Goal: Task Accomplishment & Management: Manage account settings

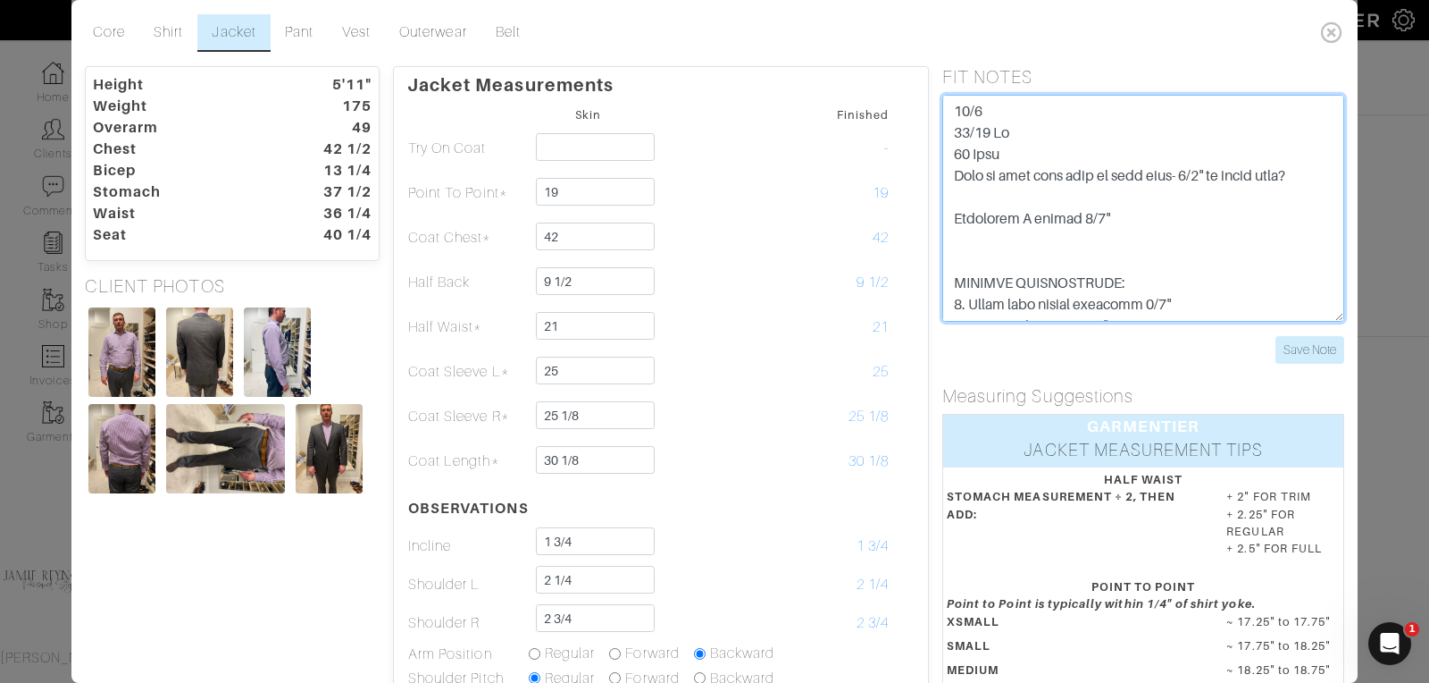
click at [1188, 218] on textarea at bounding box center [1144, 208] width 402 height 227
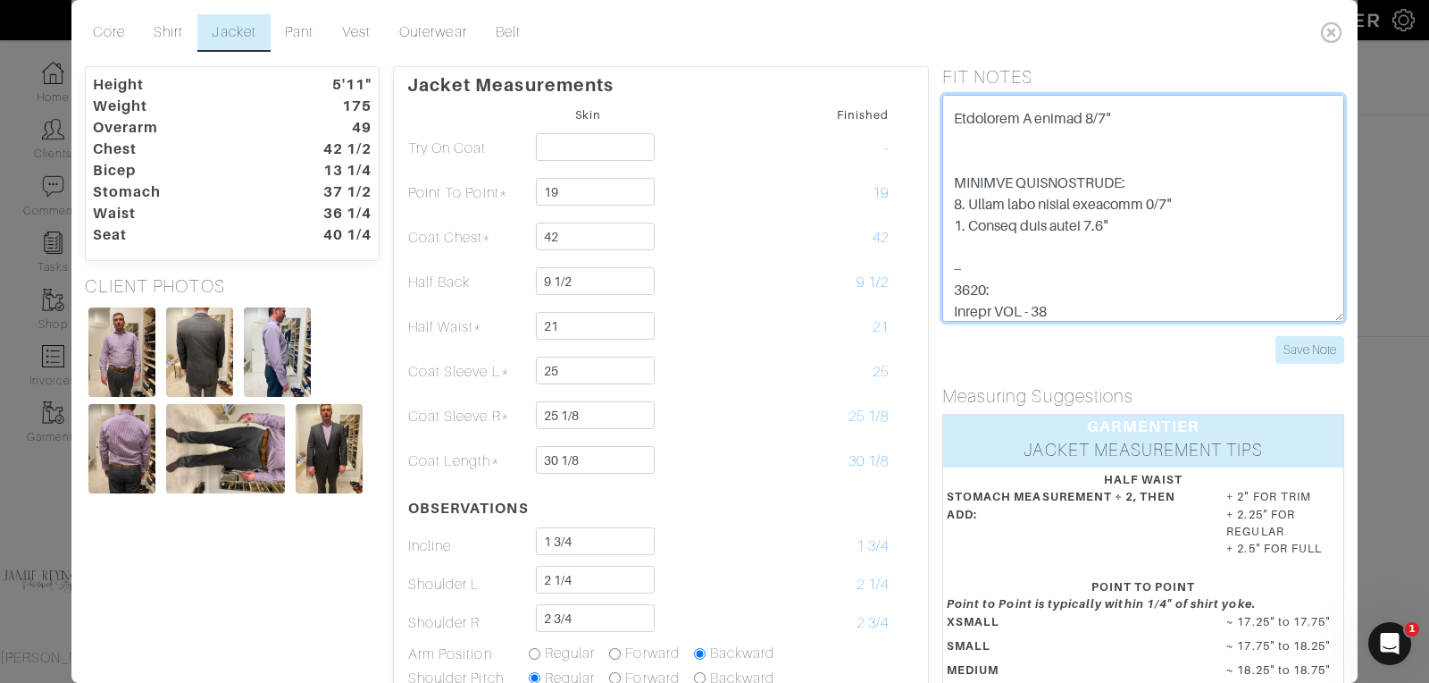
scroll to position [98, 0]
drag, startPoint x: 1120, startPoint y: 230, endPoint x: 950, endPoint y: 185, distance: 176.6
click at [950, 185] on textarea at bounding box center [1144, 208] width 402 height 227
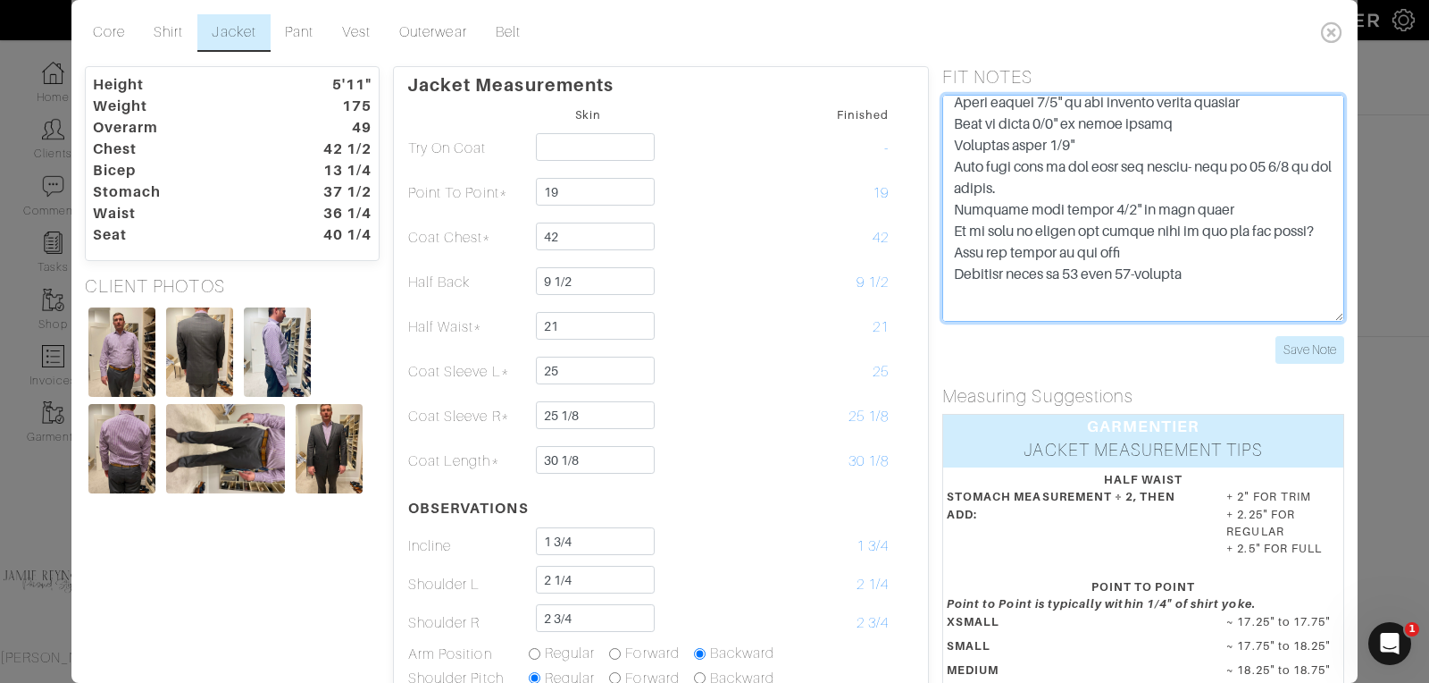
scroll to position [503, 0]
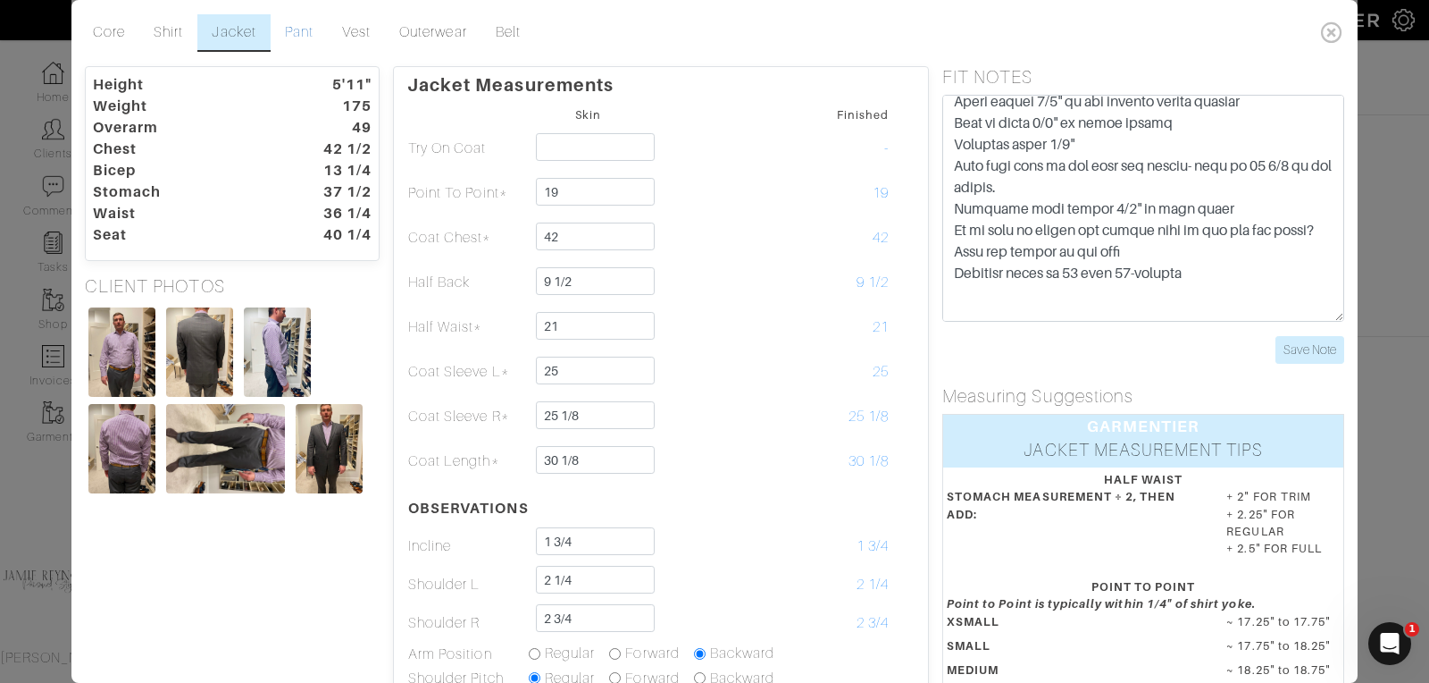
click at [303, 33] on link "Pant" at bounding box center [299, 33] width 57 height 38
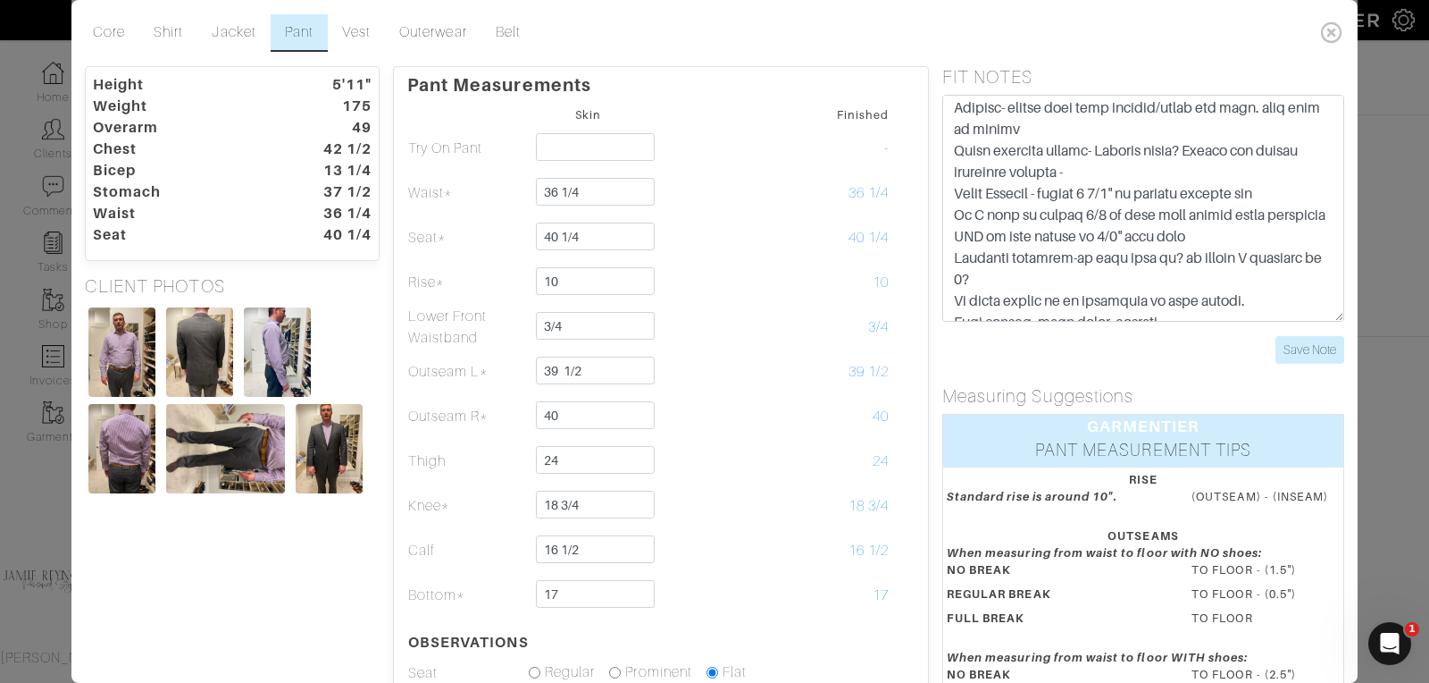
scroll to position [1072, 0]
click at [176, 33] on link "Shirt" at bounding box center [168, 33] width 58 height 38
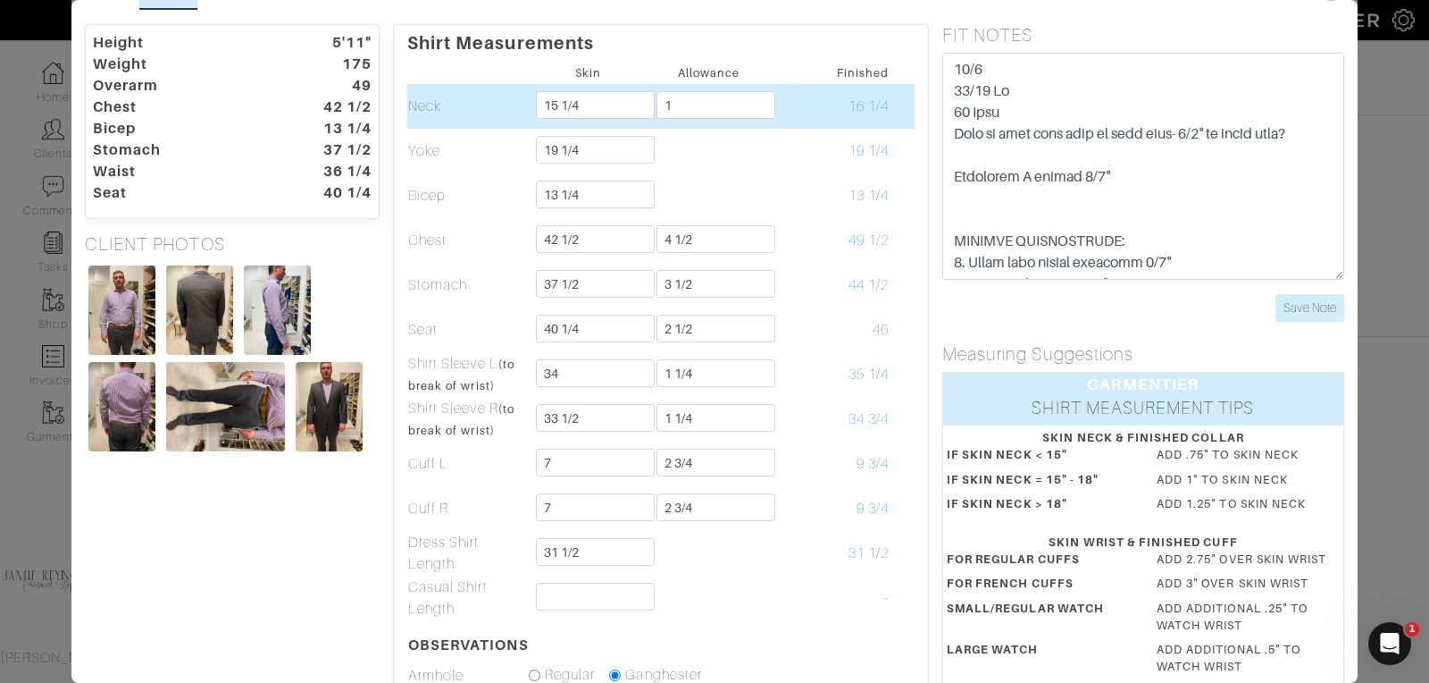
scroll to position [0, 0]
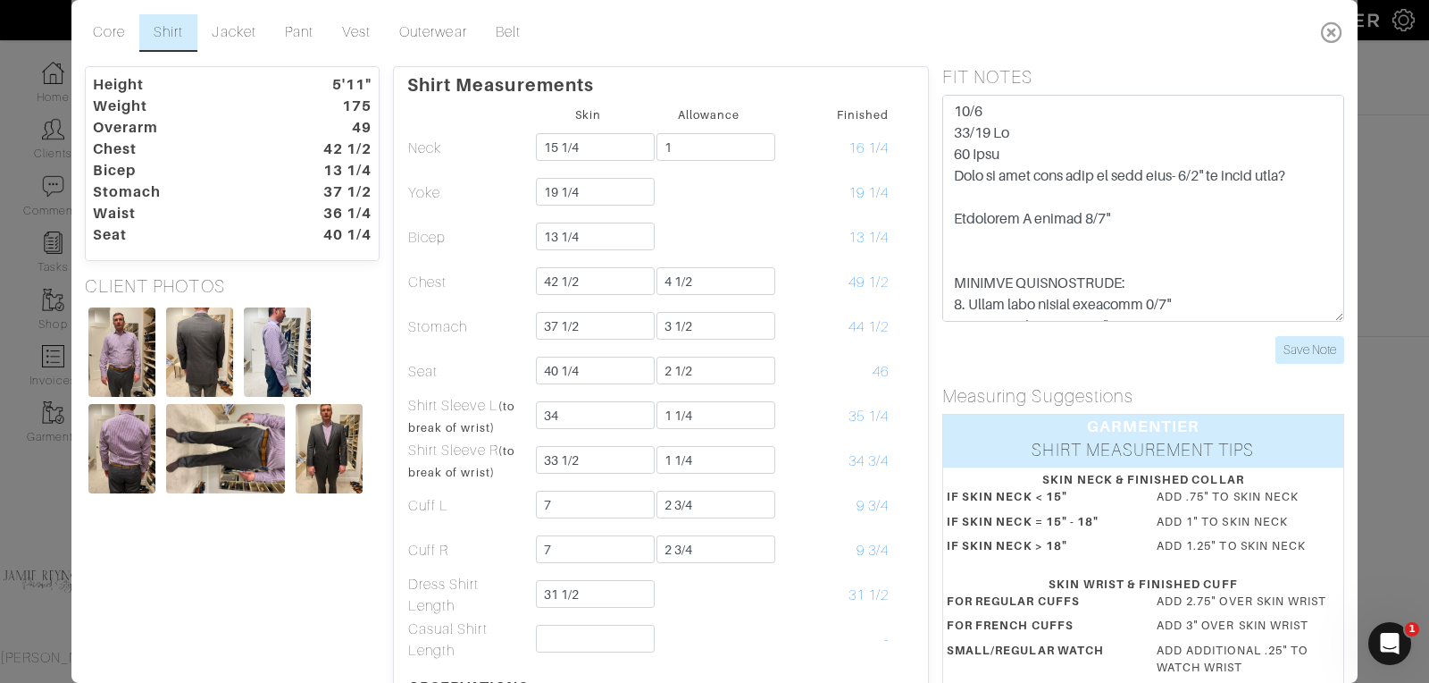
click at [1330, 30] on icon at bounding box center [1332, 32] width 37 height 36
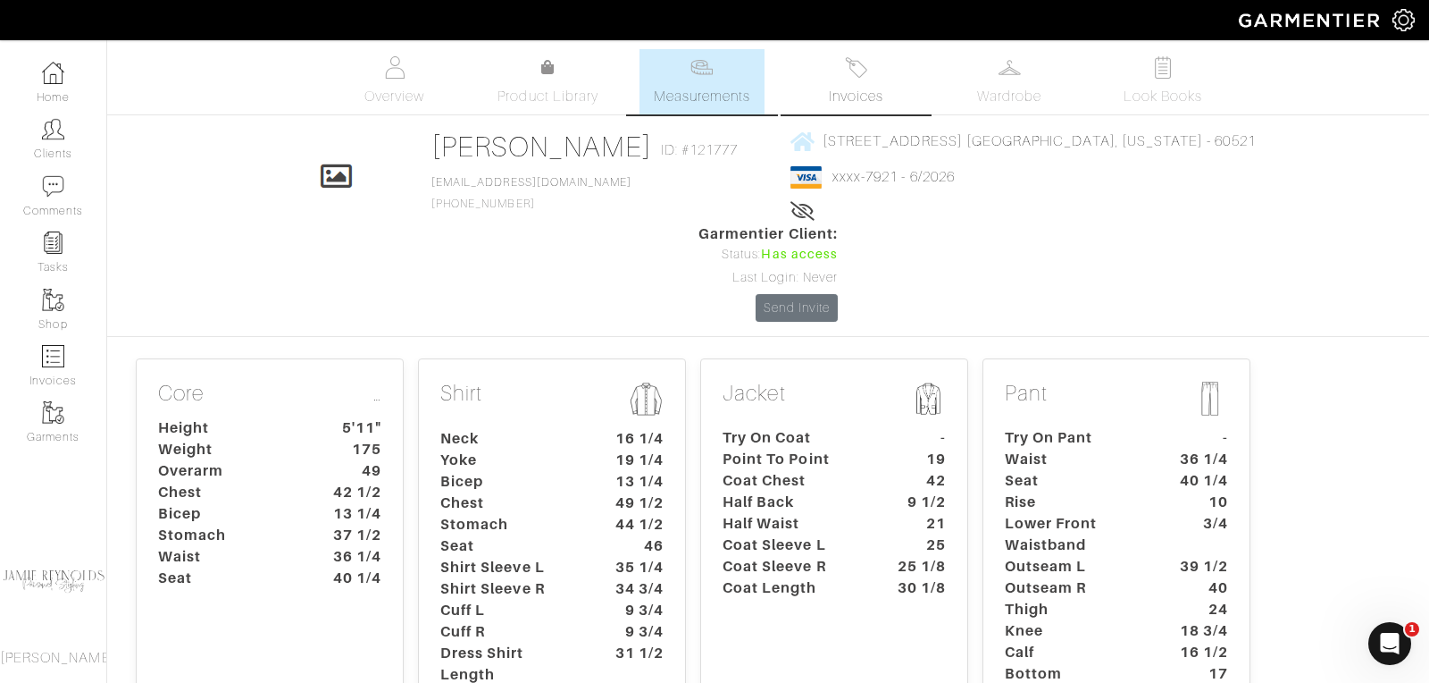
click at [863, 74] on img at bounding box center [856, 67] width 22 height 22
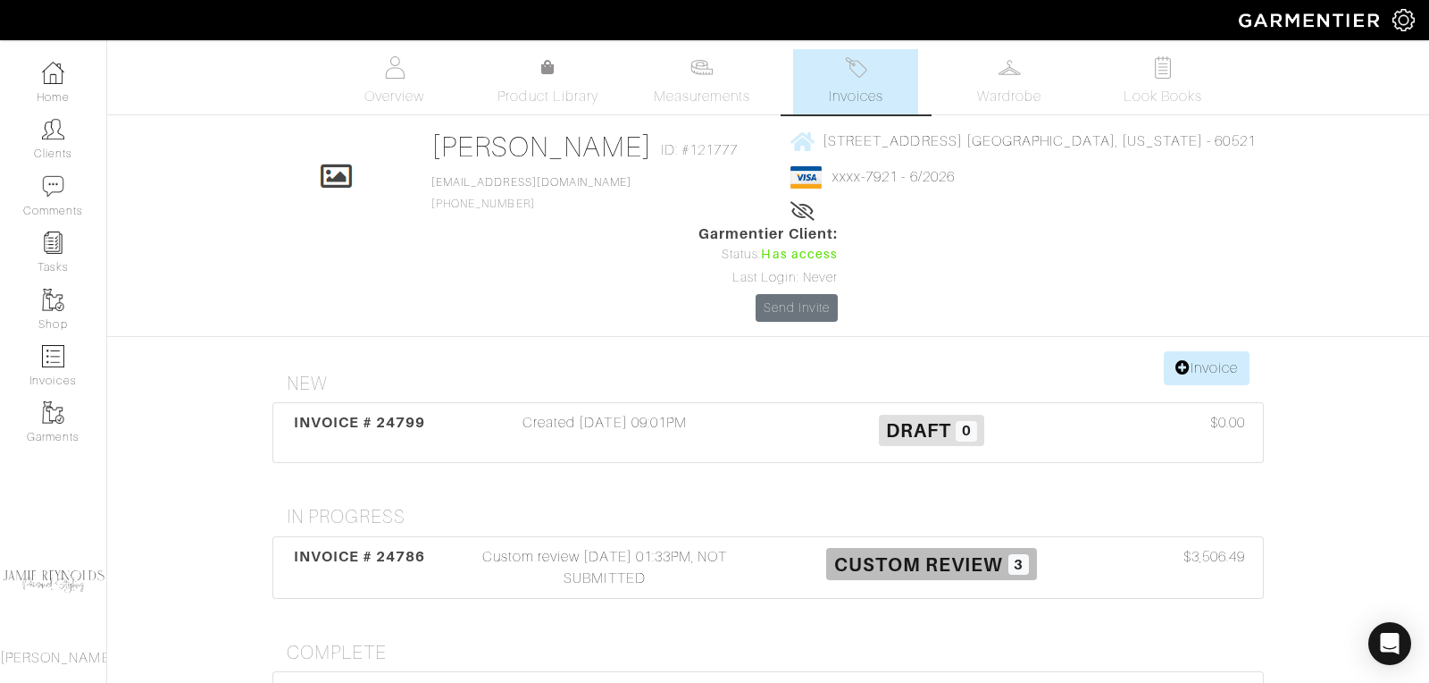
scroll to position [197, 0]
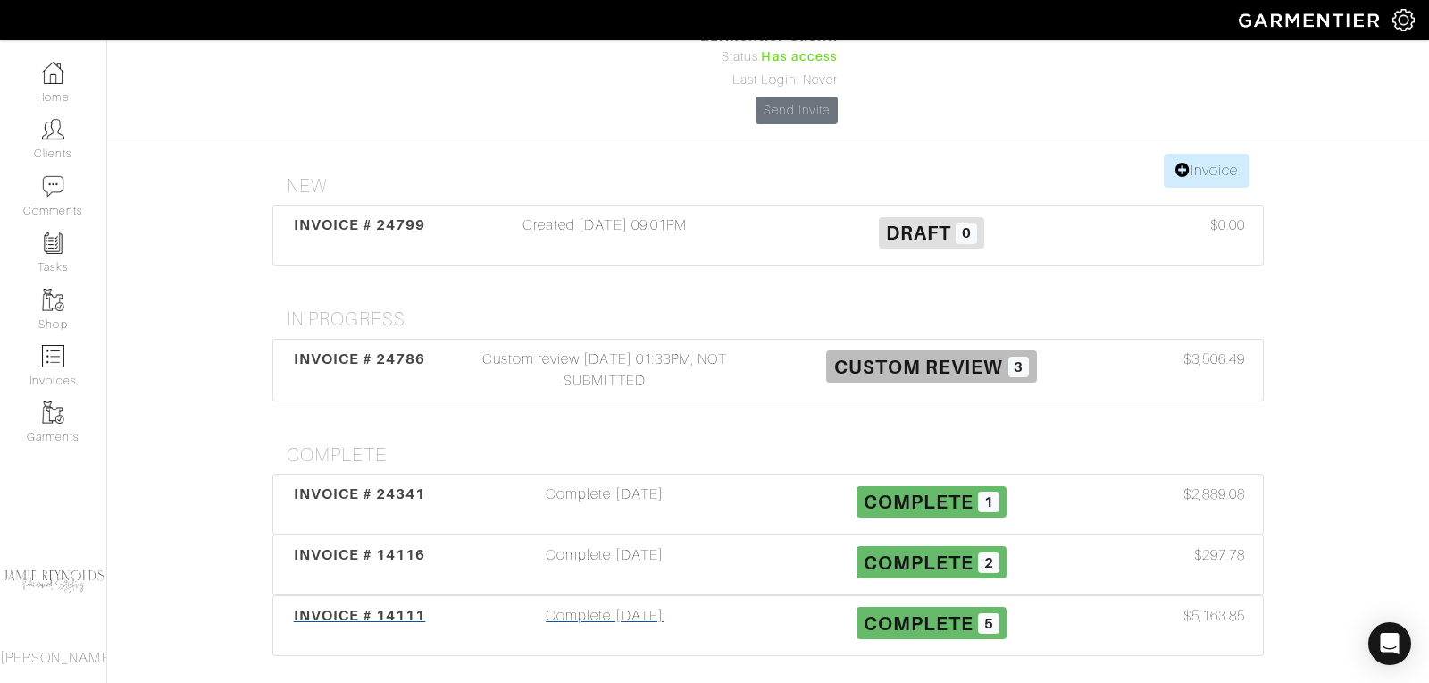
click at [395, 607] on span "INVOICE # 14111" at bounding box center [360, 615] width 132 height 17
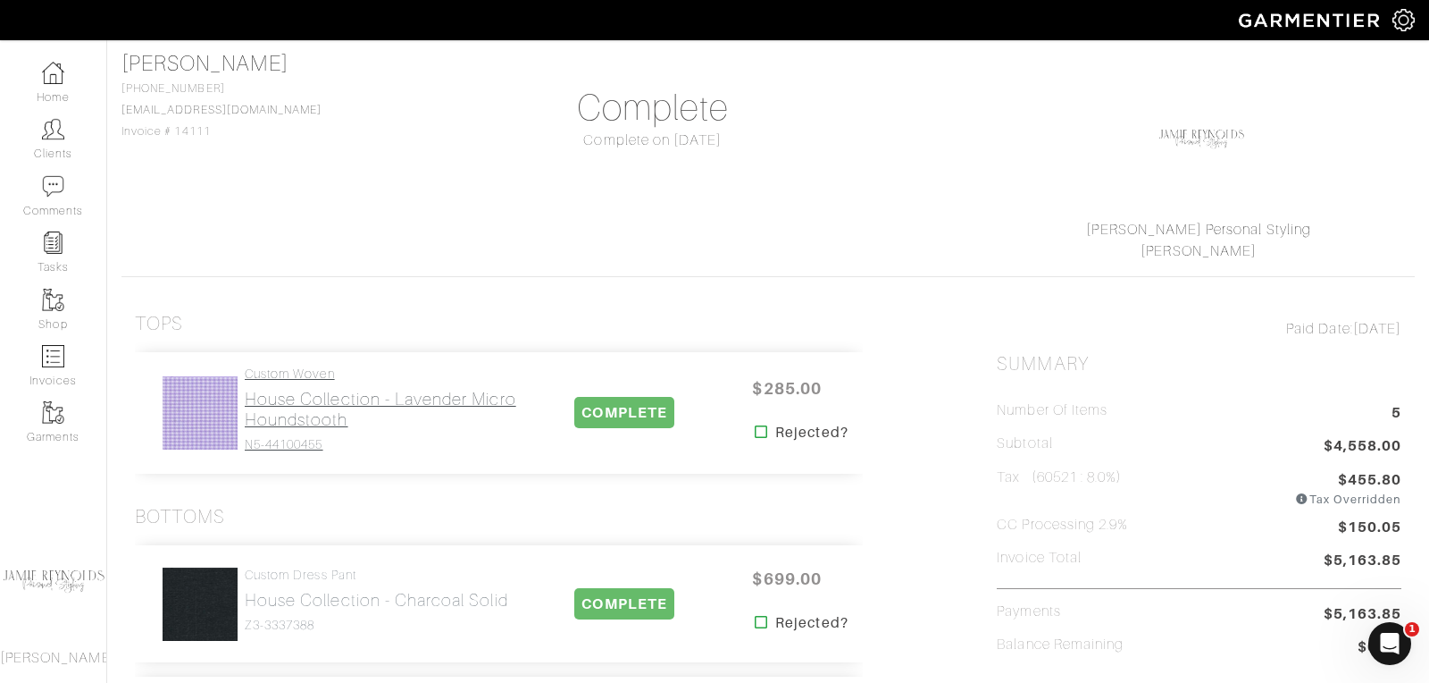
click at [306, 402] on h2 "House Collection - Lavender Micro Houndstooth" at bounding box center [384, 409] width 279 height 41
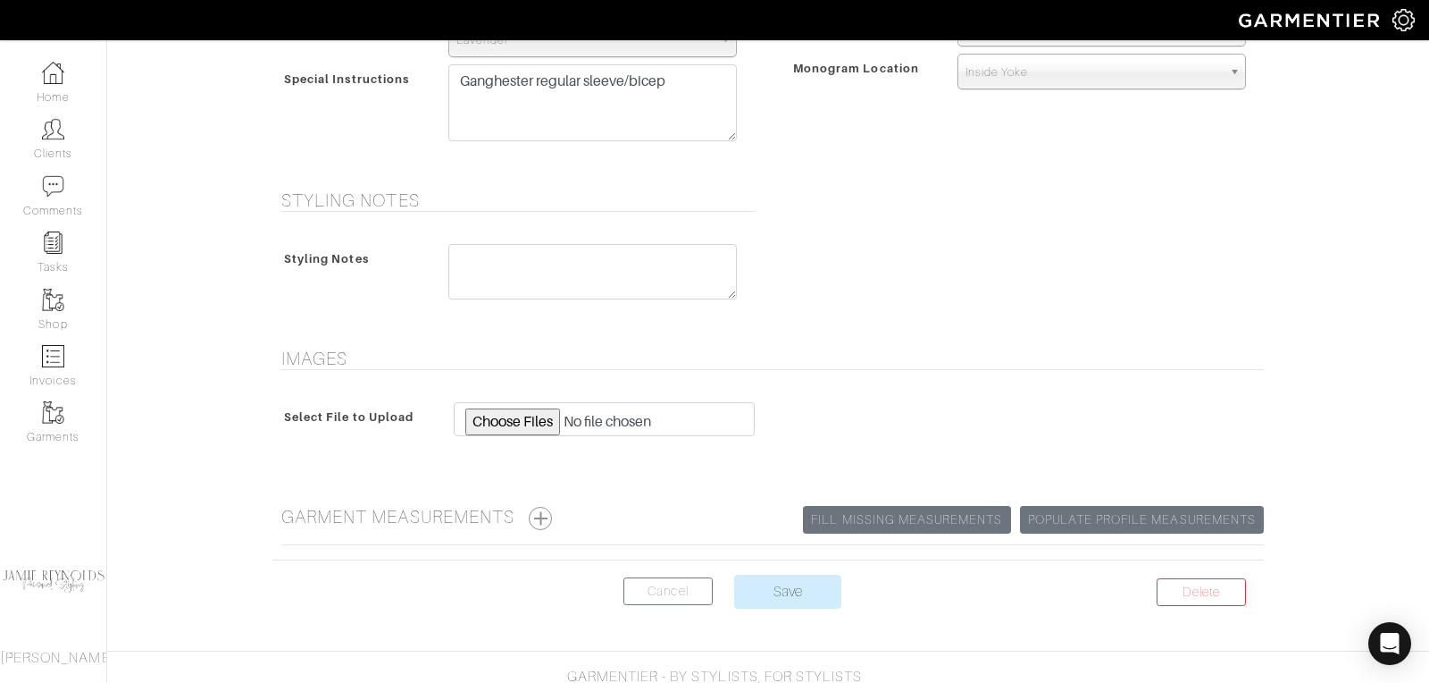
scroll to position [880, 0]
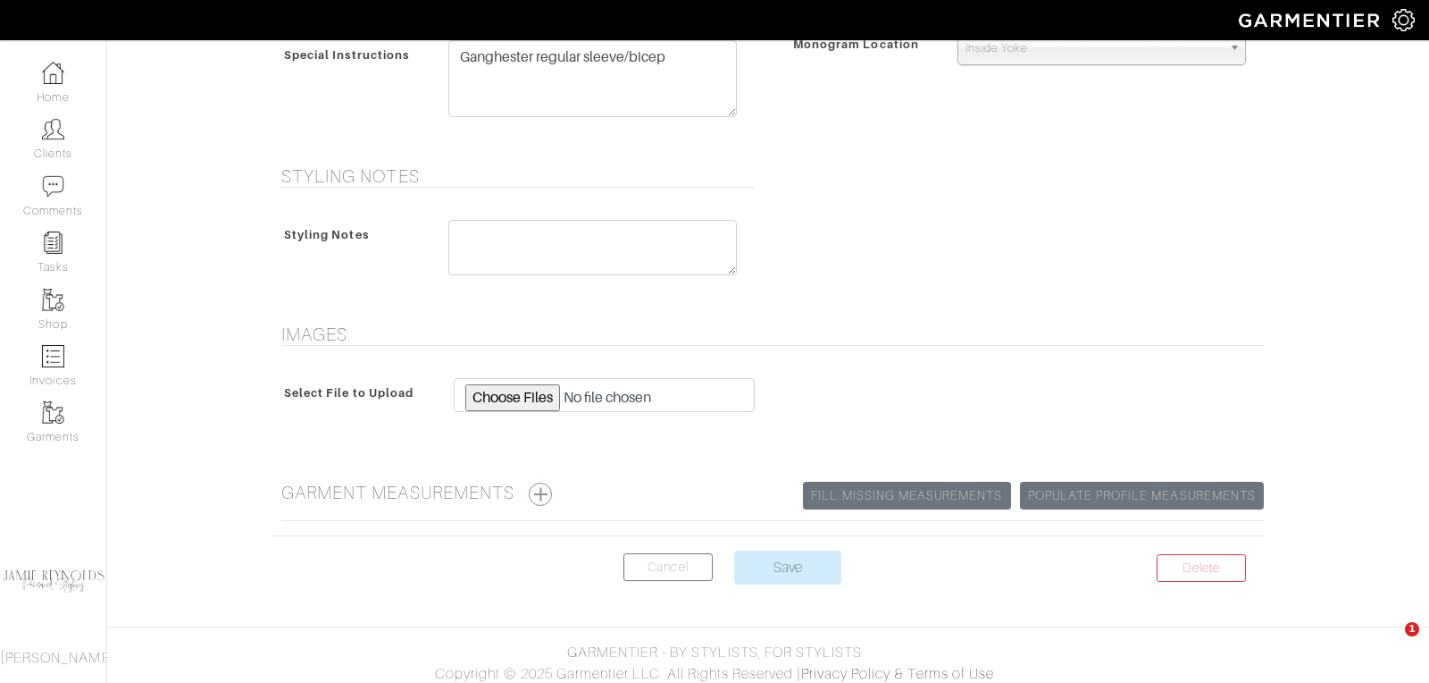
click at [550, 486] on button "button" at bounding box center [540, 493] width 23 height 23
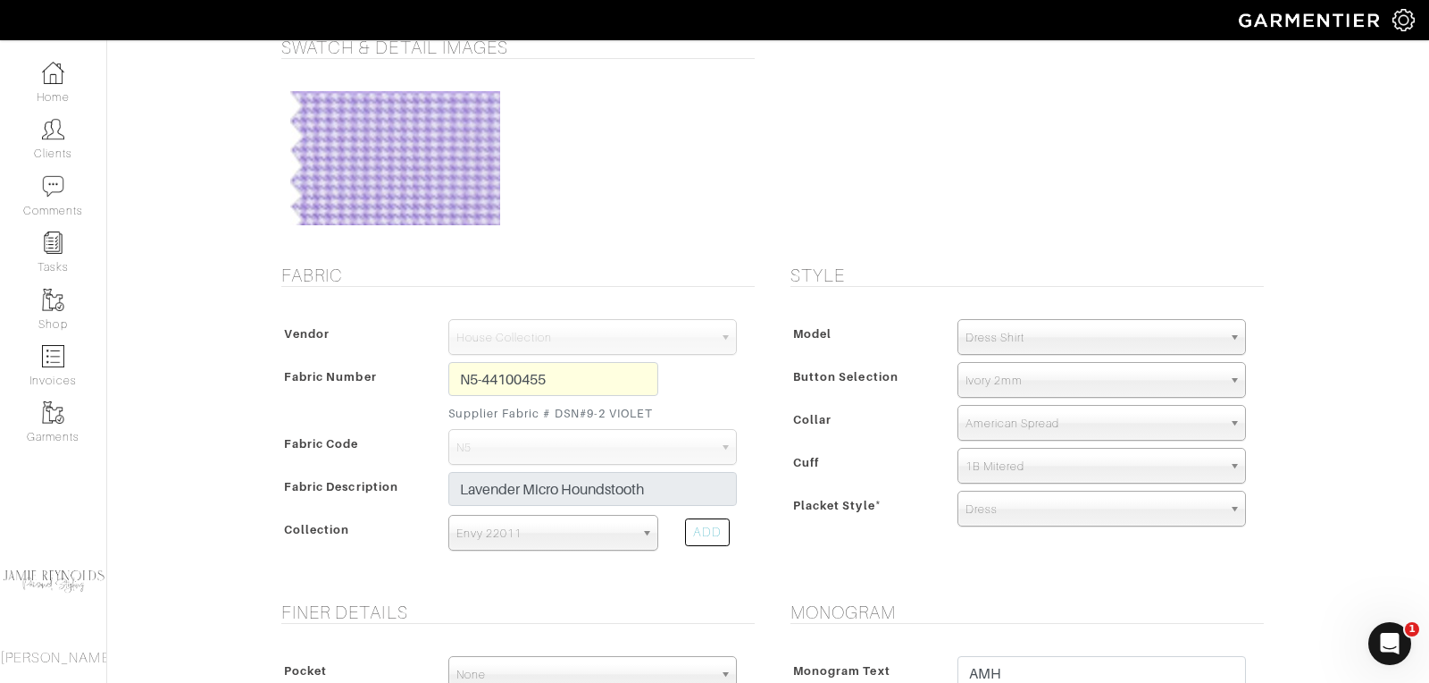
scroll to position [0, 0]
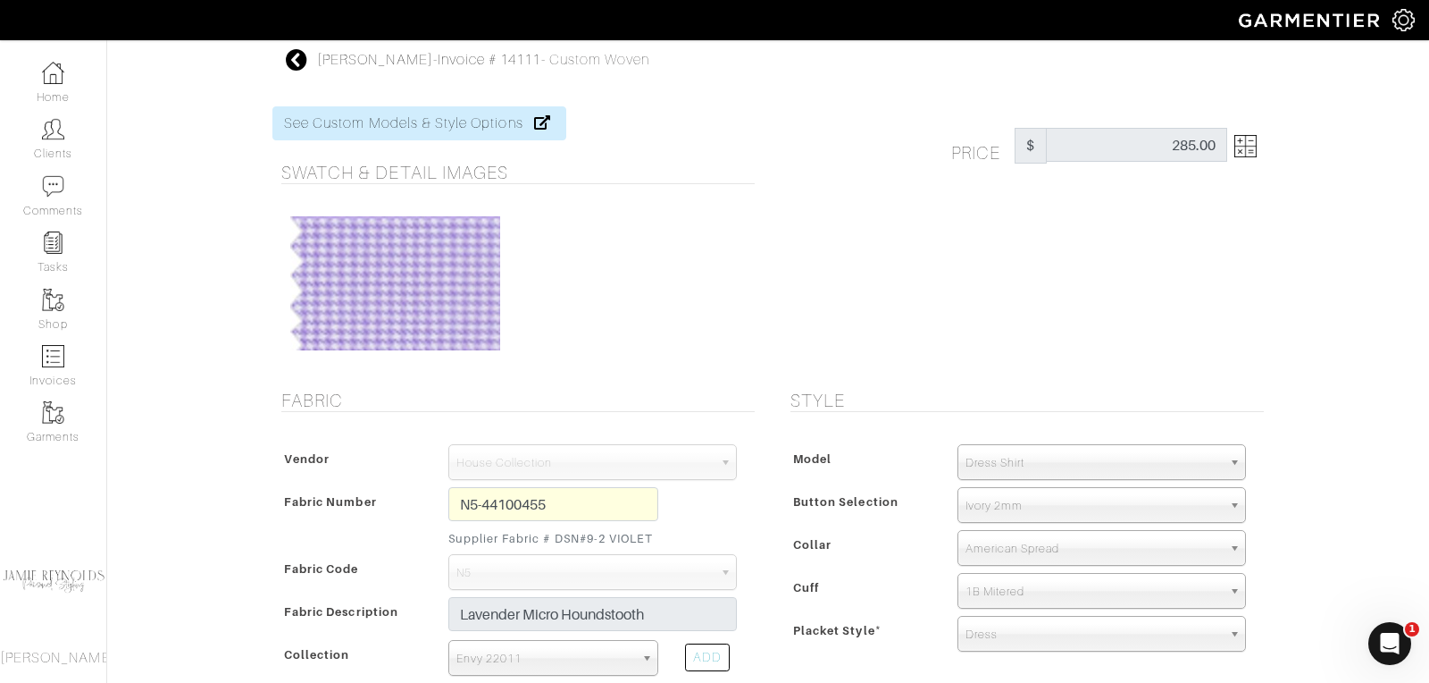
click at [302, 58] on icon at bounding box center [297, 59] width 22 height 21
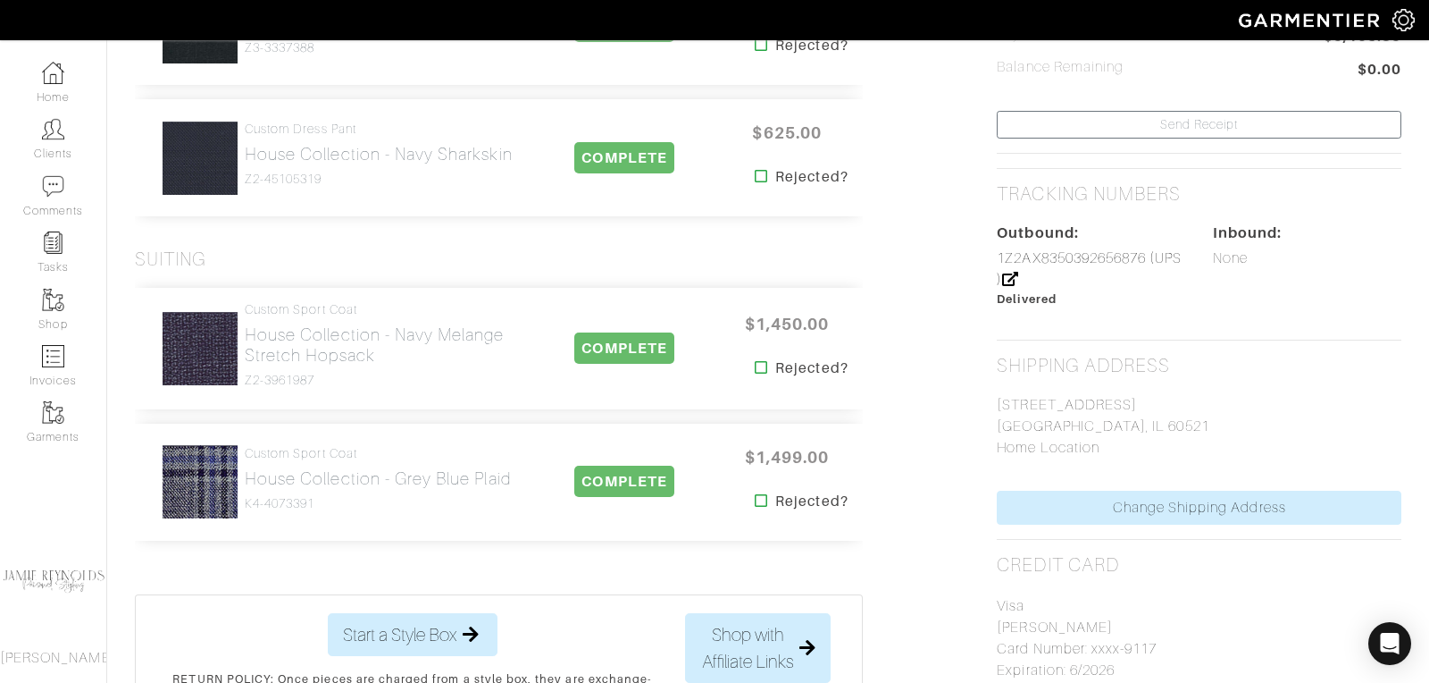
scroll to position [792, 0]
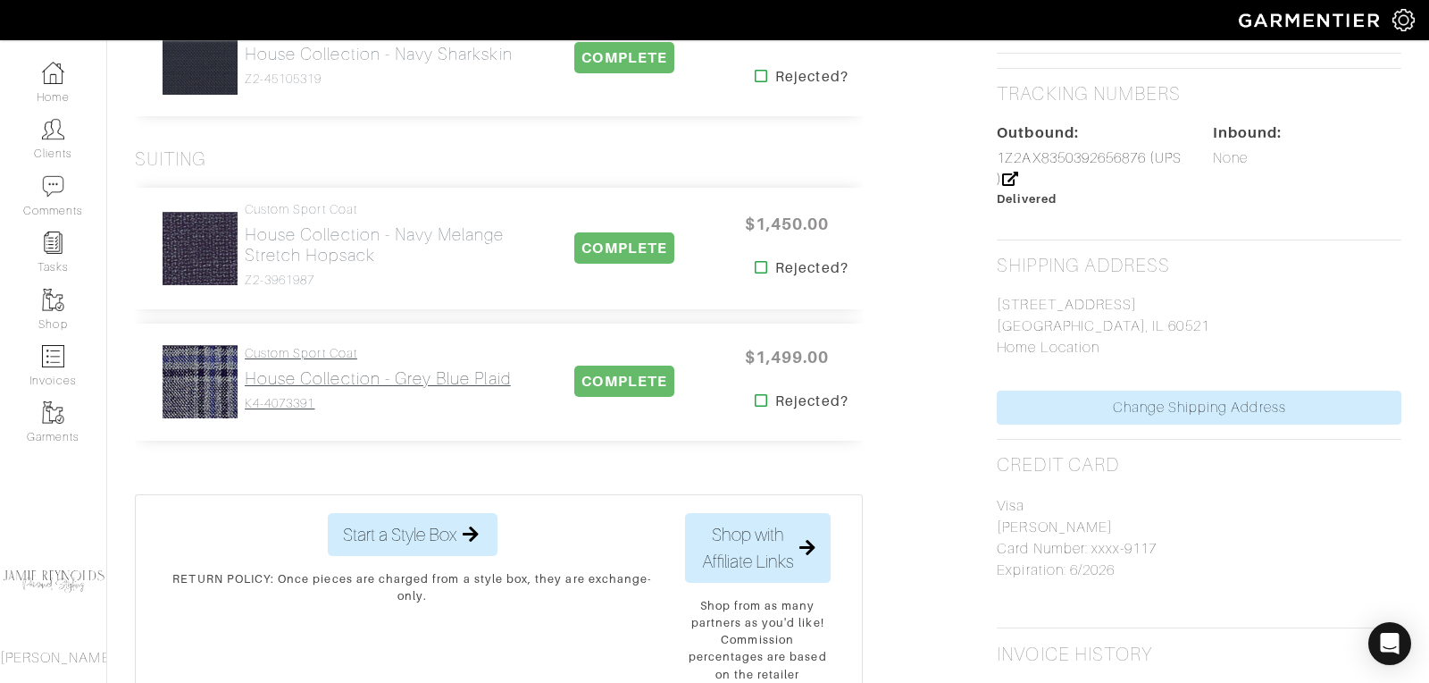
click at [334, 381] on h2 "House Collection - Grey Blue Plaid" at bounding box center [378, 378] width 266 height 21
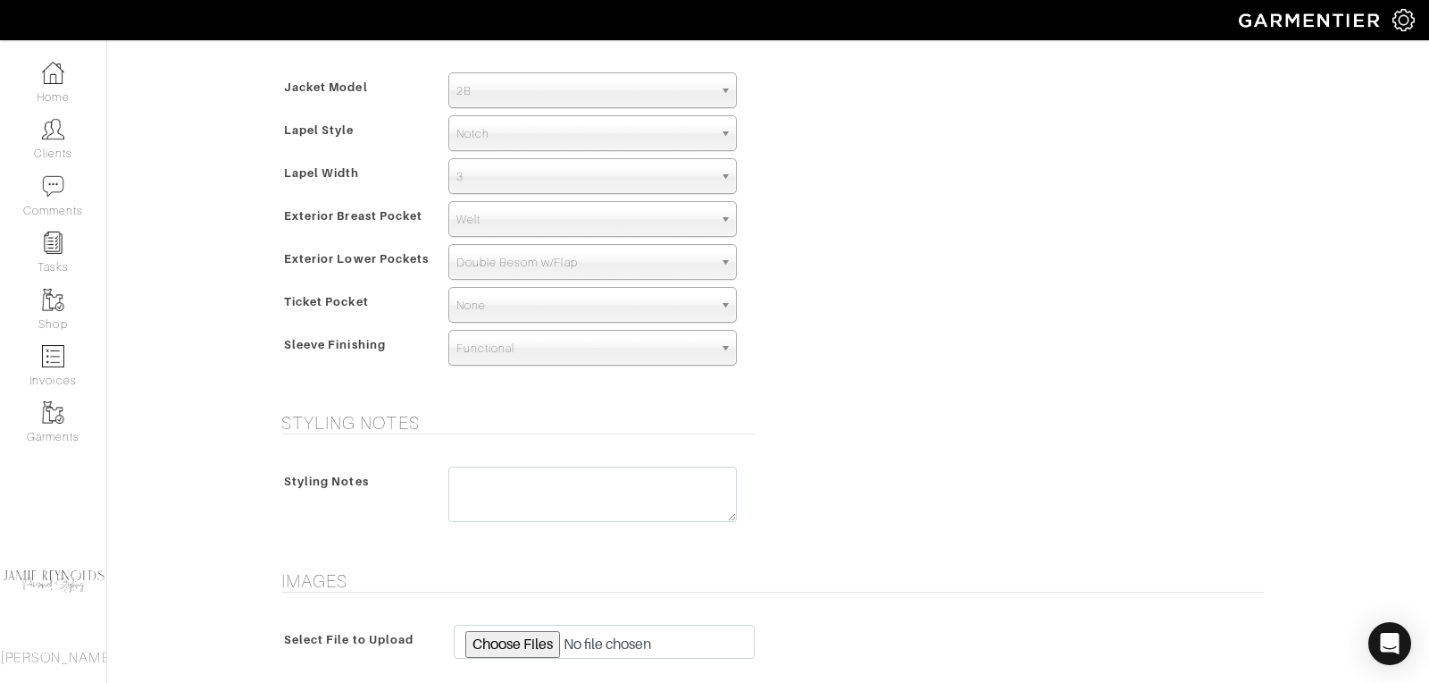
scroll to position [1300, 0]
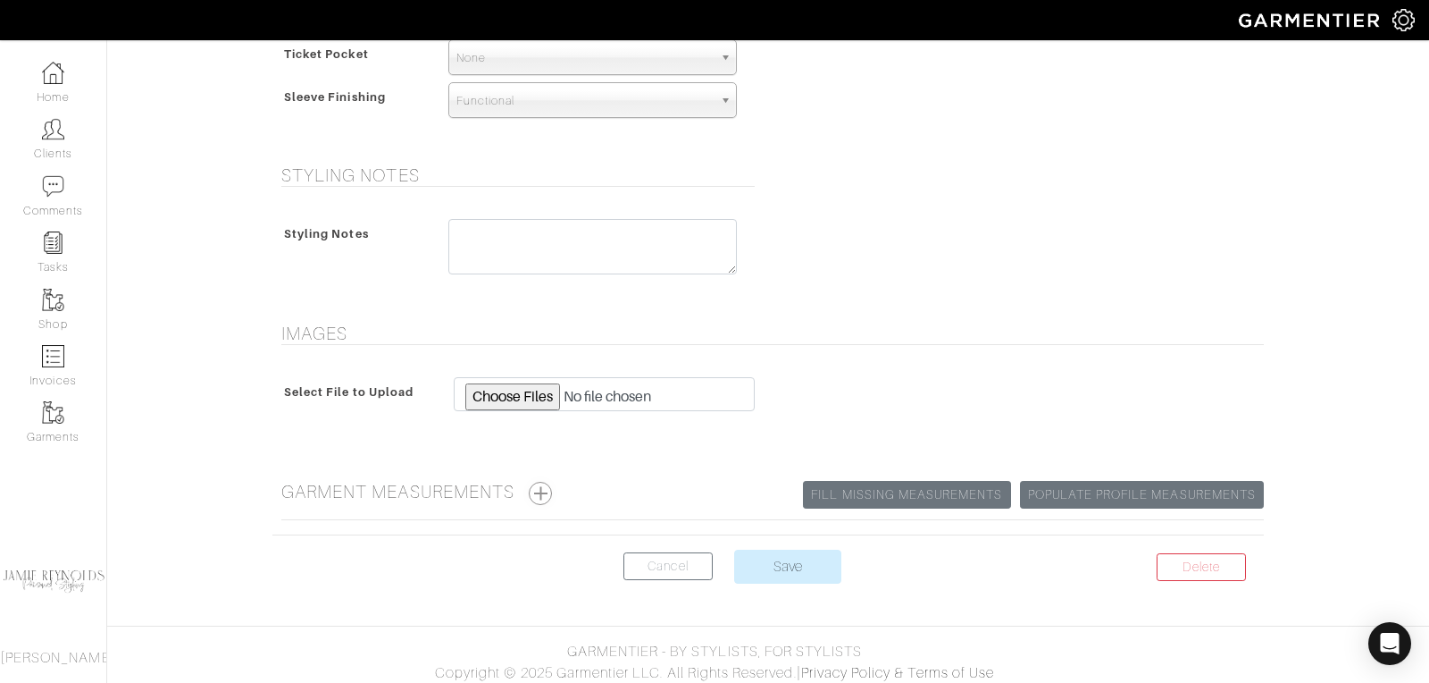
click at [542, 488] on button "button" at bounding box center [540, 493] width 23 height 23
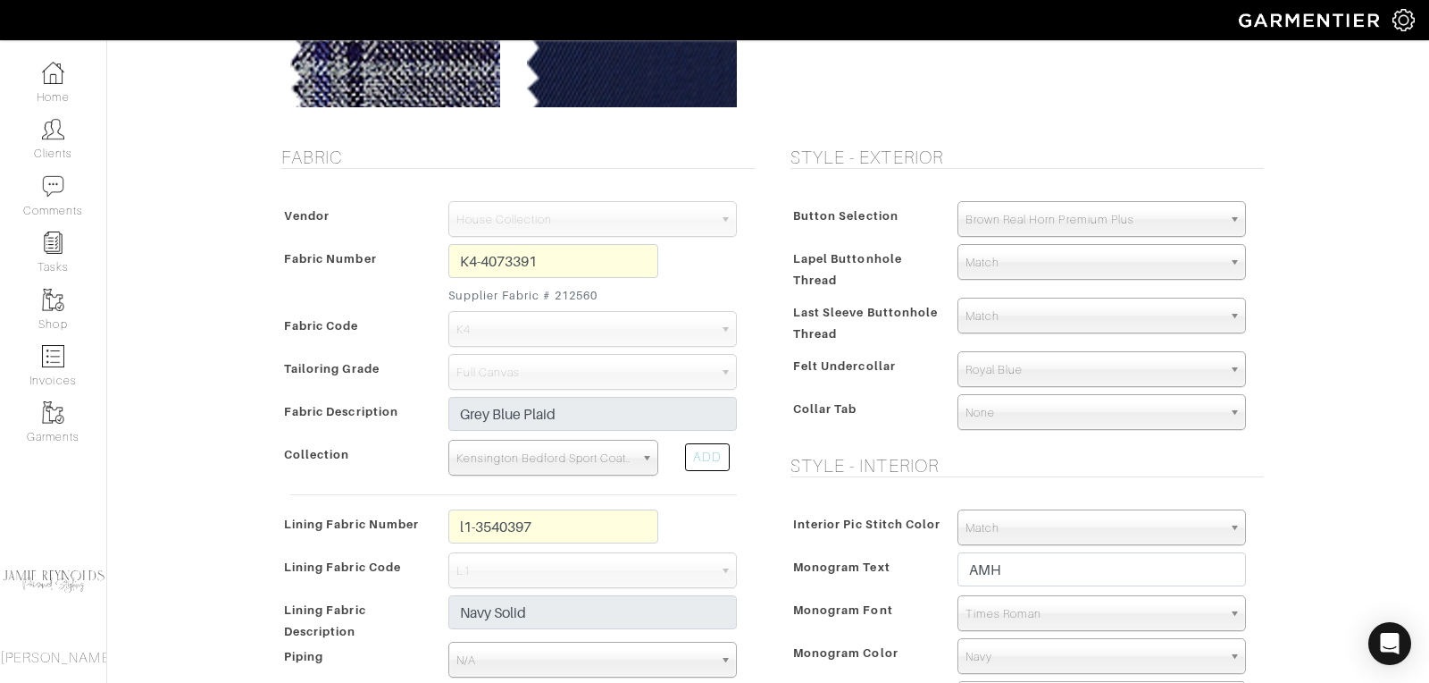
scroll to position [0, 0]
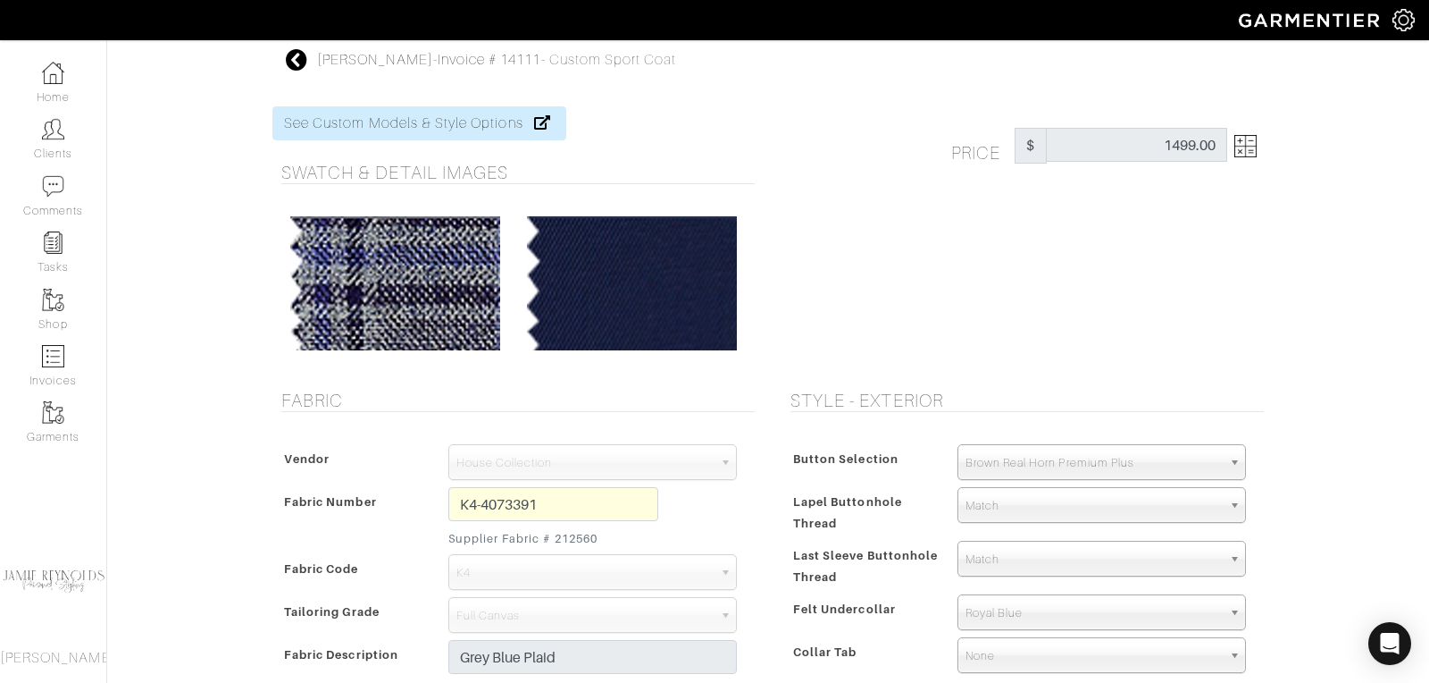
click at [297, 60] on icon at bounding box center [297, 59] width 22 height 21
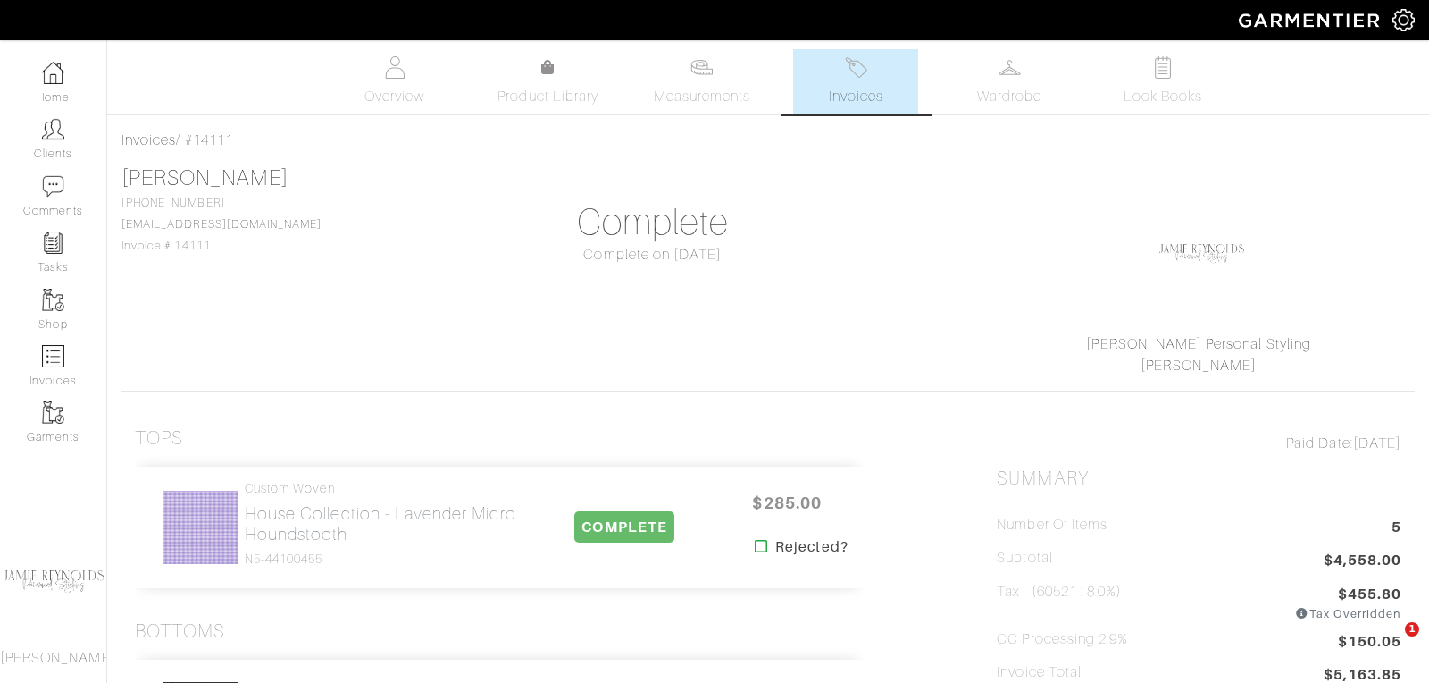
click at [816, 114] on link "Invoices" at bounding box center [855, 81] width 125 height 65
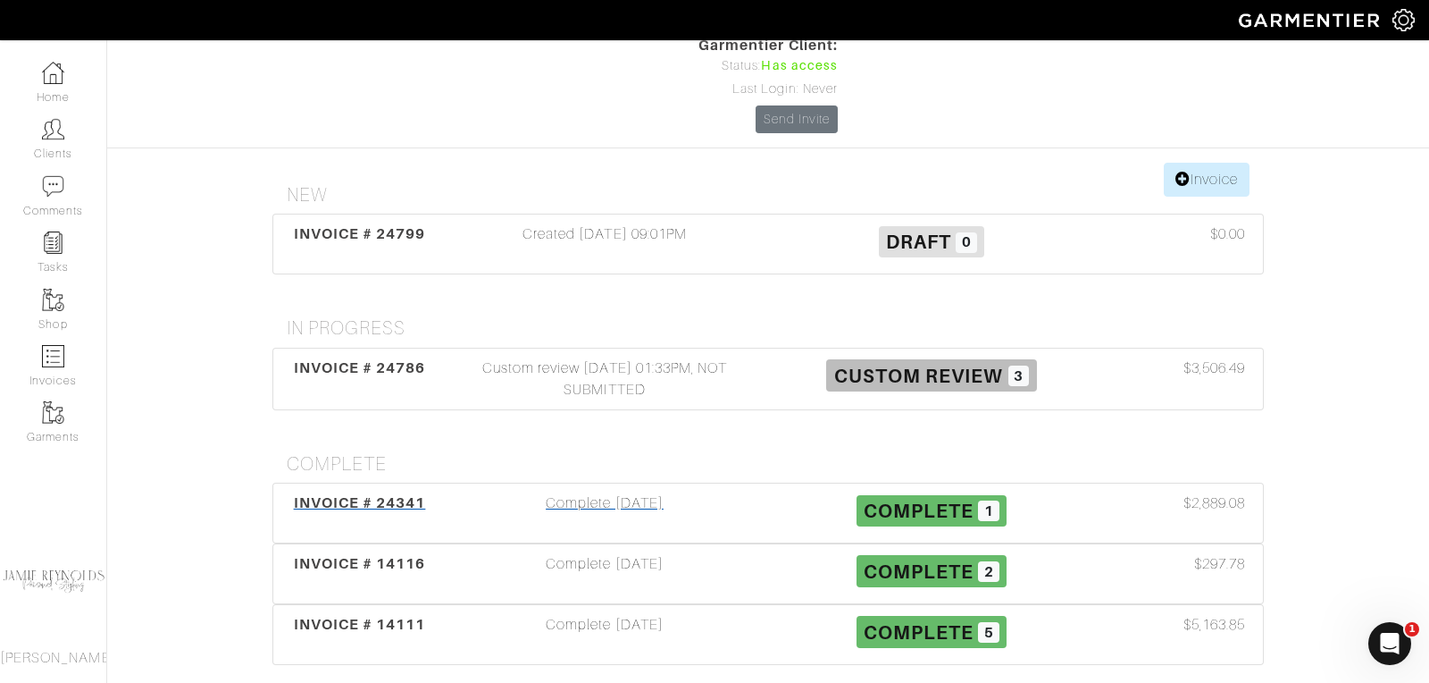
click at [309, 494] on span "INVOICE # 24341" at bounding box center [360, 502] width 132 height 17
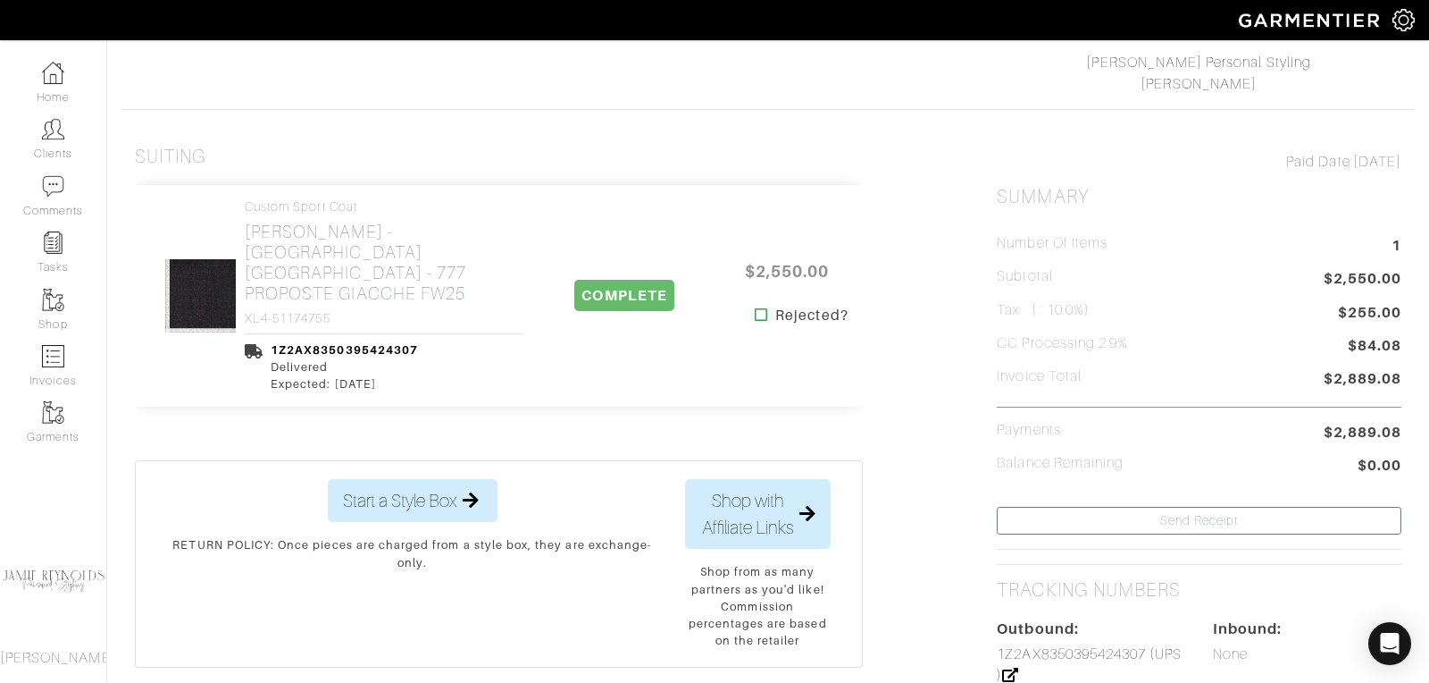
scroll to position [302, 0]
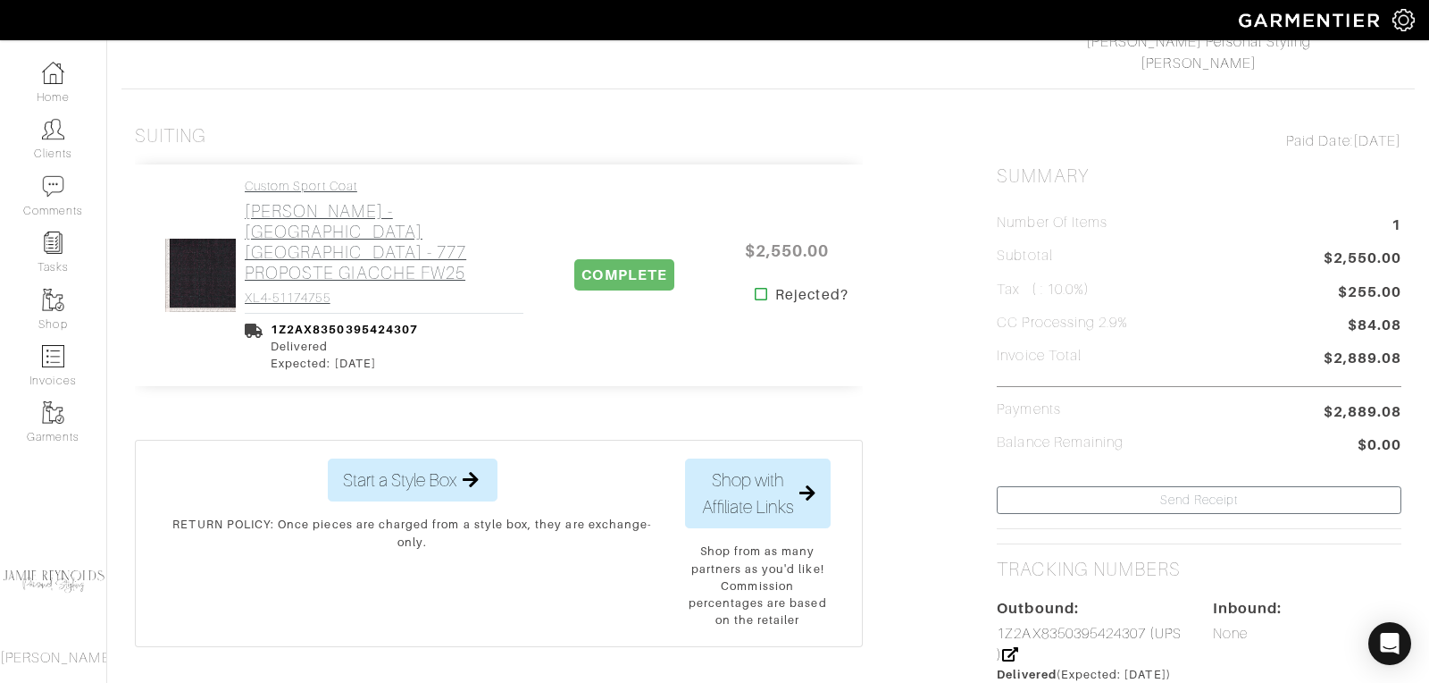
click at [335, 228] on h2 "Loro Piana - BORDEAUX GALLES - 777 PROPOSTE GIACCHE FW25" at bounding box center [384, 242] width 279 height 82
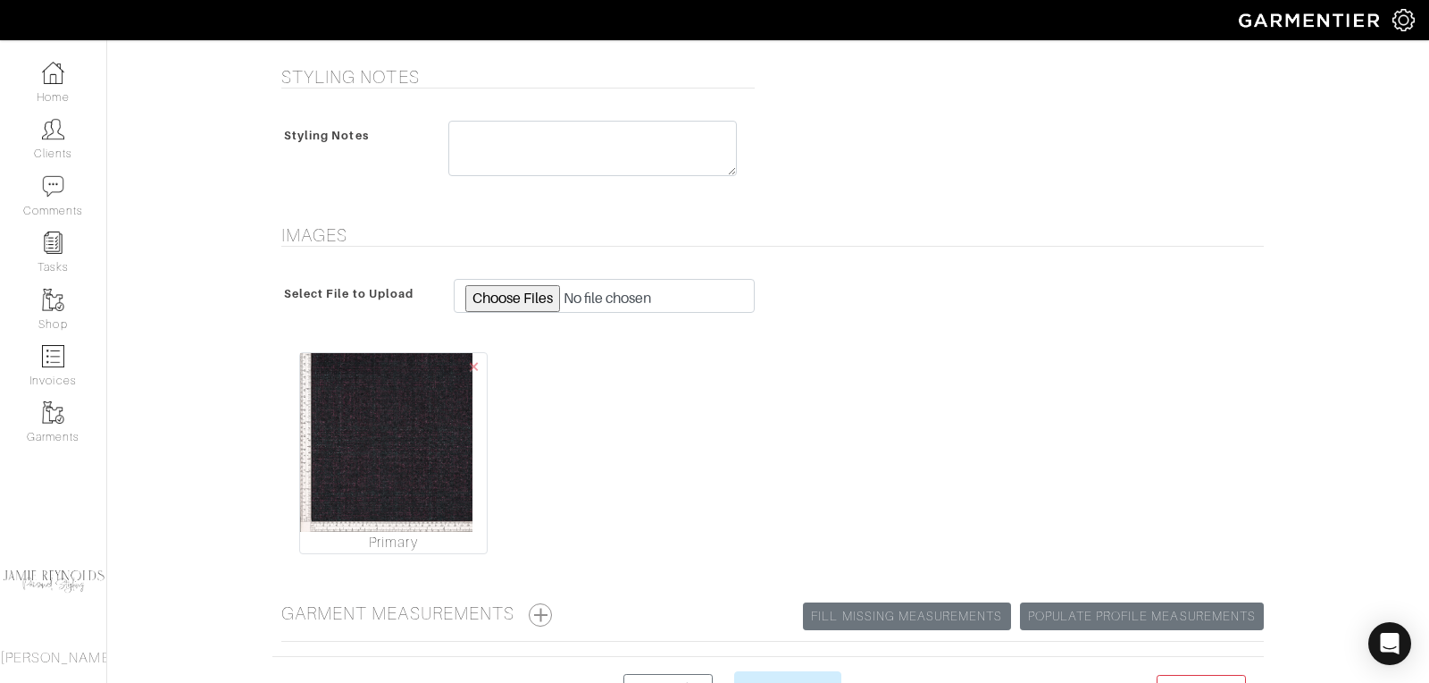
scroll to position [1519, 0]
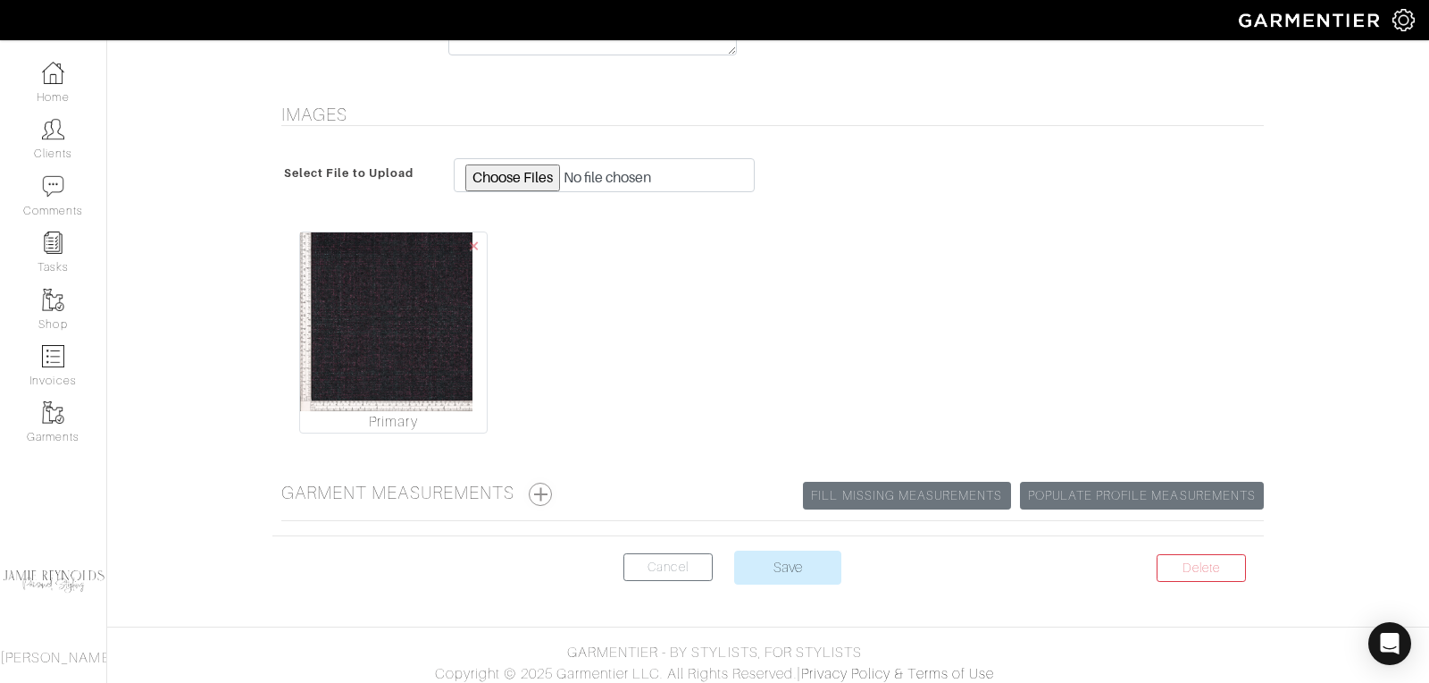
click at [545, 485] on button "button" at bounding box center [540, 493] width 23 height 23
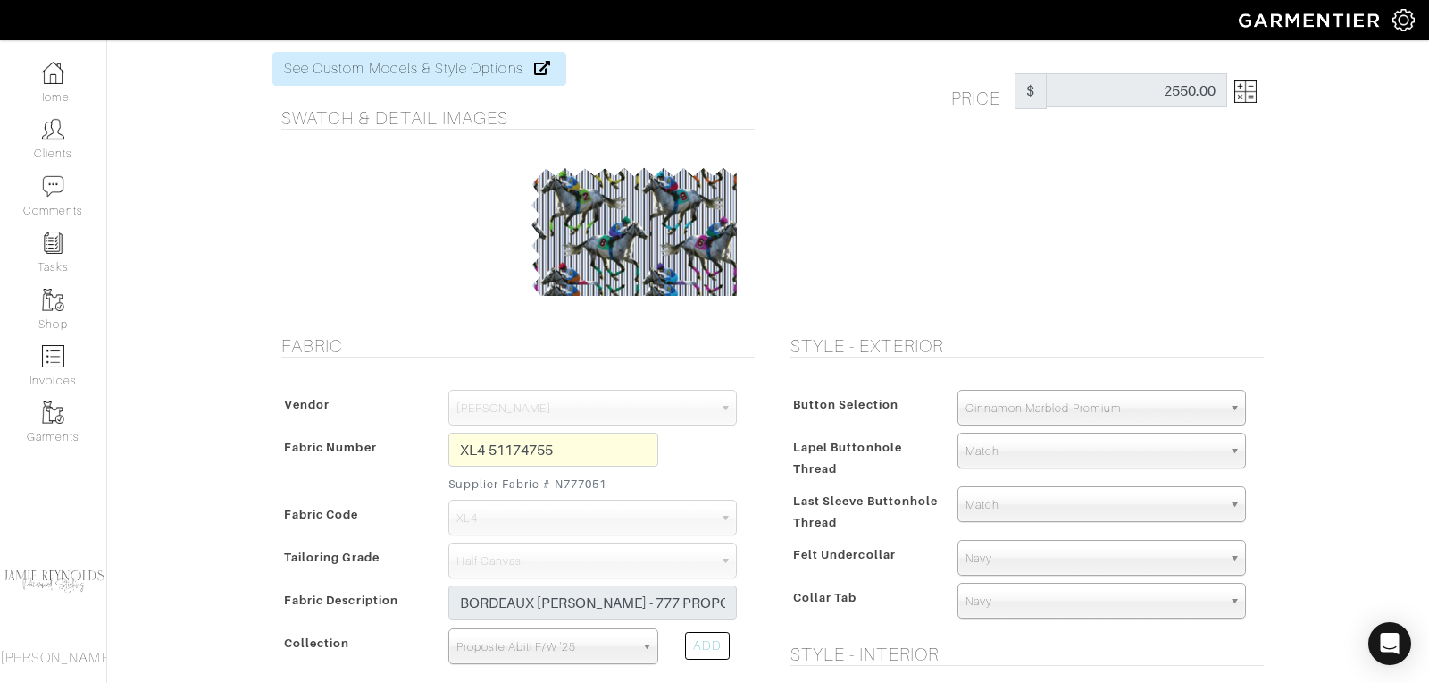
scroll to position [0, 0]
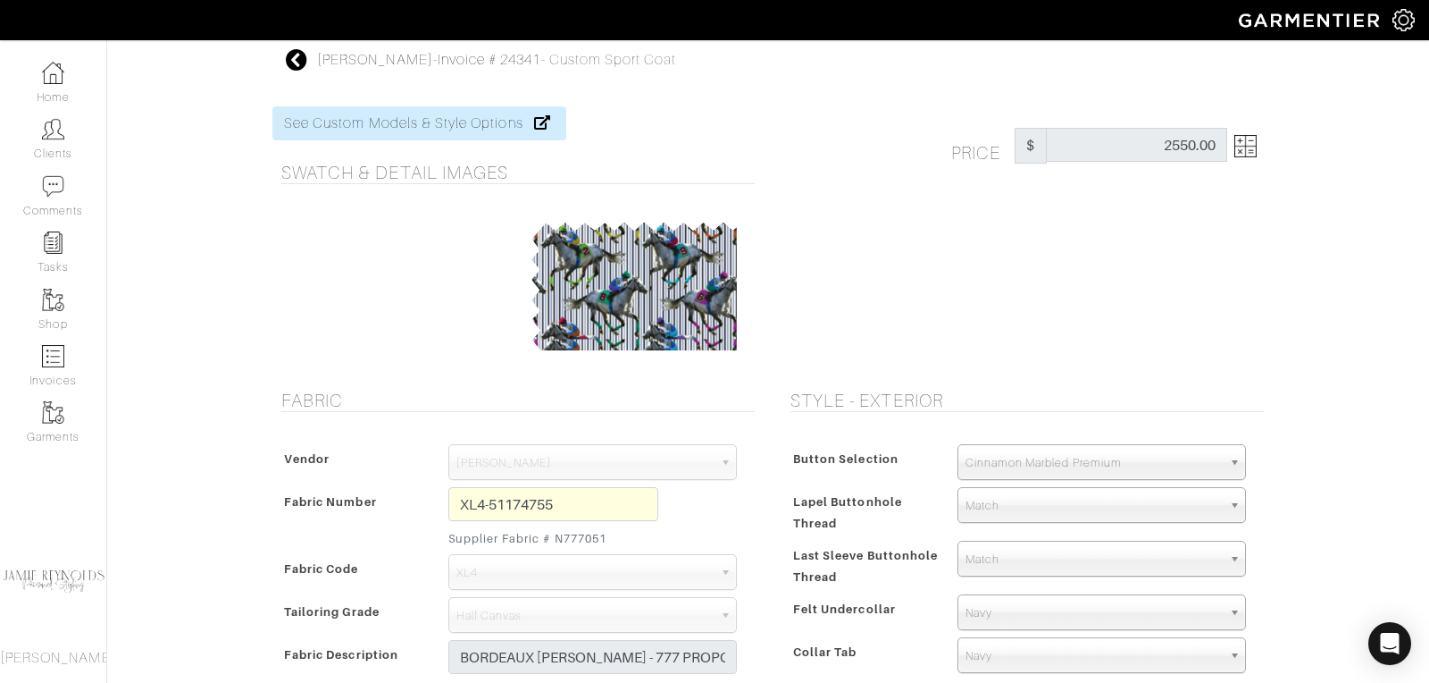
click at [295, 56] on icon at bounding box center [297, 59] width 22 height 21
click at [290, 56] on icon at bounding box center [297, 59] width 22 height 21
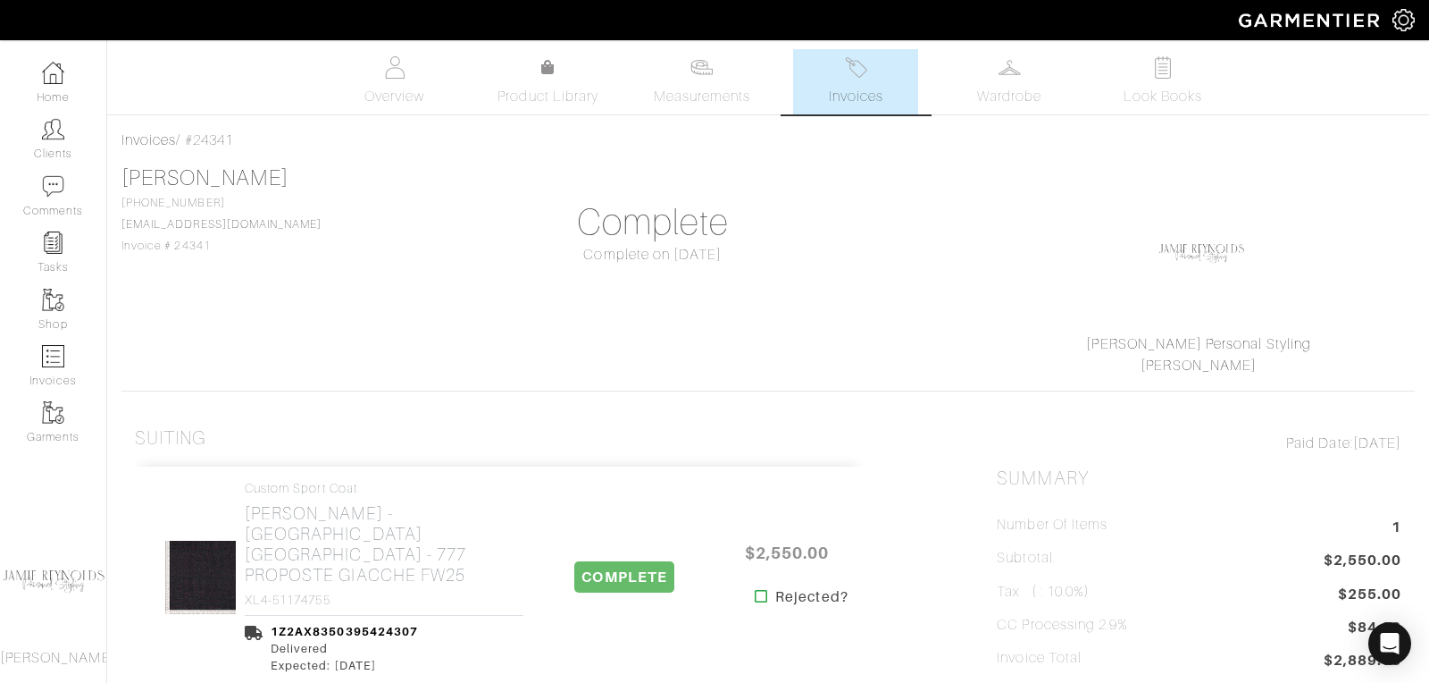
click at [851, 107] on link "Invoices" at bounding box center [855, 81] width 125 height 65
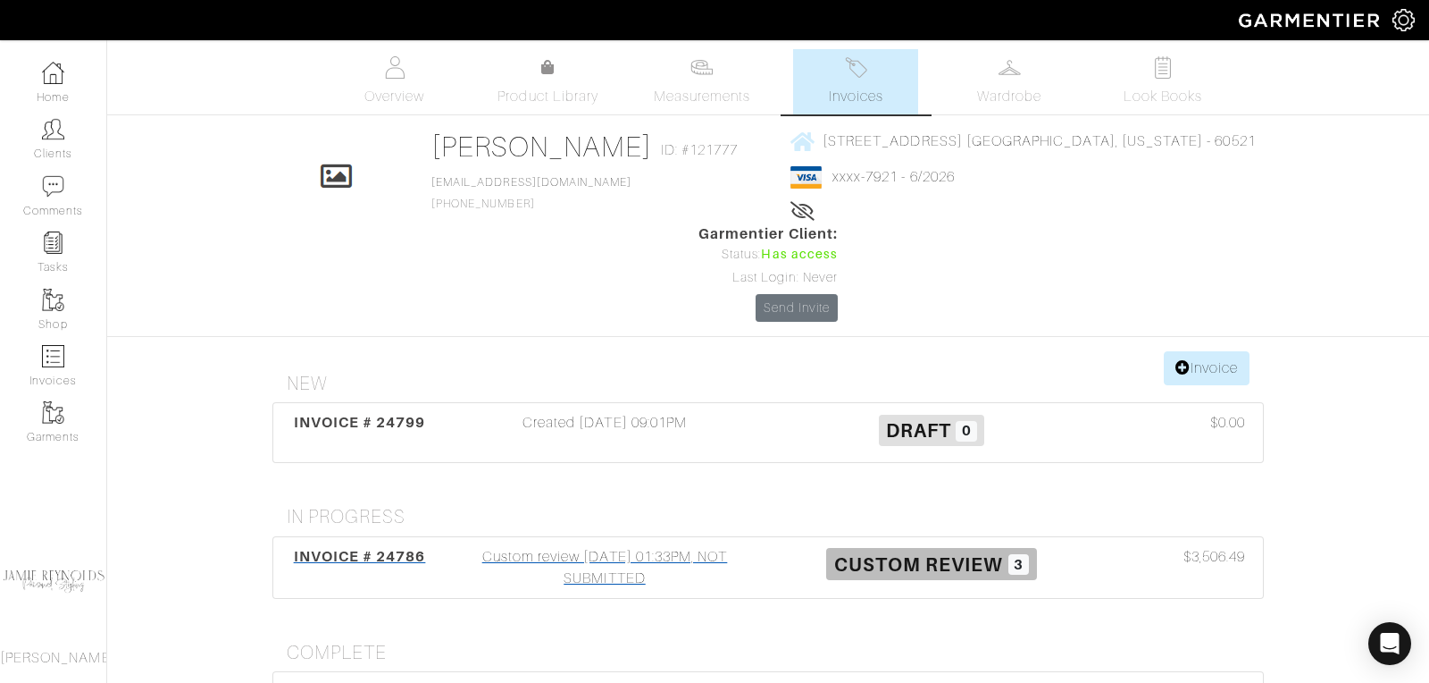
click at [367, 548] on span "INVOICE # 24786" at bounding box center [360, 556] width 132 height 17
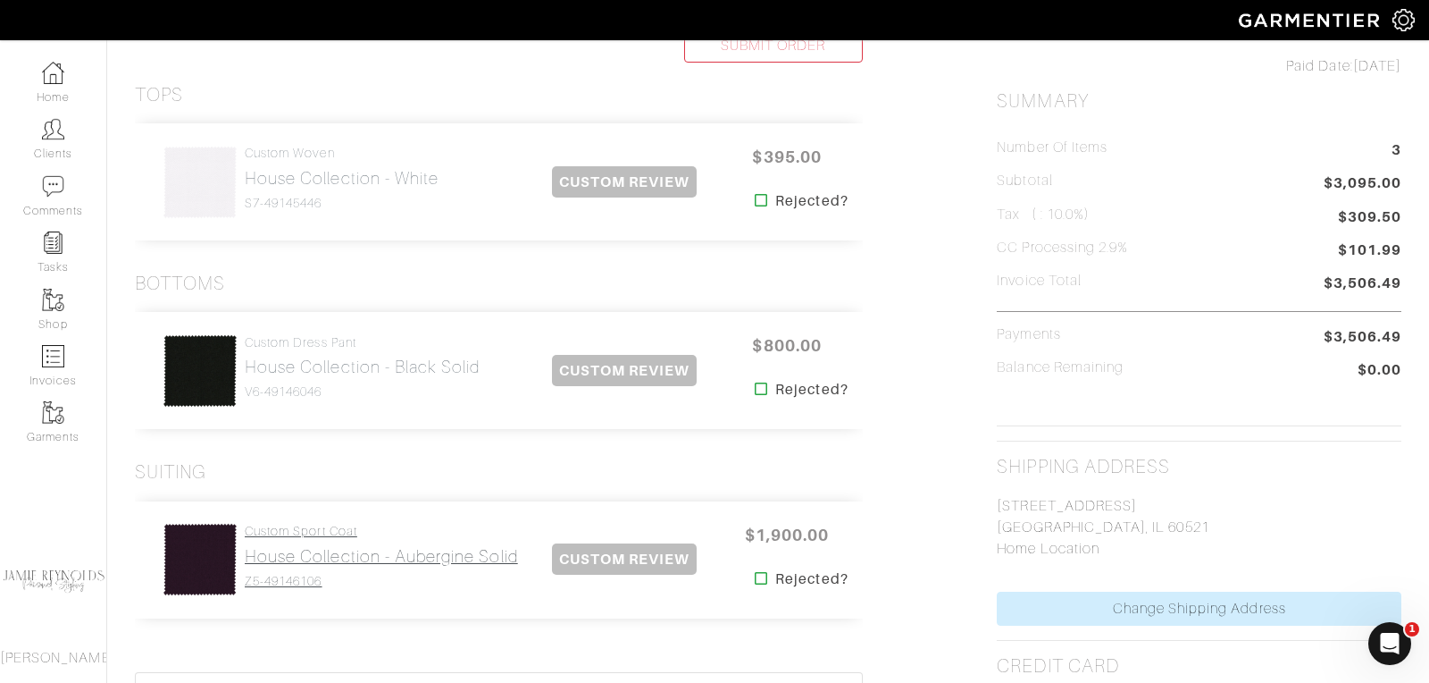
click at [283, 550] on h2 "House Collection - Aubergine Solid" at bounding box center [381, 556] width 273 height 21
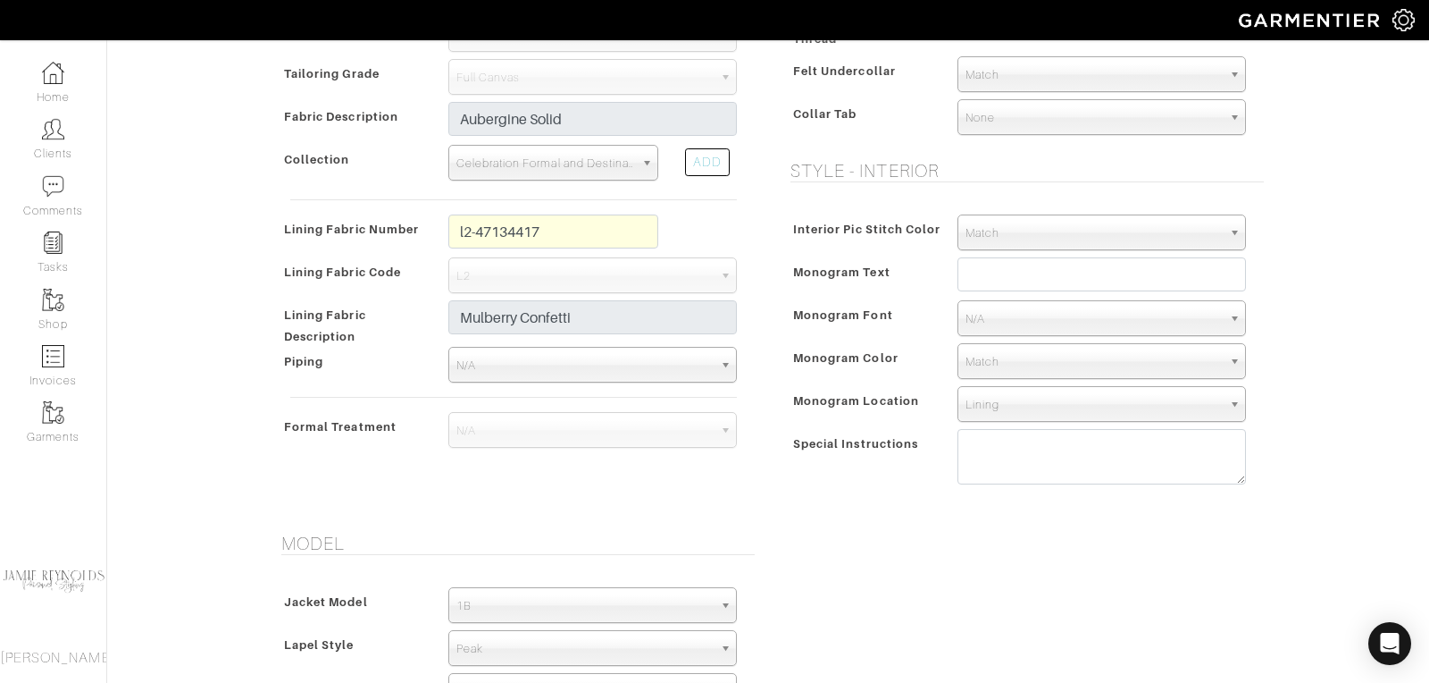
scroll to position [620, 0]
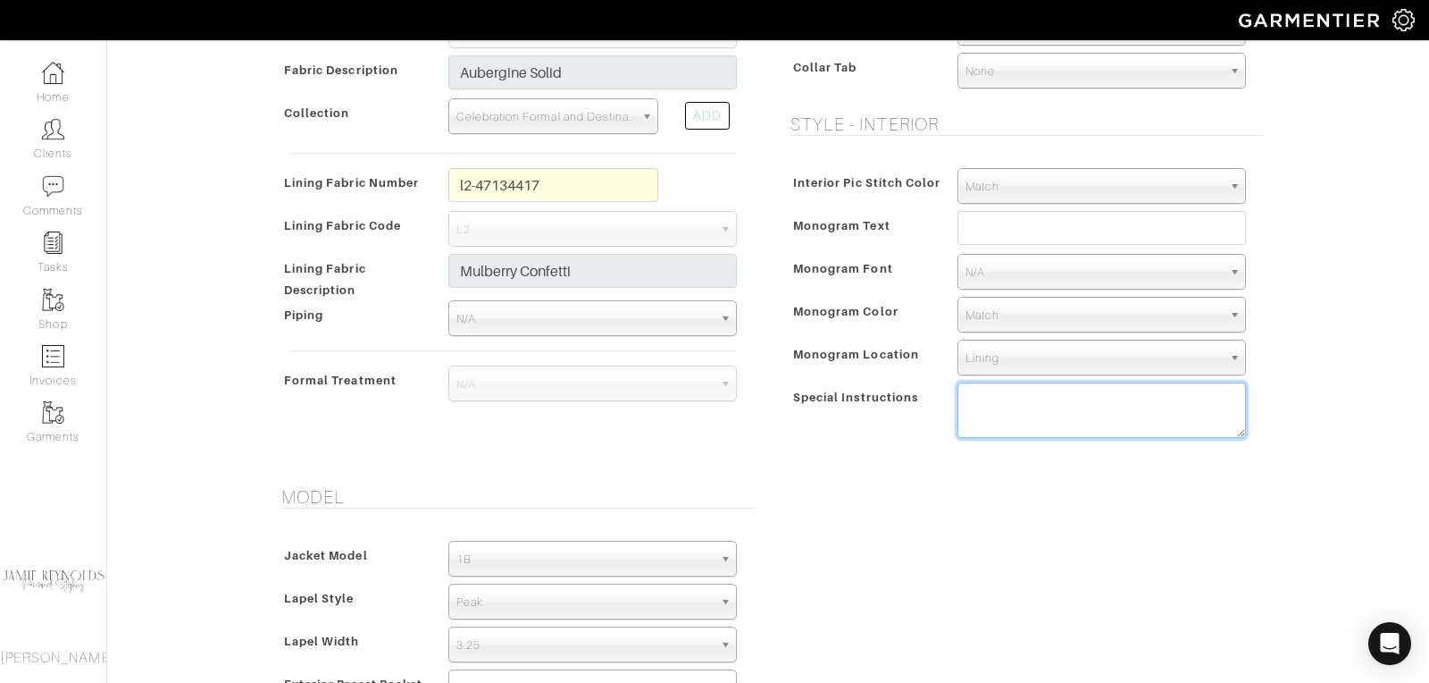
click at [1013, 395] on textarea at bounding box center [1102, 409] width 289 height 55
paste textarea "SPECIAL INSTRUCTIONS: 1. Lower back collar slightly 1/8" 2. Reduce coat skirt 1…"
drag, startPoint x: 1109, startPoint y: 391, endPoint x: 955, endPoint y: 388, distance: 153.7
click at [955, 388] on div "Lower Collar 3/8" SPECIAL INSTRUCTIONS: 1. Lower back collar slightly 1/8" 2. R…" at bounding box center [1101, 414] width 315 height 64
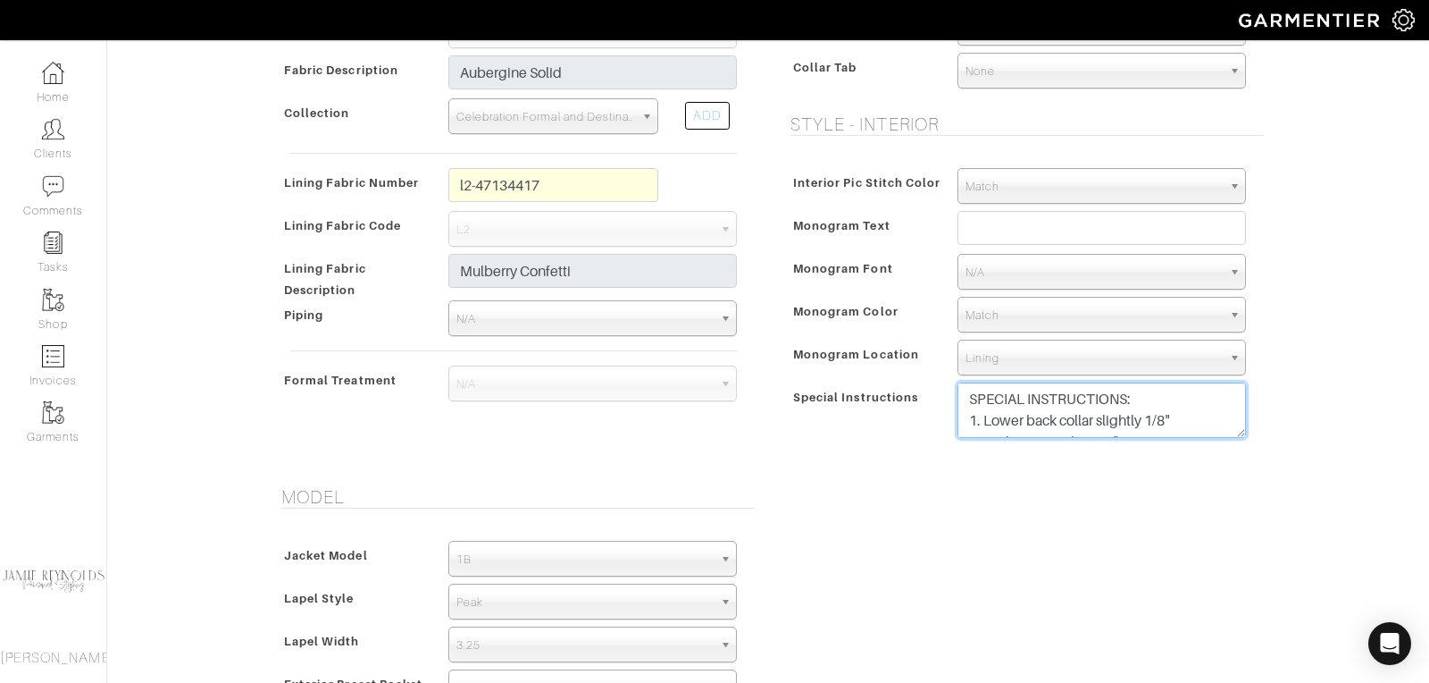
click at [966, 414] on textarea "SPECIAL INSTRUCTIONS: 1. Lower back collar slightly 1/8" 2. Reduce coat skirt 1…" at bounding box center [1102, 409] width 289 height 55
click at [1156, 414] on textarea "SPECIAL INSTRUCTIONS: 1. Lower back collar slightly 1/8" 2. Reduce coat skirt 1…" at bounding box center [1102, 409] width 289 height 55
click at [1202, 406] on textarea "SPECIAL INSTRUCTIONS: 1. Lower back collar slightly 3/8" 2. Reduce coat skirt 1…" at bounding box center [1102, 409] width 289 height 55
drag, startPoint x: 1131, startPoint y: 416, endPoint x: 1099, endPoint y: 417, distance: 32.2
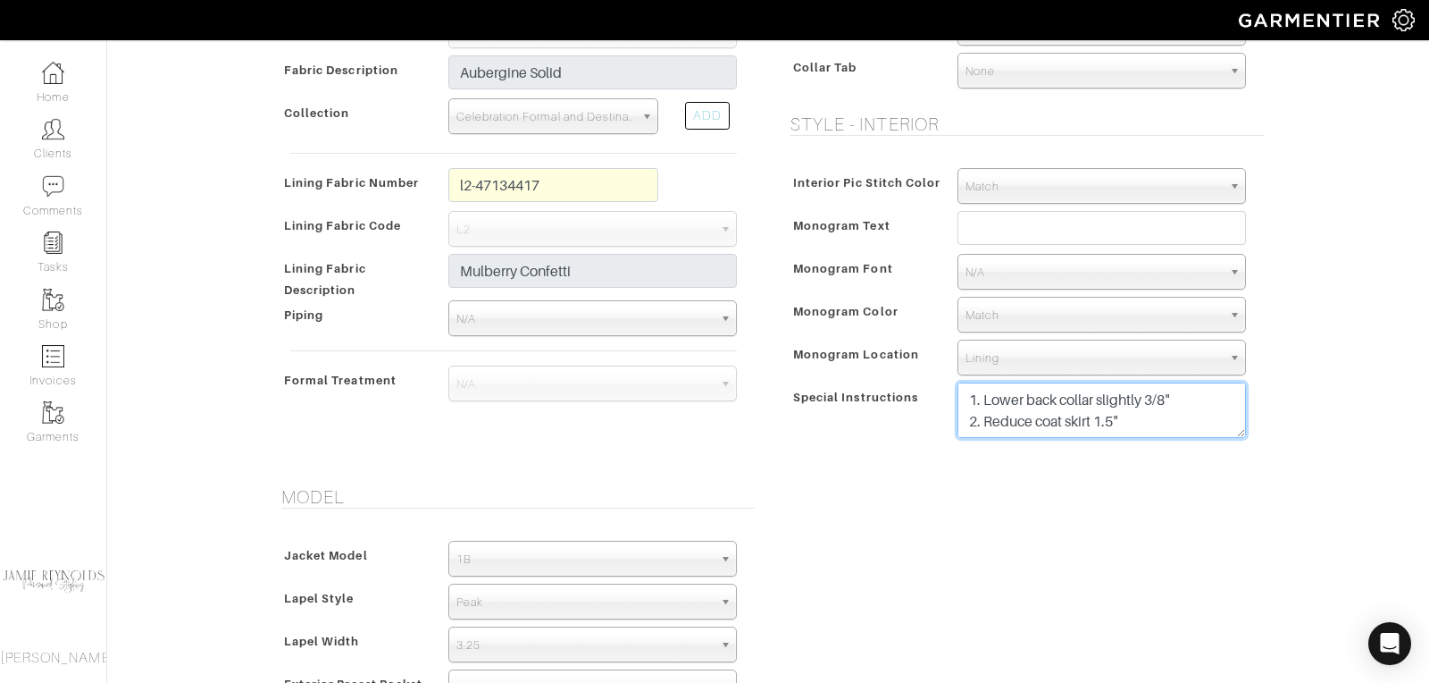
click at [1099, 418] on textarea "SPECIAL INSTRUCTIONS: 1. Lower back collar slightly 3/8" 2. Reduce coat skirt 1…" at bounding box center [1102, 409] width 289 height 55
click at [1128, 417] on textarea "SPECIAL INSTRUCTIONS: 1. Lower back collar slightly 3/8" 2. Reduce coat skirt 1…" at bounding box center [1102, 409] width 289 height 55
click at [989, 403] on textarea "SPECIAL INSTRUCTIONS: 1. Lower back collar slightly 3/8" 2. Reduce coat skirt?" at bounding box center [1102, 409] width 289 height 55
click at [1136, 406] on textarea "SPECIAL INSTRUCTIONS: 1. Lower back collar slightly 3/8" 2. Did we reduce coat …" at bounding box center [1102, 409] width 289 height 55
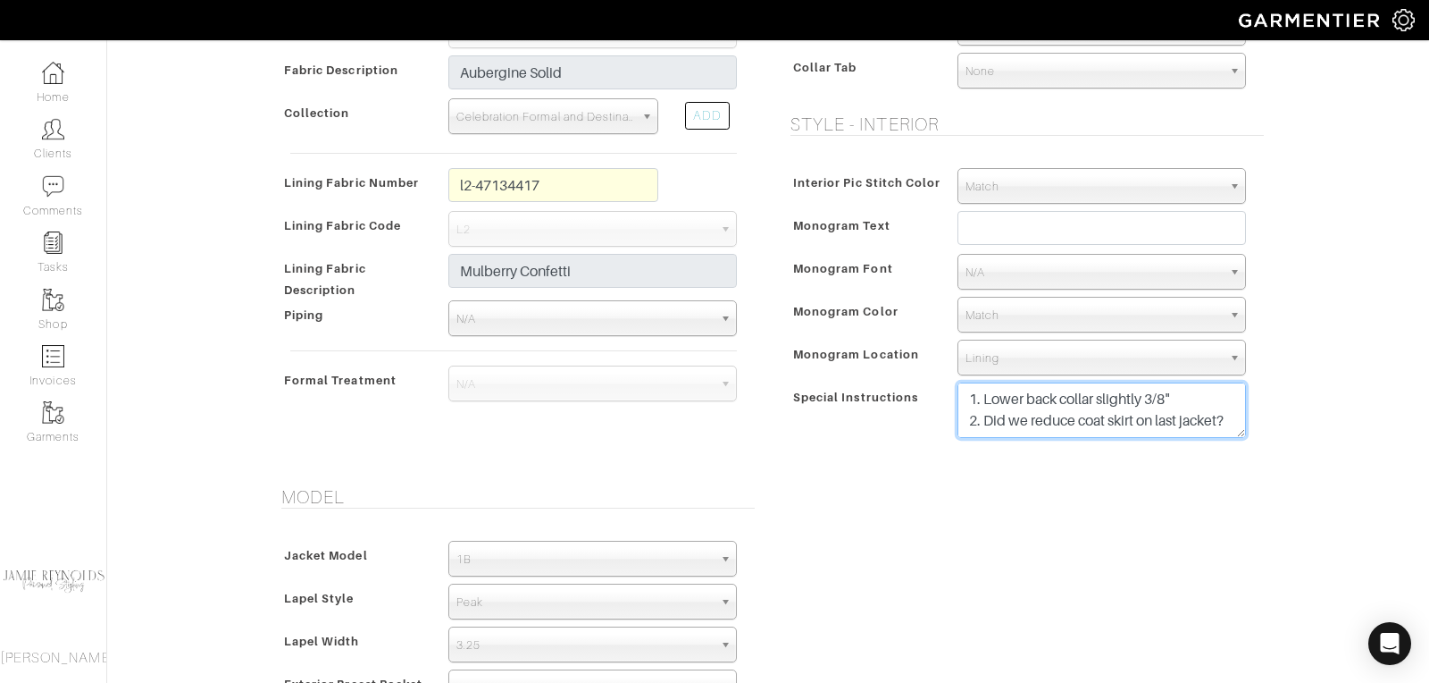
click at [1232, 401] on textarea "SPECIAL INSTRUCTIONS: 1. Lower back collar slightly 3/8" 2. Did we reduce coat …" at bounding box center [1102, 409] width 289 height 55
click at [1107, 425] on textarea "SPECIAL INSTRUCTIONS: 1. Lower back collar slightly 3/8" 2. Did we reduce coat …" at bounding box center [1102, 409] width 289 height 55
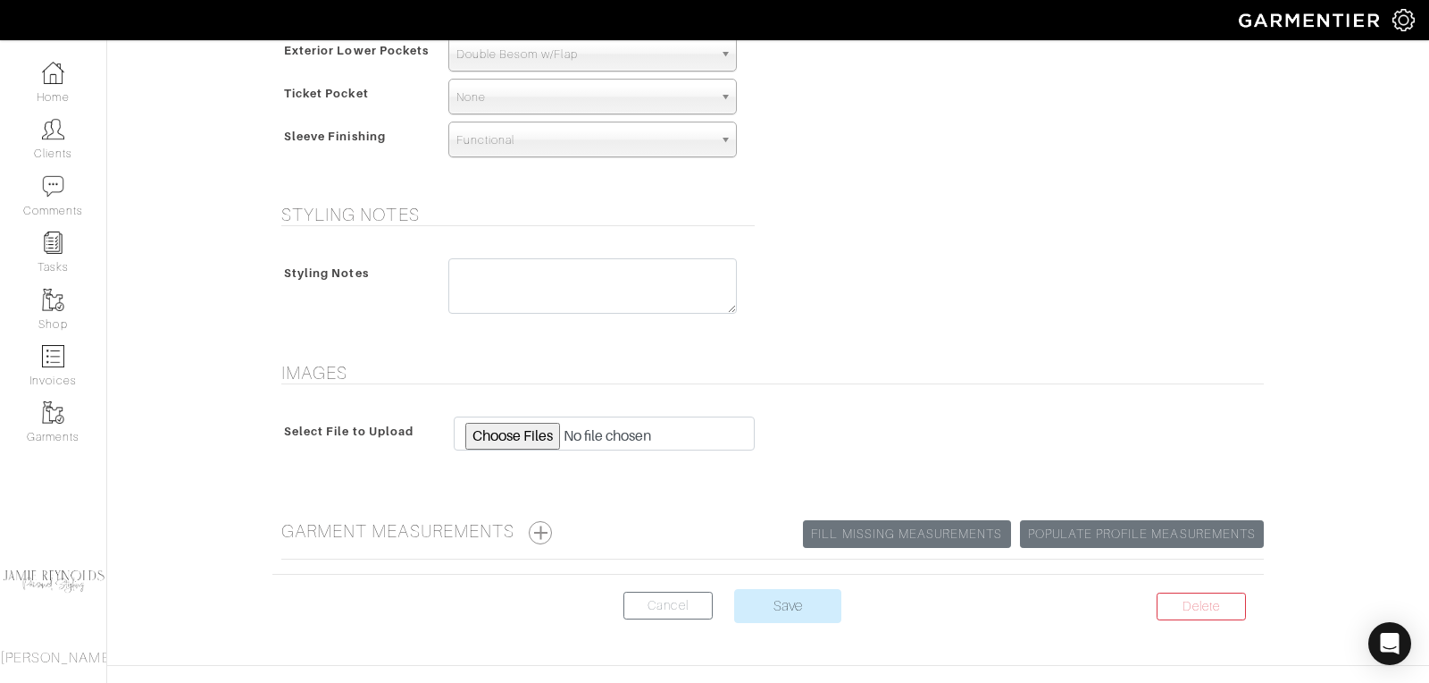
scroll to position [1335, 0]
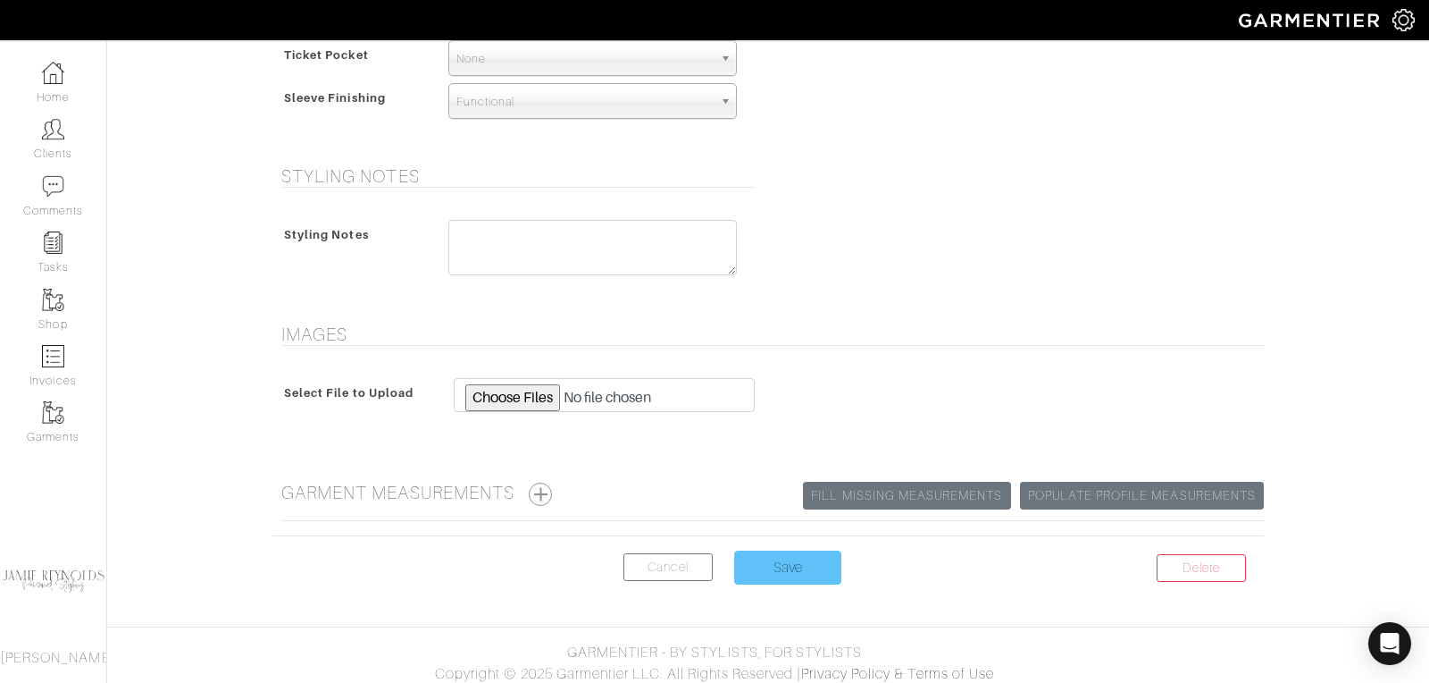
type textarea "SPECIAL INSTRUCTIONS: 1. Lower back collar slightly 3/8" 2. Did we reduce coat …"
click at [779, 570] on input "Save" at bounding box center [787, 567] width 107 height 34
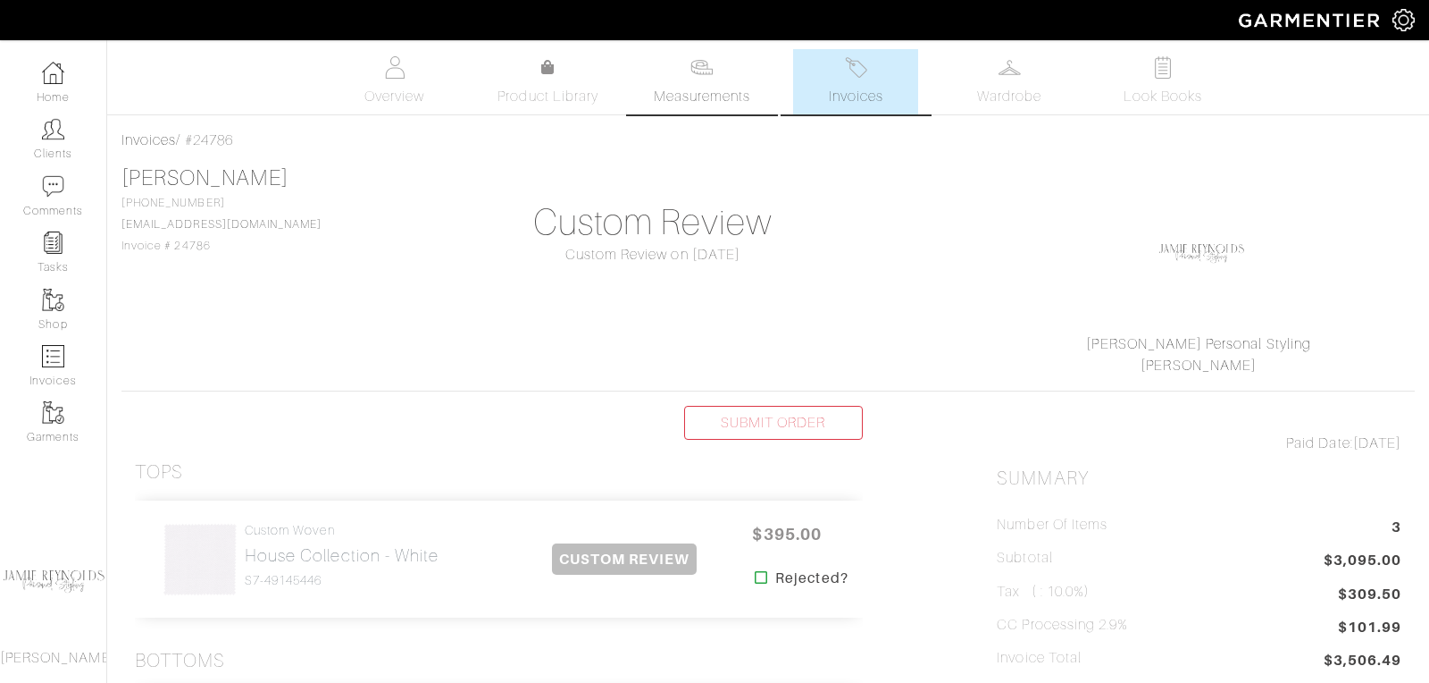
click at [685, 87] on span "Measurements" at bounding box center [702, 96] width 97 height 21
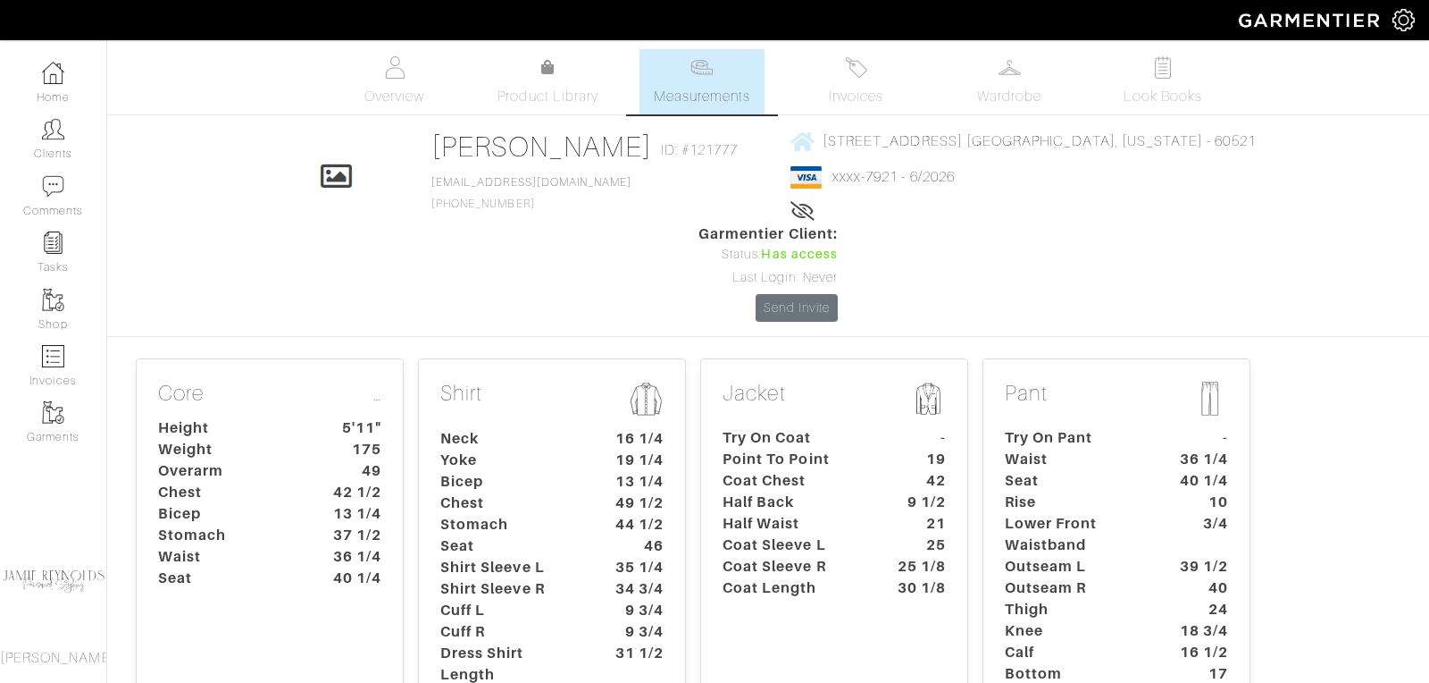
click at [1055, 491] on dt "Rise" at bounding box center [1075, 501] width 167 height 21
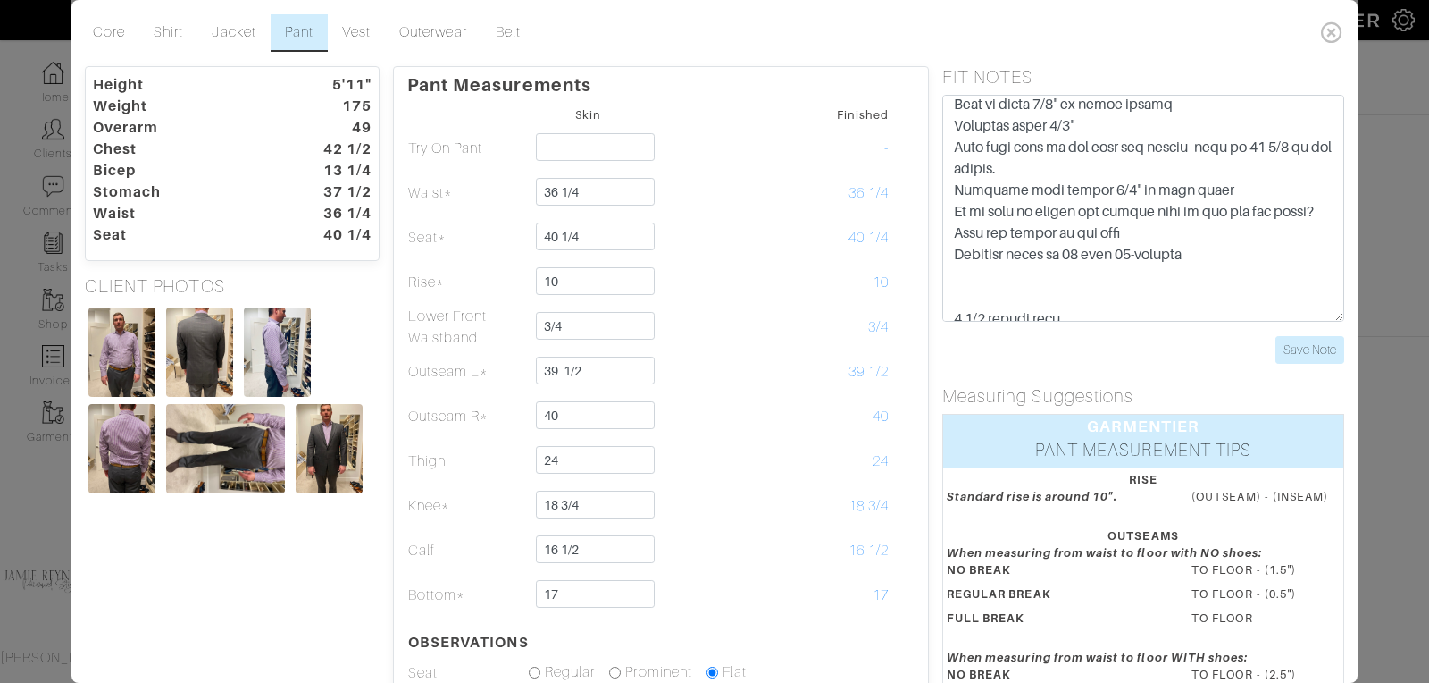
scroll to position [524, 0]
click at [1336, 27] on icon at bounding box center [1332, 32] width 37 height 36
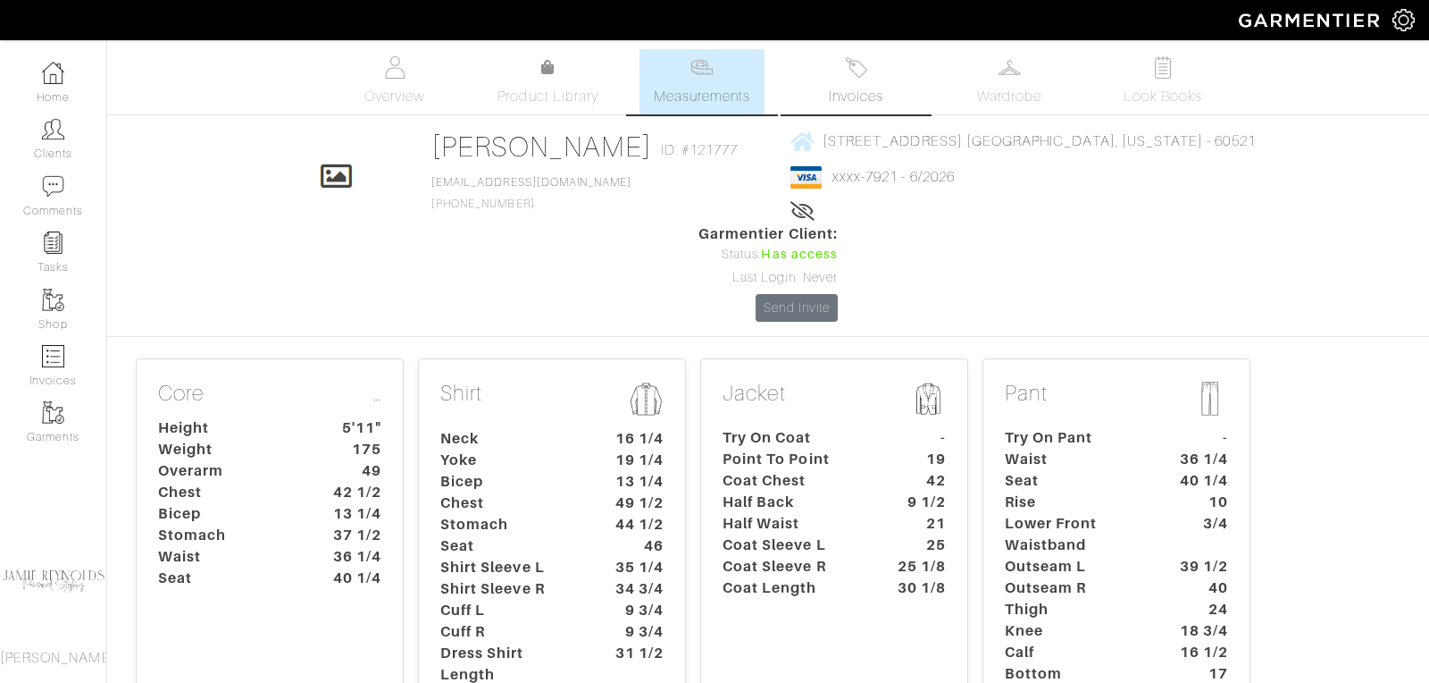
click at [859, 88] on span "Invoices" at bounding box center [856, 96] width 54 height 21
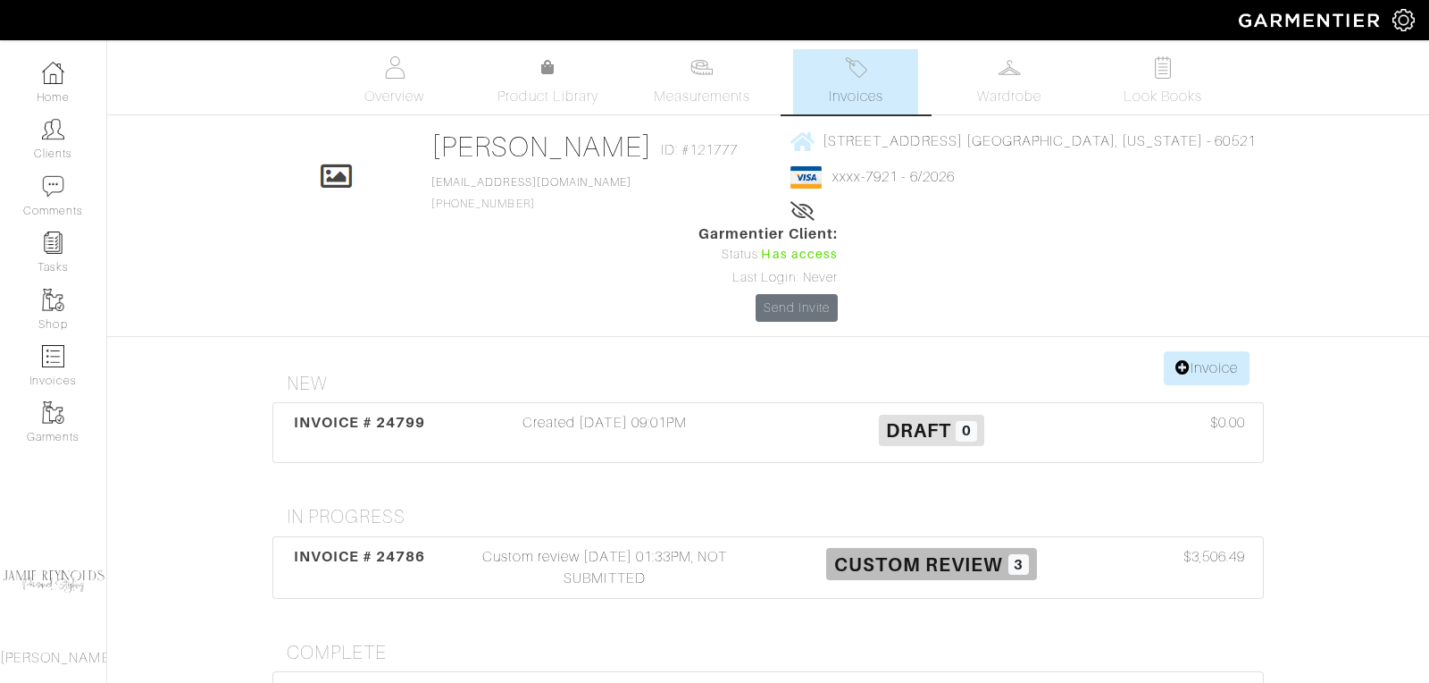
scroll to position [197, 0]
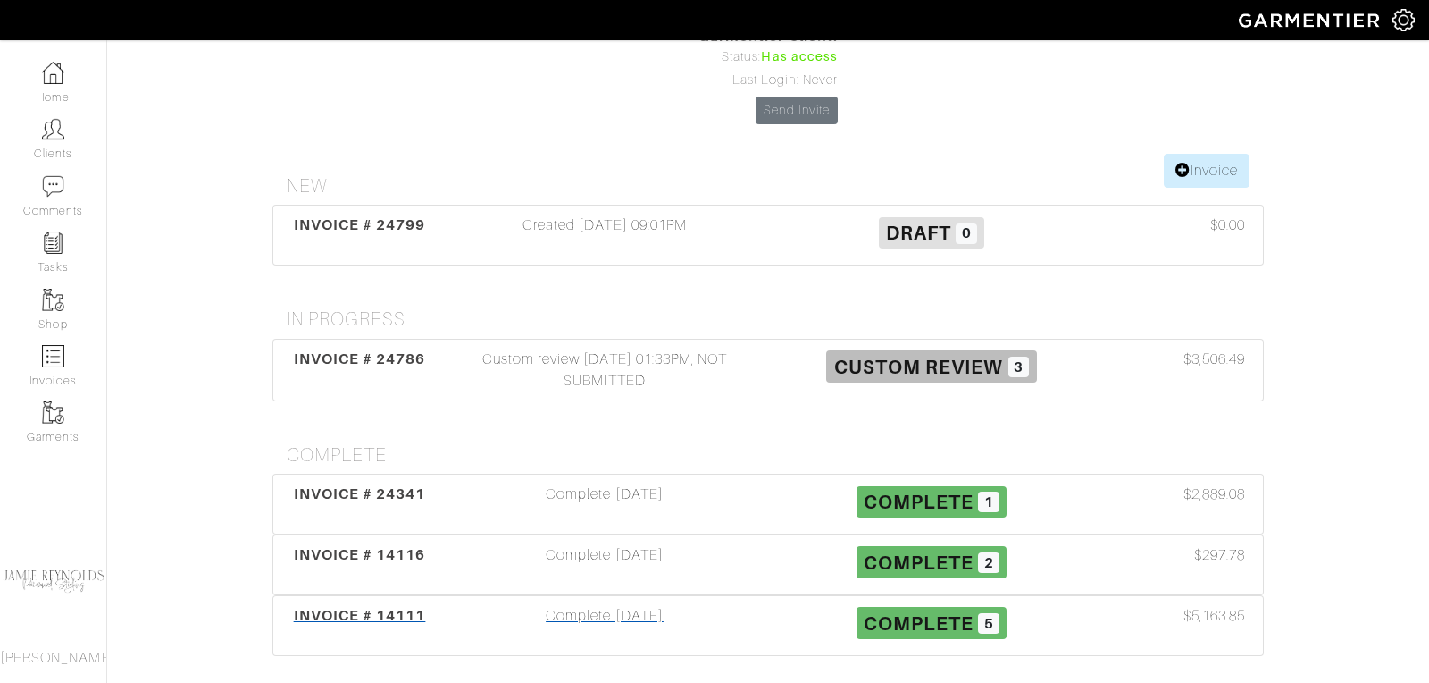
click at [390, 607] on span "INVOICE # 14111" at bounding box center [360, 615] width 132 height 17
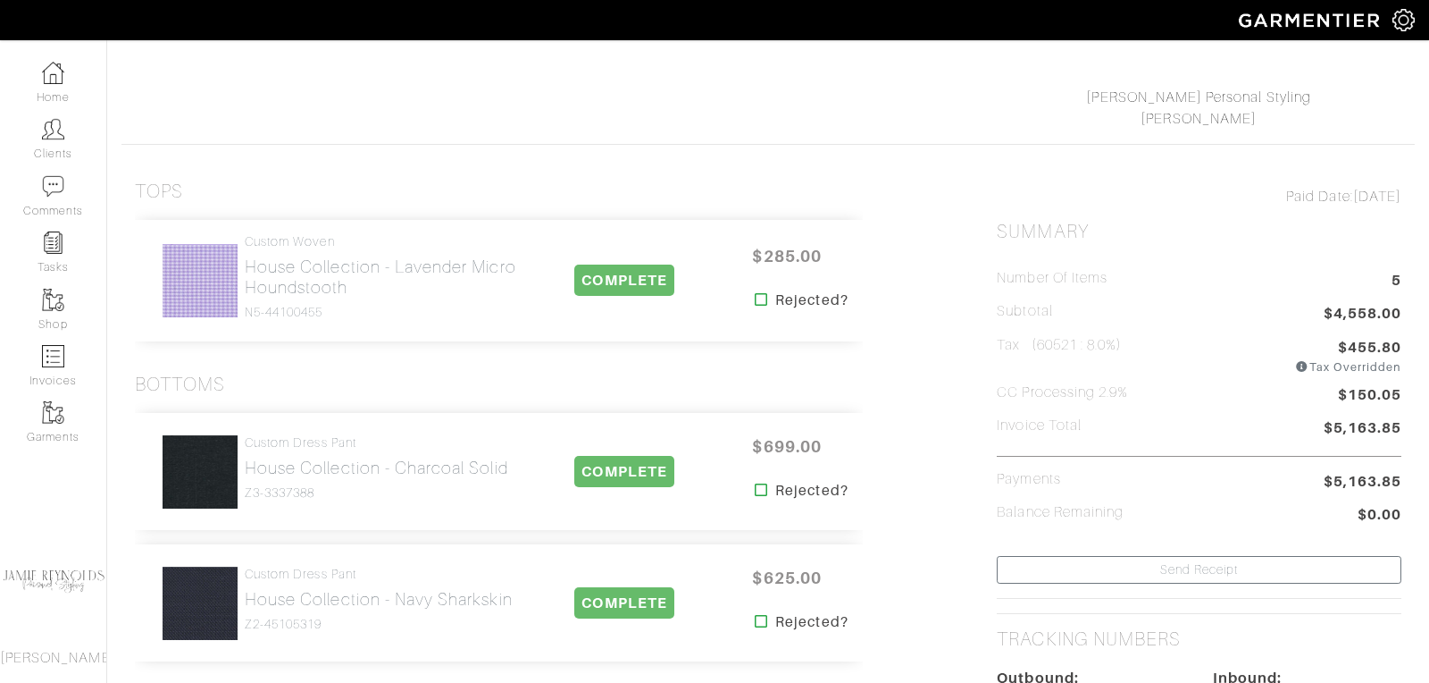
scroll to position [371, 0]
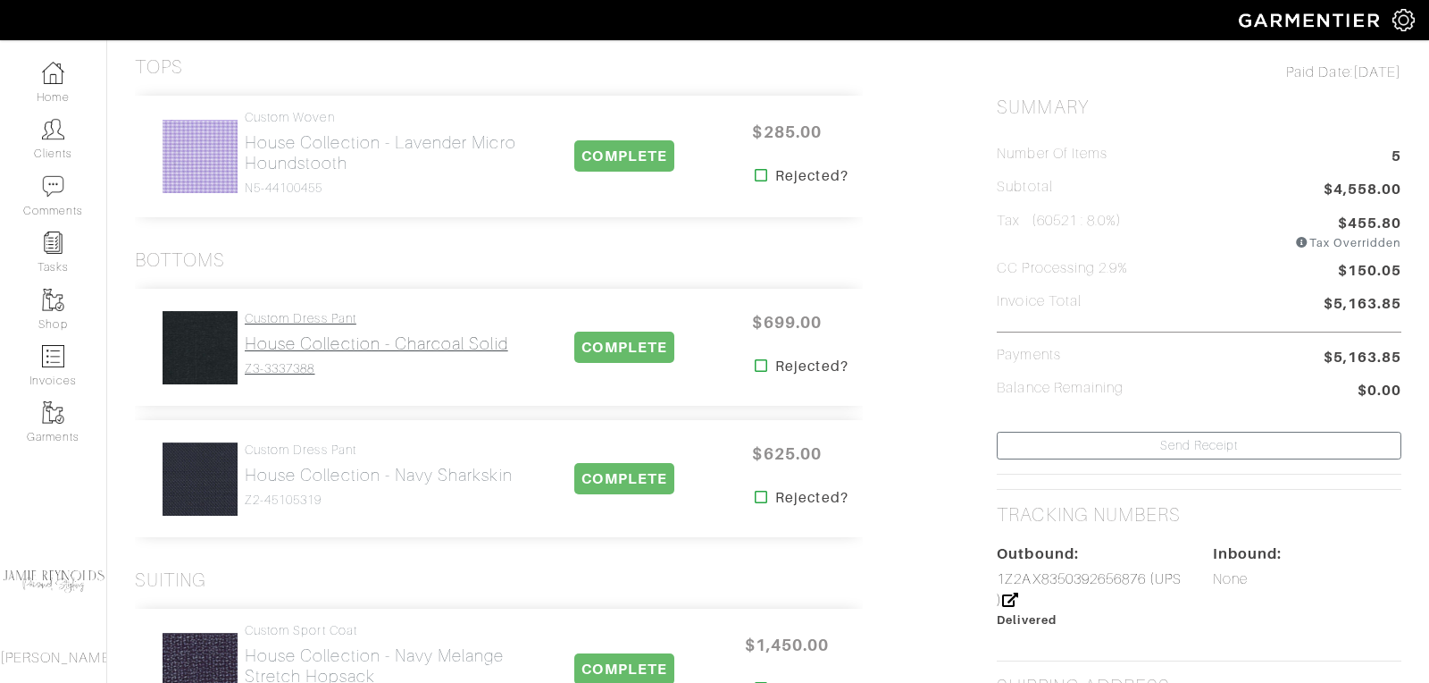
click at [312, 347] on h2 "House Collection - Charcoal Solid" at bounding box center [377, 343] width 264 height 21
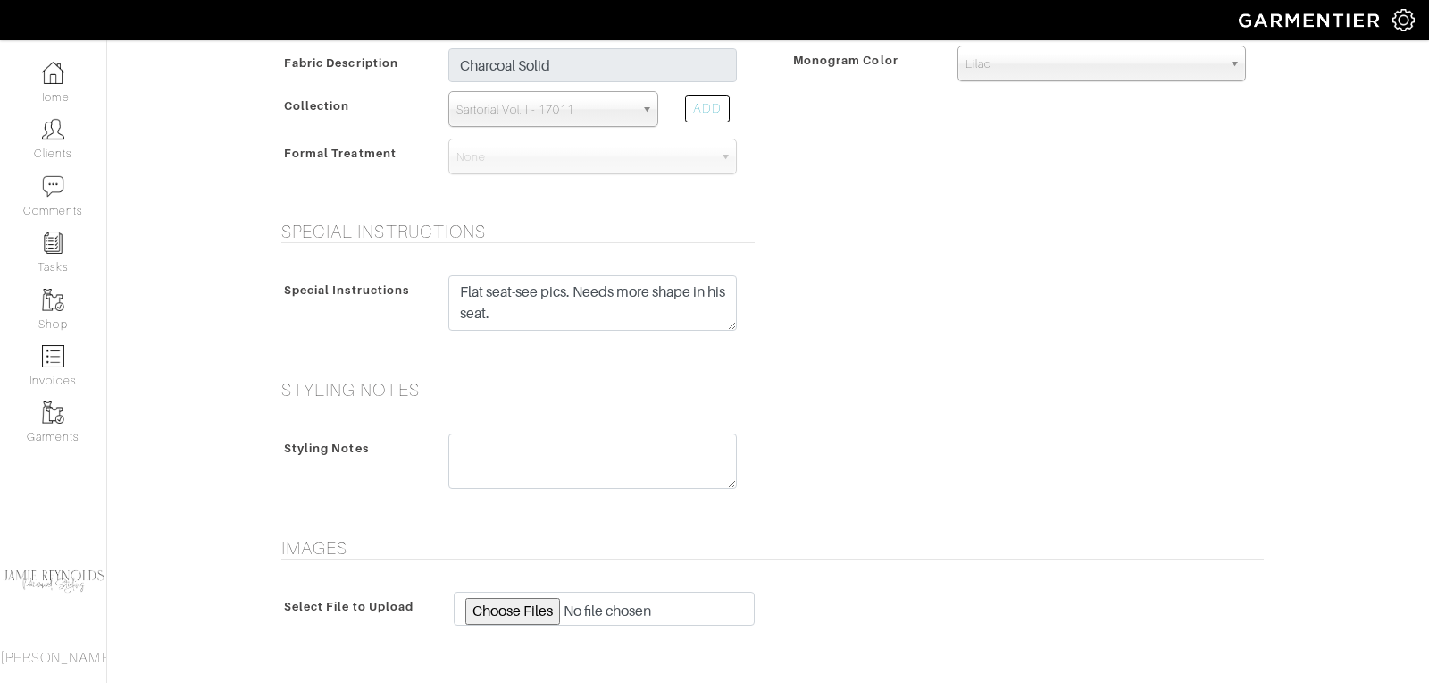
scroll to position [876, 0]
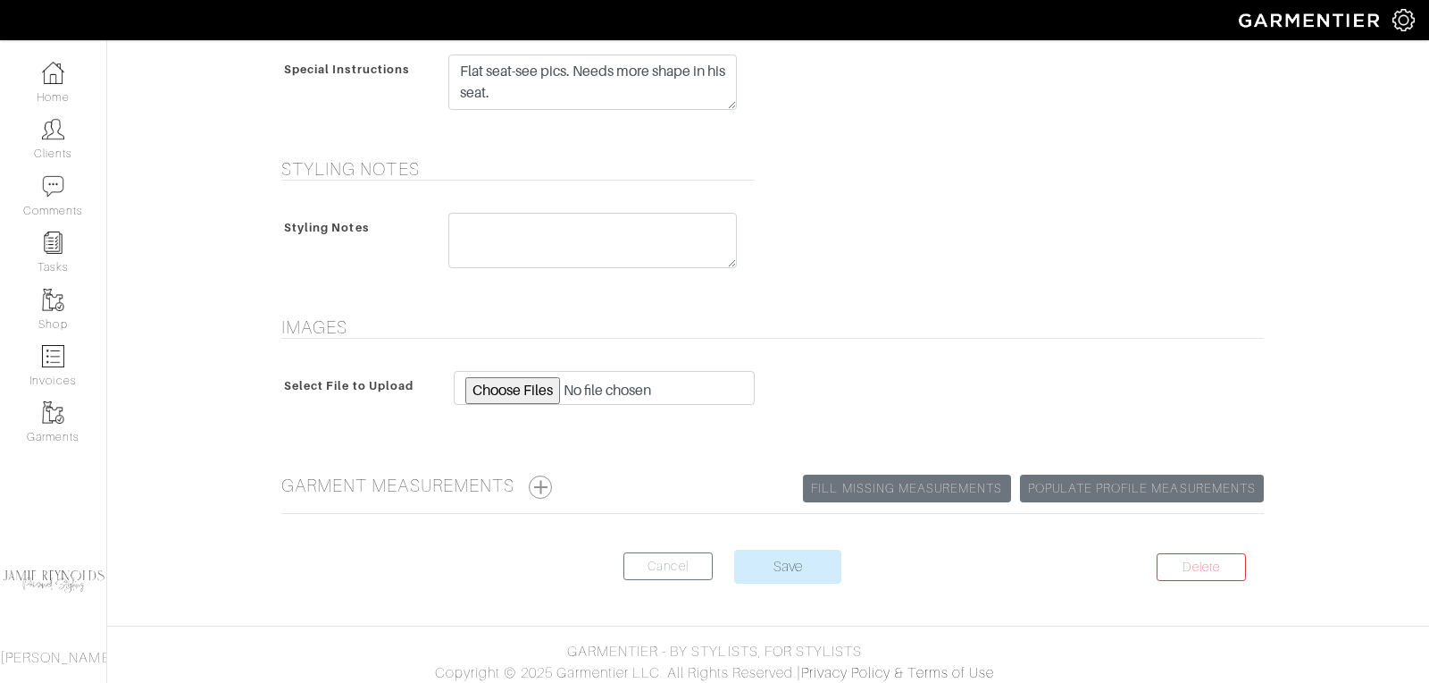
click at [549, 491] on div "Garment Measurements Populate Profile Measurements Fill Missing Measurements" at bounding box center [772, 493] width 983 height 39
click at [548, 484] on button "button" at bounding box center [540, 486] width 23 height 23
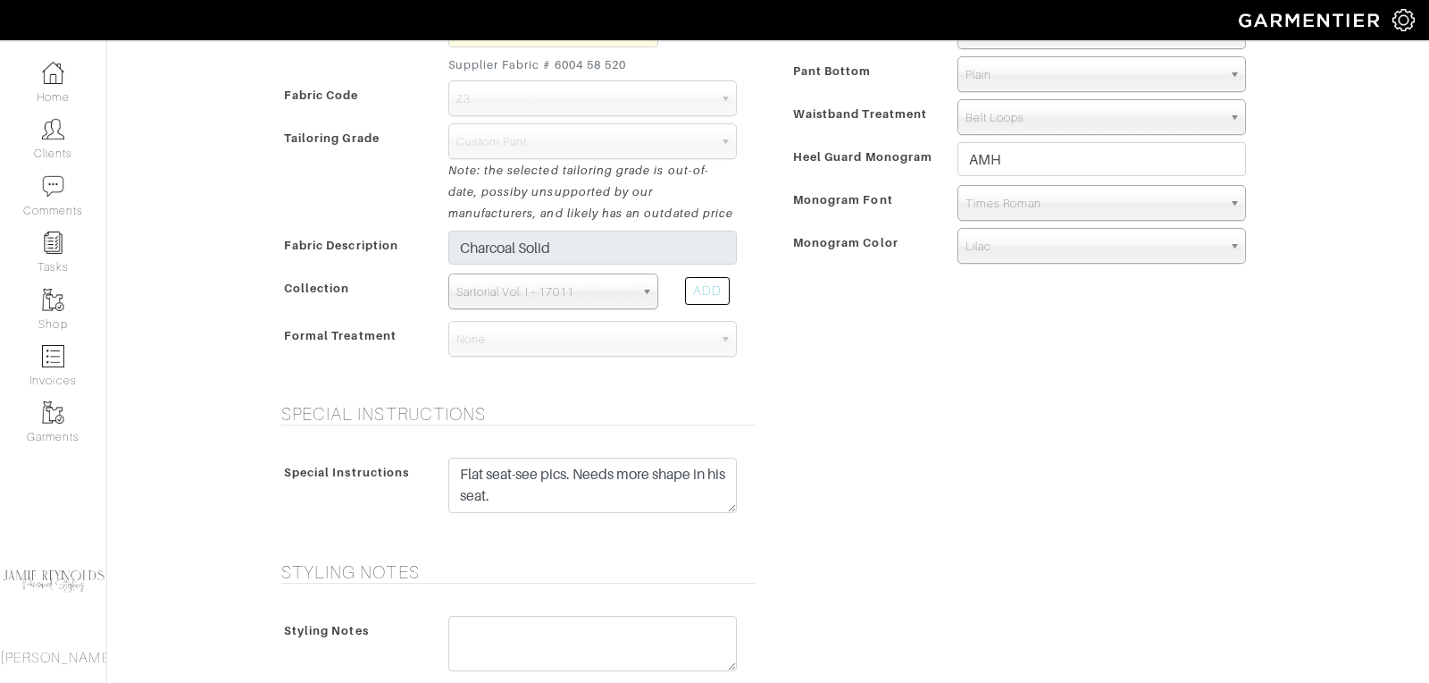
scroll to position [0, 0]
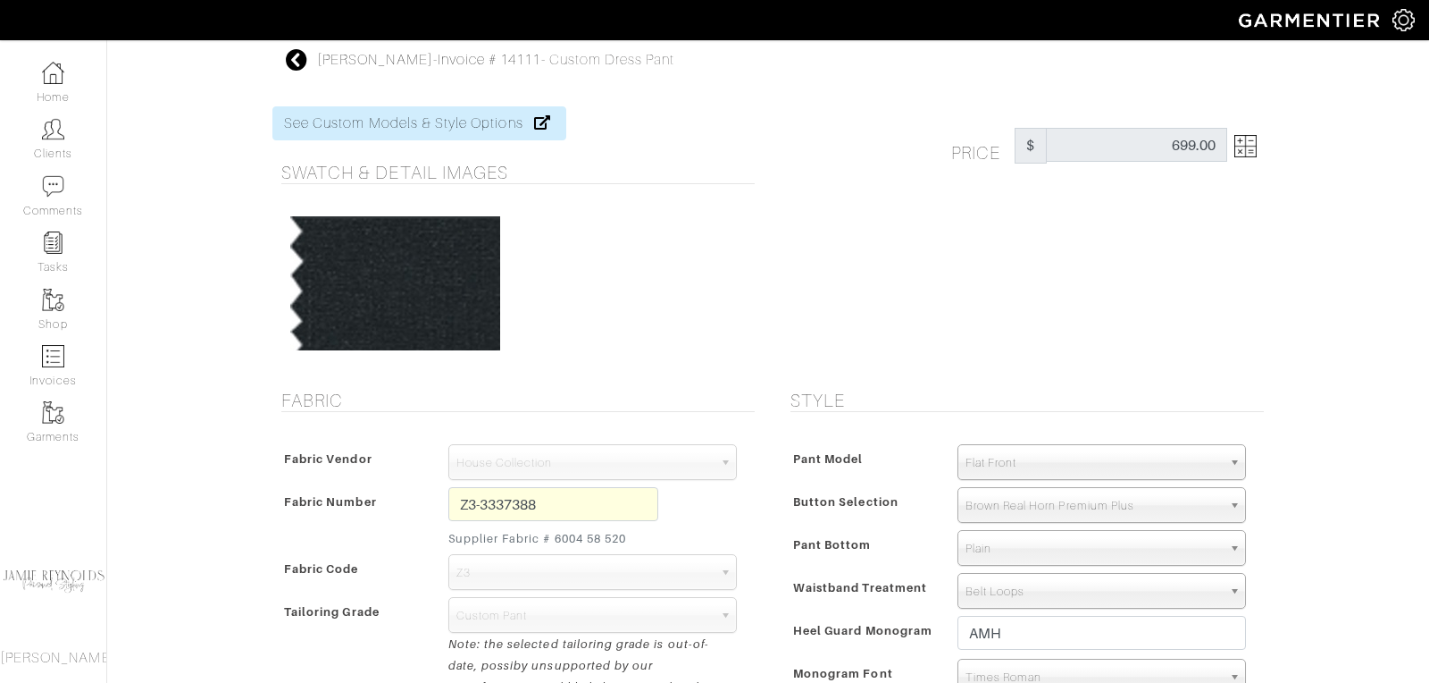
click at [300, 63] on icon at bounding box center [297, 59] width 22 height 21
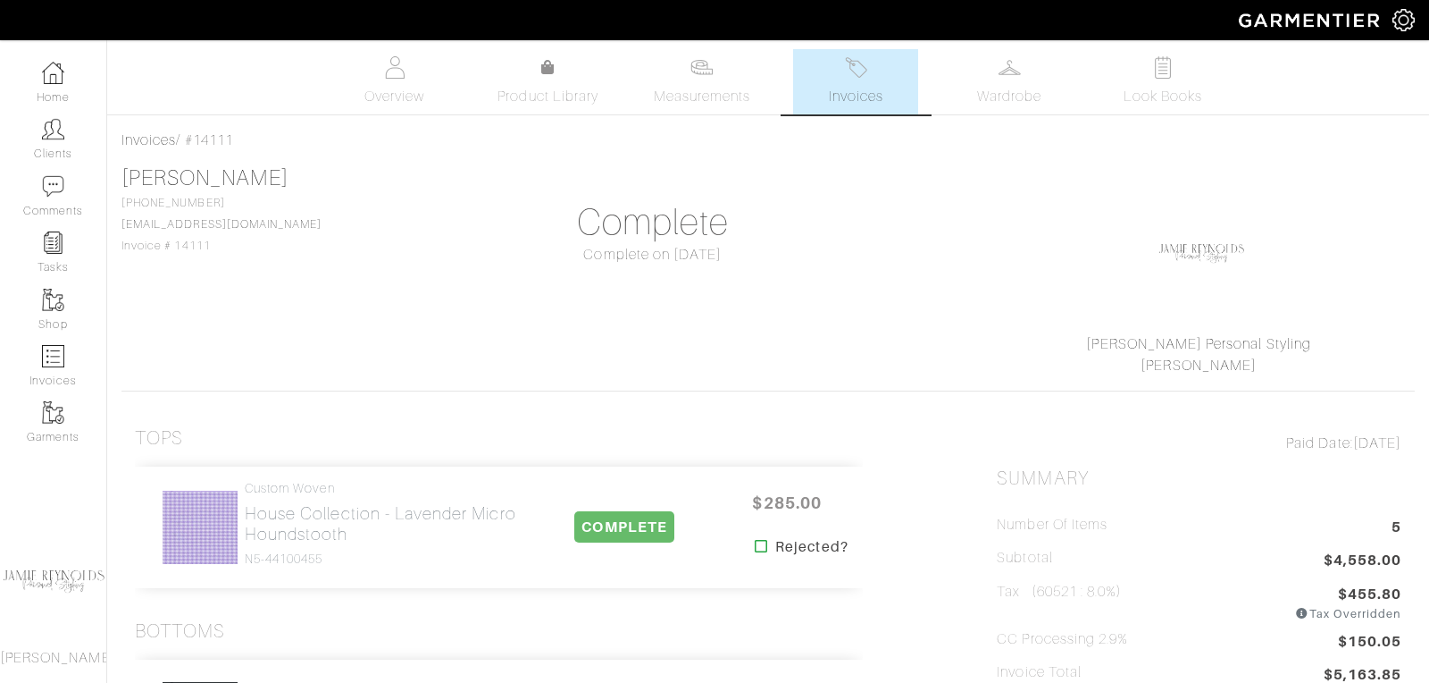
click at [850, 85] on link "Invoices" at bounding box center [855, 81] width 125 height 65
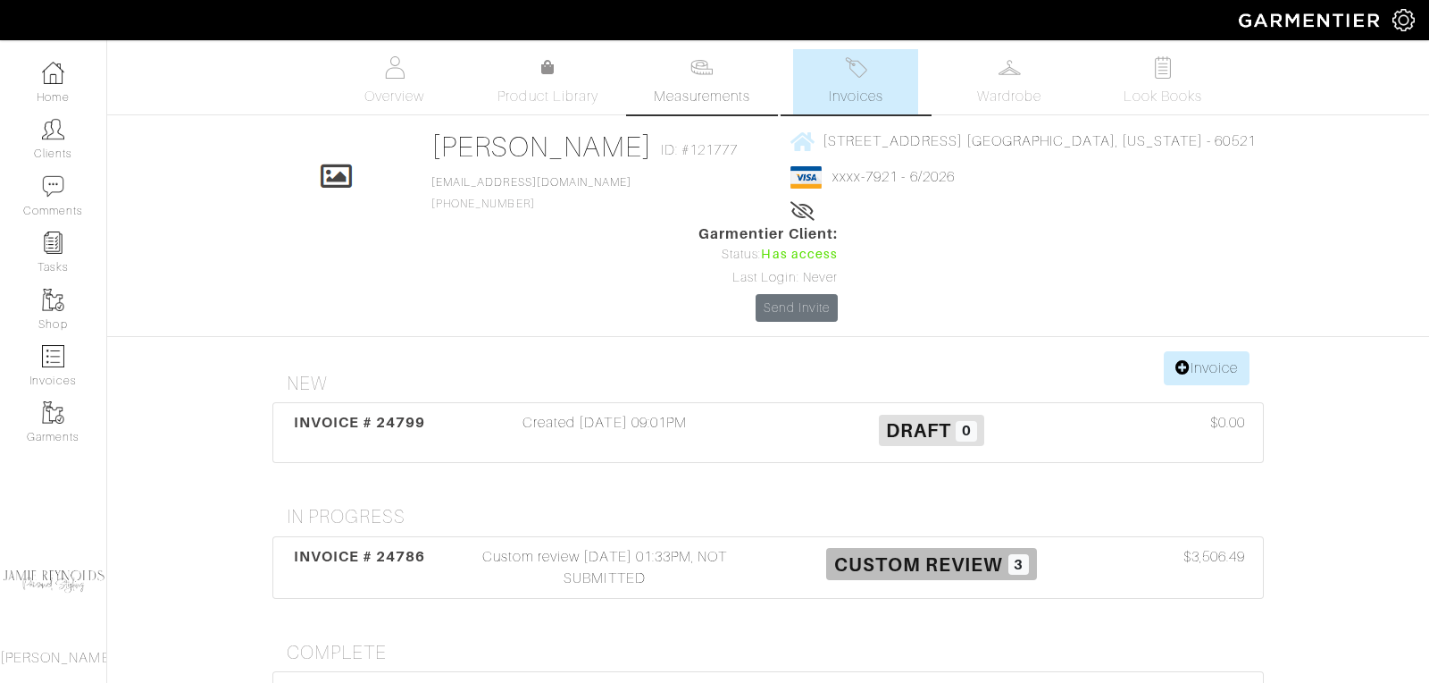
click at [716, 67] on link "Measurements" at bounding box center [703, 81] width 126 height 65
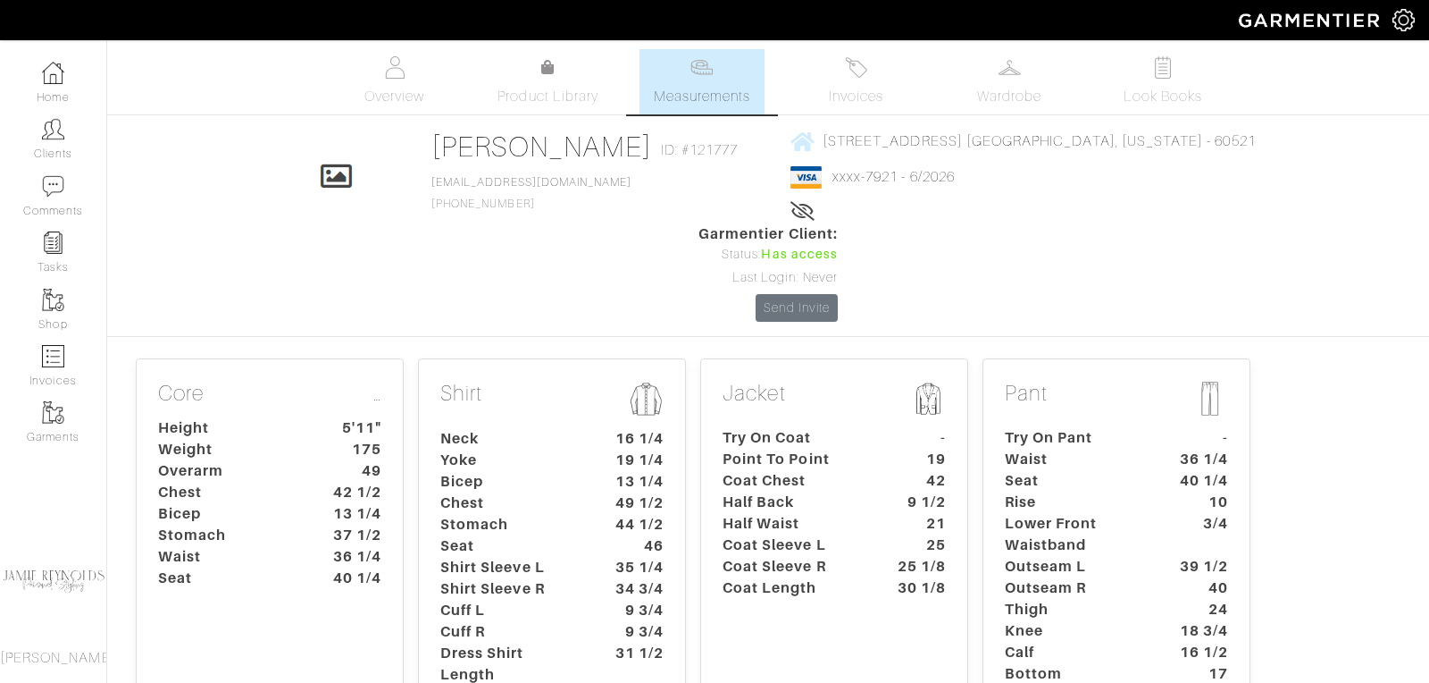
click at [788, 358] on div "Jacket Try On Coat - Point To Point 19 Coat Chest 42 Half Back 9 1/2 Half Waist…" at bounding box center [834, 561] width 268 height 406
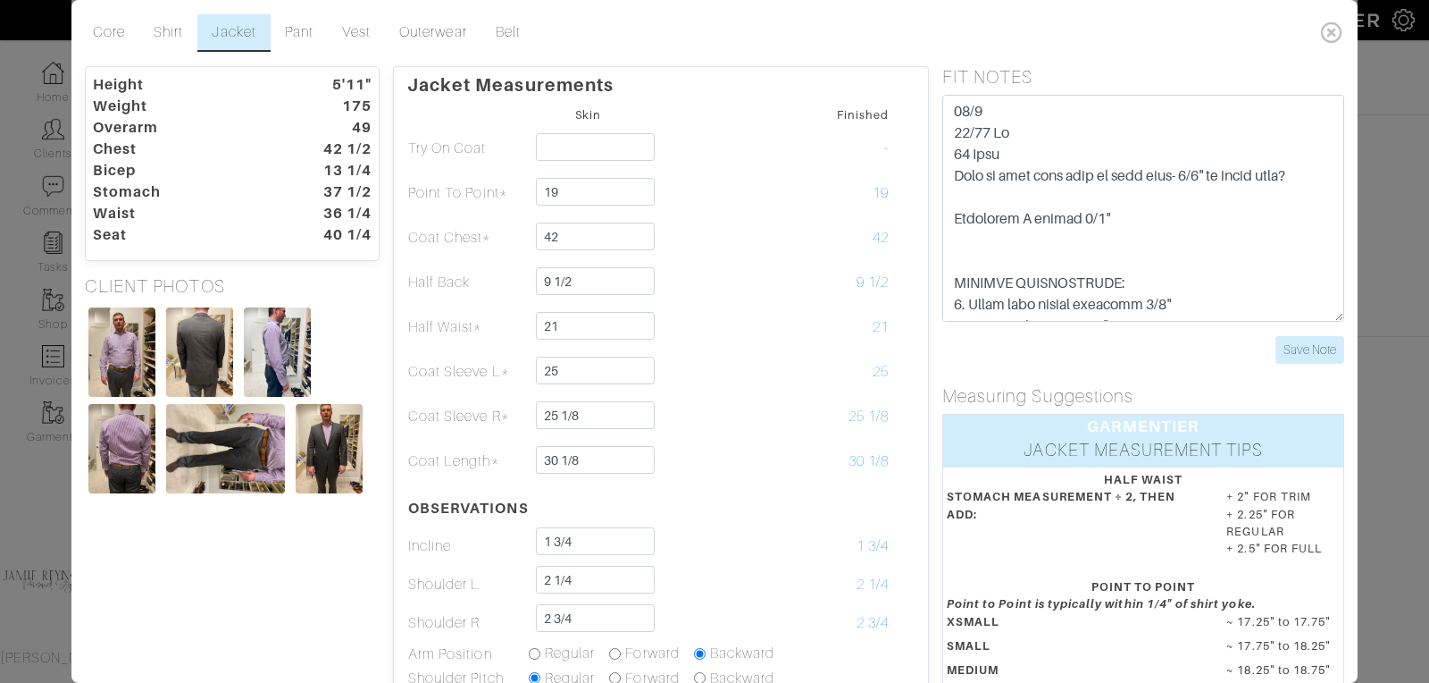
scroll to position [322, 0]
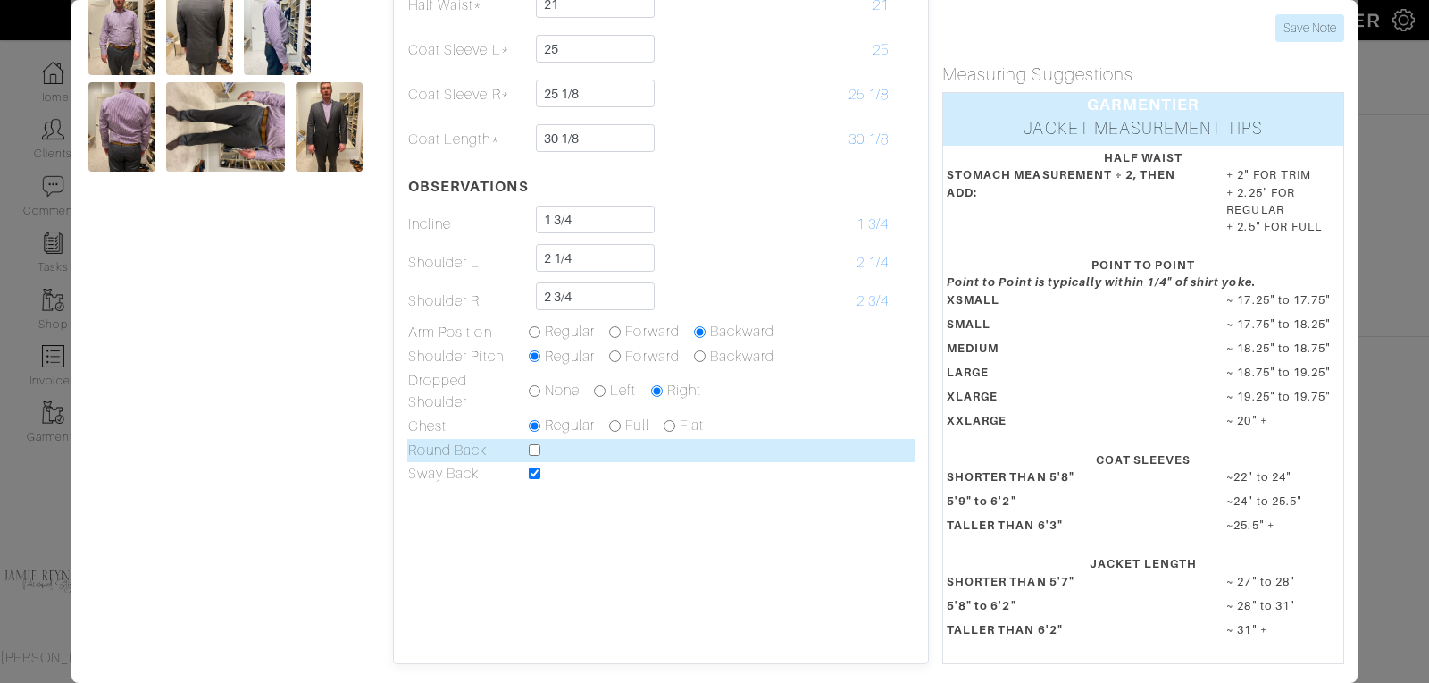
click at [530, 448] on input "checkbox" at bounding box center [535, 450] width 12 height 12
checkbox input "true"
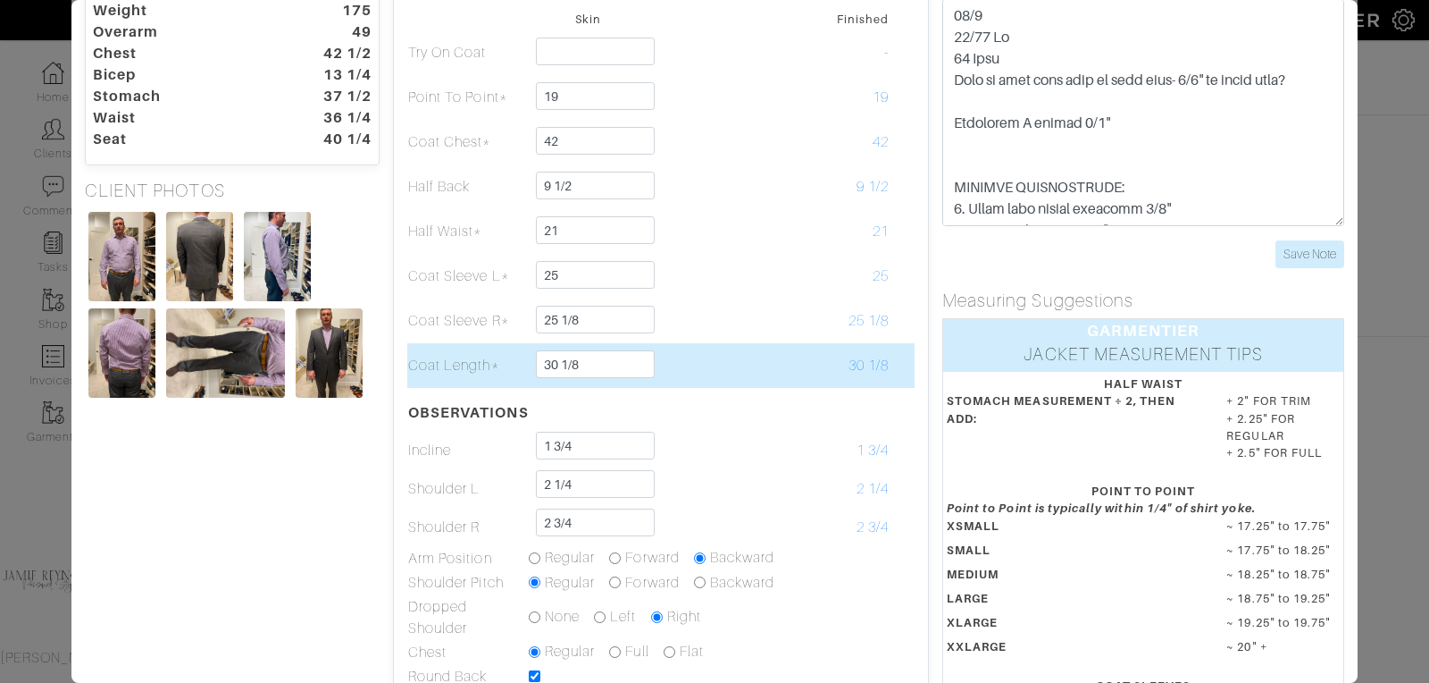
scroll to position [67, 0]
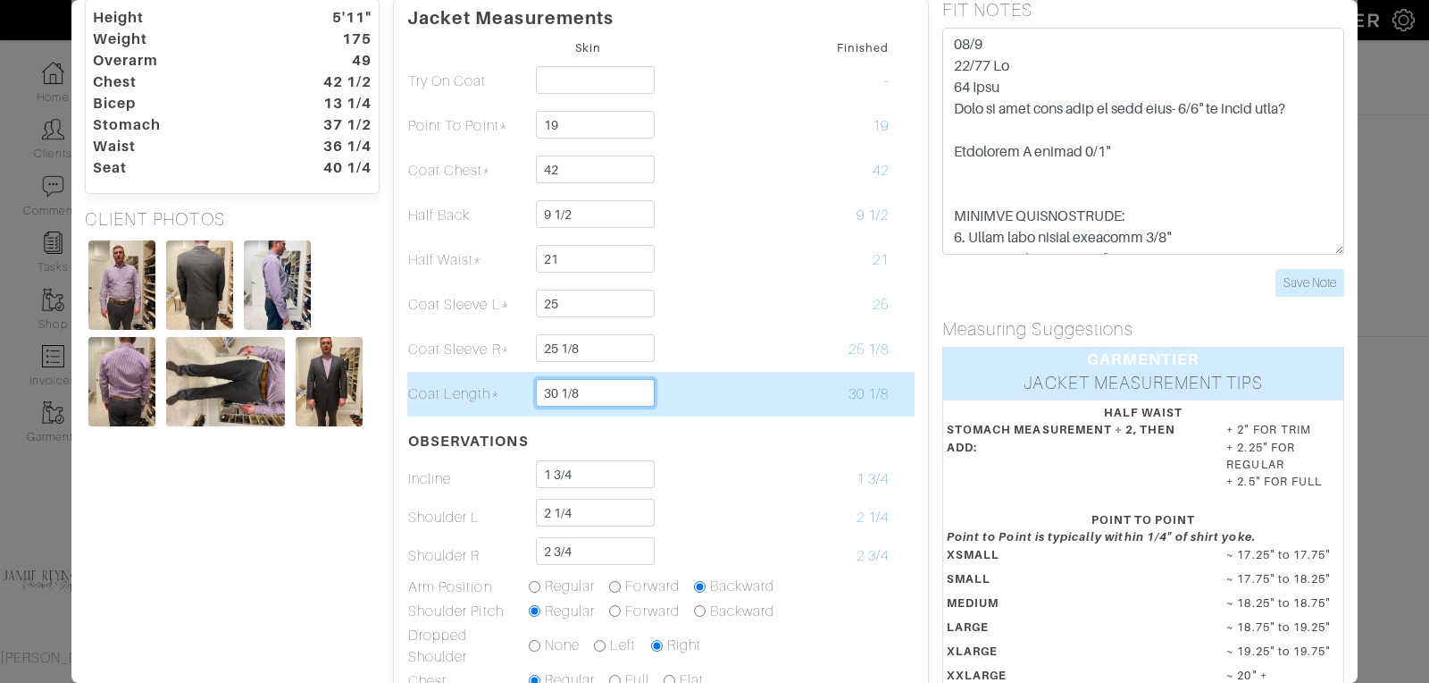
click at [596, 400] on input "30 1/8" at bounding box center [595, 393] width 119 height 28
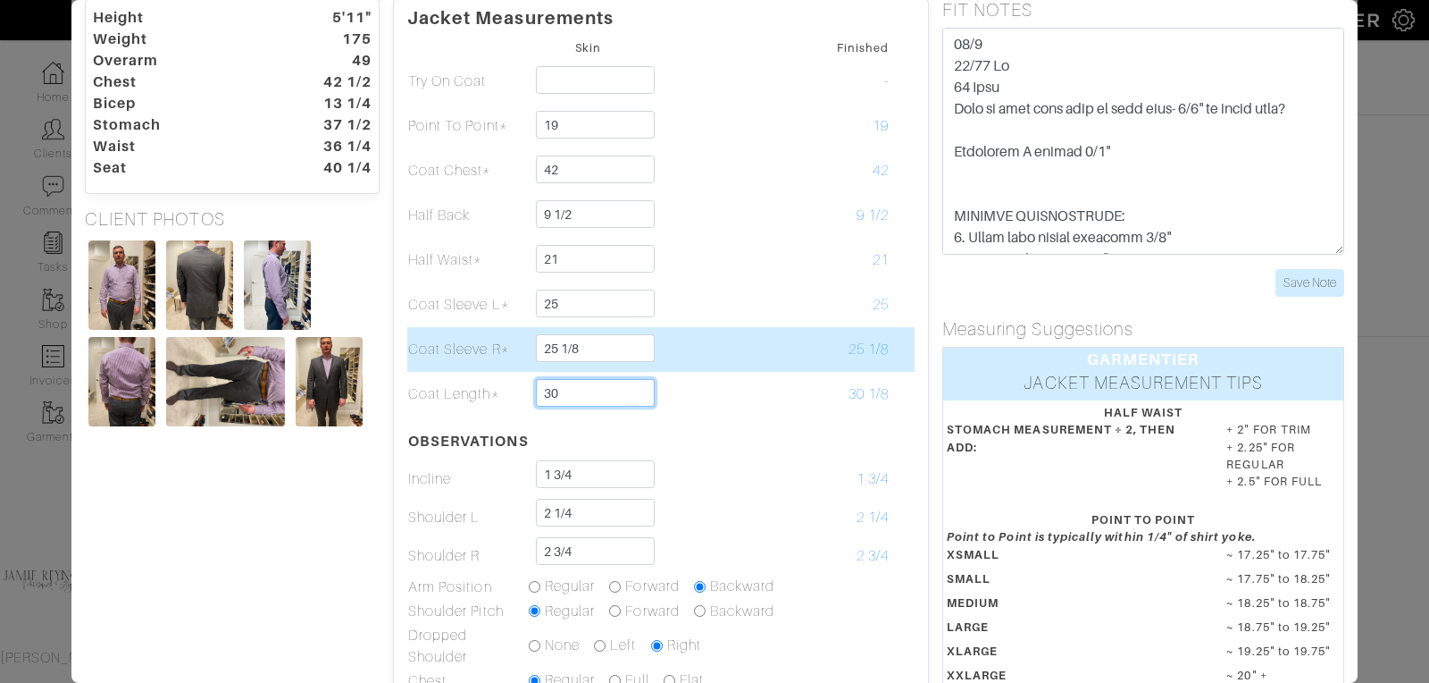
type input "30"
click at [798, 336] on td "25 1/8" at bounding box center [829, 349] width 121 height 45
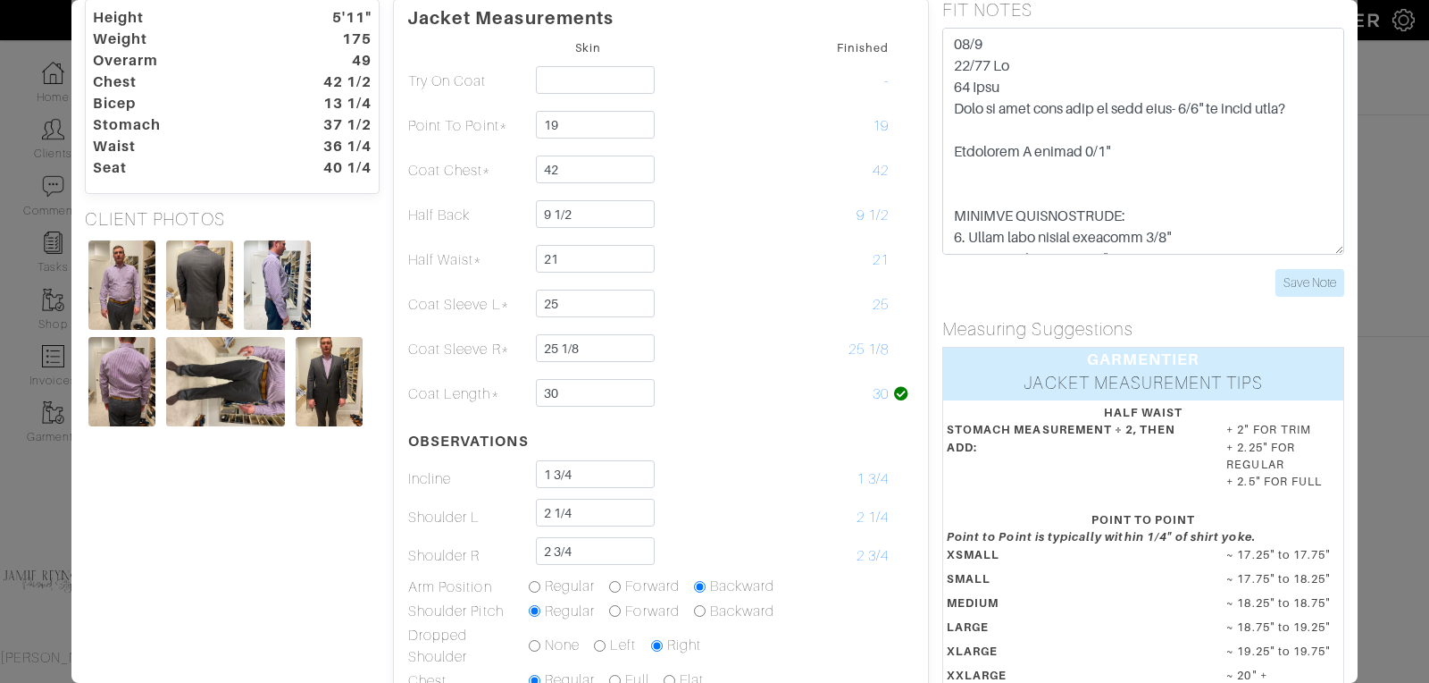
scroll to position [0, 0]
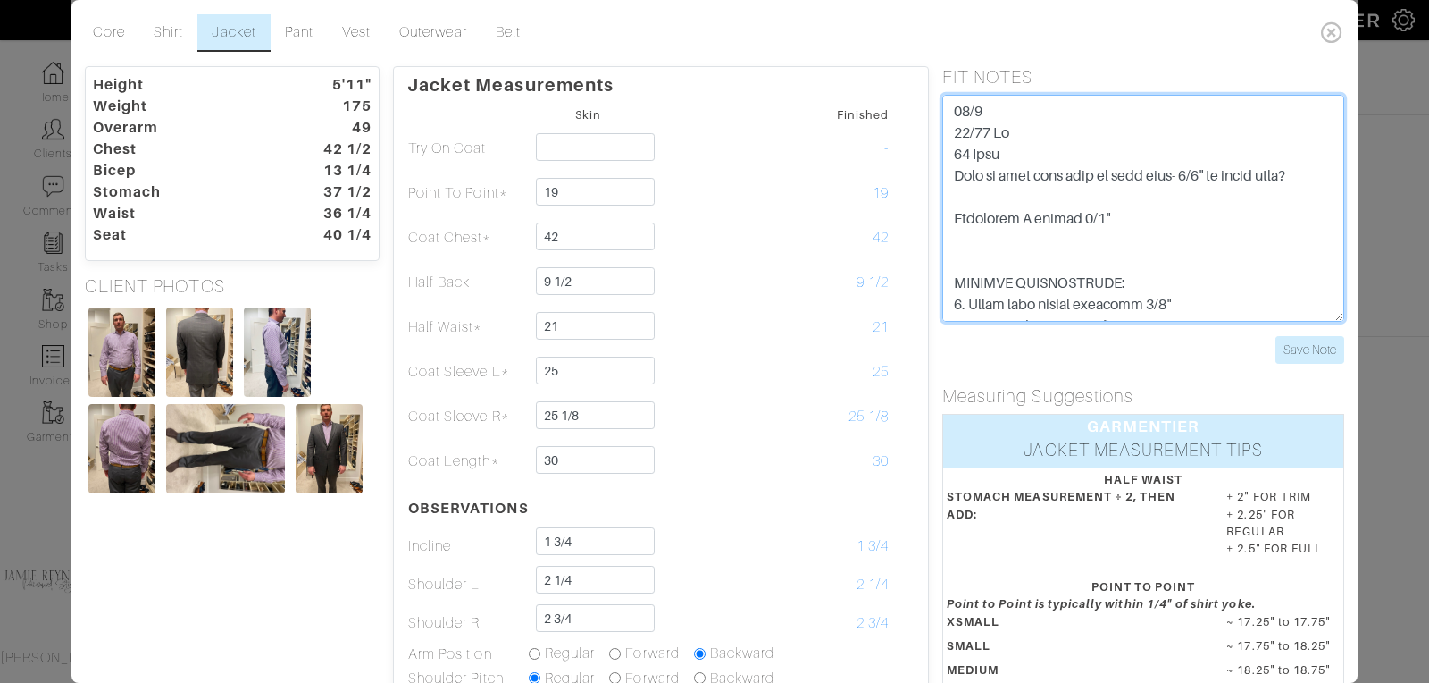
click at [1320, 176] on textarea at bounding box center [1144, 208] width 402 height 227
drag, startPoint x: 1326, startPoint y: 179, endPoint x: 1043, endPoint y: 162, distance: 283.7
click at [1043, 162] on textarea at bounding box center [1144, 208] width 402 height 227
click at [993, 111] on textarea at bounding box center [1144, 208] width 402 height 227
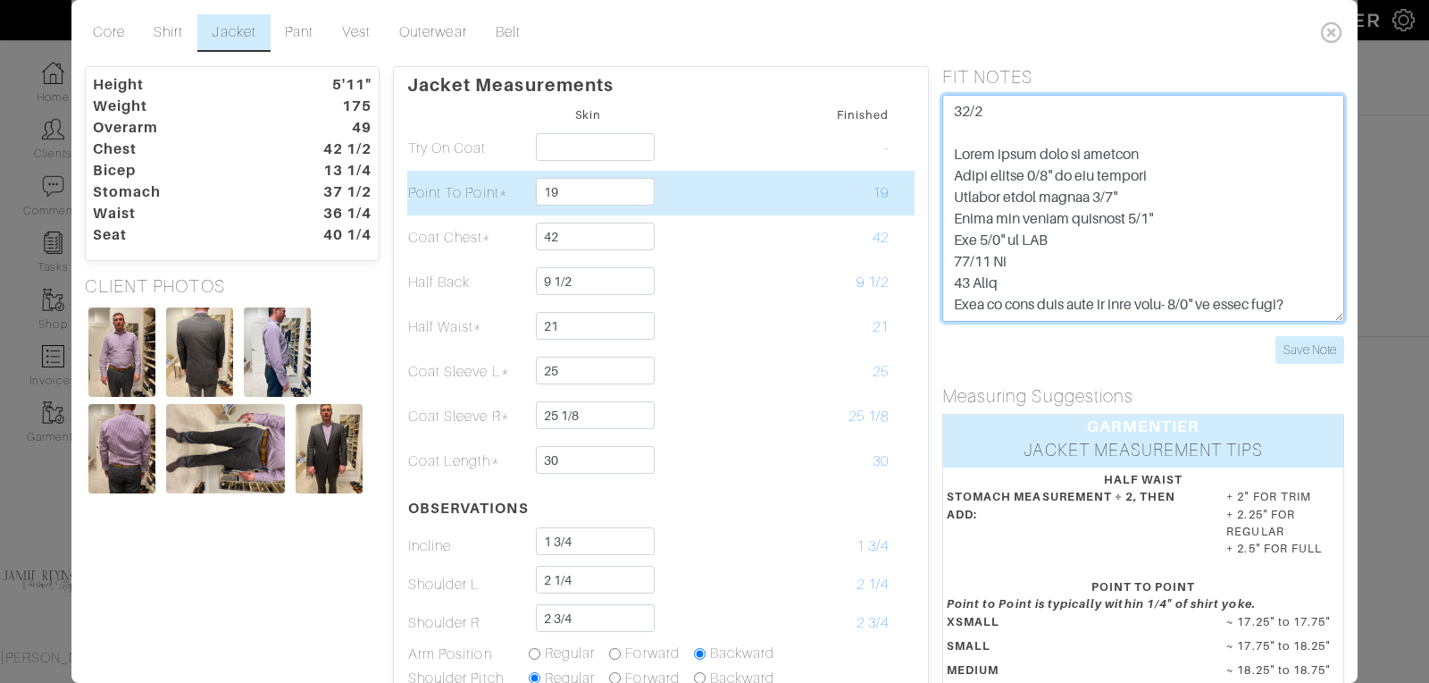
type textarea "10/6 Added round back to profile Lower collar 3/8" to all jackets Shorten right…"
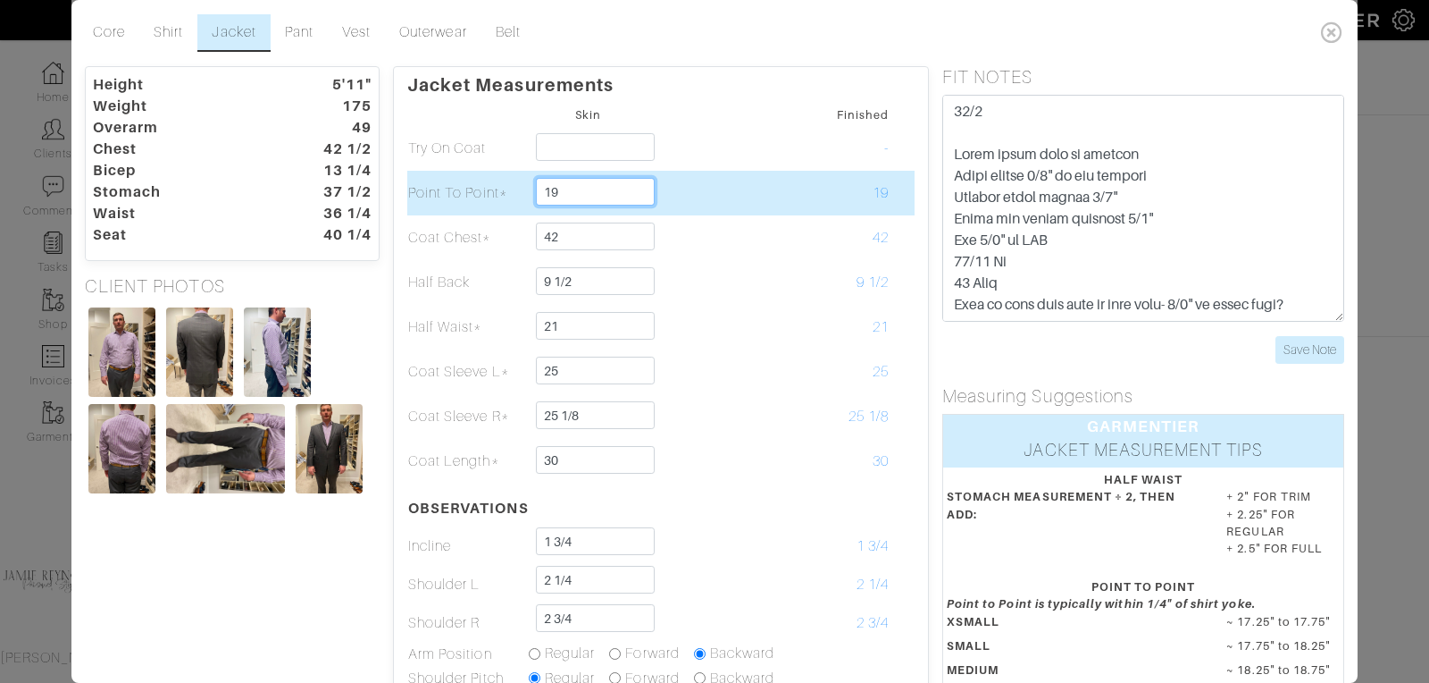
click at [587, 191] on input "19" at bounding box center [595, 192] width 119 height 28
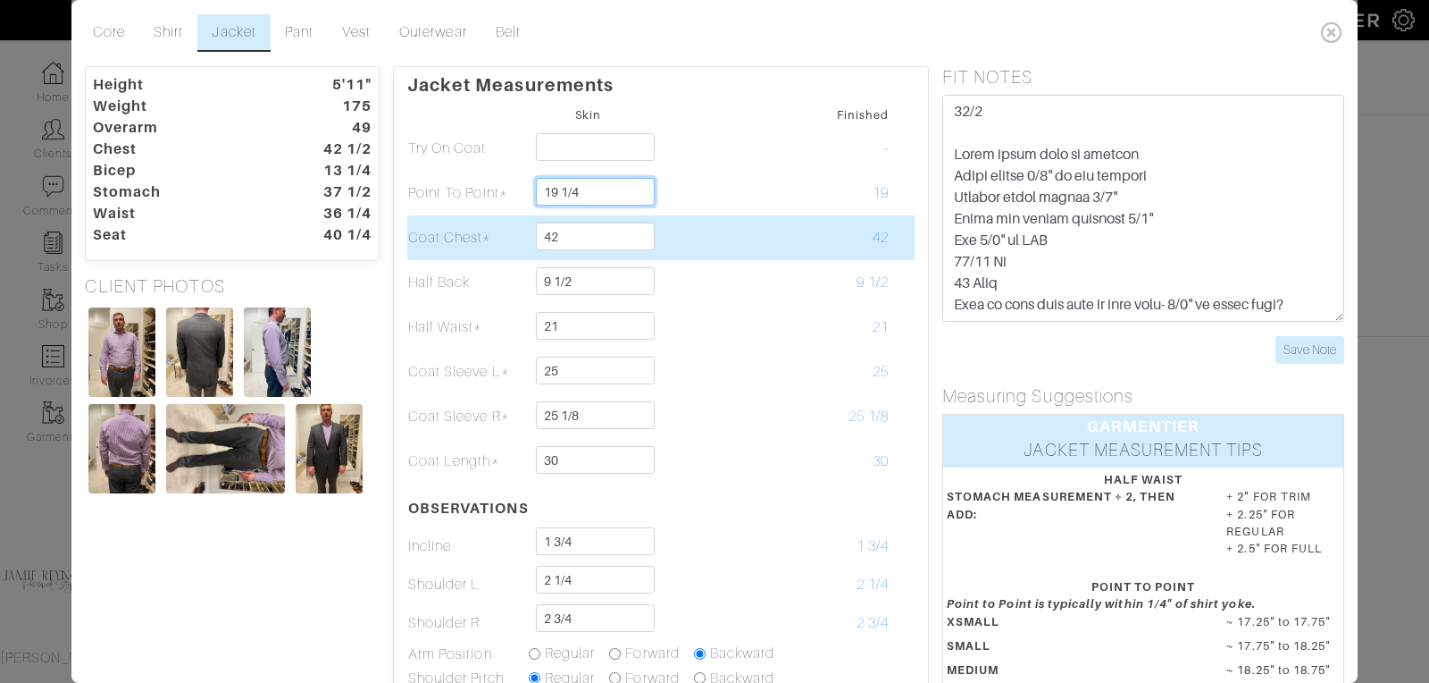
type input "19 1/4"
click at [686, 243] on td at bounding box center [709, 237] width 121 height 45
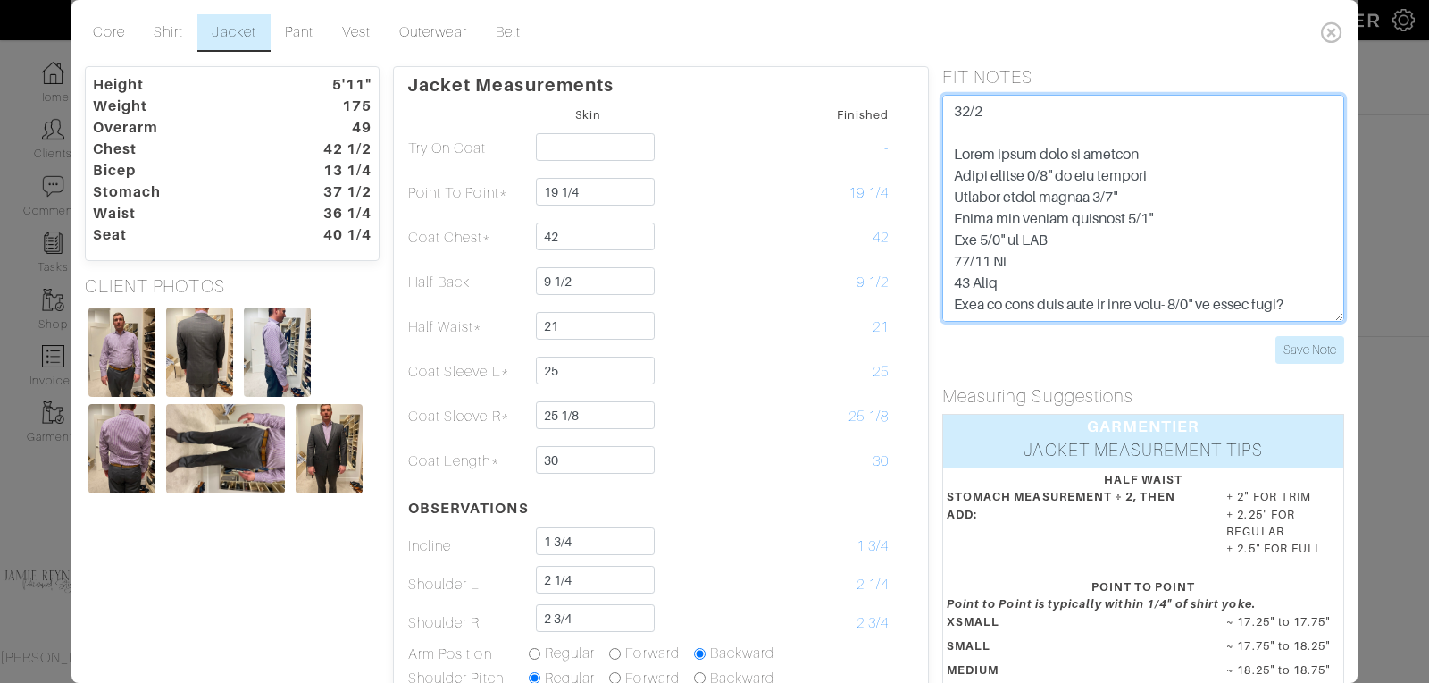
click at [1058, 240] on textarea at bounding box center [1144, 208] width 402 height 227
click at [979, 239] on textarea at bounding box center [1144, 208] width 402 height 227
click at [1098, 233] on textarea at bounding box center [1144, 208] width 402 height 227
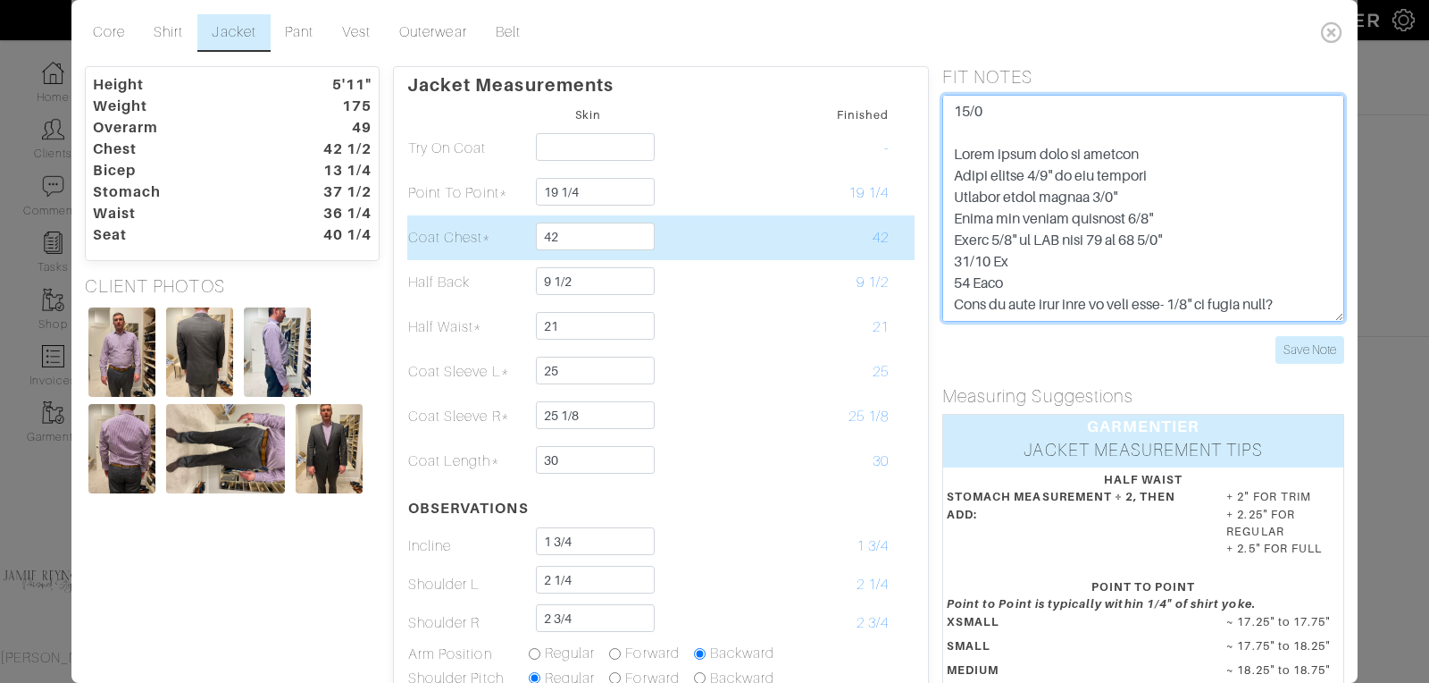
type textarea "10/6 Added round back to profile Lower collar 3/8" to all jackets Shorten right…"
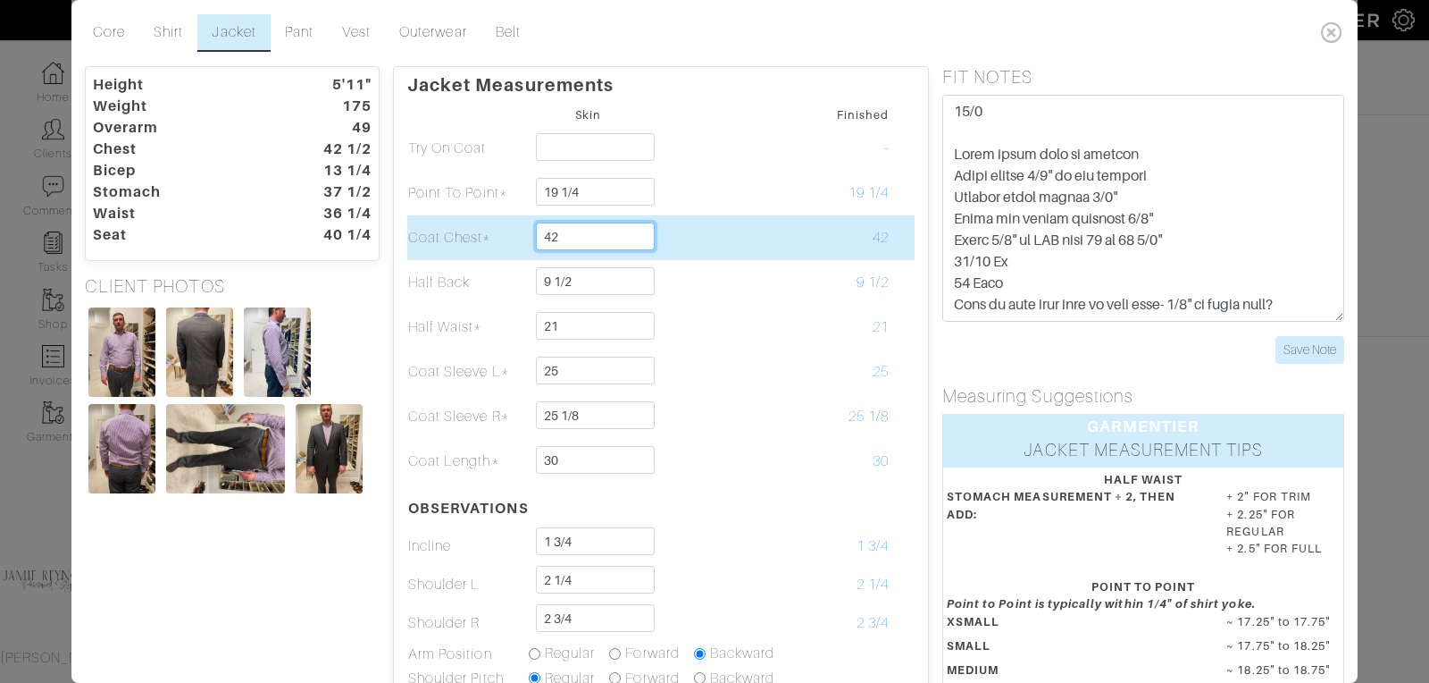
click at [568, 238] on input "42" at bounding box center [595, 236] width 119 height 28
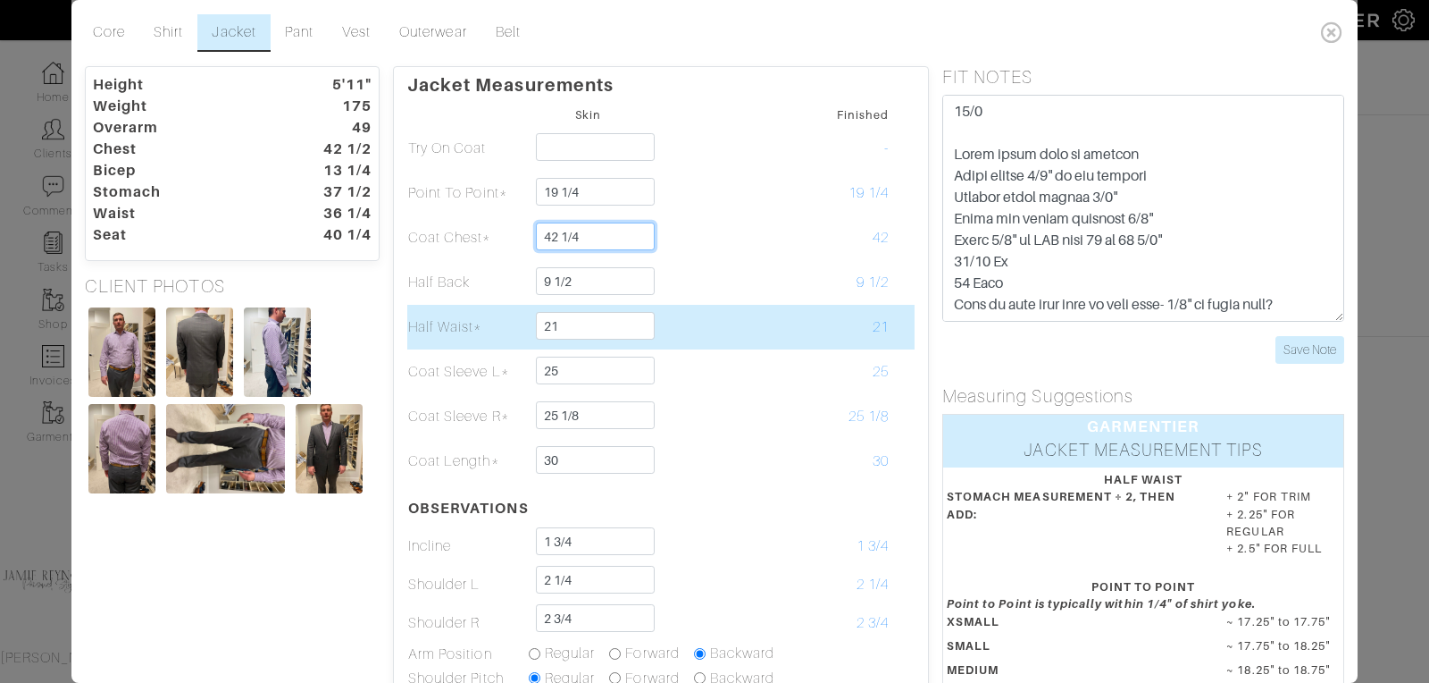
type input "42 1/4"
click at [749, 303] on tbody "Skin Finished Try On Coat - Point To Point* 19 1/4 19 1/4 Coat Chest* 42 1/4 42…" at bounding box center [660, 455] width 507 height 704
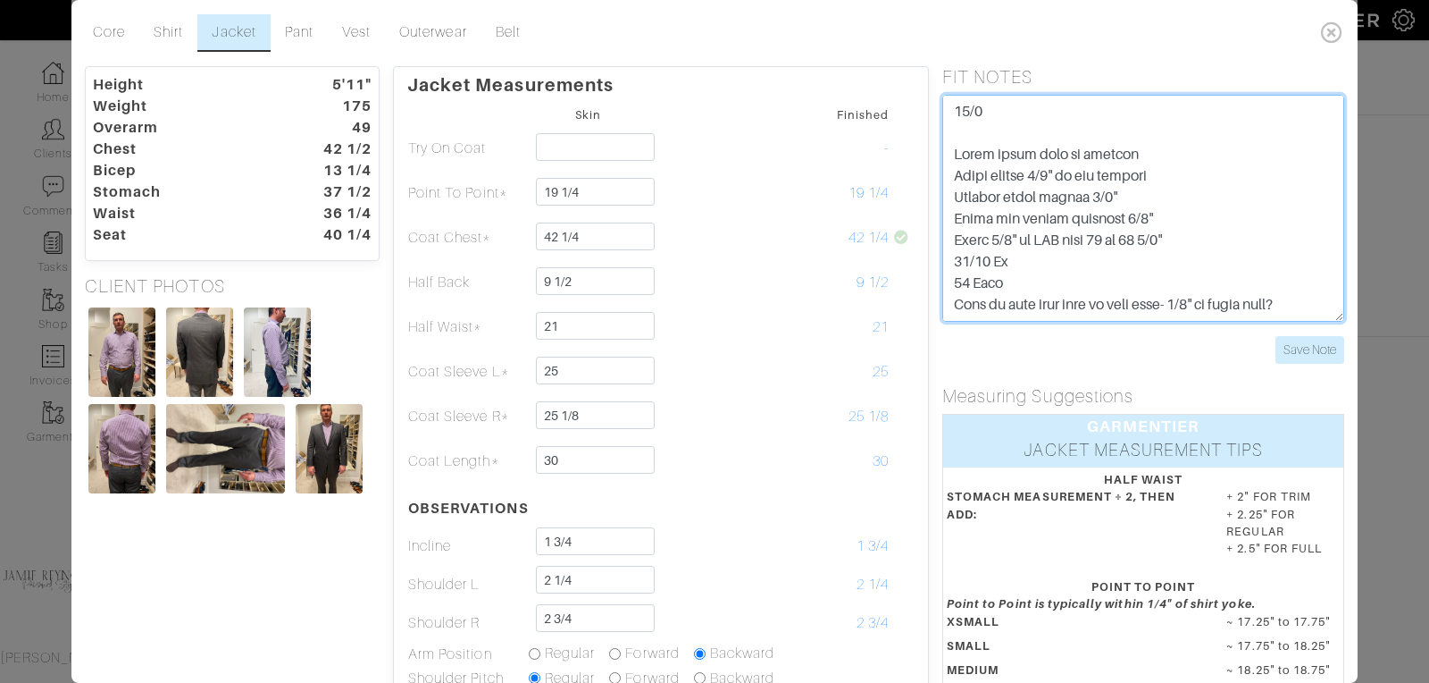
click at [1136, 153] on textarea at bounding box center [1144, 208] width 402 height 227
click at [989, 127] on textarea at bounding box center [1144, 208] width 402 height 227
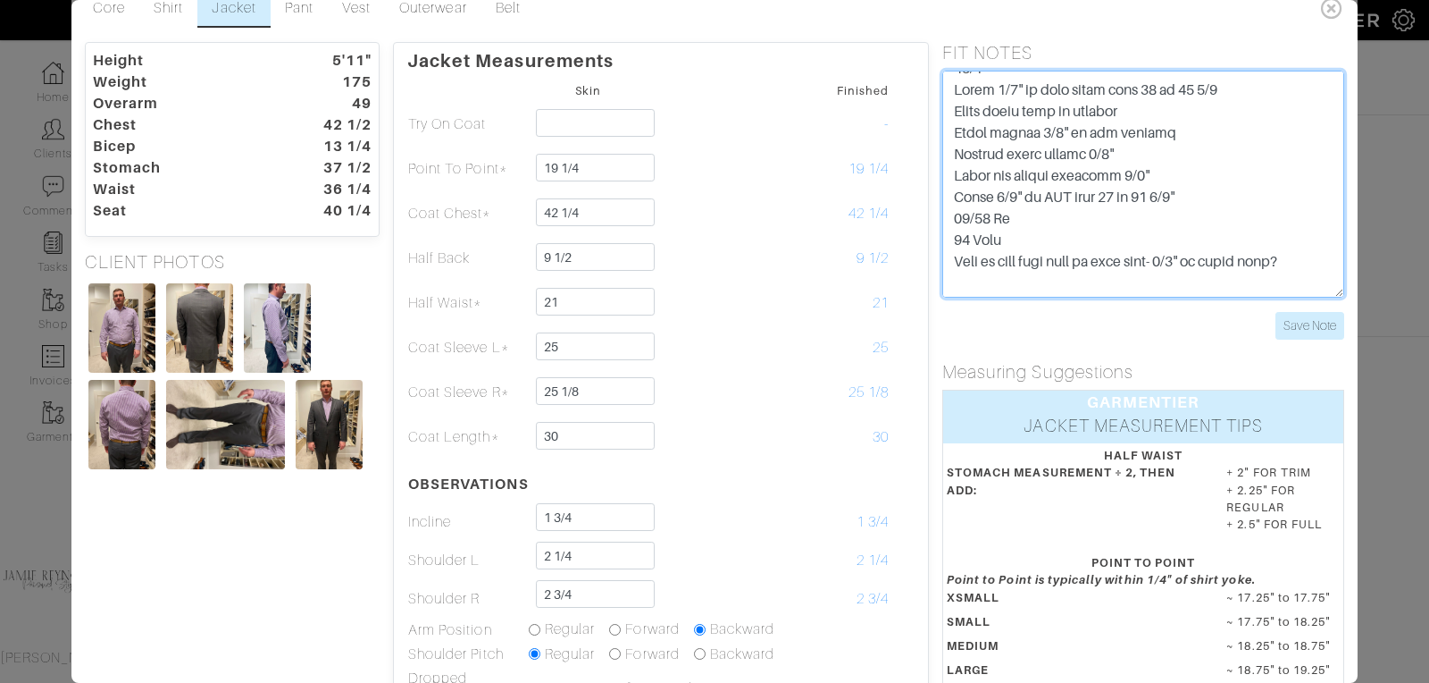
scroll to position [24, 0]
click at [1195, 188] on textarea at bounding box center [1144, 184] width 402 height 227
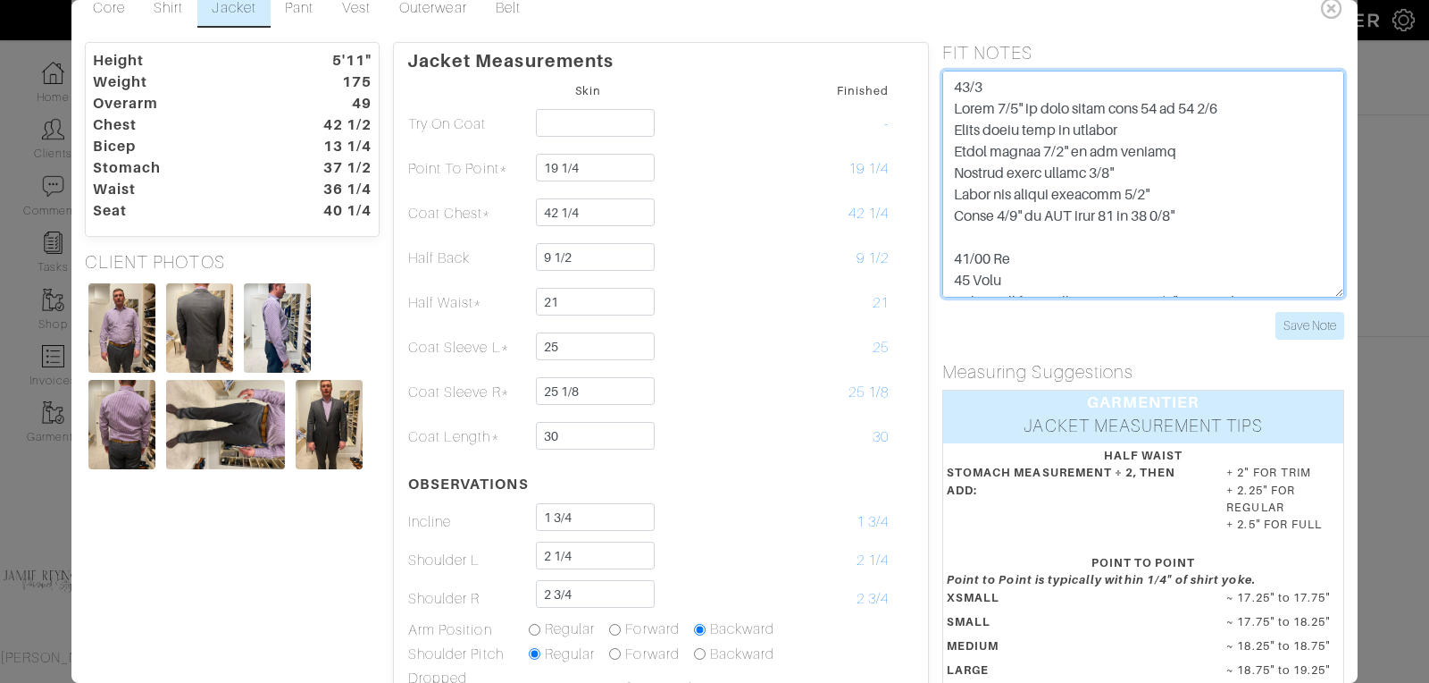
scroll to position [1, 0]
click at [1000, 79] on textarea at bounding box center [1144, 184] width 402 height 227
click at [1213, 210] on textarea at bounding box center [1144, 184] width 402 height 227
type textarea "10/6/25 Added 1/4" to coat chest from 42 to 42 1/4 Added round back to profile …"
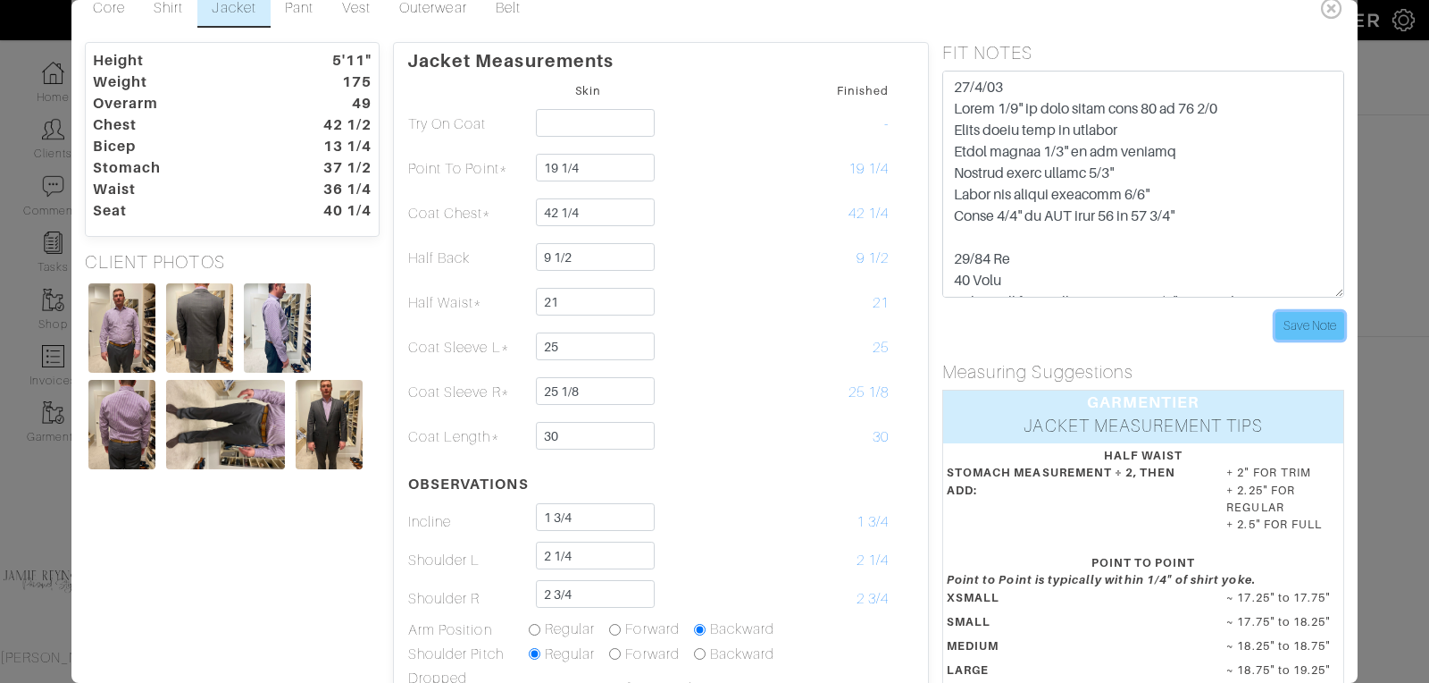
click at [1326, 320] on input "Save Note" at bounding box center [1310, 326] width 69 height 28
click at [1330, 9] on icon at bounding box center [1332, 8] width 37 height 36
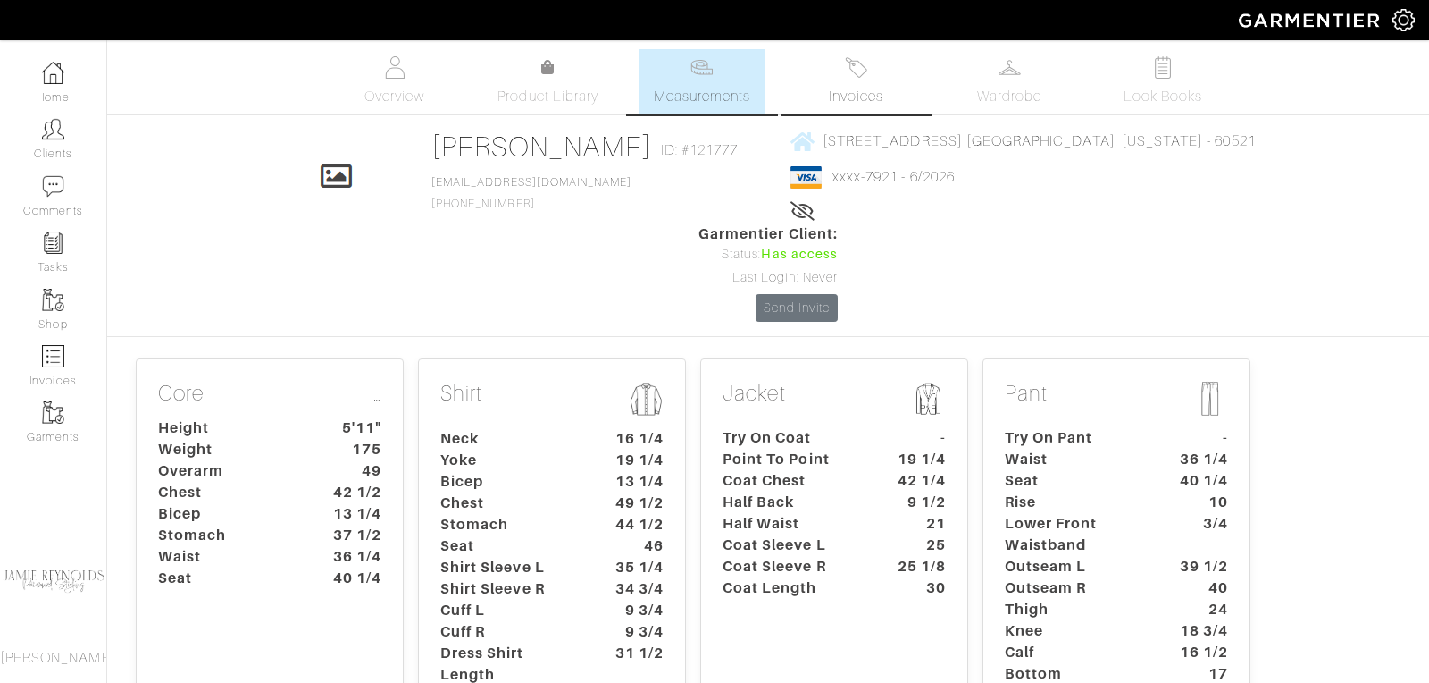
click at [865, 95] on span "Invoices" at bounding box center [856, 96] width 54 height 21
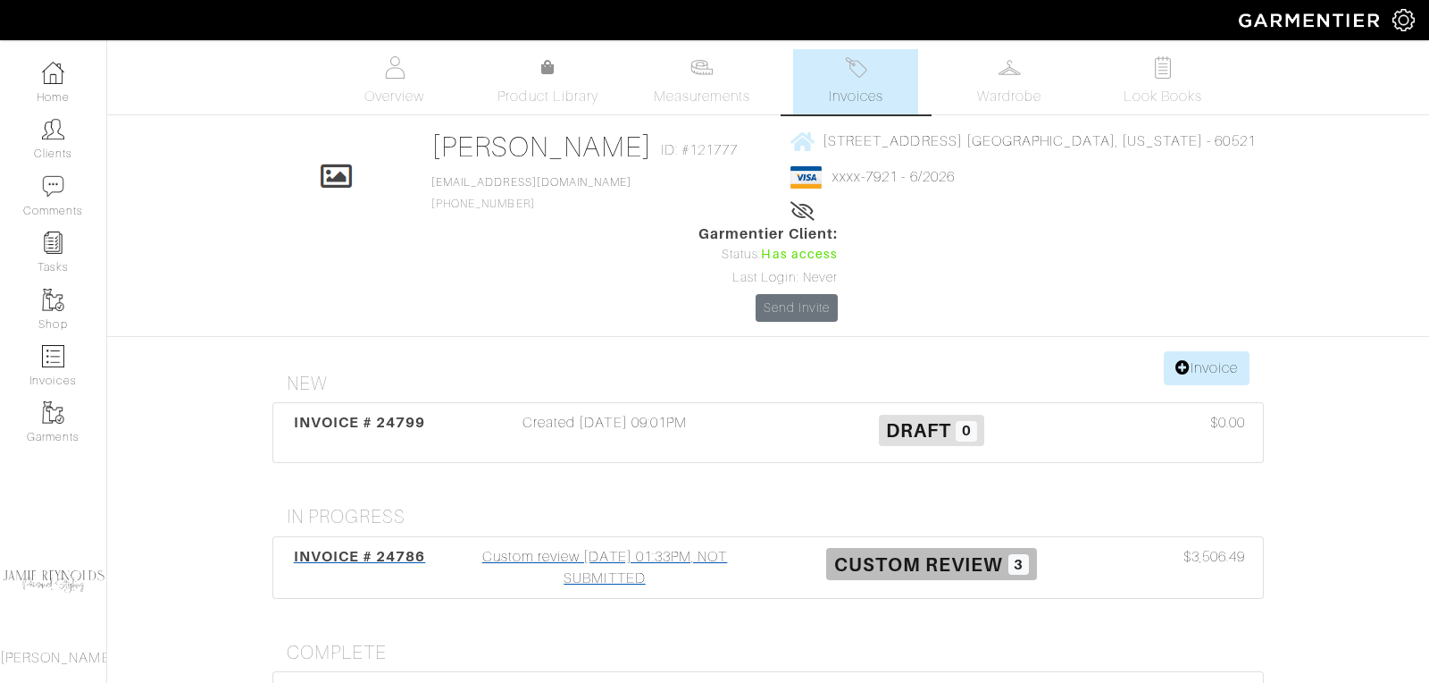
click at [356, 548] on span "INVOICE # 24786" at bounding box center [360, 556] width 132 height 17
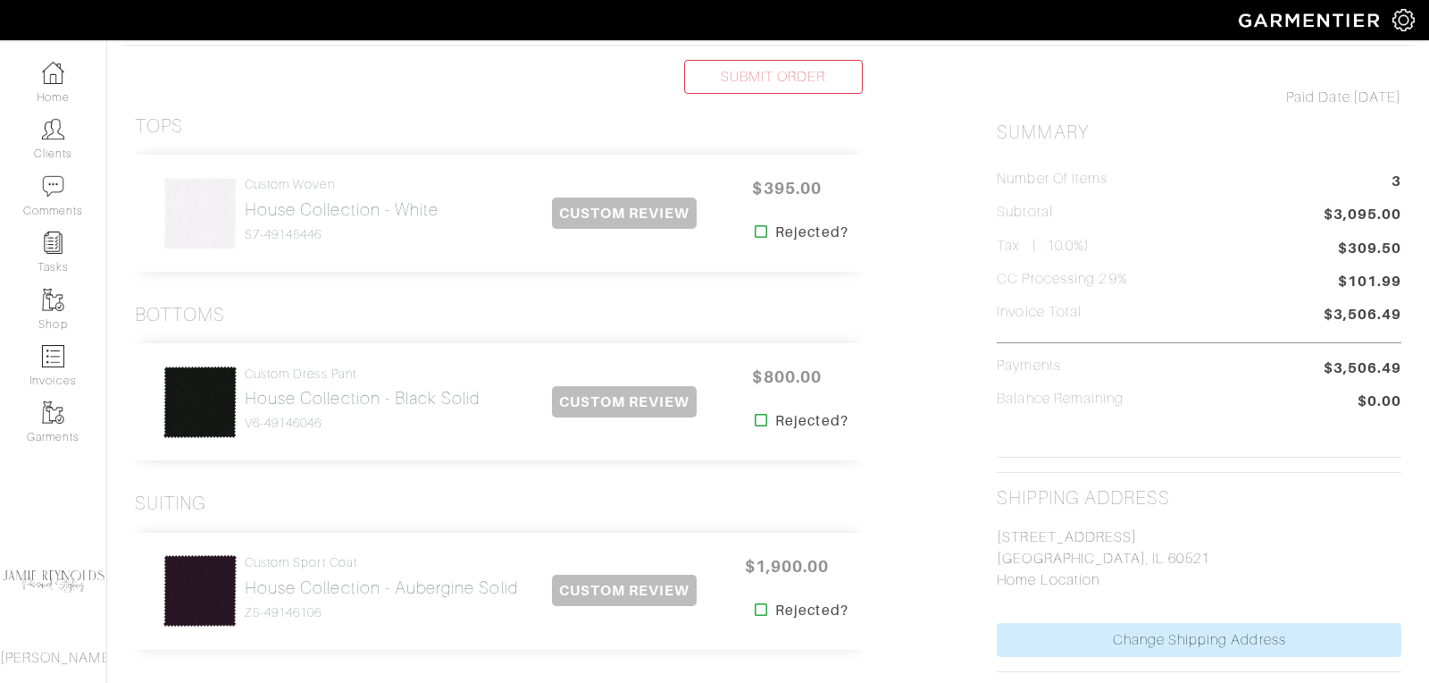
scroll to position [375, 0]
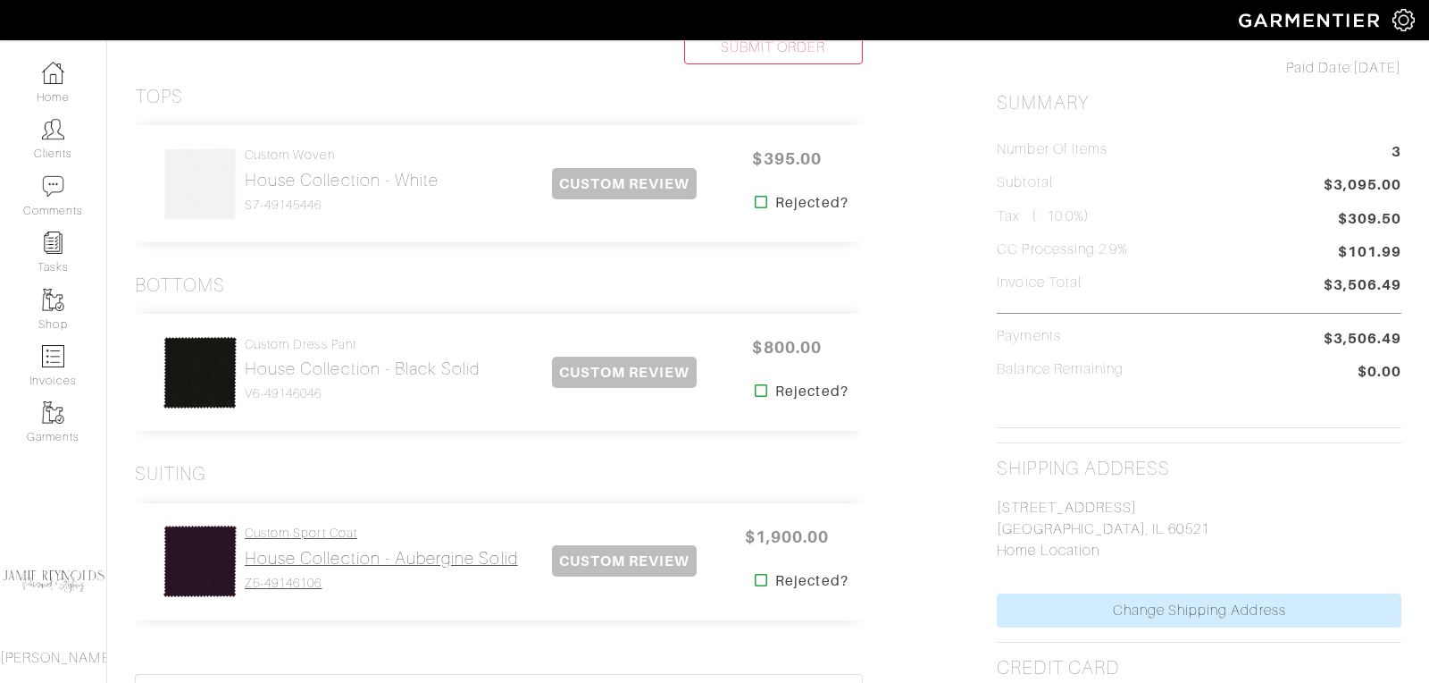
click at [290, 558] on h2 "House Collection - Aubergine Solid" at bounding box center [381, 558] width 273 height 21
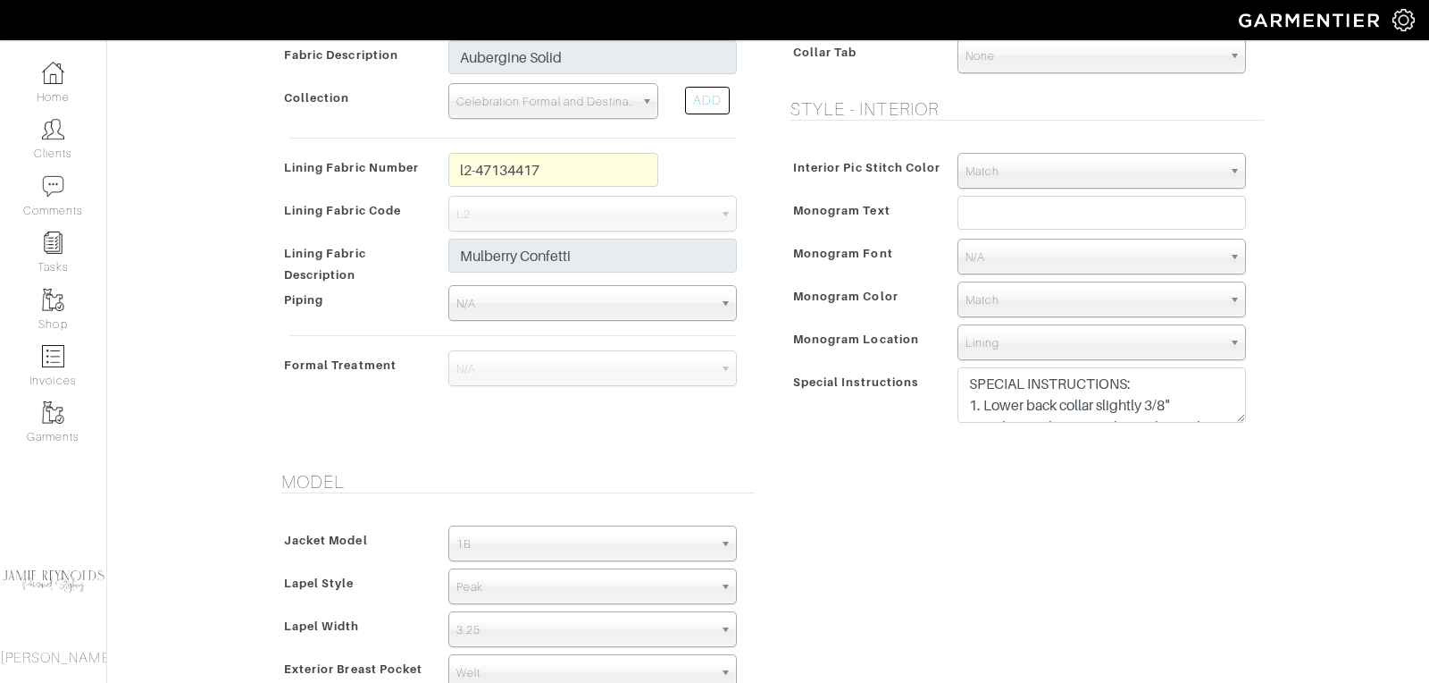
scroll to position [9, 0]
click at [1145, 396] on textarea "SPECIAL INSTRUCTIONS: 1. Lower back collar slightly 3/8" 2. Did we reduce coat …" at bounding box center [1102, 394] width 289 height 55
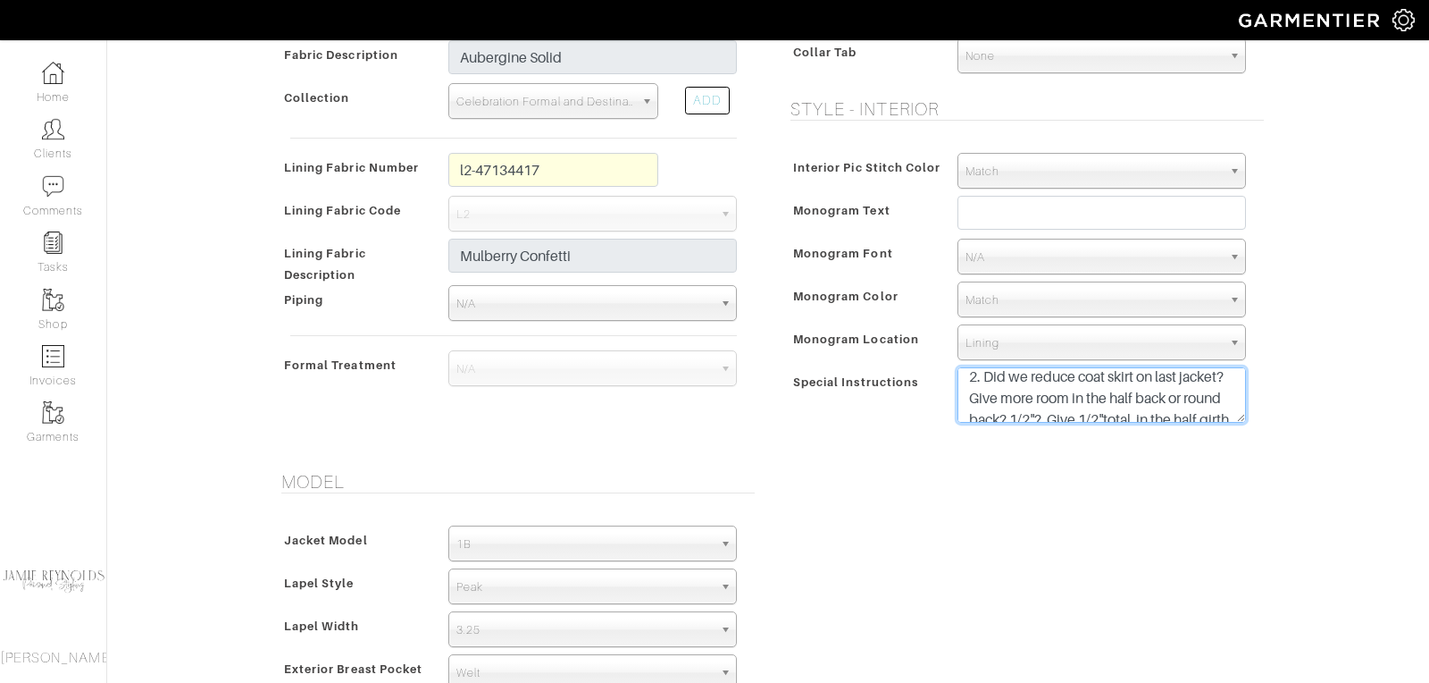
scroll to position [56, 0]
drag, startPoint x: 1043, startPoint y: 411, endPoint x: 966, endPoint y: 394, distance: 78.7
click at [966, 394] on textarea "SPECIAL INSTRUCTIONS: 1. Lower back collar slightly 3/8" 2. Did we reduce coat …" at bounding box center [1102, 394] width 289 height 55
drag, startPoint x: 1160, startPoint y: 403, endPoint x: 959, endPoint y: 403, distance: 200.1
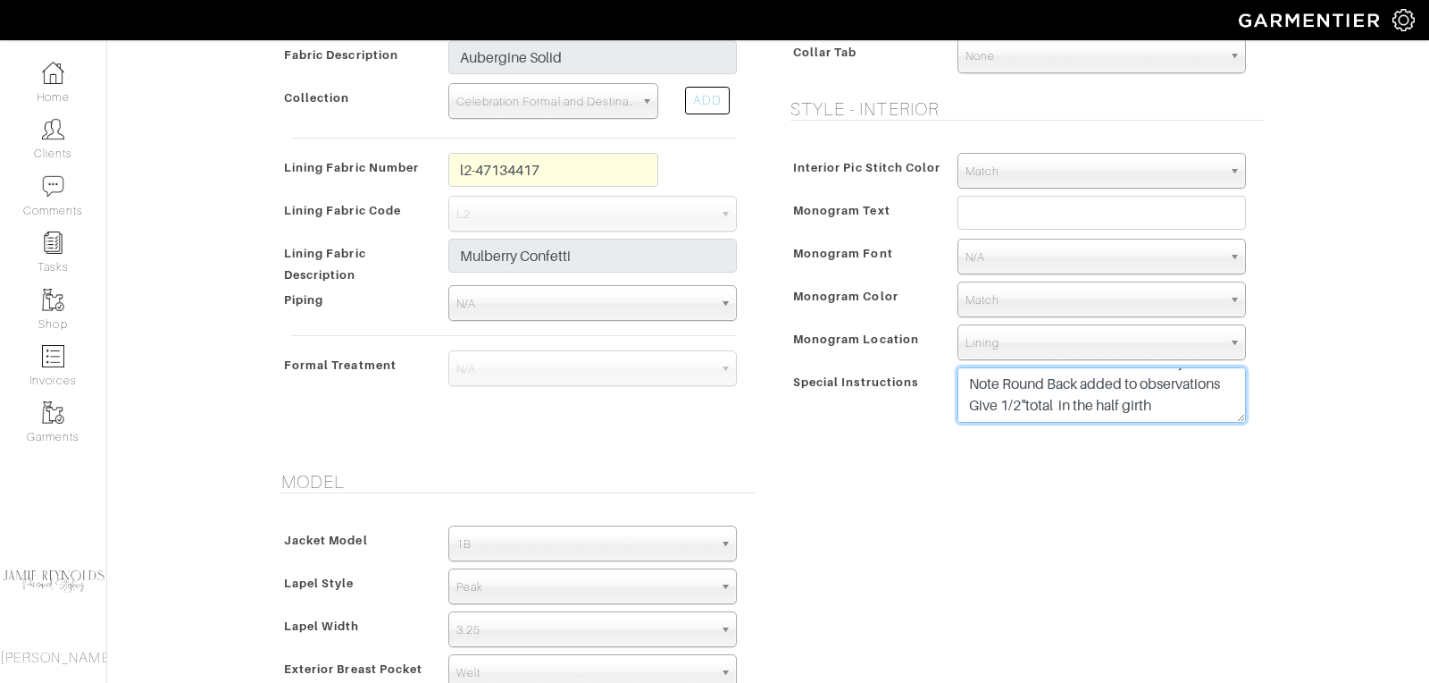
click at [959, 403] on textarea "SPECIAL INSTRUCTIONS: 1. Lower back collar slightly 3/8" 2. Did we reduce coat …" at bounding box center [1102, 394] width 289 height 55
click at [1231, 389] on textarea "SPECIAL INSTRUCTIONS: 1. Lower back collar slightly 3/8" 2. Did we reduce coat …" at bounding box center [1102, 394] width 289 height 55
click at [1232, 386] on textarea "SPECIAL INSTRUCTIONS: 1. Lower back collar slightly 3/8" 2. Did we reduce coat …" at bounding box center [1102, 394] width 289 height 55
click at [1114, 411] on textarea "SPECIAL INSTRUCTIONS: 1. Lower back collar slightly 3/8" 2. Did we reduce coat …" at bounding box center [1102, 394] width 289 height 55
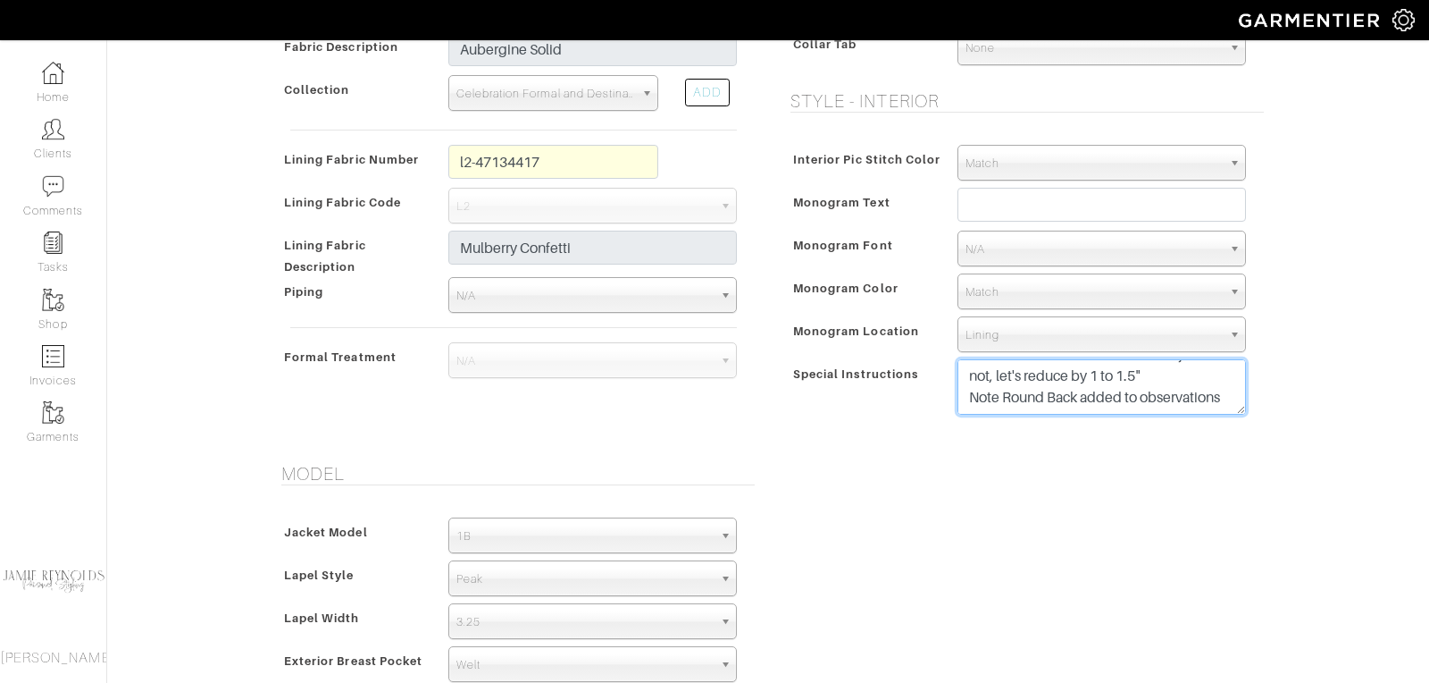
scroll to position [649, 0]
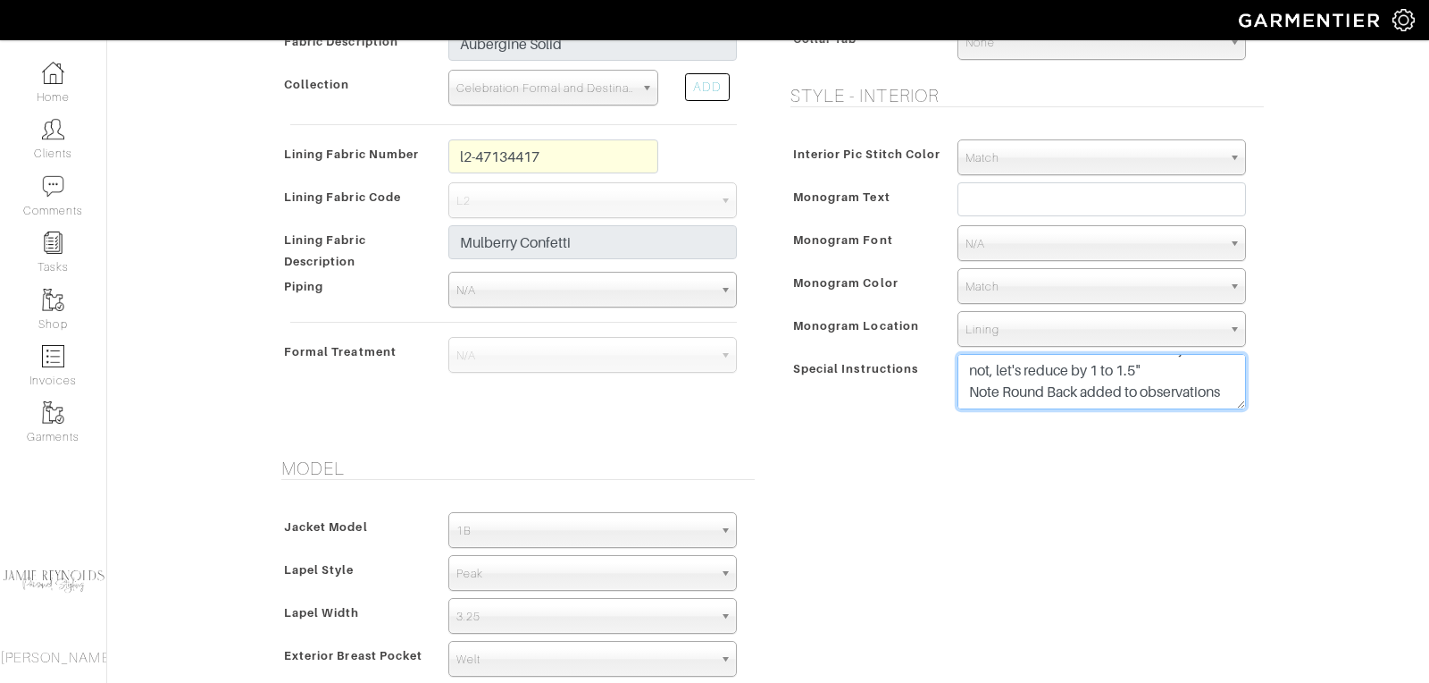
click at [1229, 384] on textarea "SPECIAL INSTRUCTIONS: 1. Lower back collar slightly 3/8" 2. Did we reduce coat …" at bounding box center [1102, 381] width 289 height 55
click at [1139, 368] on textarea "SPECIAL INSTRUCTIONS: 1. Lower back collar slightly 3/8" 2. Did we reduce coat …" at bounding box center [1102, 381] width 289 height 55
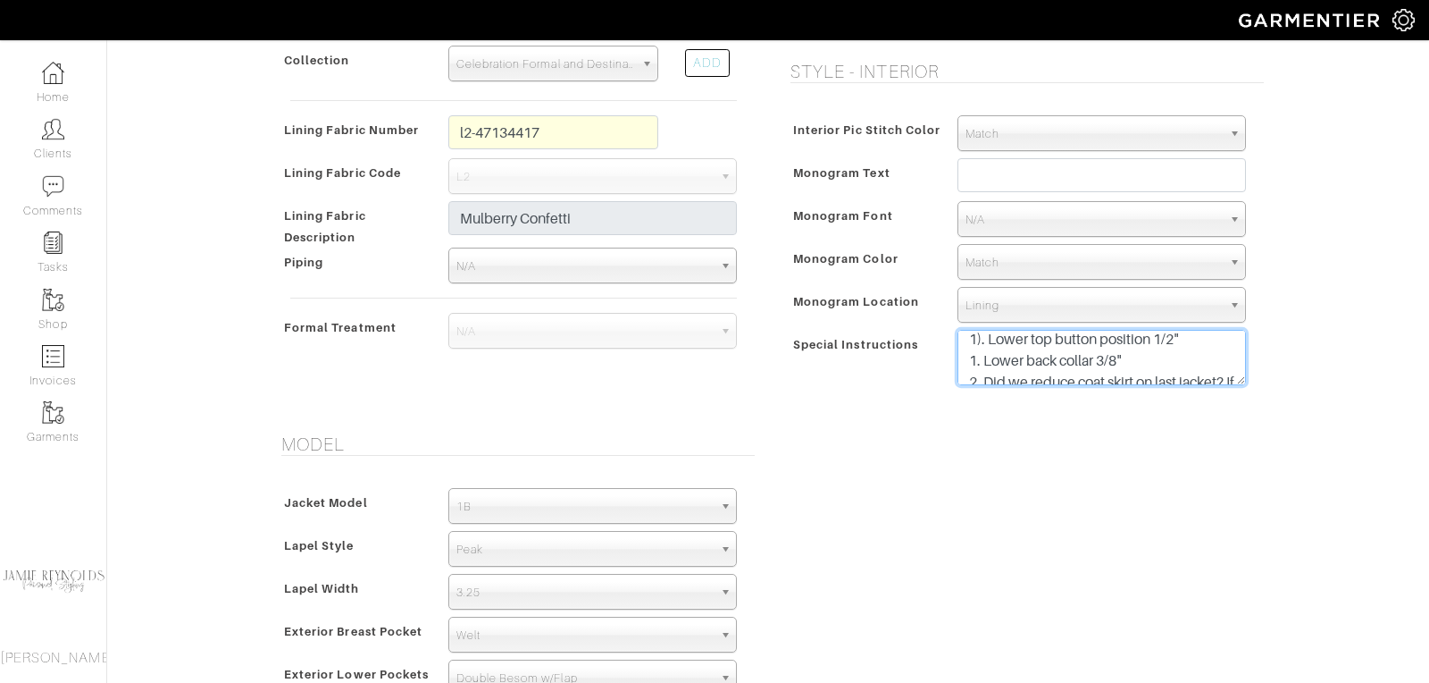
scroll to position [32, 0]
click at [980, 353] on textarea "SPECIAL INSTRUCTIONS: 1. Lower back collar slightly 3/8" 2. Did we reduce coat …" at bounding box center [1102, 357] width 289 height 55
click at [980, 345] on textarea "SPECIAL INSTRUCTIONS: 1. Lower back collar slightly 3/8" 2. Did we reduce coat …" at bounding box center [1102, 357] width 289 height 55
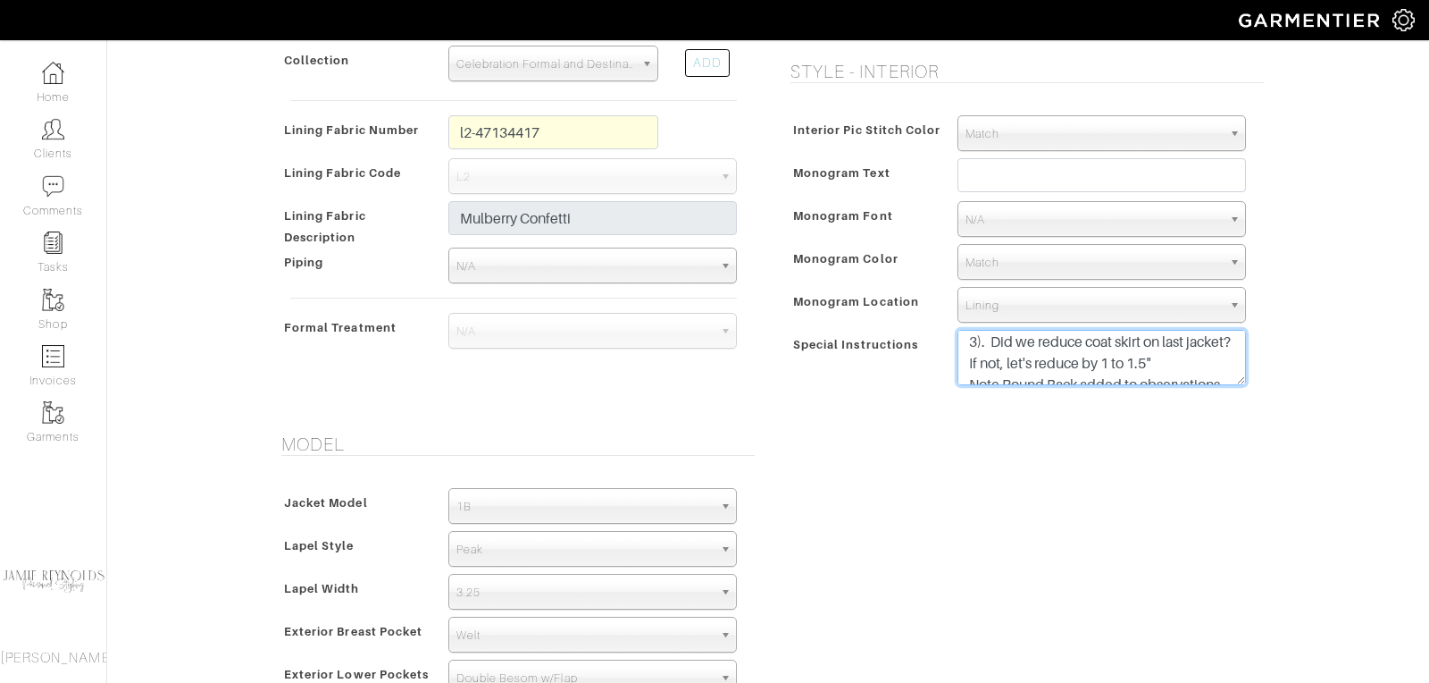
click at [1008, 359] on textarea "SPECIAL INSTRUCTIONS: 1. Lower back collar slightly 3/8" 2. Did we reduce coat …" at bounding box center [1102, 357] width 289 height 55
drag, startPoint x: 1002, startPoint y: 361, endPoint x: 962, endPoint y: 361, distance: 40.2
click at [962, 361] on textarea "SPECIAL INSTRUCTIONS: 1. Lower back collar slightly 3/8" 2. Did we reduce coat …" at bounding box center [1102, 357] width 289 height 55
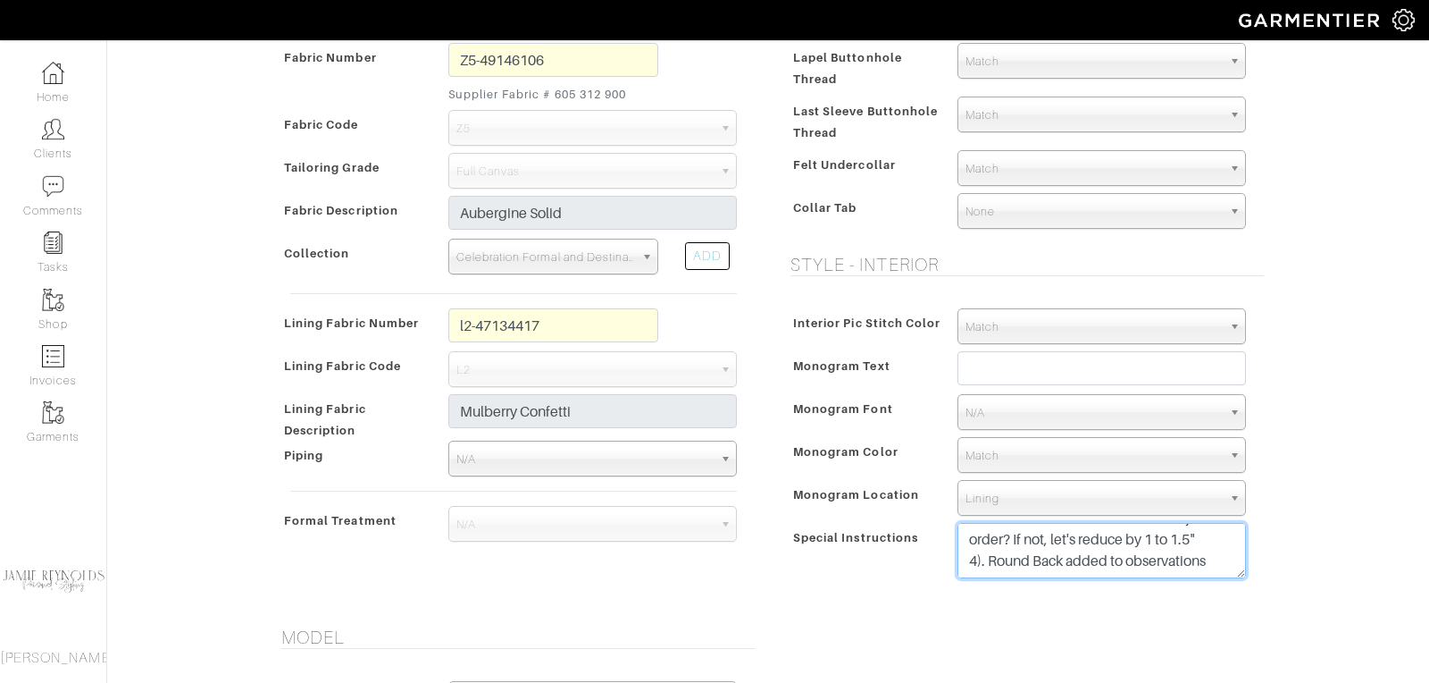
scroll to position [0, 0]
click at [1136, 536] on textarea "SPECIAL INSTRUCTIONS: 1. Lower back collar slightly 3/8" 2. Did we reduce coat …" at bounding box center [1102, 550] width 289 height 55
click at [1087, 540] on textarea "SPECIAL INSTRUCTIONS: 1. Lower back collar slightly 3/8" 2. Did we reduce coat …" at bounding box center [1102, 550] width 289 height 55
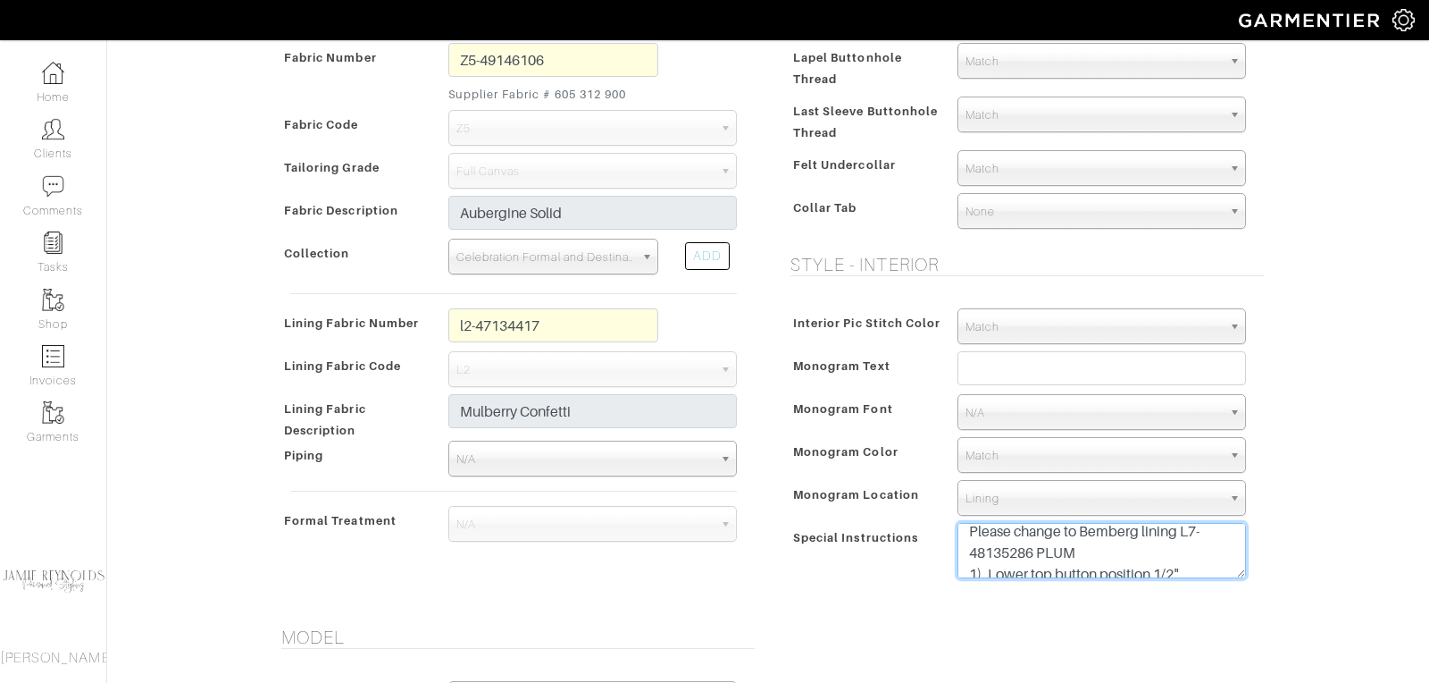
click at [1035, 548] on textarea "SPECIAL INSTRUCTIONS: 1. Lower back collar slightly 3/8" 2. Did we reduce coat …" at bounding box center [1102, 550] width 289 height 55
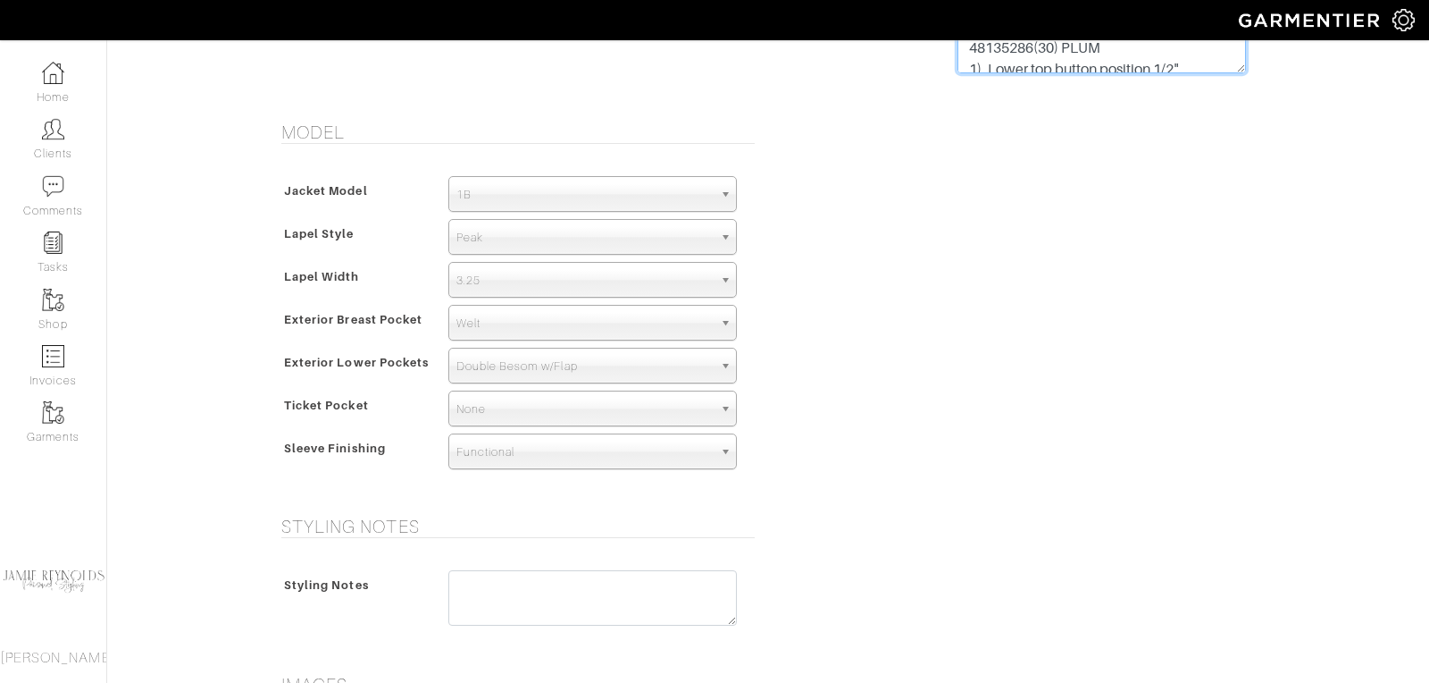
scroll to position [1335, 0]
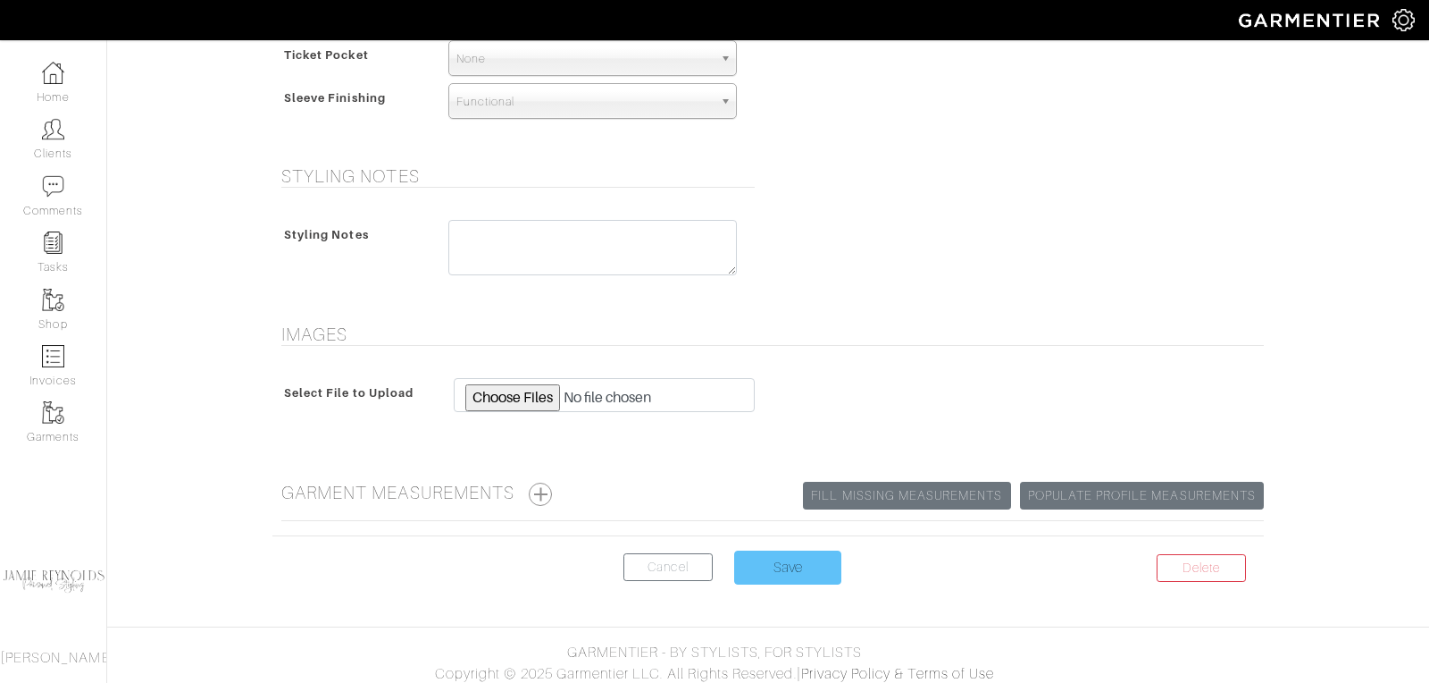
type textarea "SPECIAL INSTRUCTIONS: Please change to Bemberg lining L7-48135286(30) PLUM 1). …"
click at [807, 554] on input "Save" at bounding box center [787, 567] width 107 height 34
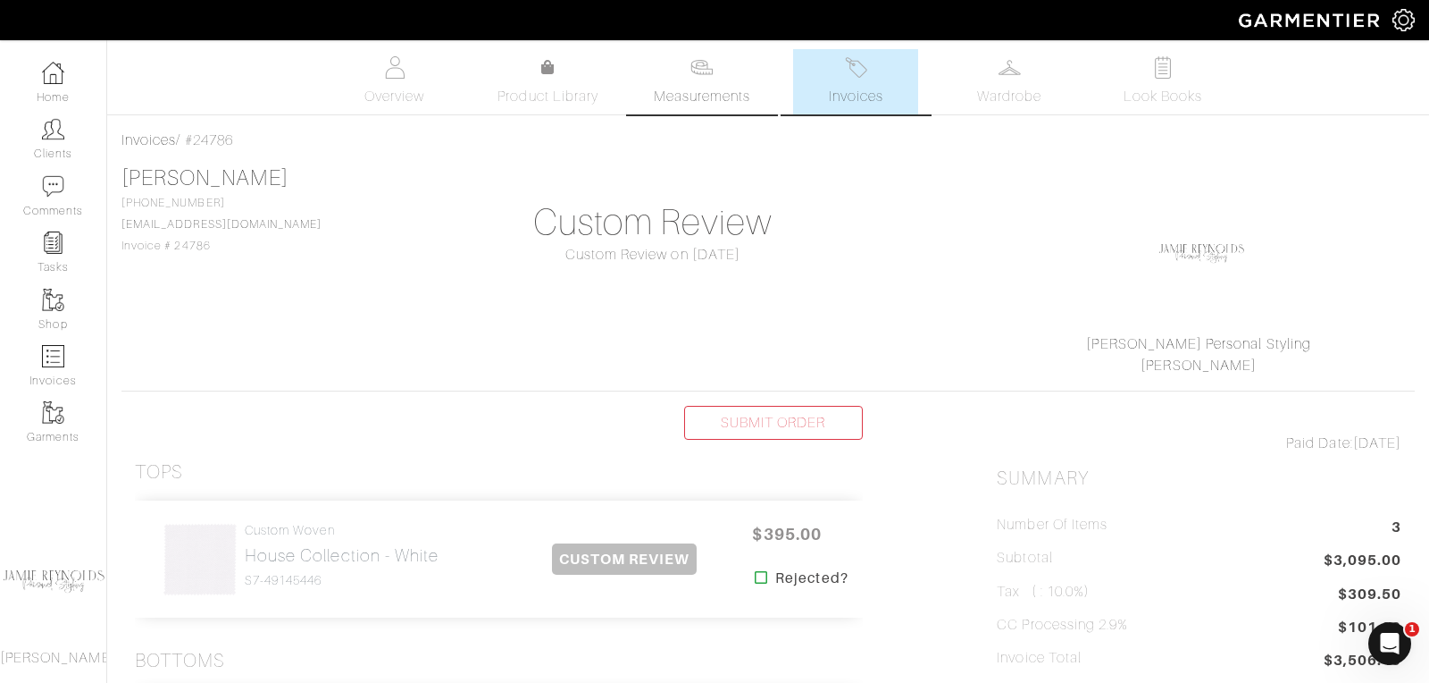
click at [708, 86] on span "Measurements" at bounding box center [702, 96] width 97 height 21
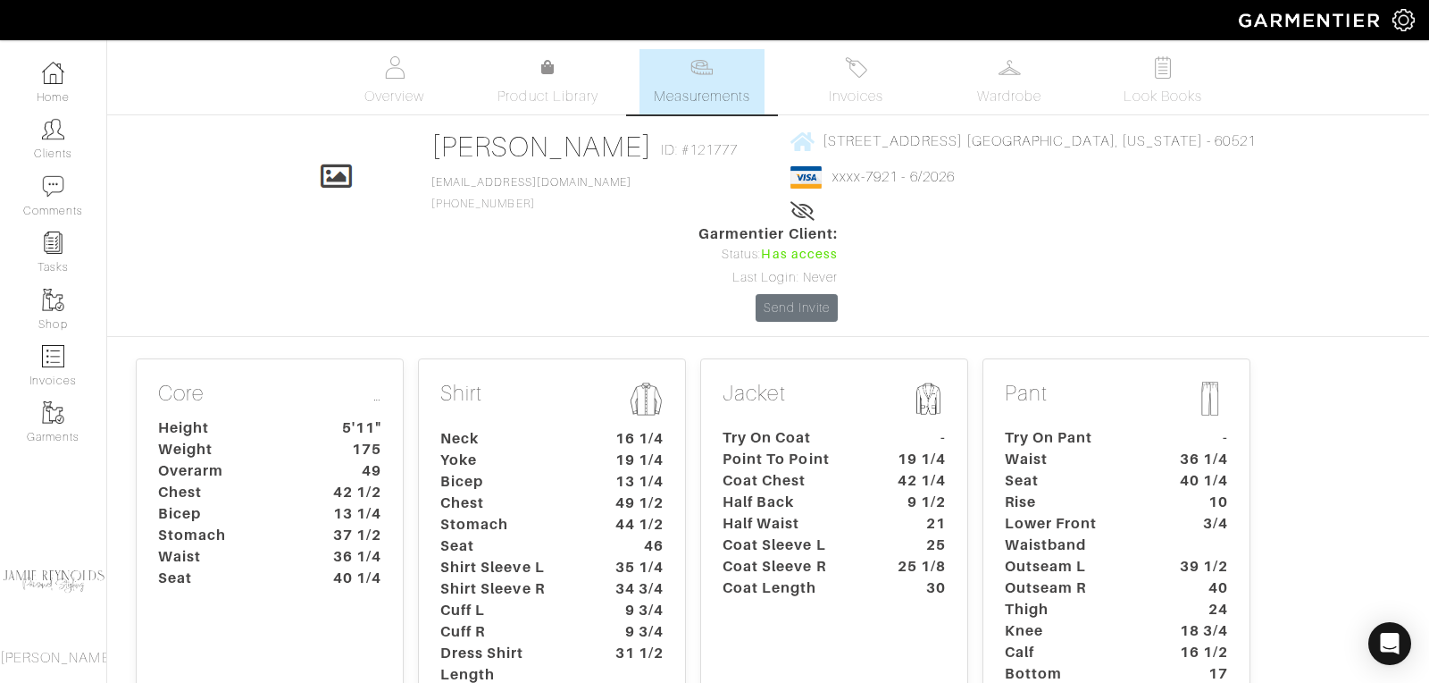
click at [804, 448] on dt "Point To Point" at bounding box center [792, 458] width 167 height 21
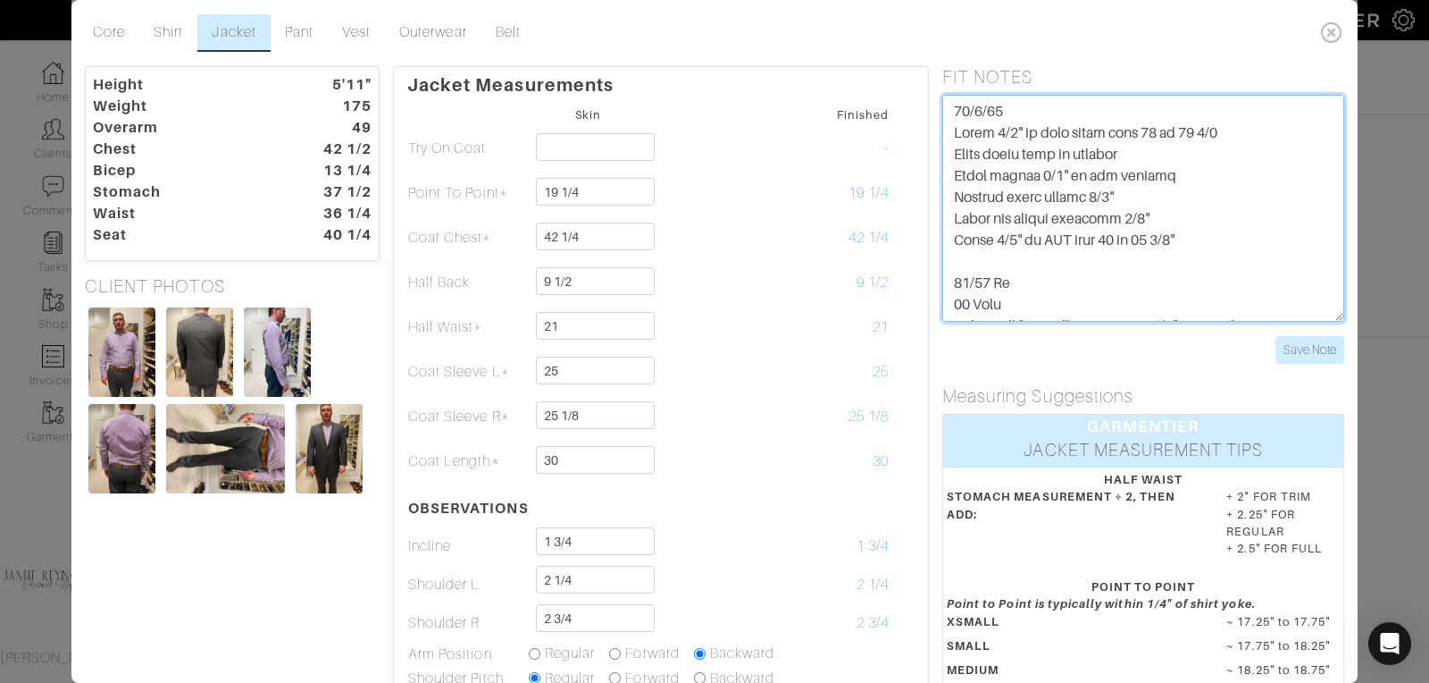
click at [1135, 152] on textarea at bounding box center [1144, 208] width 402 height 227
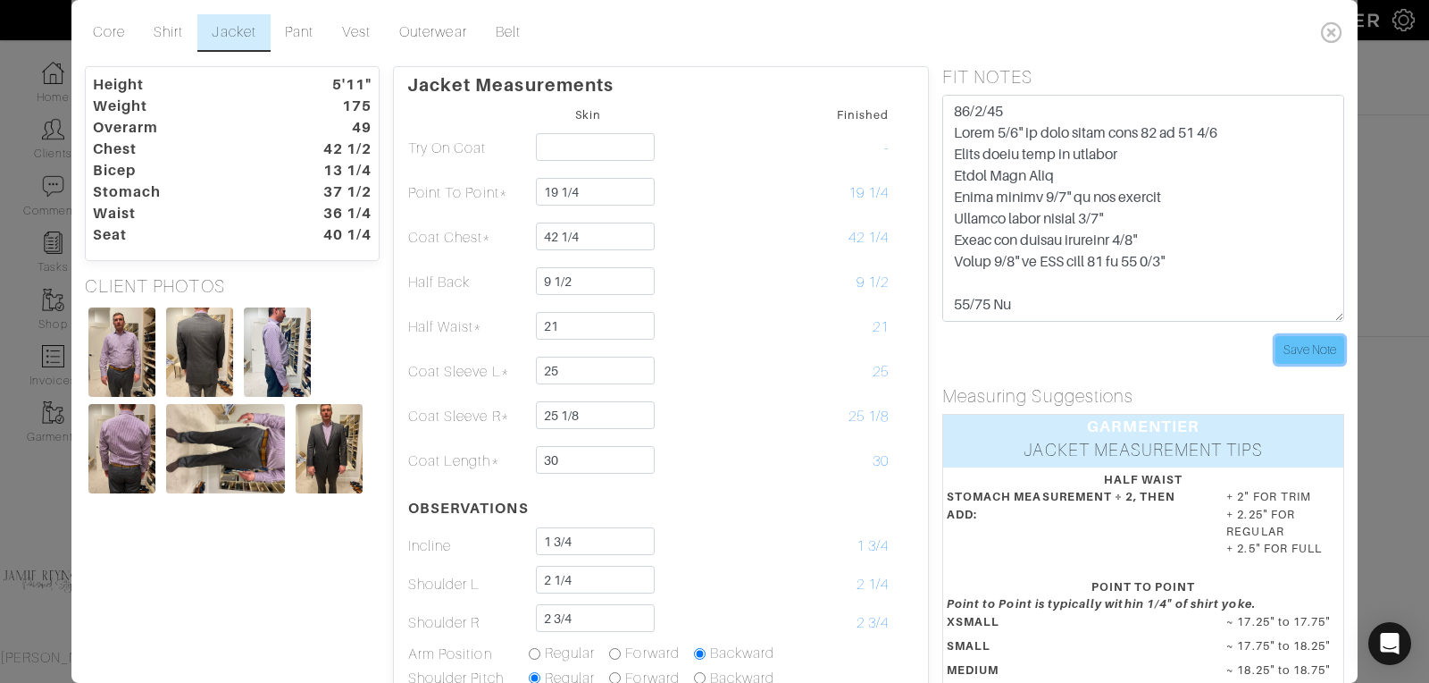
click at [1292, 348] on input "Save Note" at bounding box center [1310, 350] width 69 height 28
click at [289, 34] on link "Pant" at bounding box center [299, 33] width 57 height 38
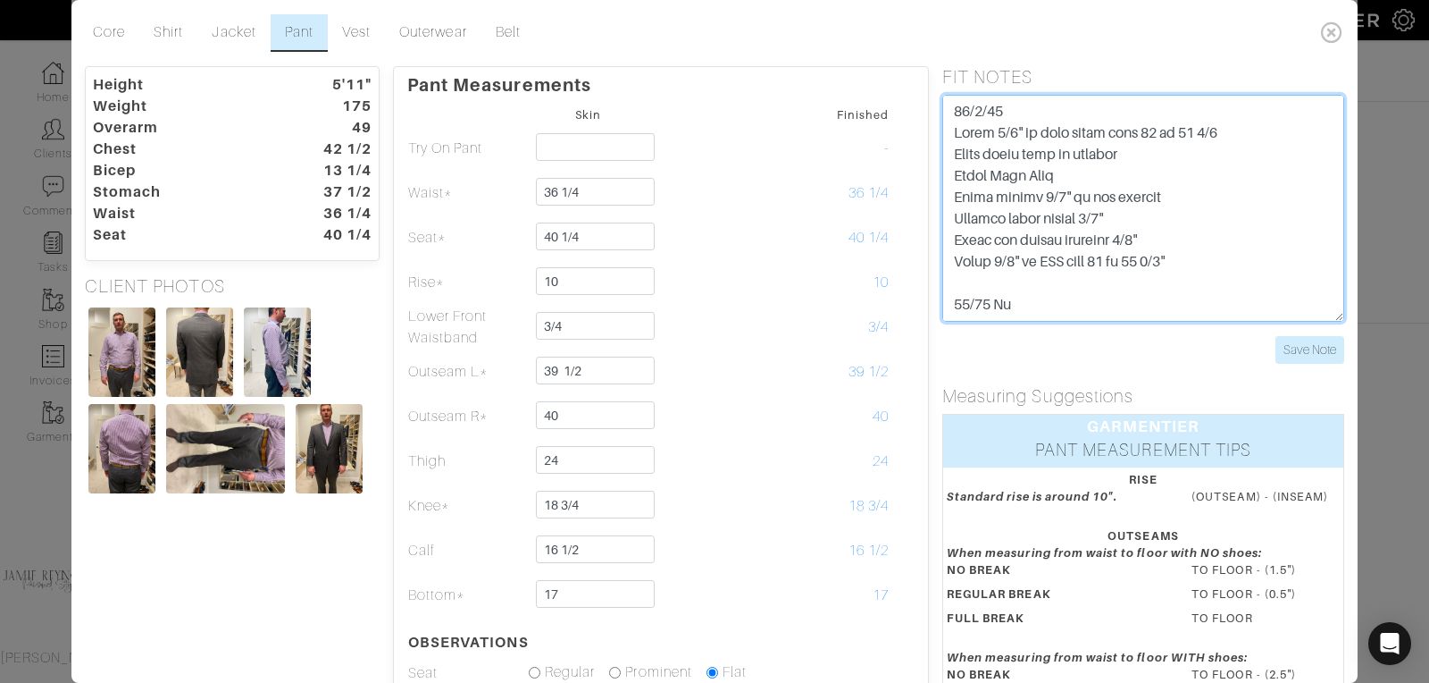
drag, startPoint x: 1060, startPoint y: 177, endPoint x: 947, endPoint y: 179, distance: 112.6
click at [947, 179] on textarea at bounding box center [1144, 208] width 402 height 227
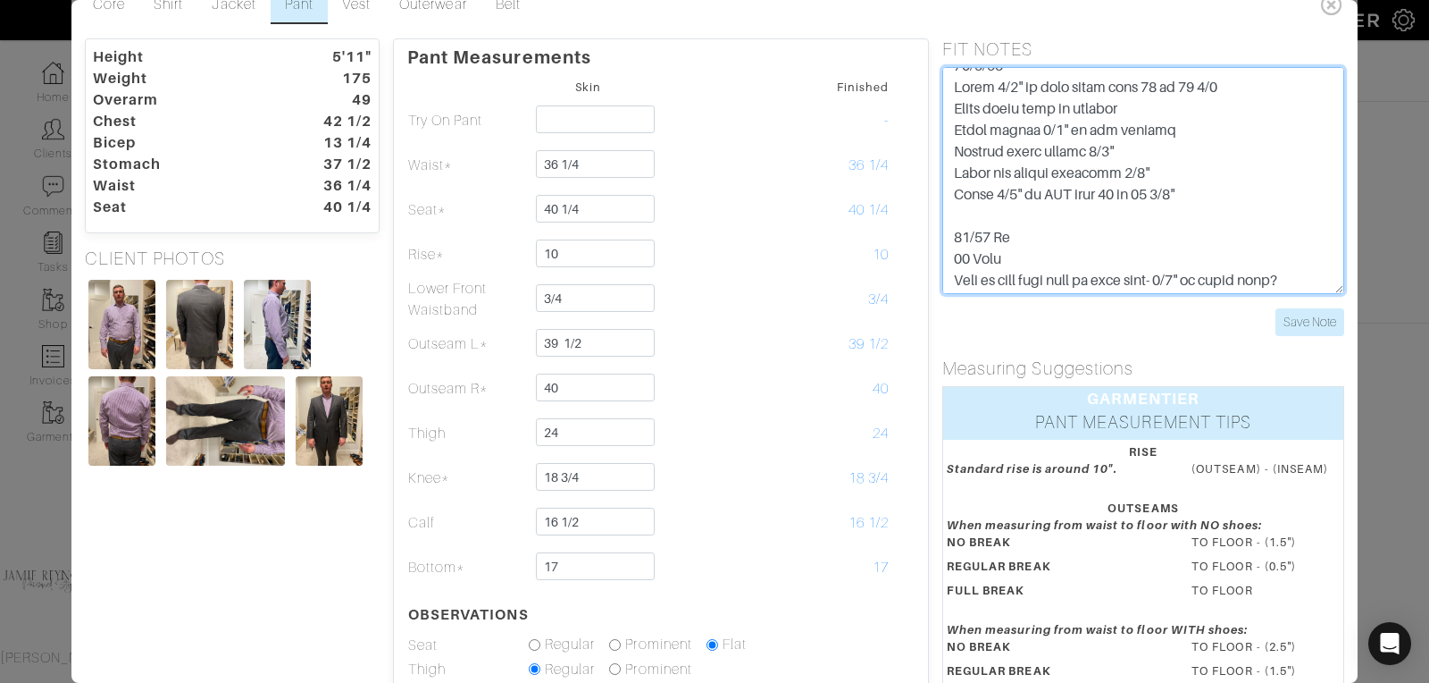
scroll to position [20, 0]
click at [1011, 235] on textarea at bounding box center [1144, 180] width 402 height 227
click at [953, 223] on textarea at bounding box center [1144, 180] width 402 height 227
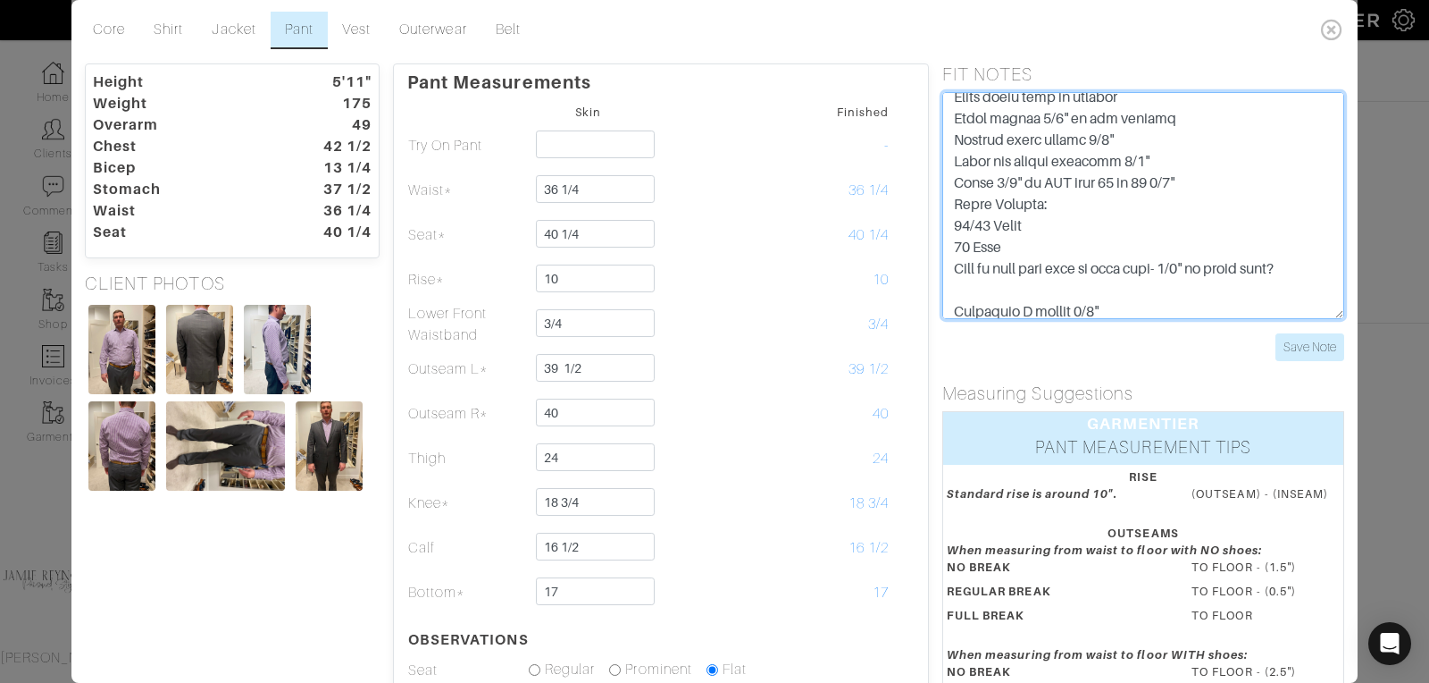
scroll to position [63, 0]
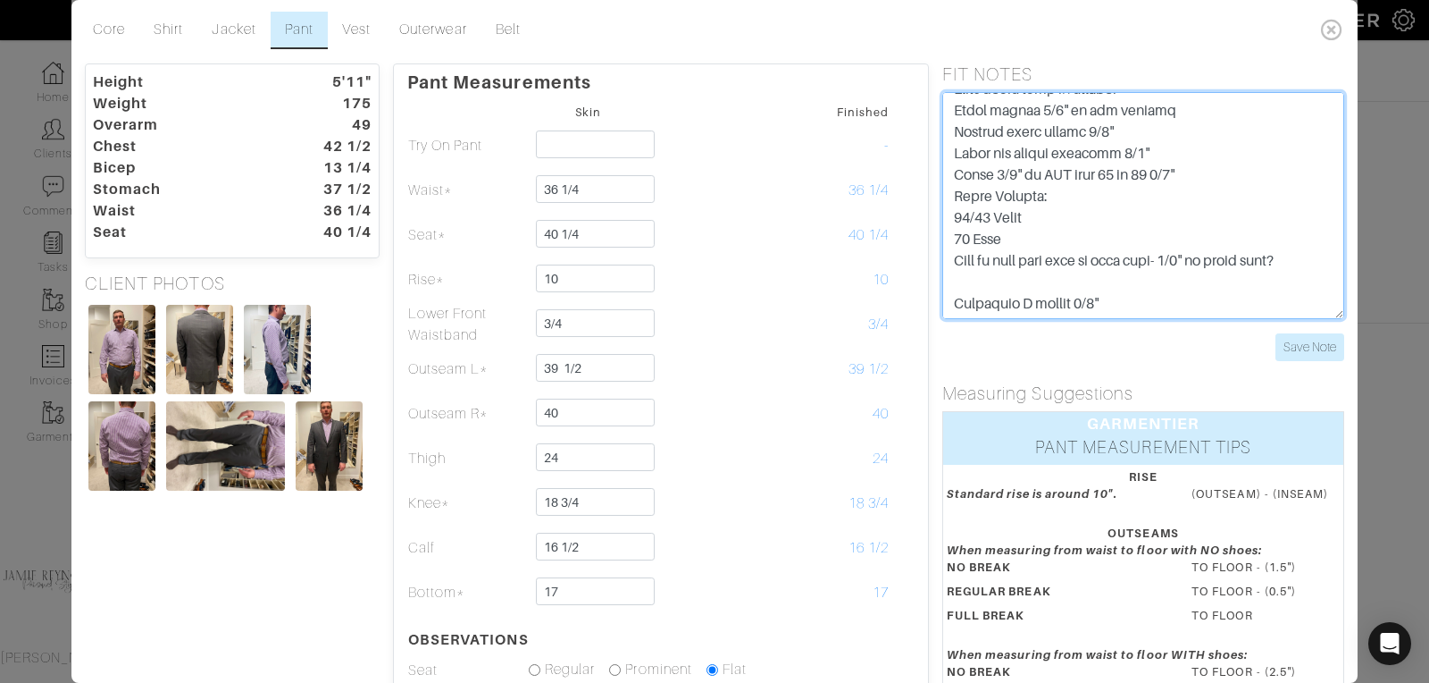
click at [1323, 260] on textarea at bounding box center [1144, 205] width 402 height 227
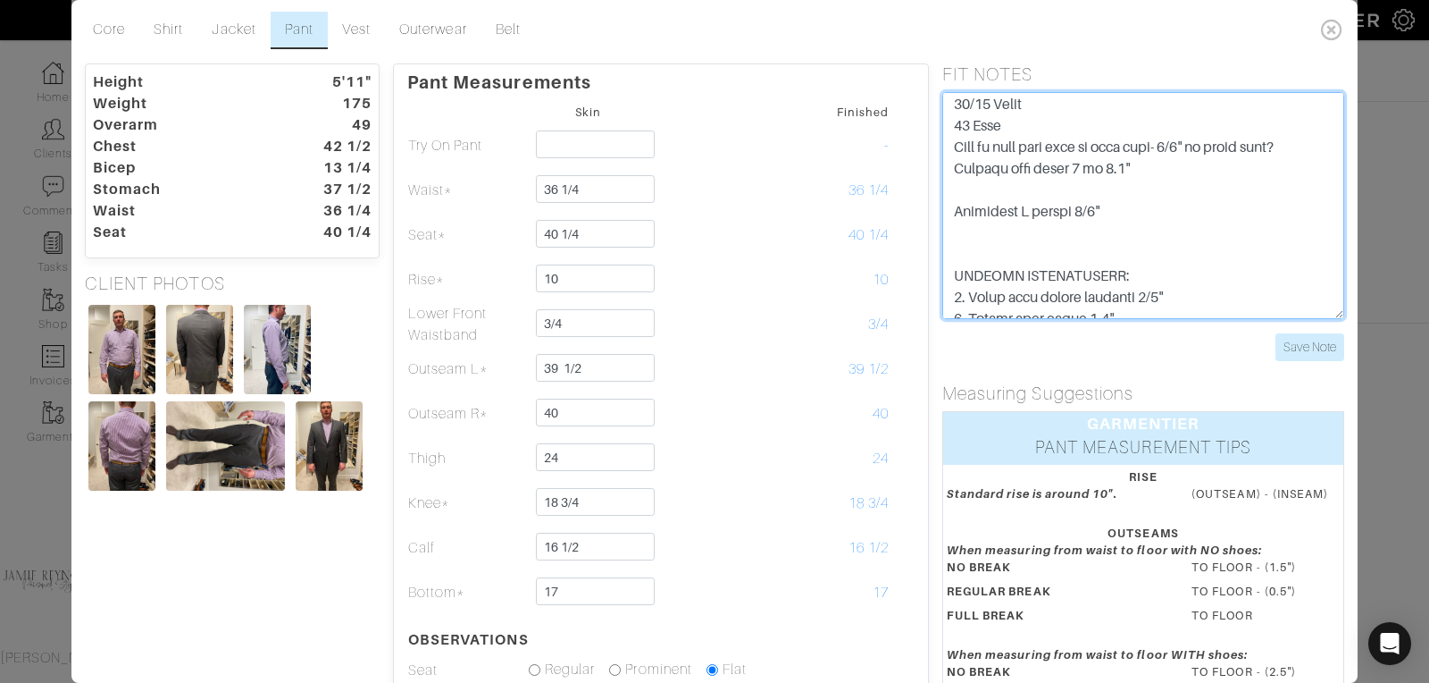
scroll to position [194, 0]
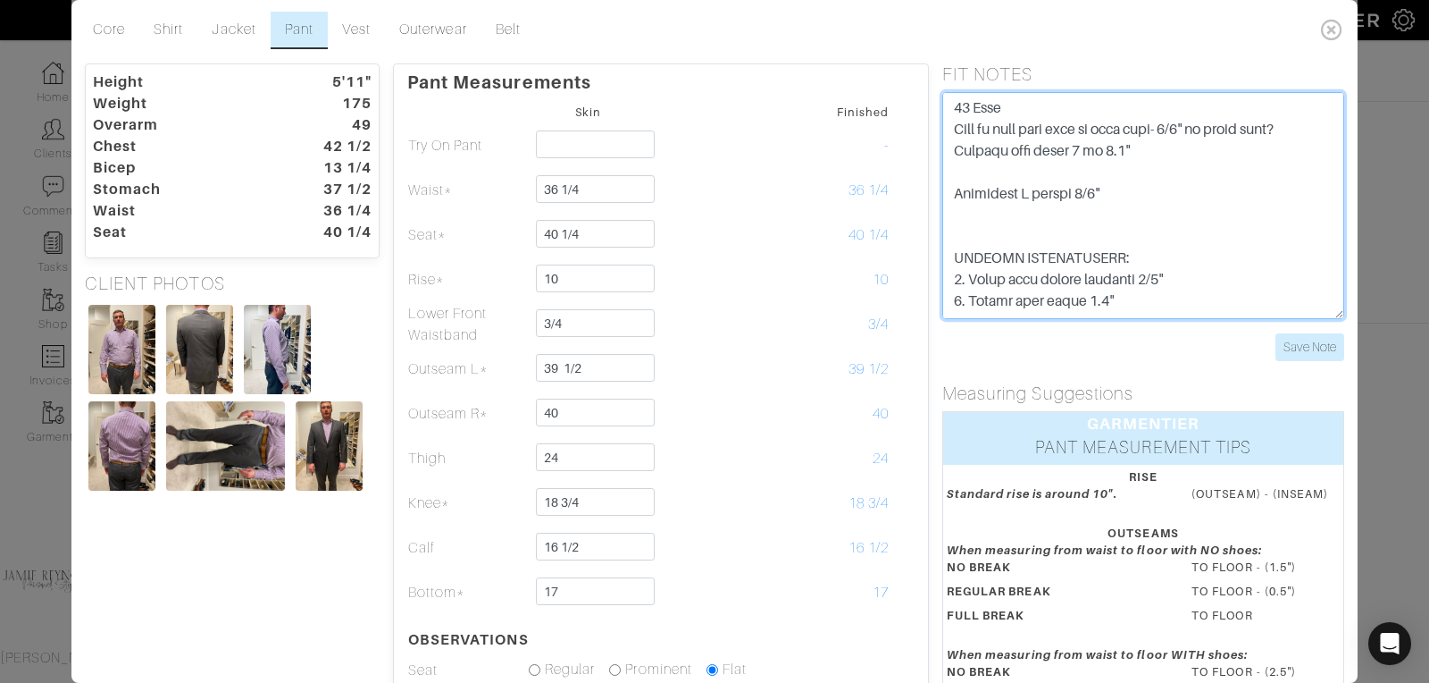
click at [954, 197] on textarea at bounding box center [1144, 205] width 402 height 227
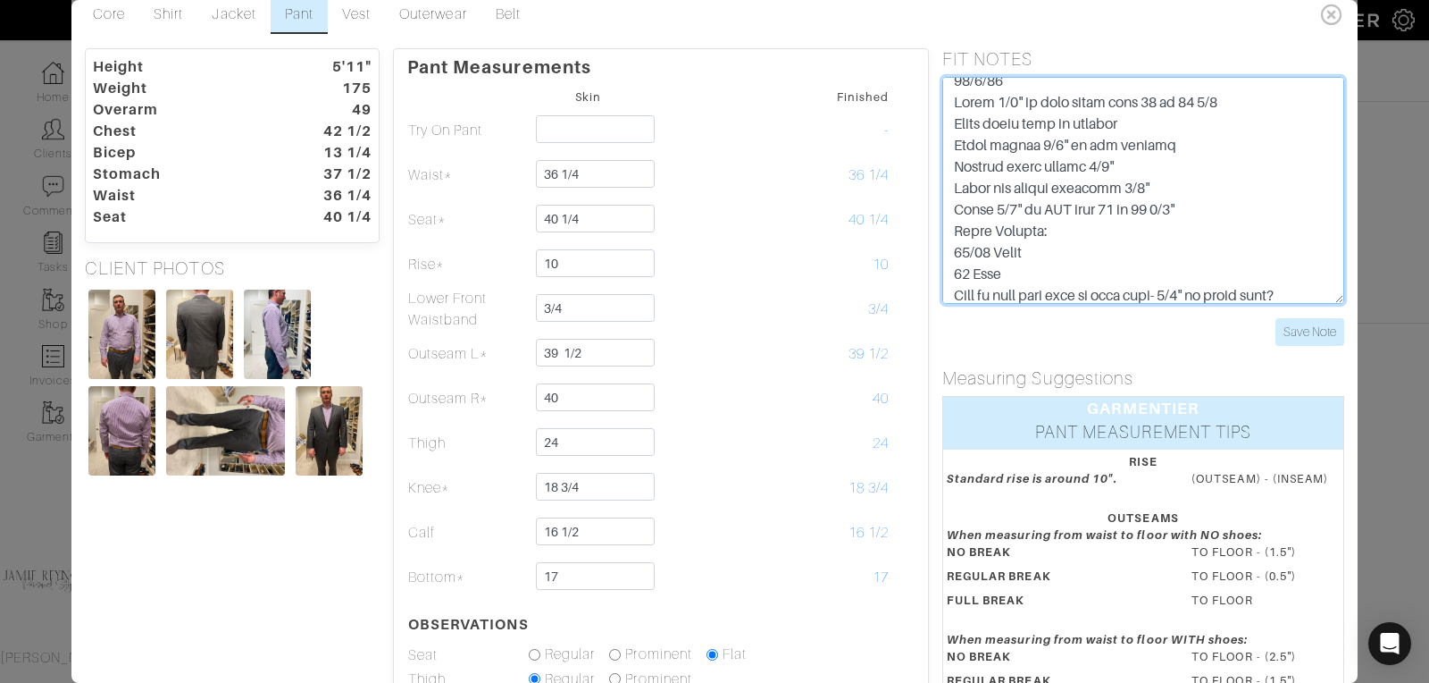
scroll to position [13, 0]
type textarea "10/6/25 Added 1/4" to coat chest from 42 to 42 1/4 Added round back to profile …"
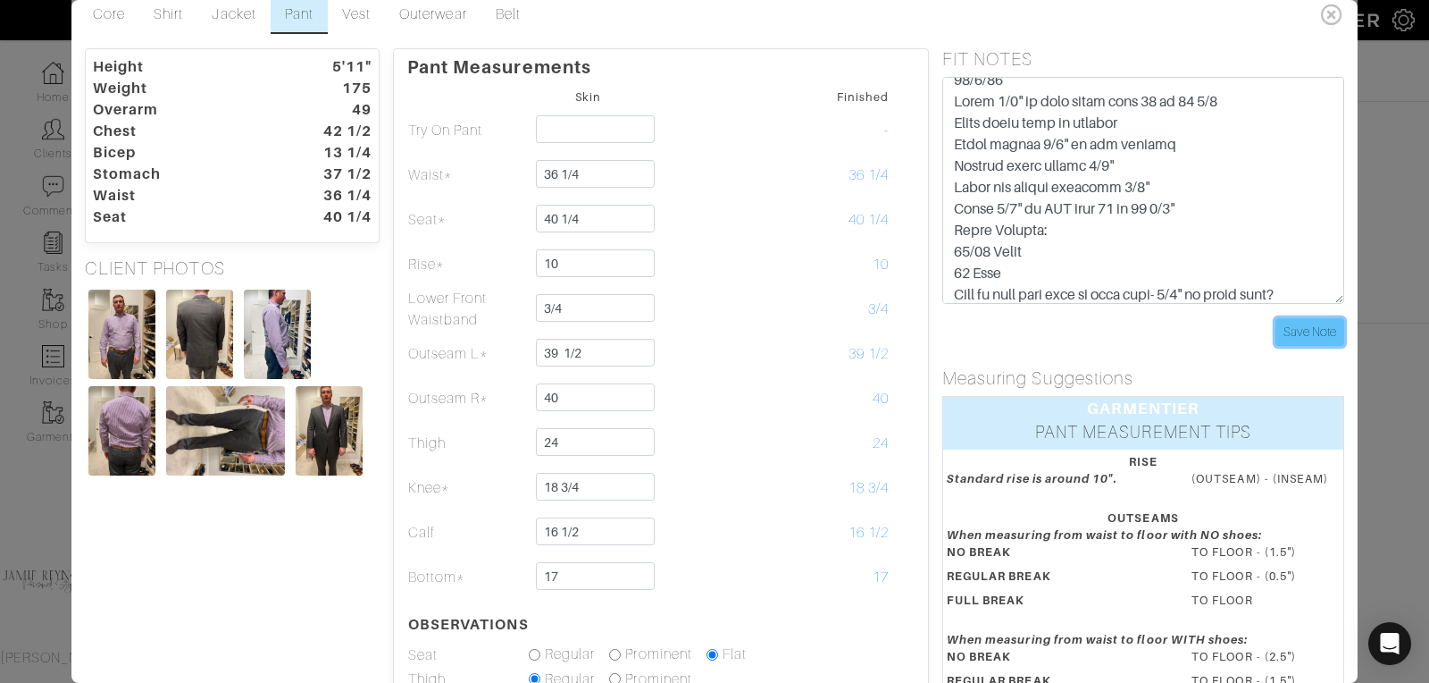
click at [1309, 330] on input "Save Note" at bounding box center [1310, 332] width 69 height 28
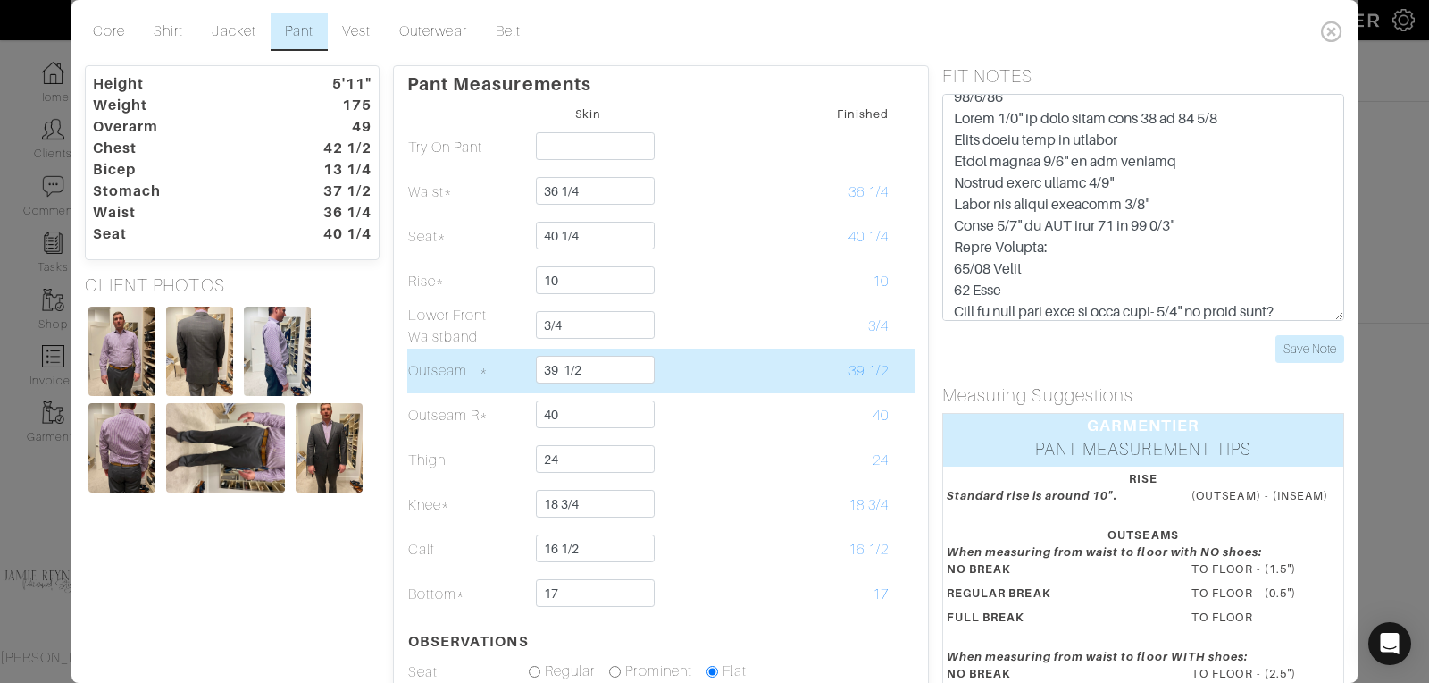
scroll to position [0, 0]
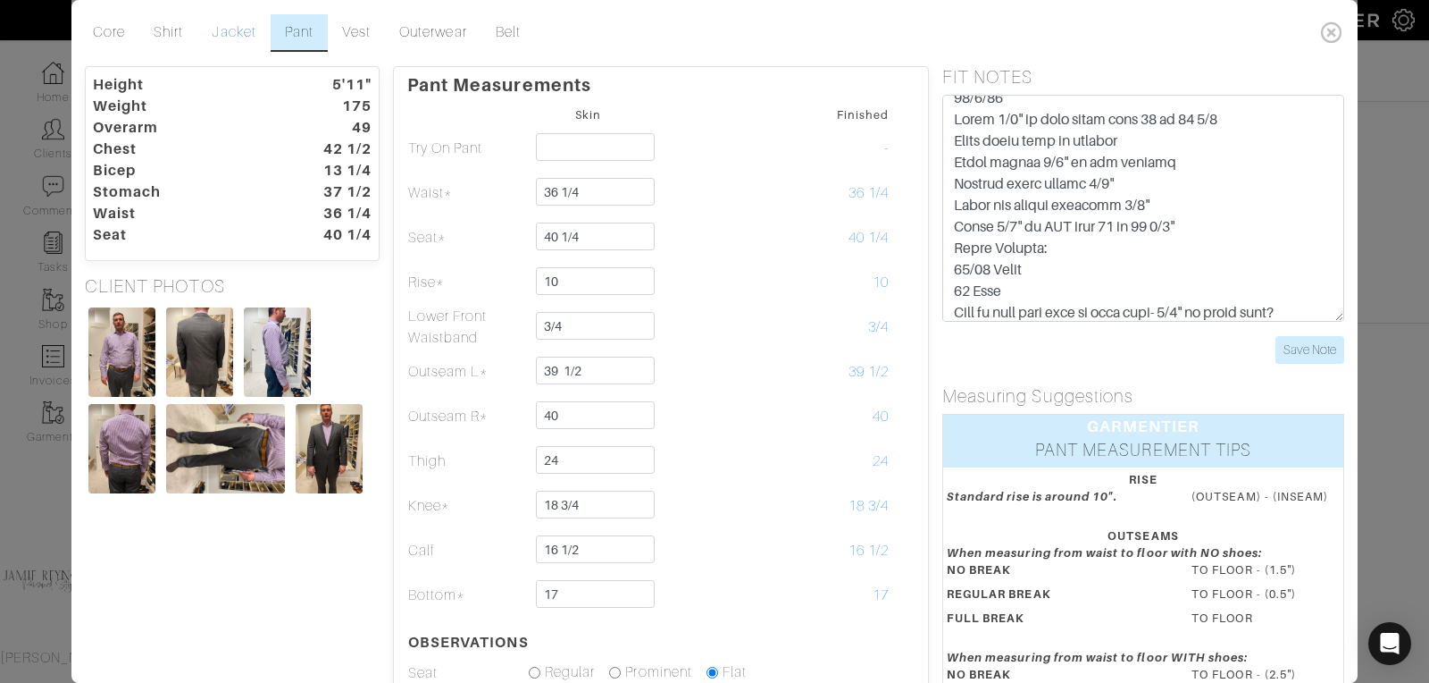
click at [234, 29] on link "Jacket" at bounding box center [233, 33] width 72 height 38
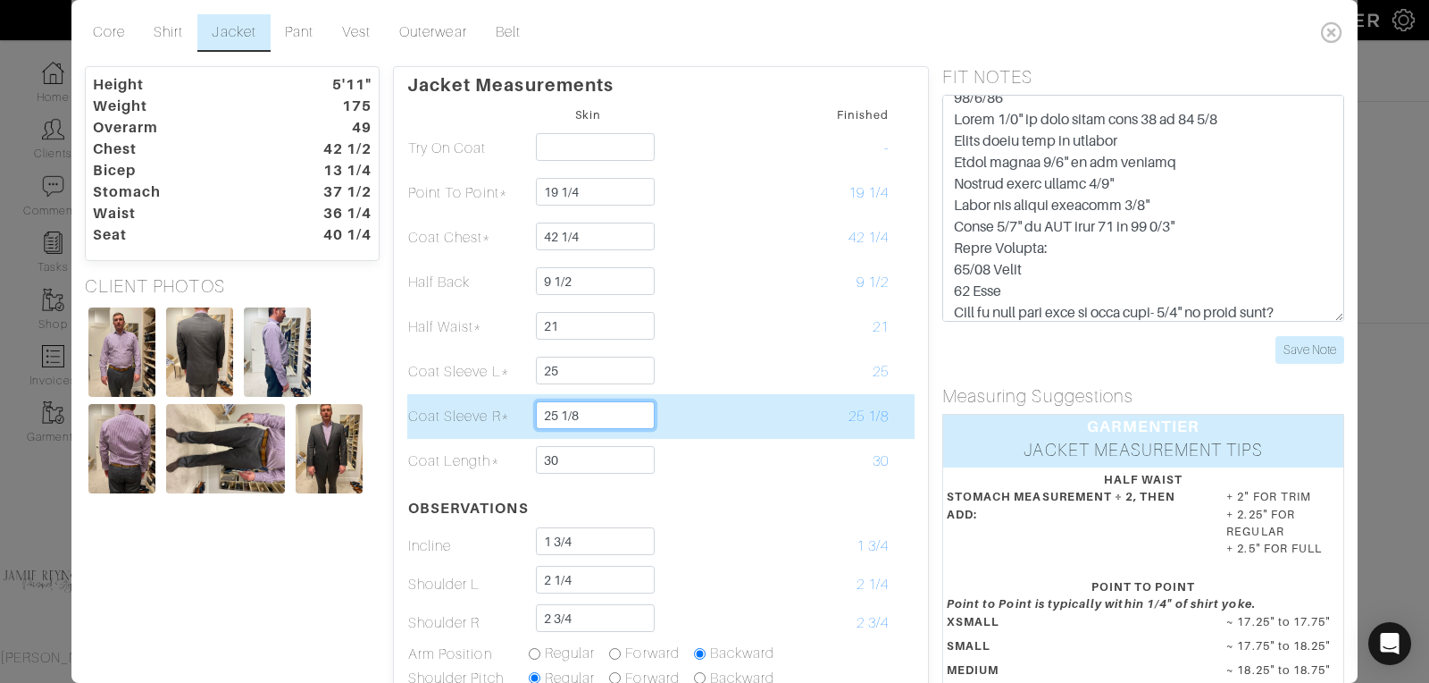
click at [581, 415] on input "25 1/8" at bounding box center [595, 415] width 119 height 28
type input "25"
click at [752, 402] on td at bounding box center [709, 416] width 121 height 45
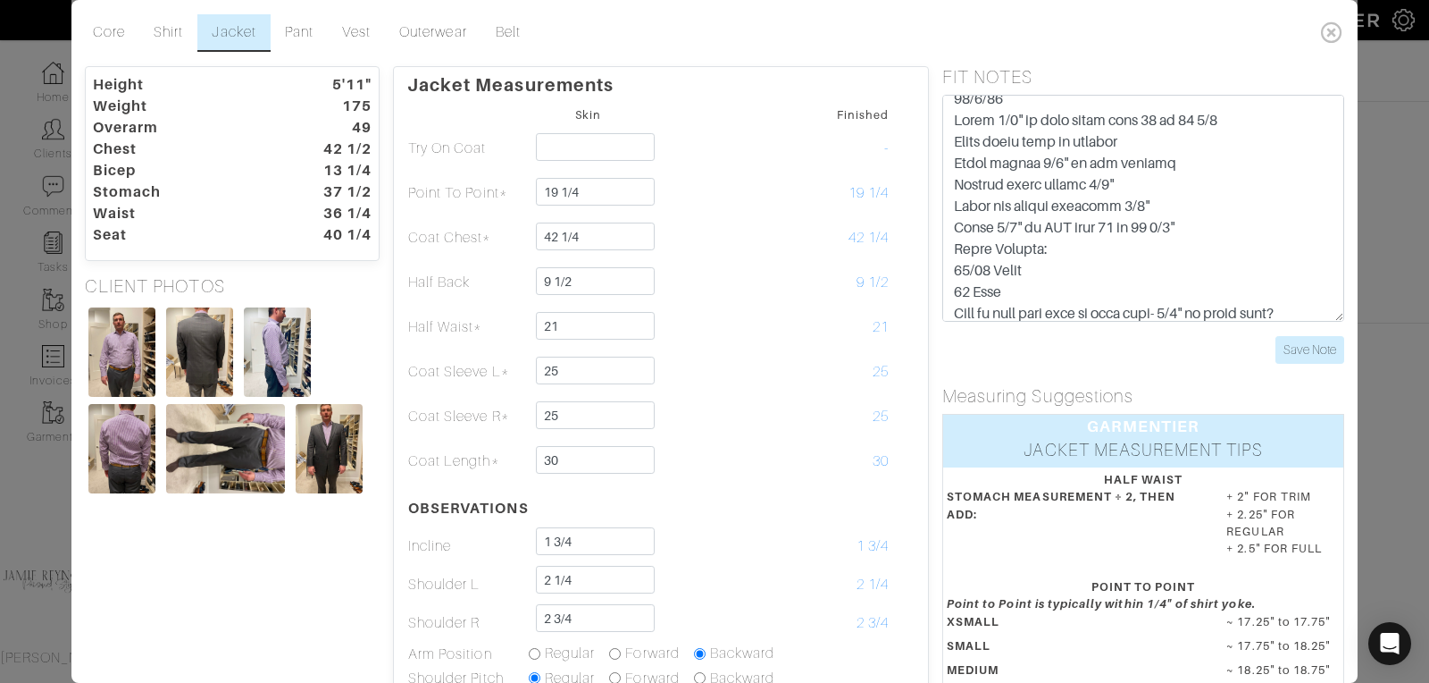
scroll to position [14, 0]
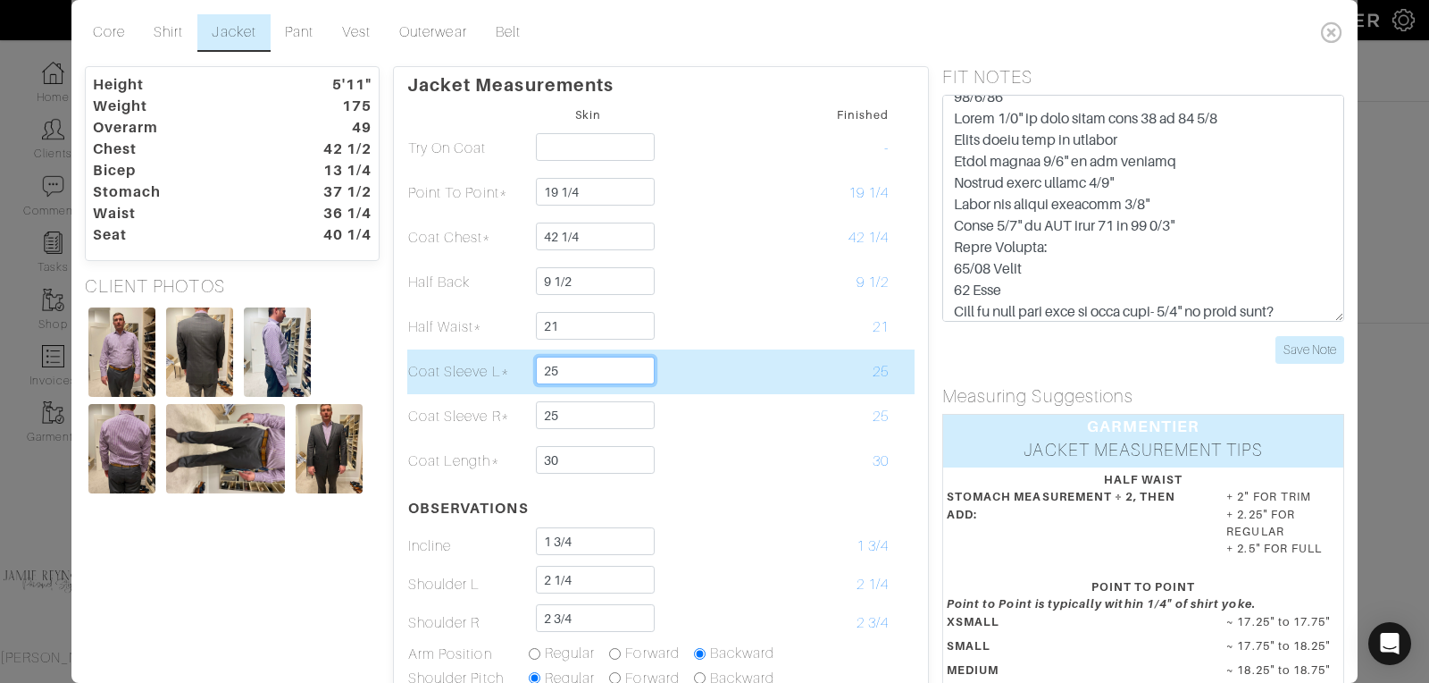
click at [563, 368] on input "25" at bounding box center [595, 370] width 119 height 28
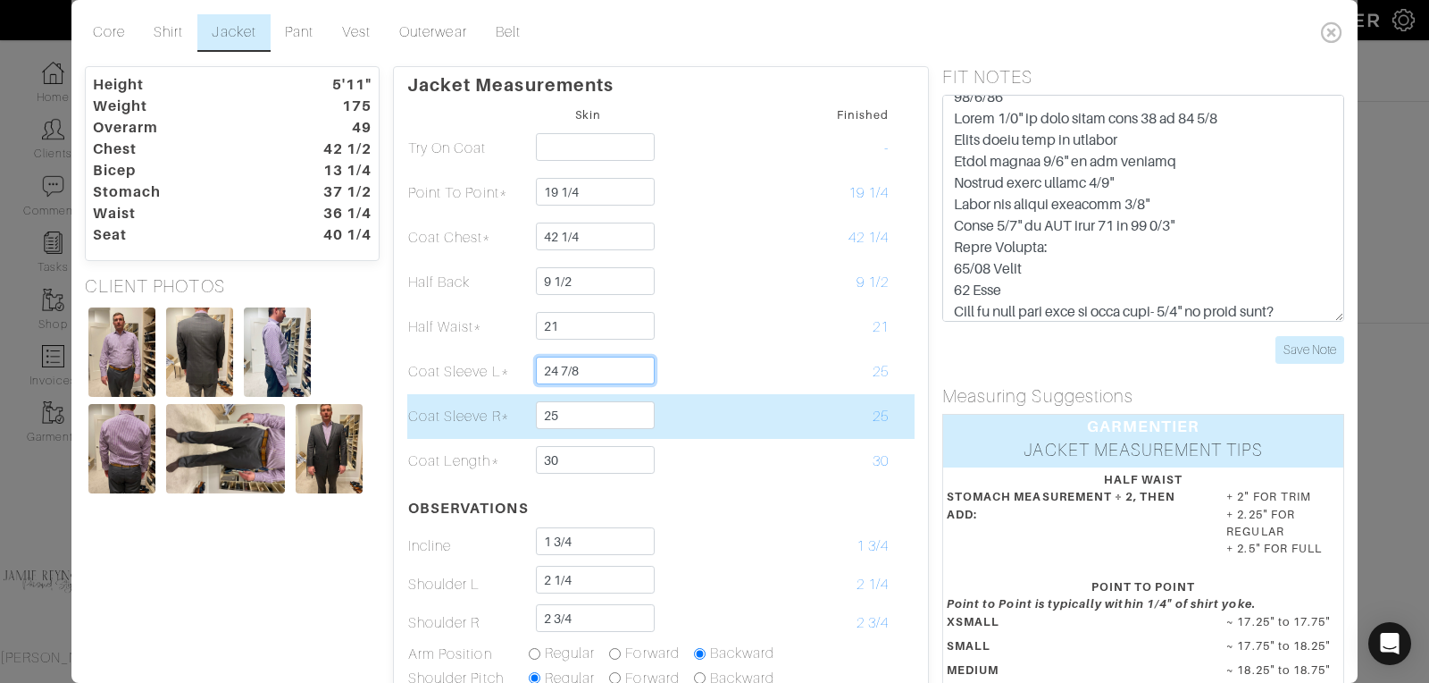
type input "24 7/8"
click at [609, 420] on input "25" at bounding box center [595, 415] width 119 height 28
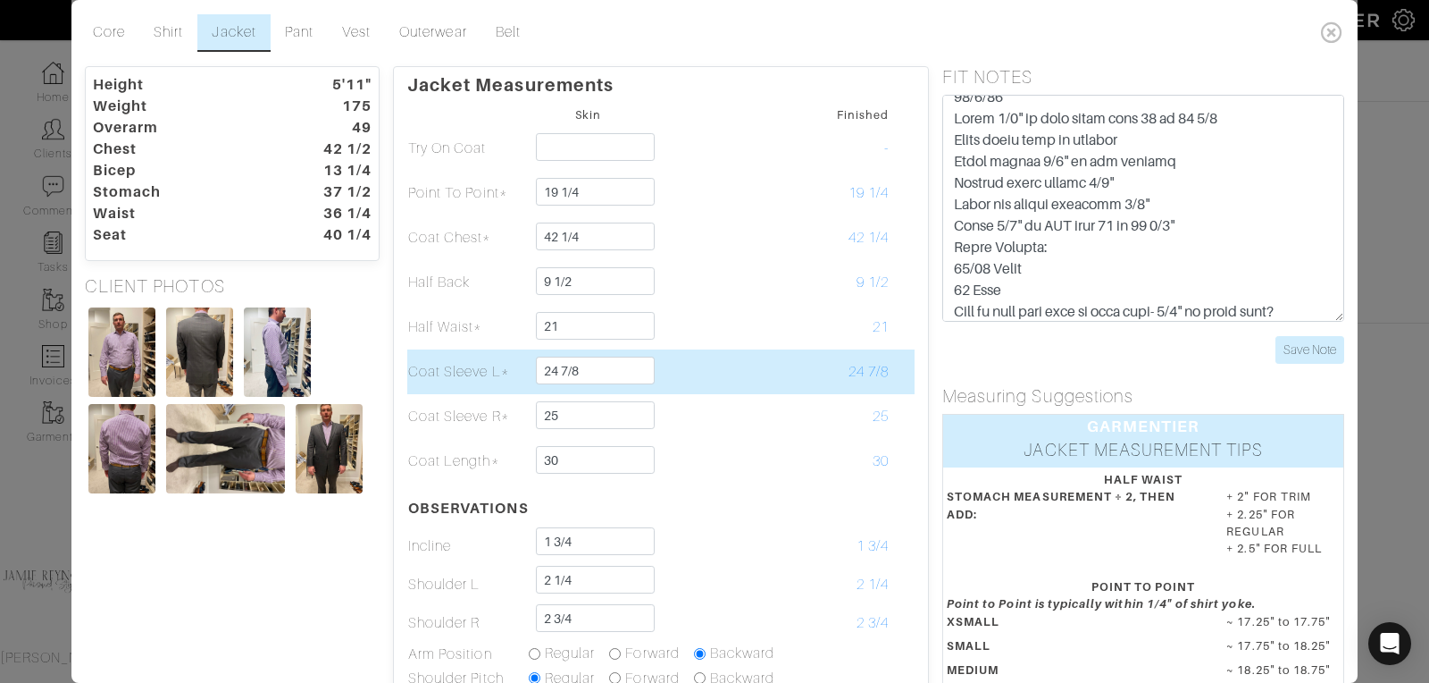
click at [706, 376] on td at bounding box center [709, 371] width 121 height 45
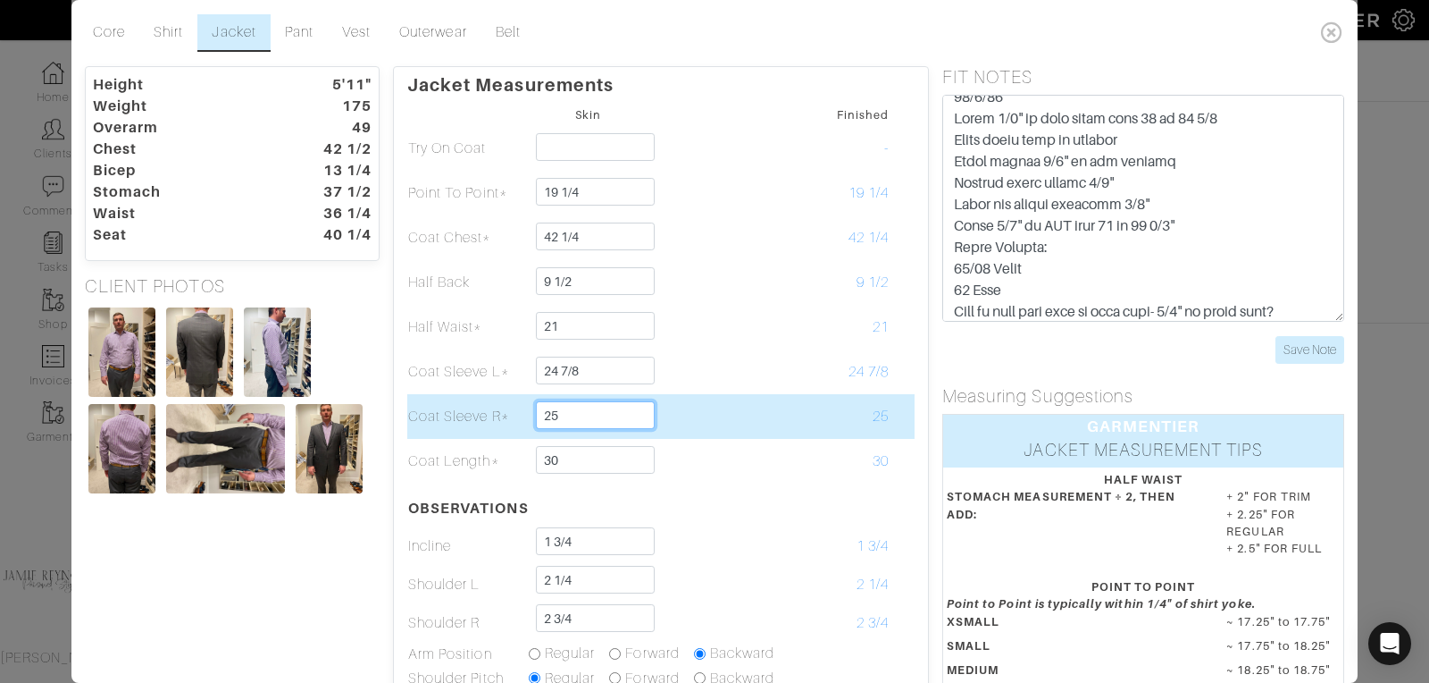
click at [560, 414] on input "25" at bounding box center [595, 415] width 119 height 28
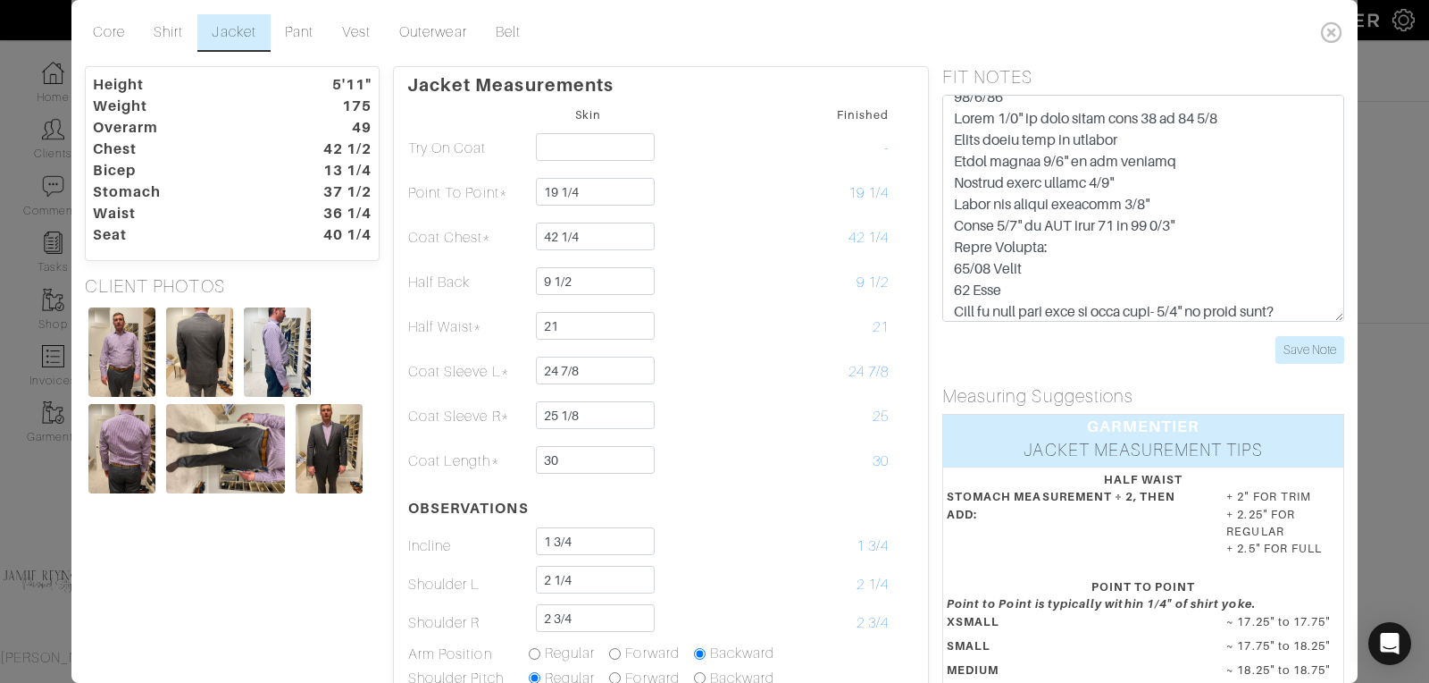
click at [700, 486] on table "Skin Finished Try On Coat - Point To Point* 19 1/4 19 1/4 Coat Chest* 42 1/4 42…" at bounding box center [660, 455] width 507 height 704
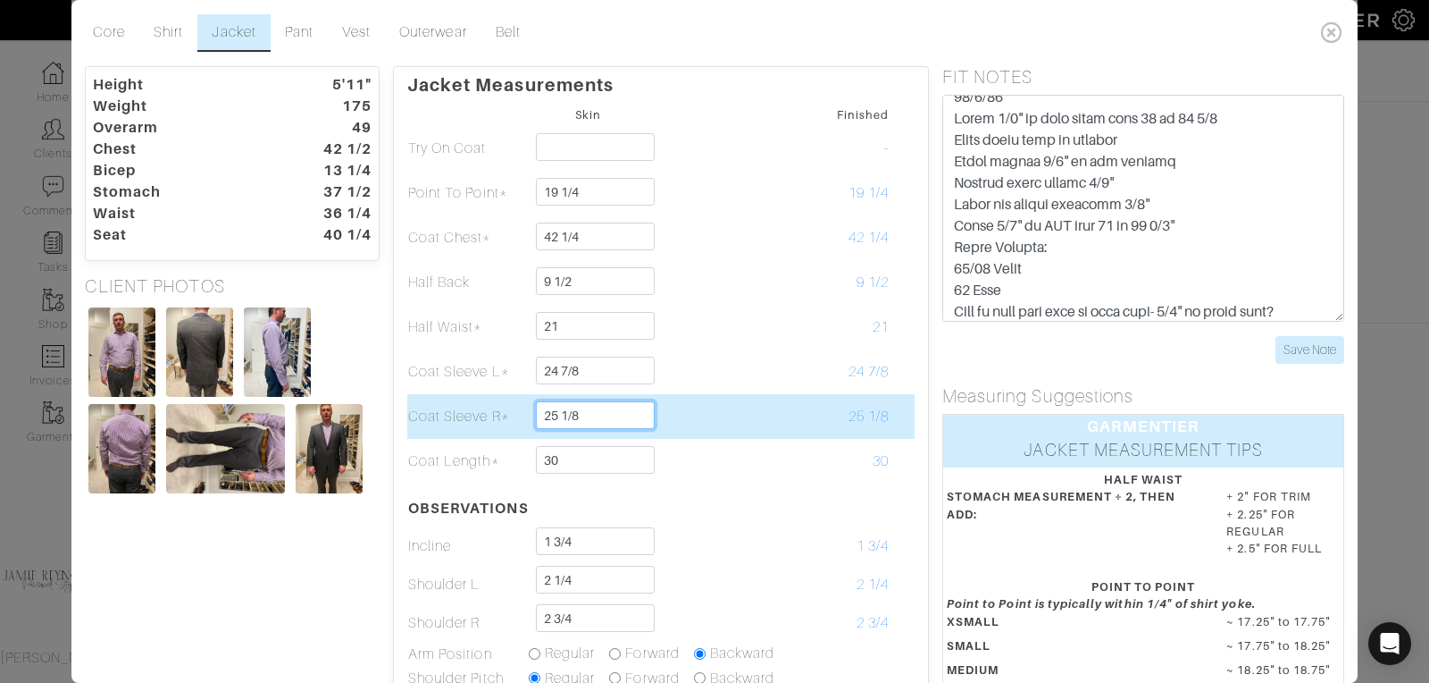
click at [582, 415] on input "25 1/8" at bounding box center [595, 415] width 119 height 28
type input "25"
click at [758, 425] on td at bounding box center [709, 416] width 121 height 45
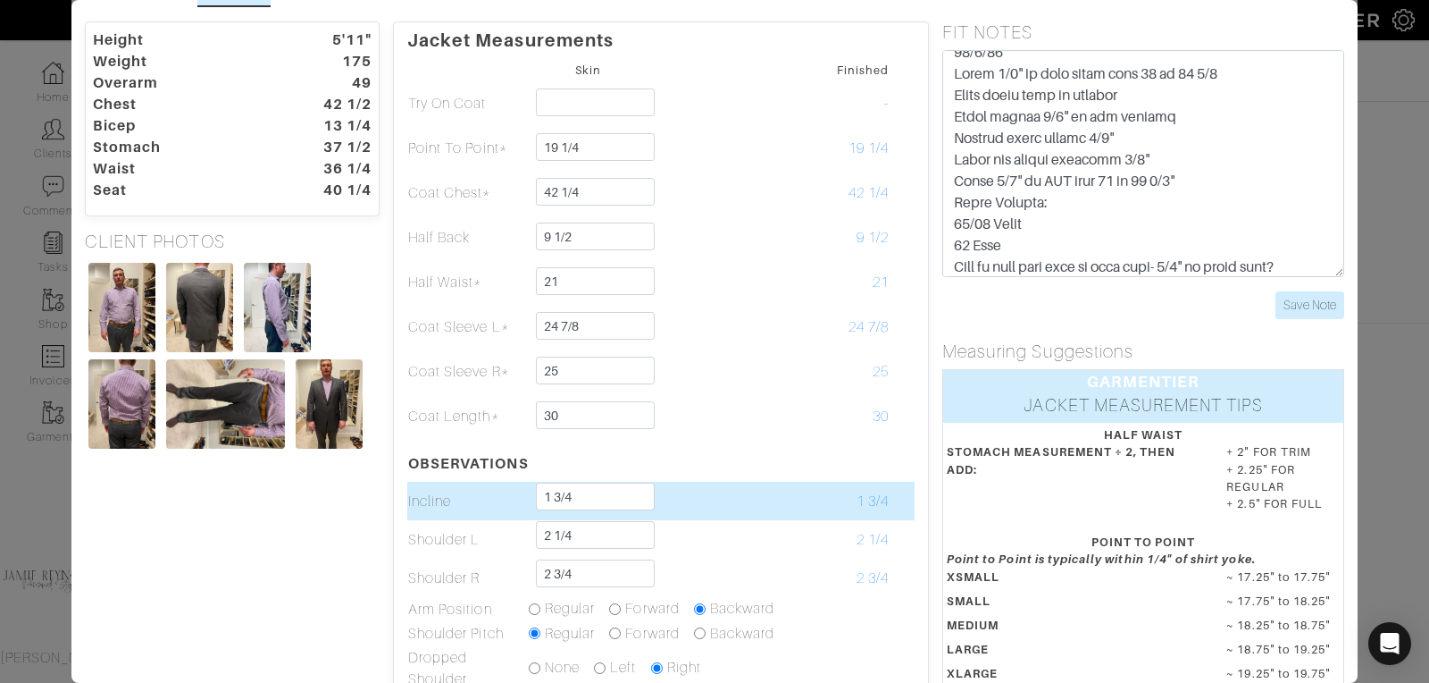
scroll to position [0, 0]
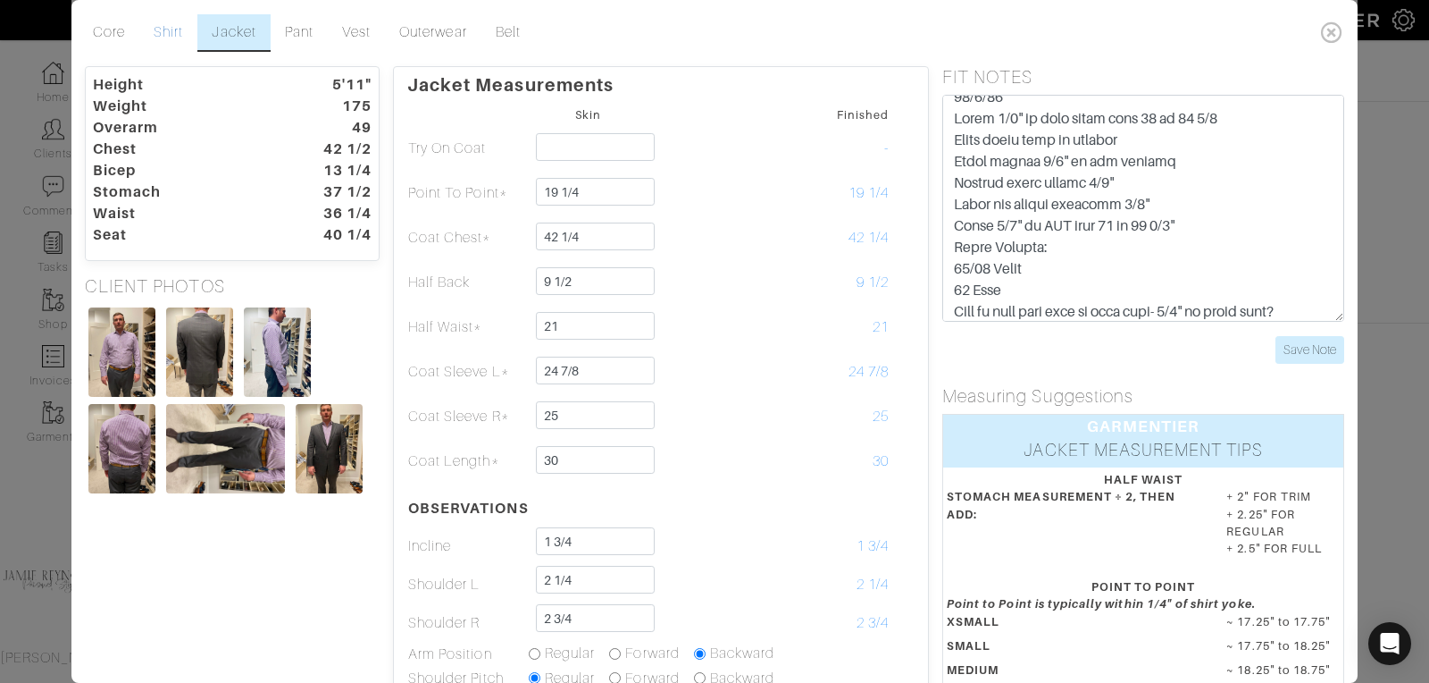
click at [172, 22] on link "Shirt" at bounding box center [168, 33] width 58 height 38
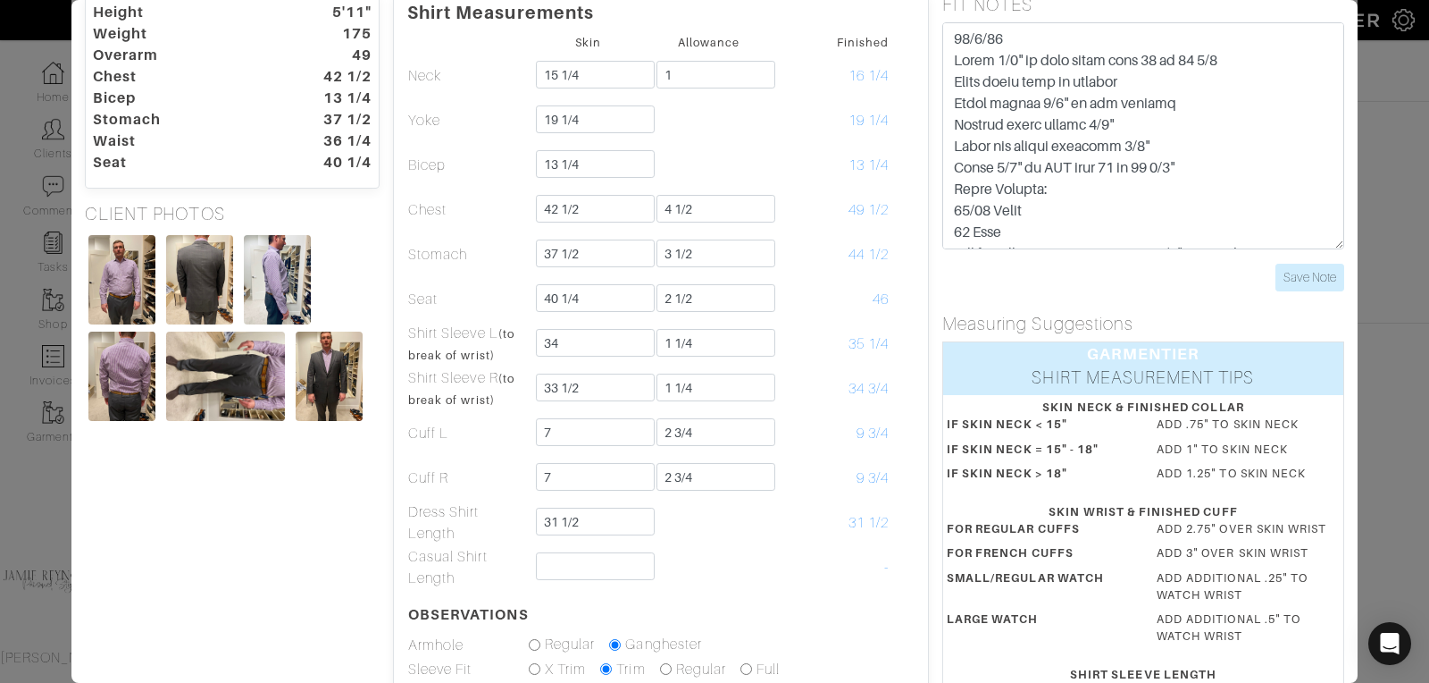
scroll to position [4, 0]
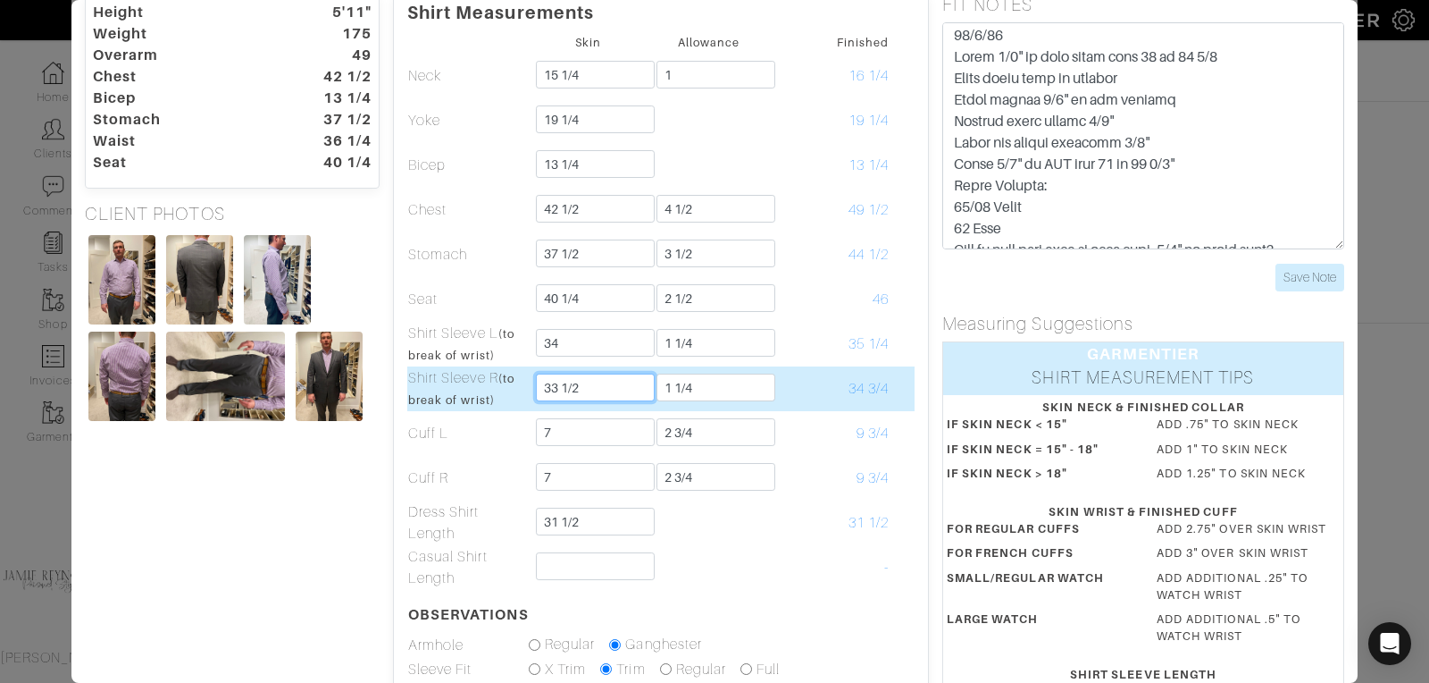
click at [590, 385] on input "33 1/2" at bounding box center [595, 387] width 119 height 28
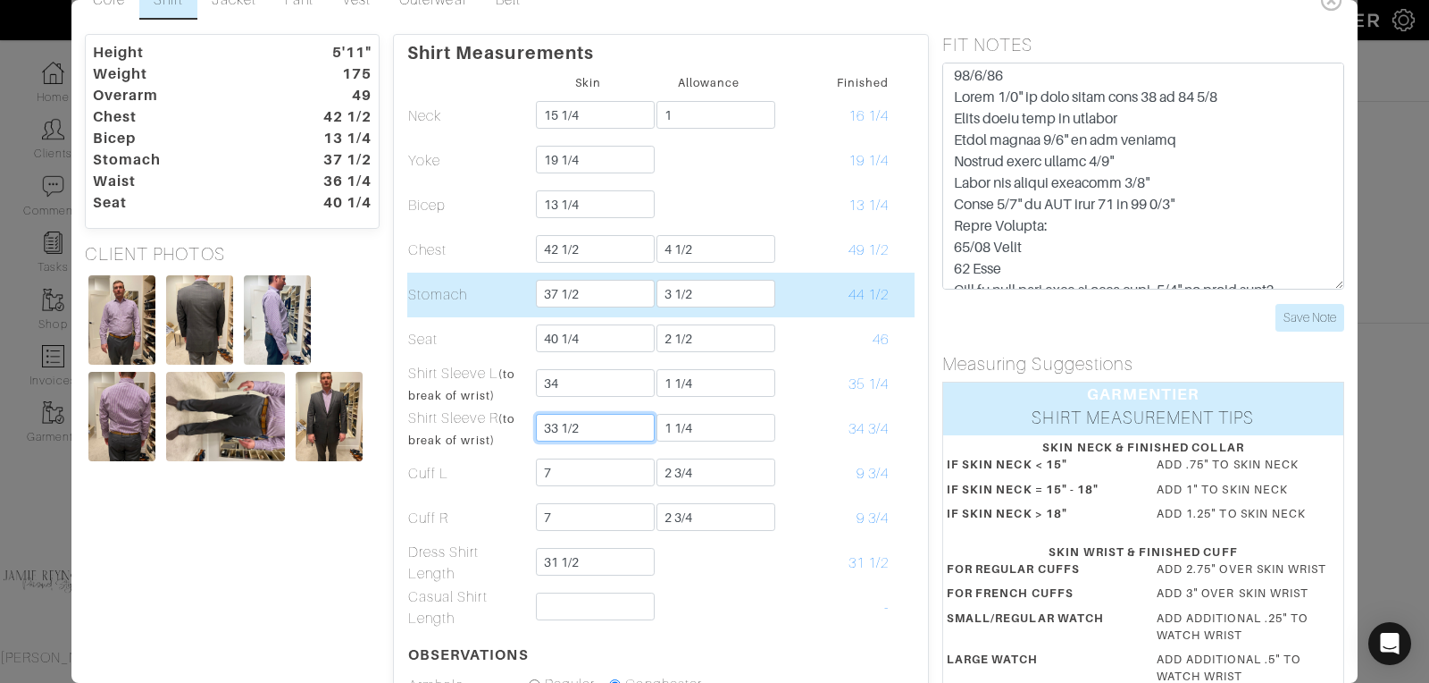
scroll to position [0, 0]
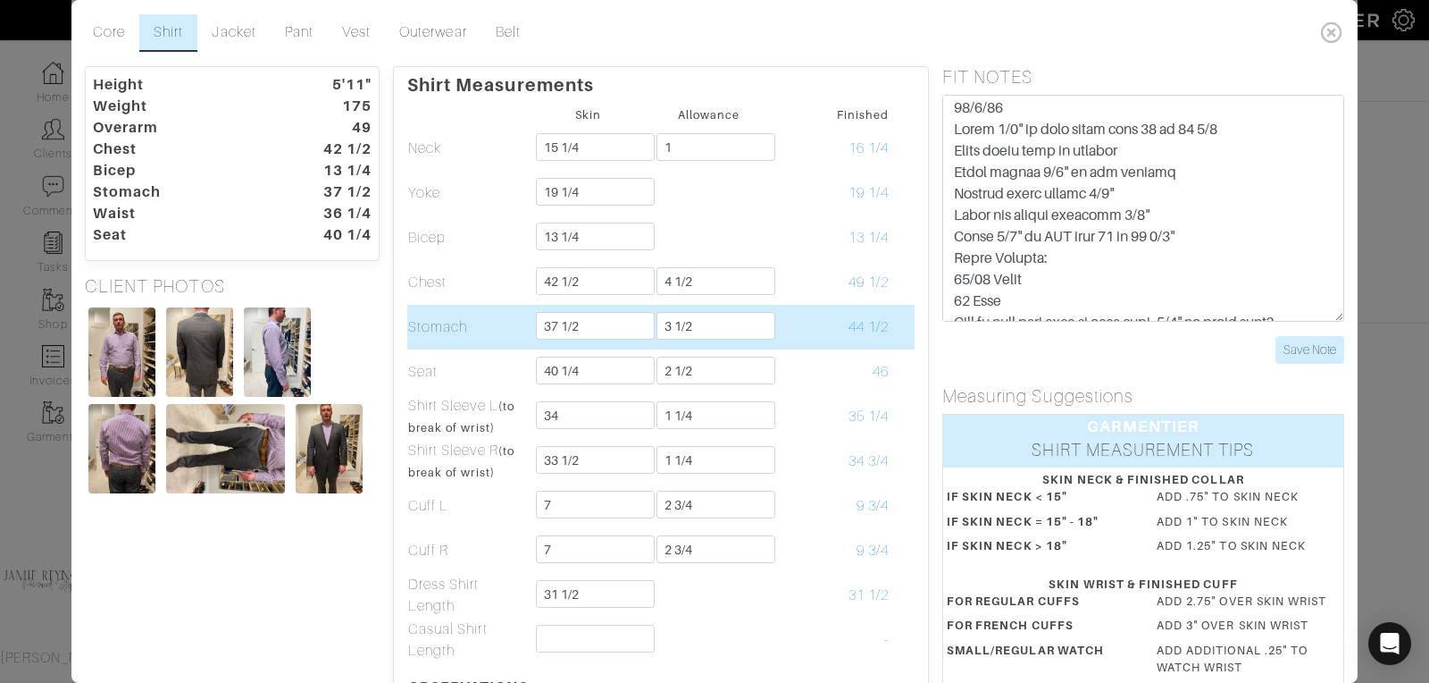
click at [619, 306] on td "37 1/2" at bounding box center [588, 327] width 121 height 45
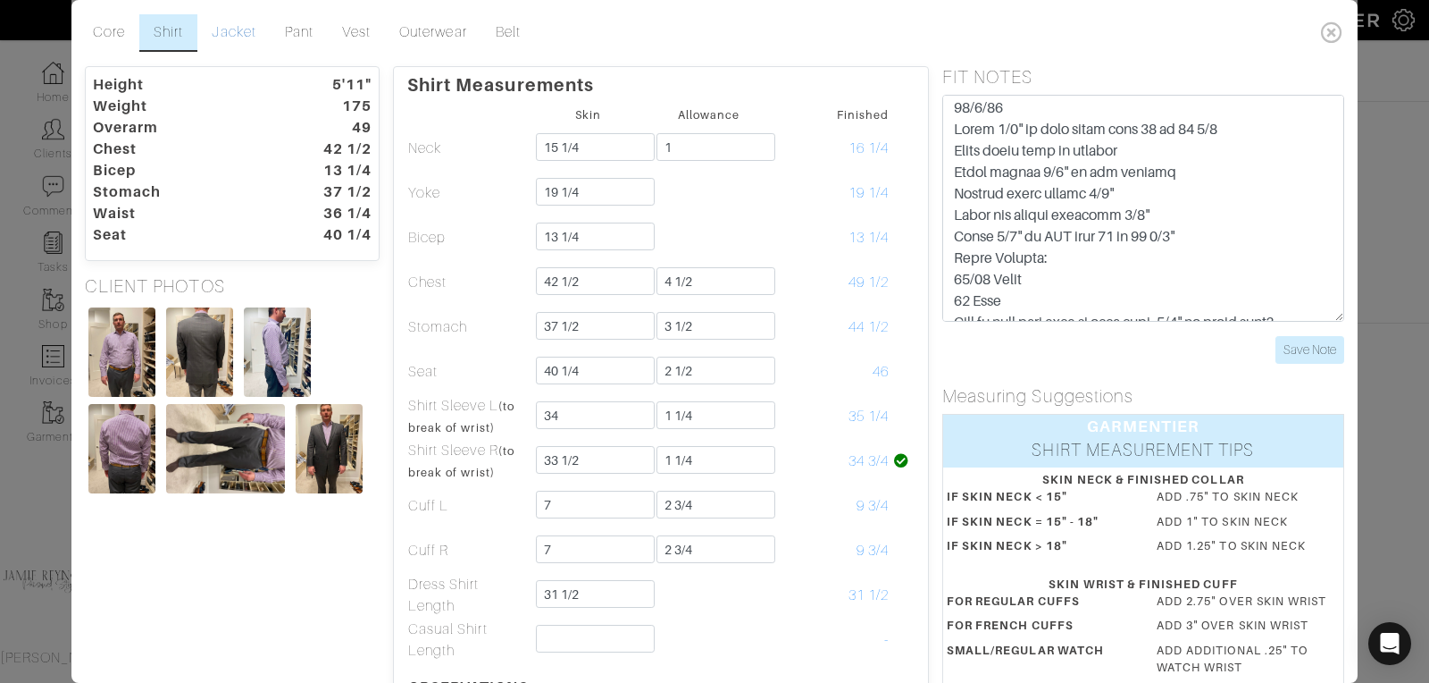
click at [226, 27] on link "Jacket" at bounding box center [233, 33] width 72 height 38
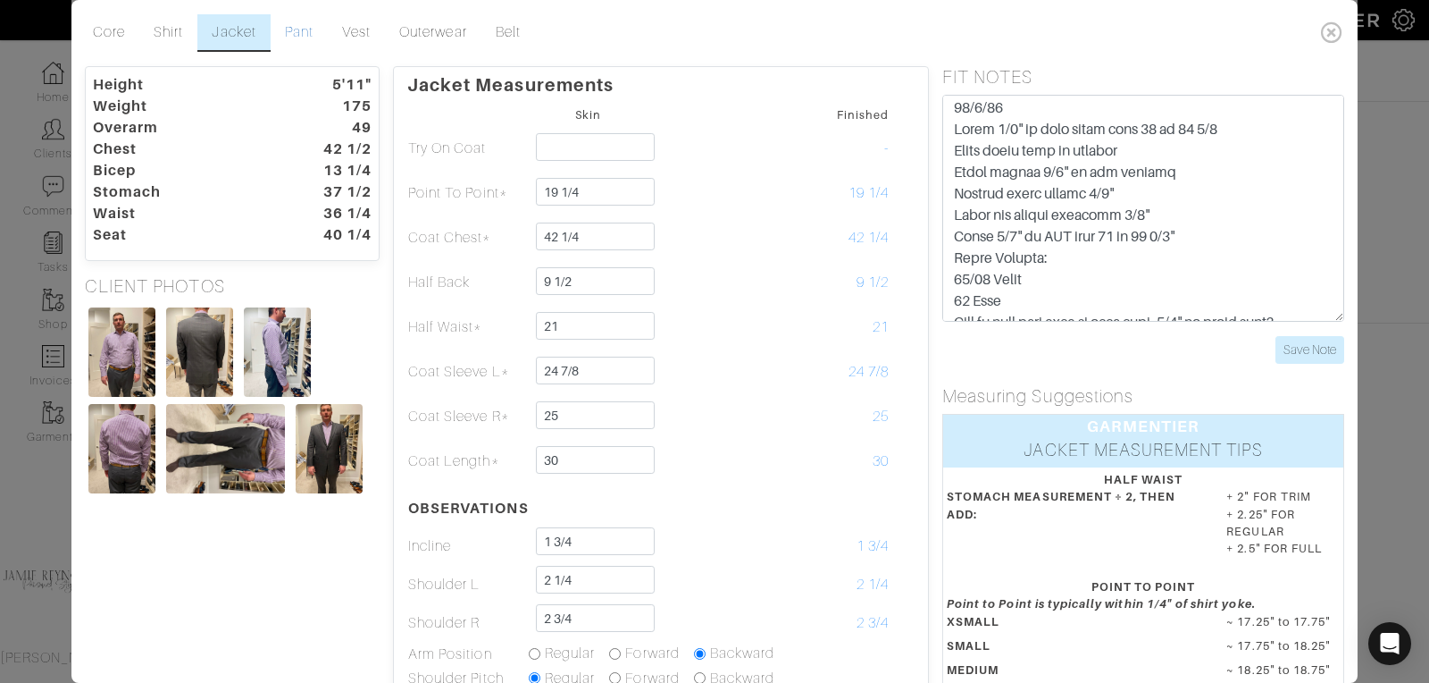
click at [297, 31] on link "Pant" at bounding box center [299, 33] width 57 height 38
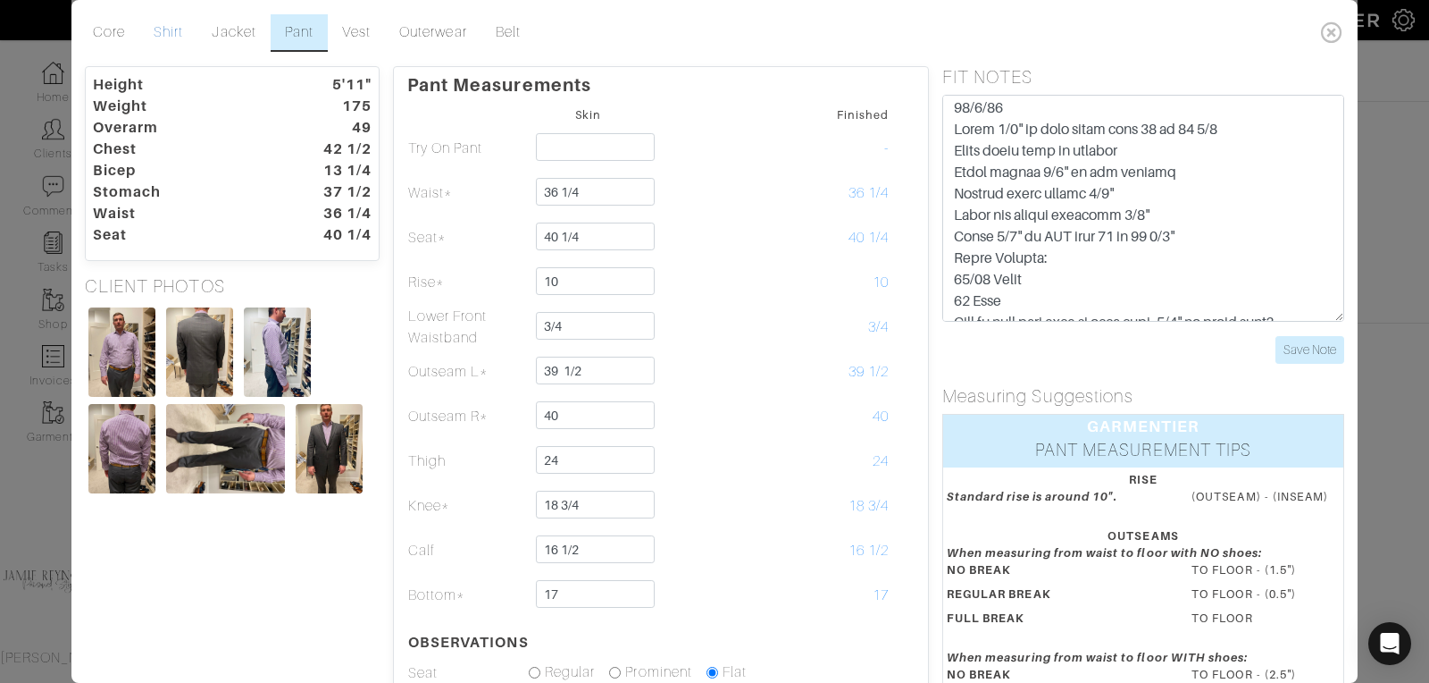
click at [163, 29] on link "Shirt" at bounding box center [168, 33] width 58 height 38
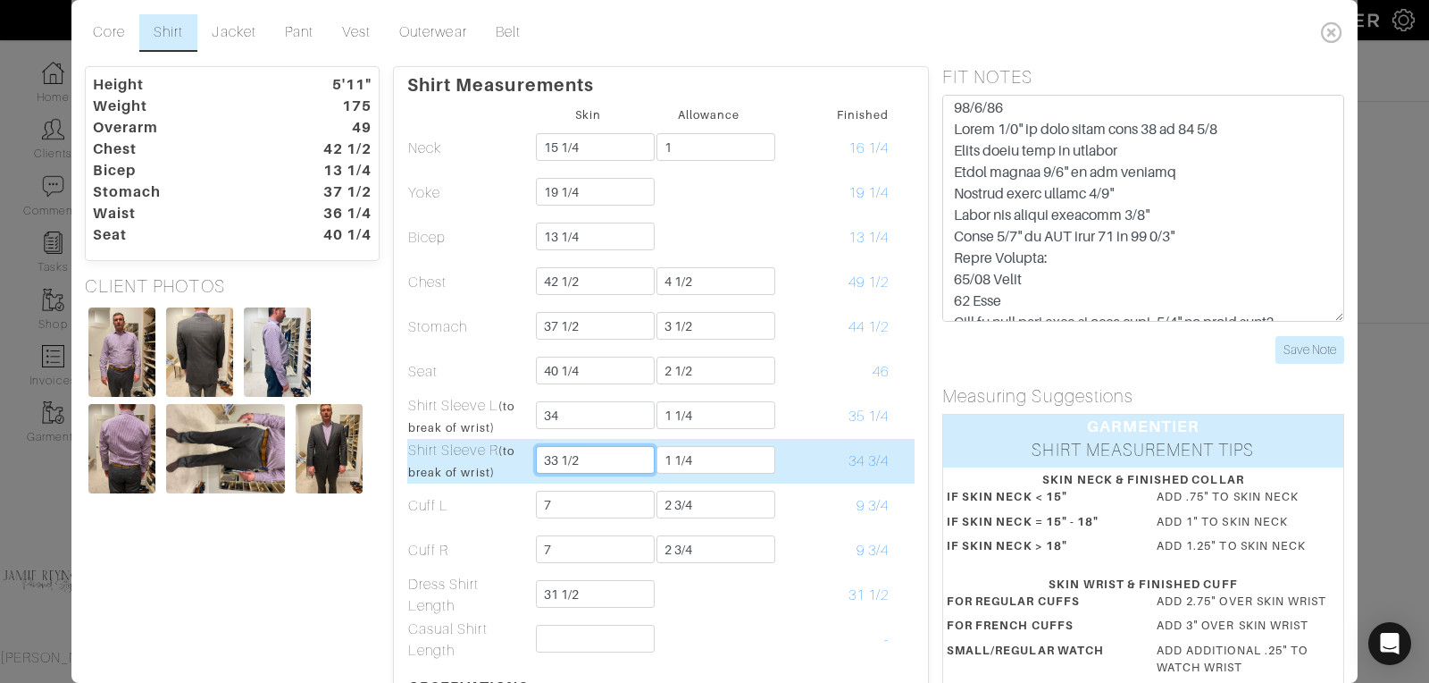
click at [583, 459] on input "33 1/2" at bounding box center [595, 460] width 119 height 28
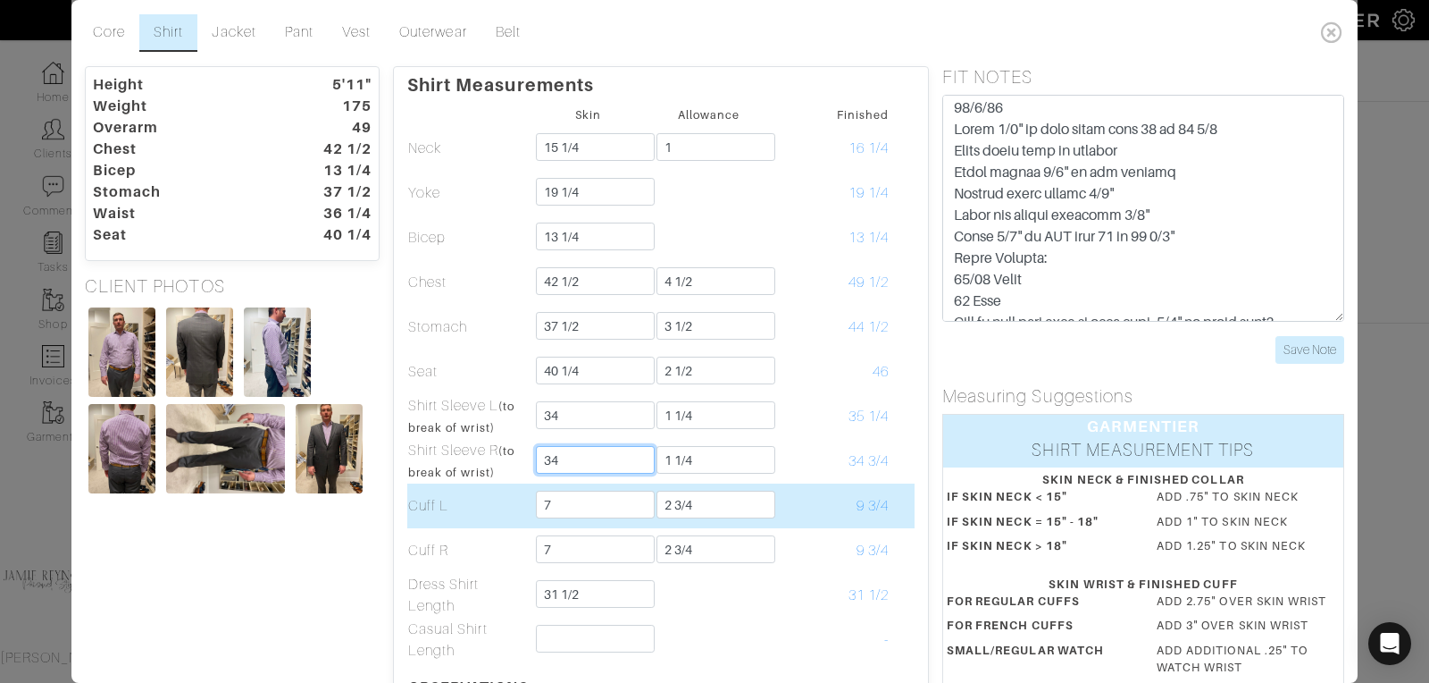
type input "34"
click at [787, 522] on td "9 3/4" at bounding box center [829, 505] width 121 height 45
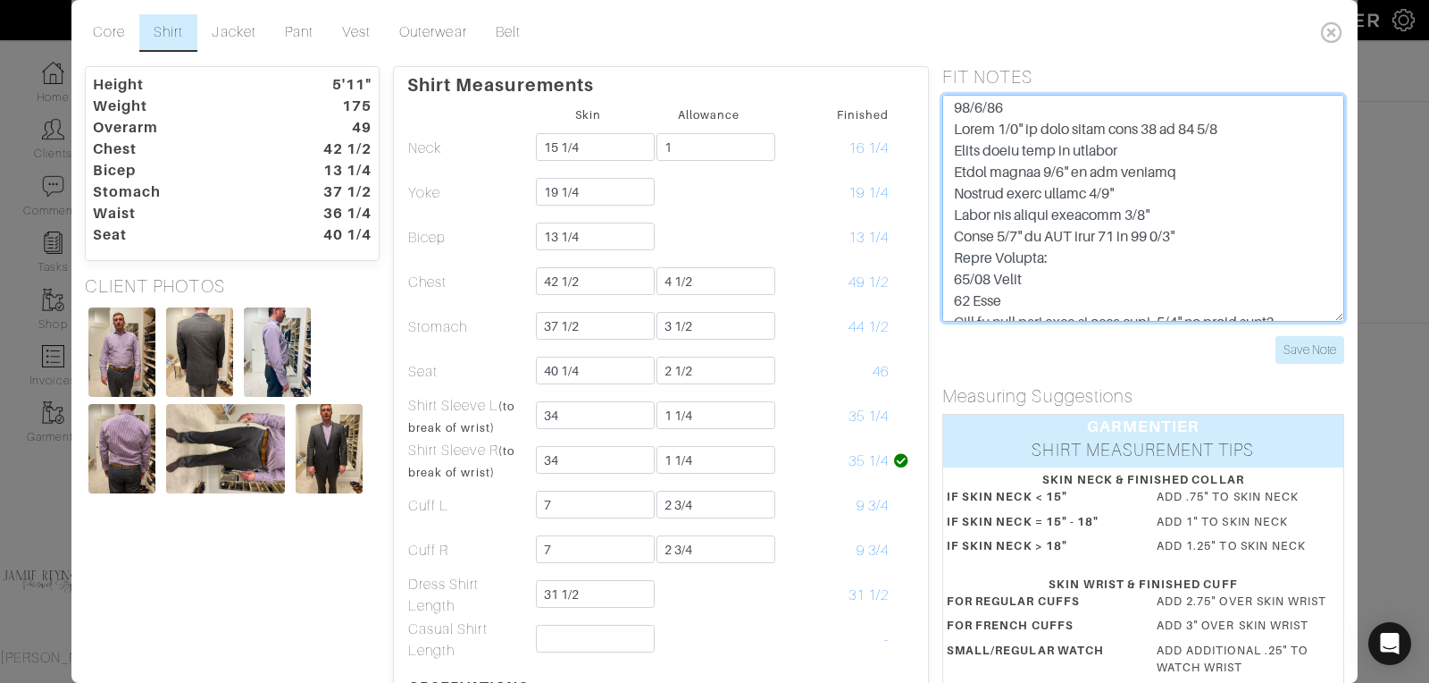
click at [1030, 282] on textarea at bounding box center [1144, 208] width 402 height 227
drag, startPoint x: 1001, startPoint y: 300, endPoint x: 989, endPoint y: 282, distance: 21.3
click at [989, 282] on textarea at bounding box center [1144, 208] width 402 height 227
click at [990, 275] on textarea at bounding box center [1144, 208] width 402 height 227
click at [1032, 301] on textarea at bounding box center [1144, 208] width 402 height 227
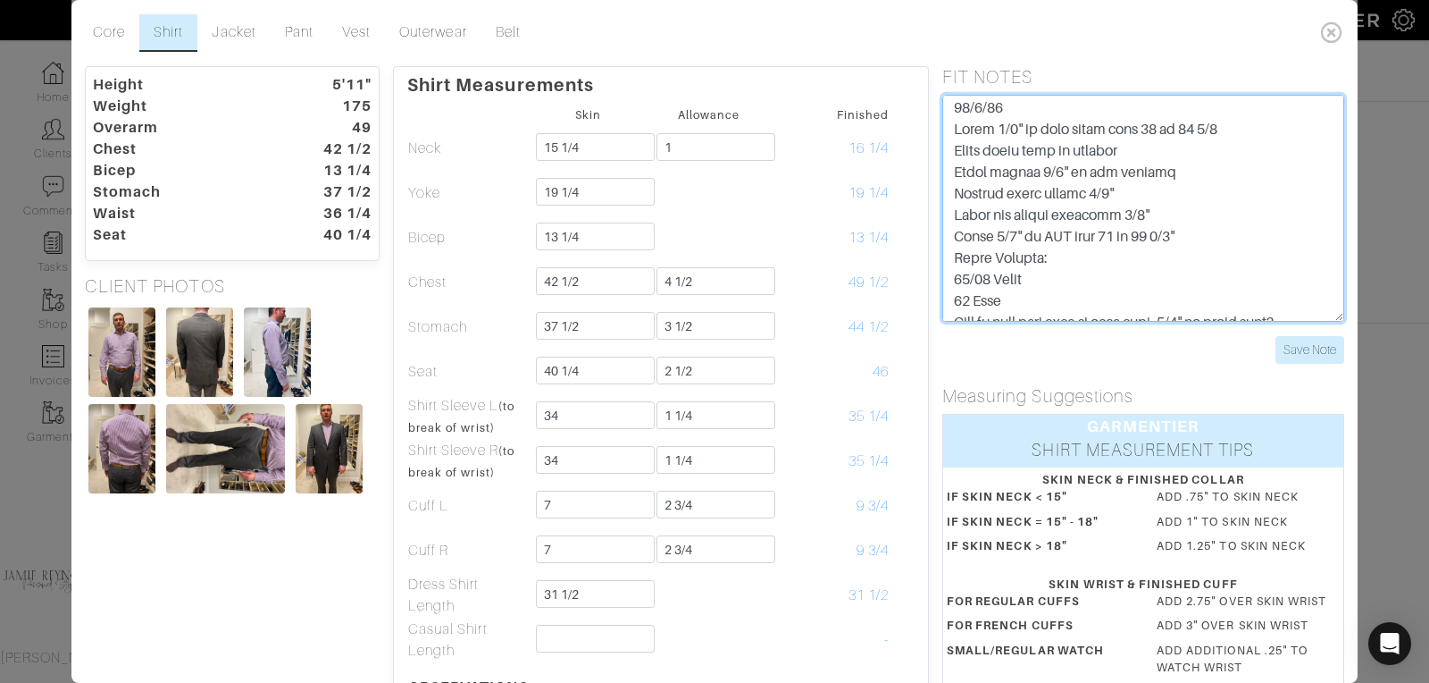
drag, startPoint x: 990, startPoint y: 277, endPoint x: 954, endPoint y: 276, distance: 35.7
click at [954, 276] on textarea at bounding box center [1144, 208] width 402 height 227
click at [1041, 306] on textarea at bounding box center [1144, 208] width 402 height 227
drag, startPoint x: 1010, startPoint y: 299, endPoint x: 954, endPoint y: 281, distance: 59.1
click at [954, 281] on textarea at bounding box center [1144, 208] width 402 height 227
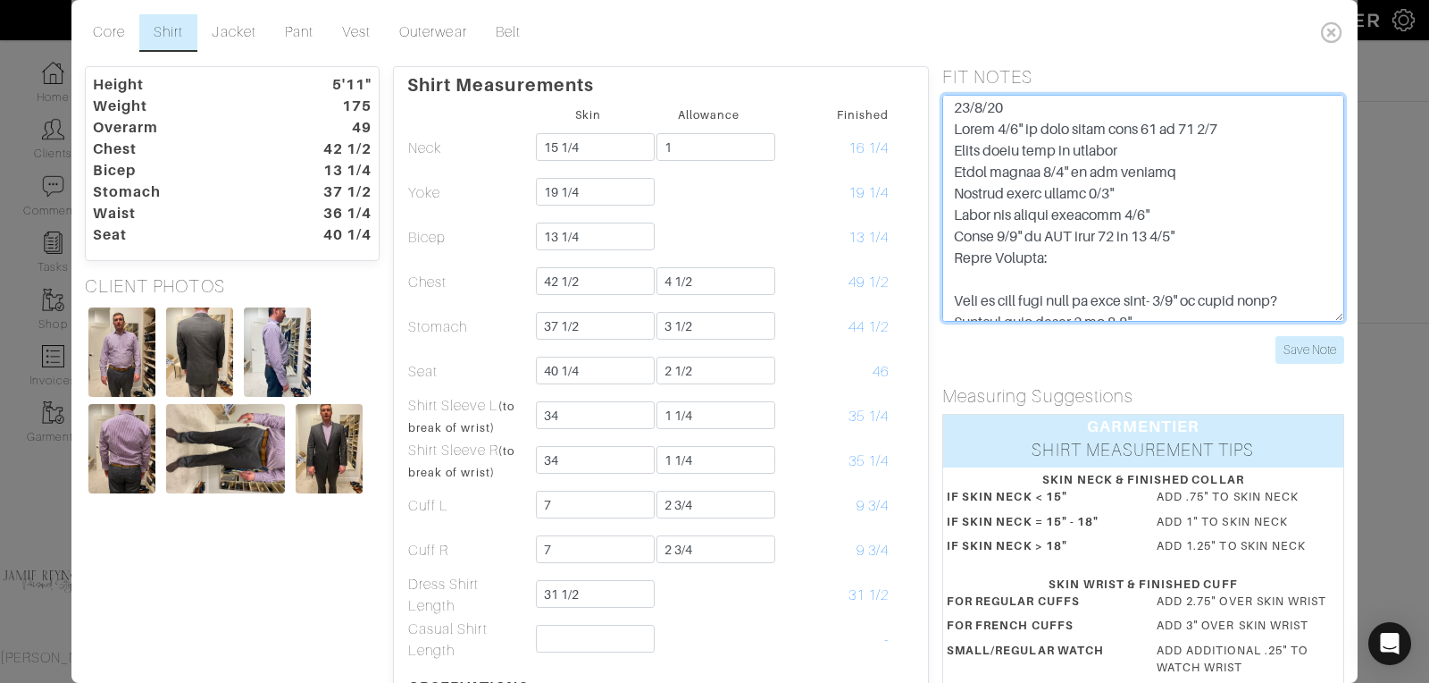
drag, startPoint x: 1047, startPoint y: 258, endPoint x: 943, endPoint y: 258, distance: 103.6
click at [943, 258] on textarea at bounding box center [1144, 208] width 402 height 227
click at [1007, 289] on textarea at bounding box center [1144, 208] width 402 height 227
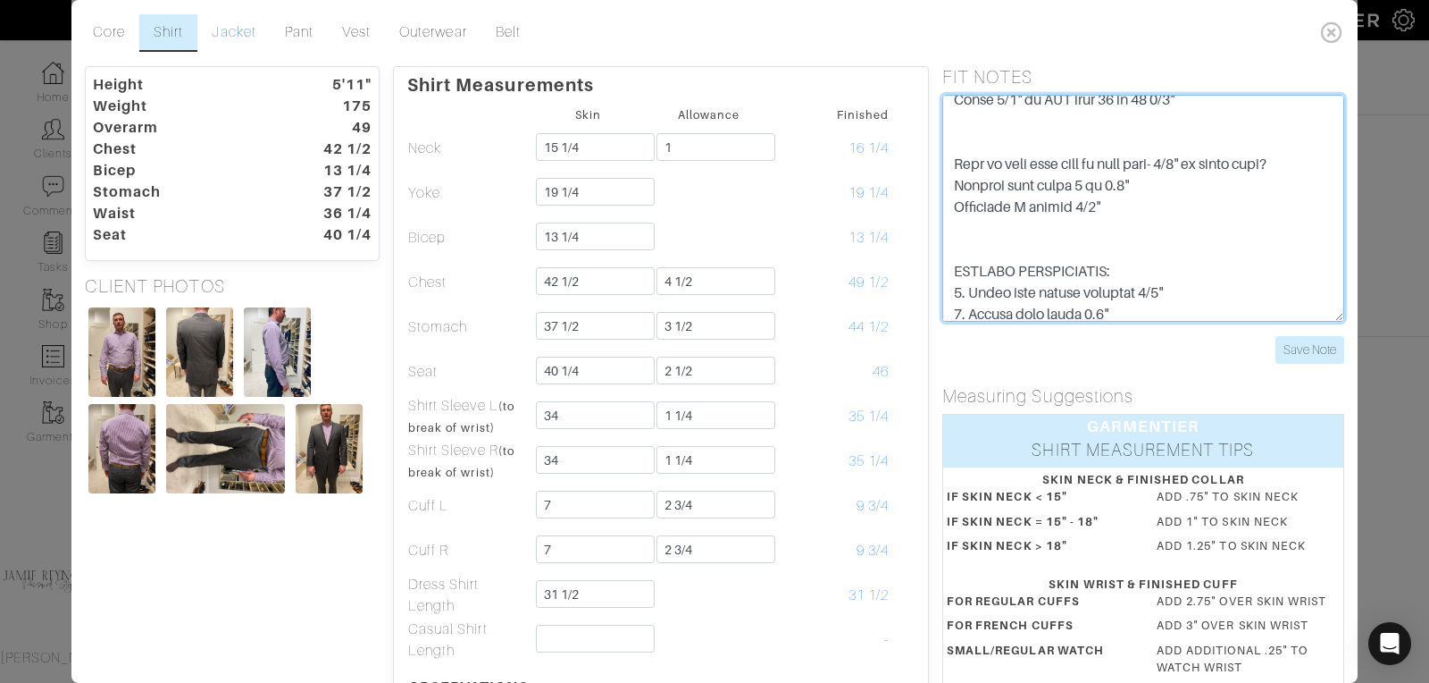
type textarea "10/6/25 Added 1/4" to coat chest from 42 to 42 1/4 Added round back to profile …"
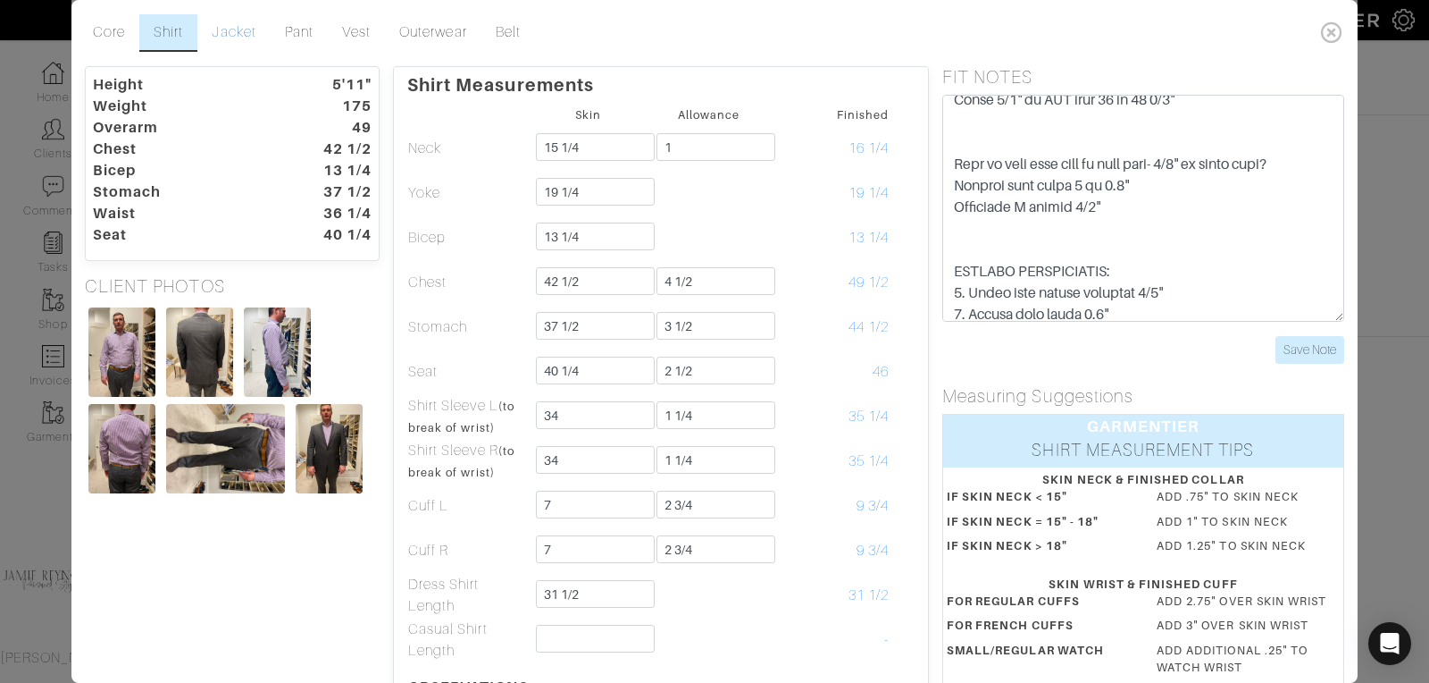
click at [226, 27] on link "Jacket" at bounding box center [233, 33] width 72 height 38
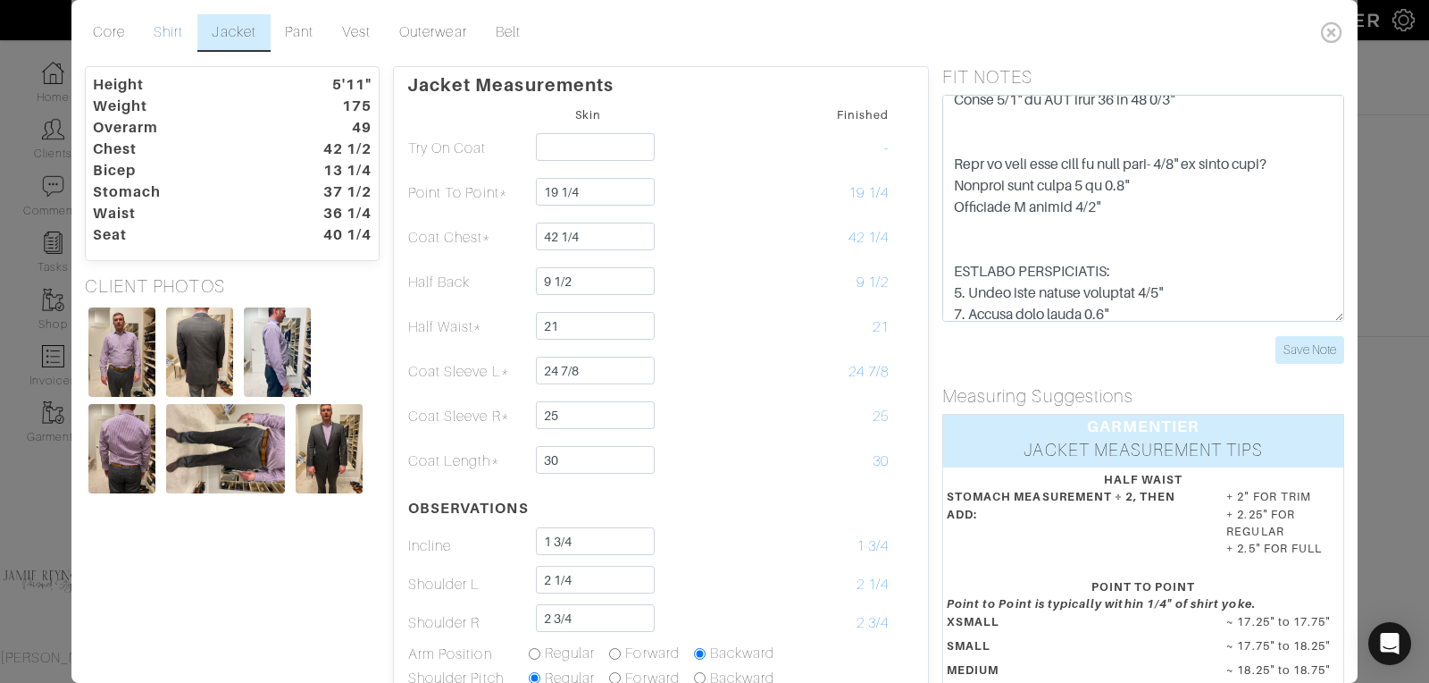
click at [163, 29] on link "Shirt" at bounding box center [168, 33] width 58 height 38
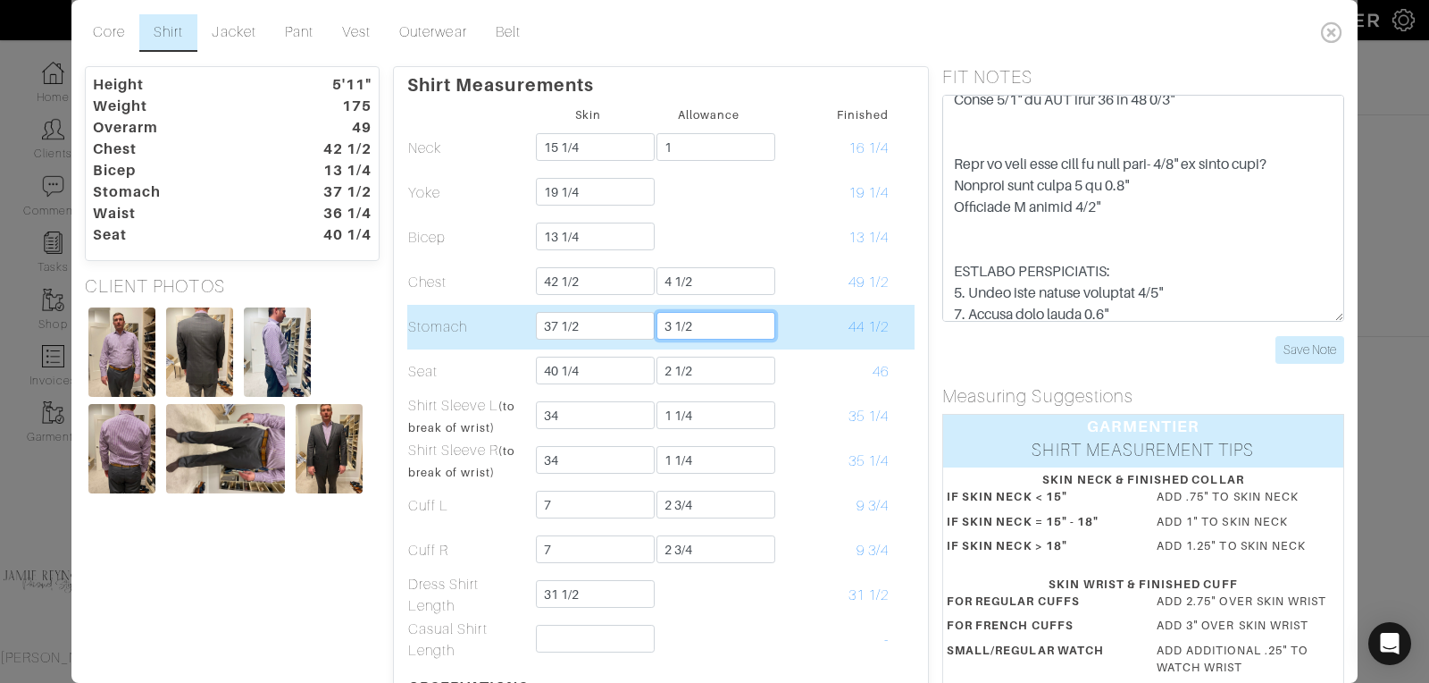
click at [698, 323] on input "3 1/2" at bounding box center [716, 326] width 119 height 28
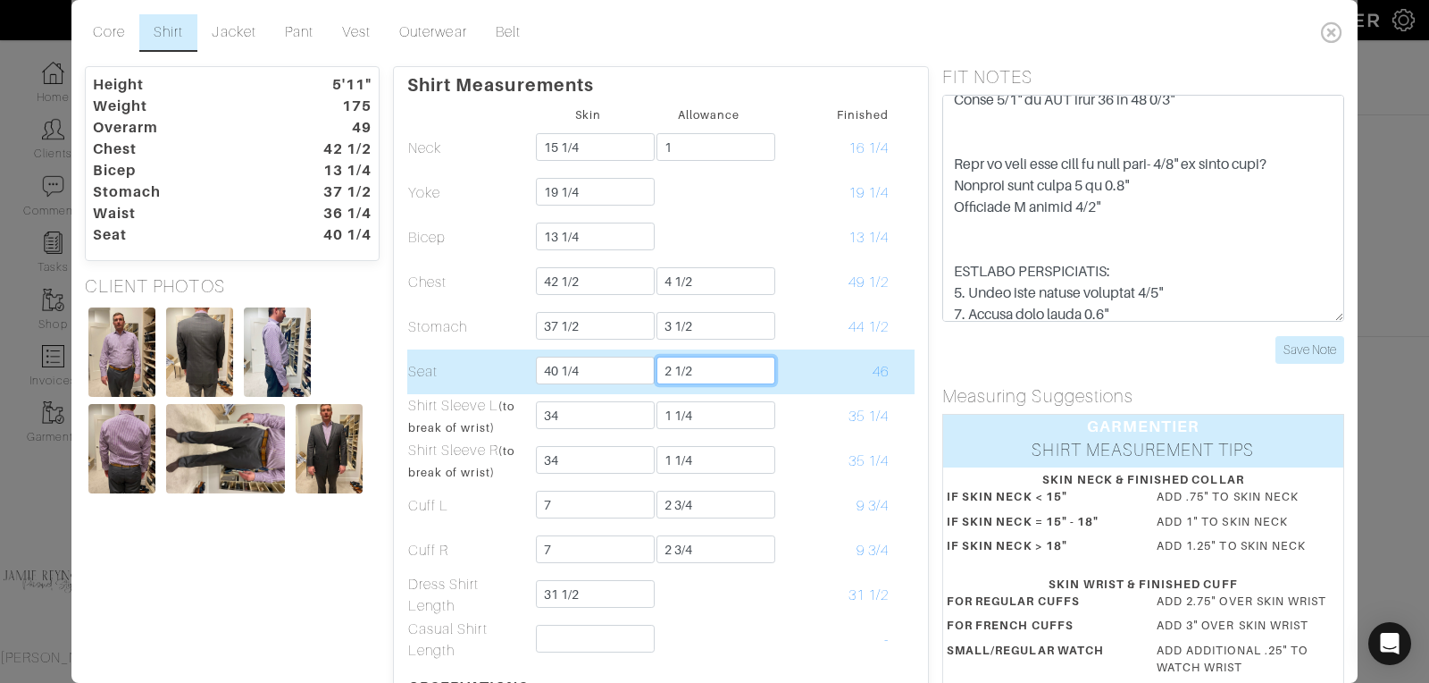
click at [698, 372] on input "2 1/2" at bounding box center [716, 370] width 119 height 28
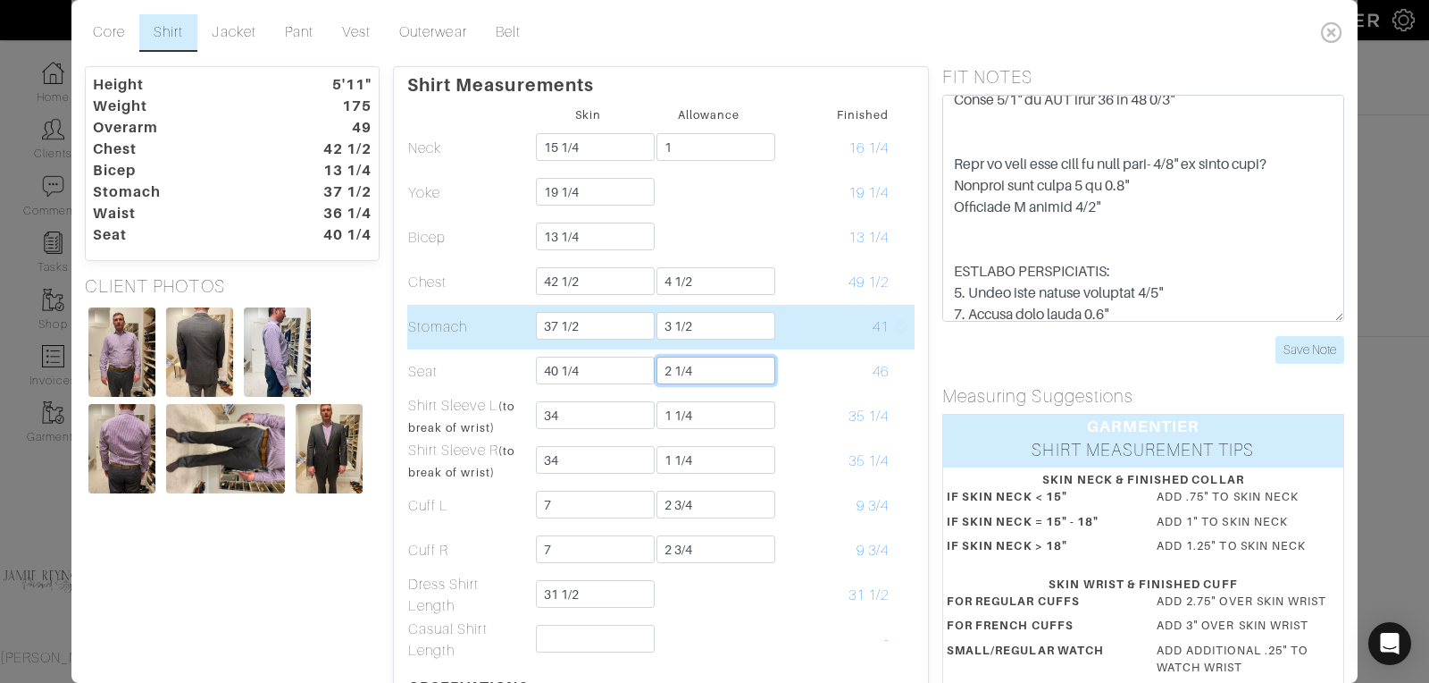
type input "2 1/4"
click at [701, 324] on input "3 1/2" at bounding box center [716, 326] width 119 height 28
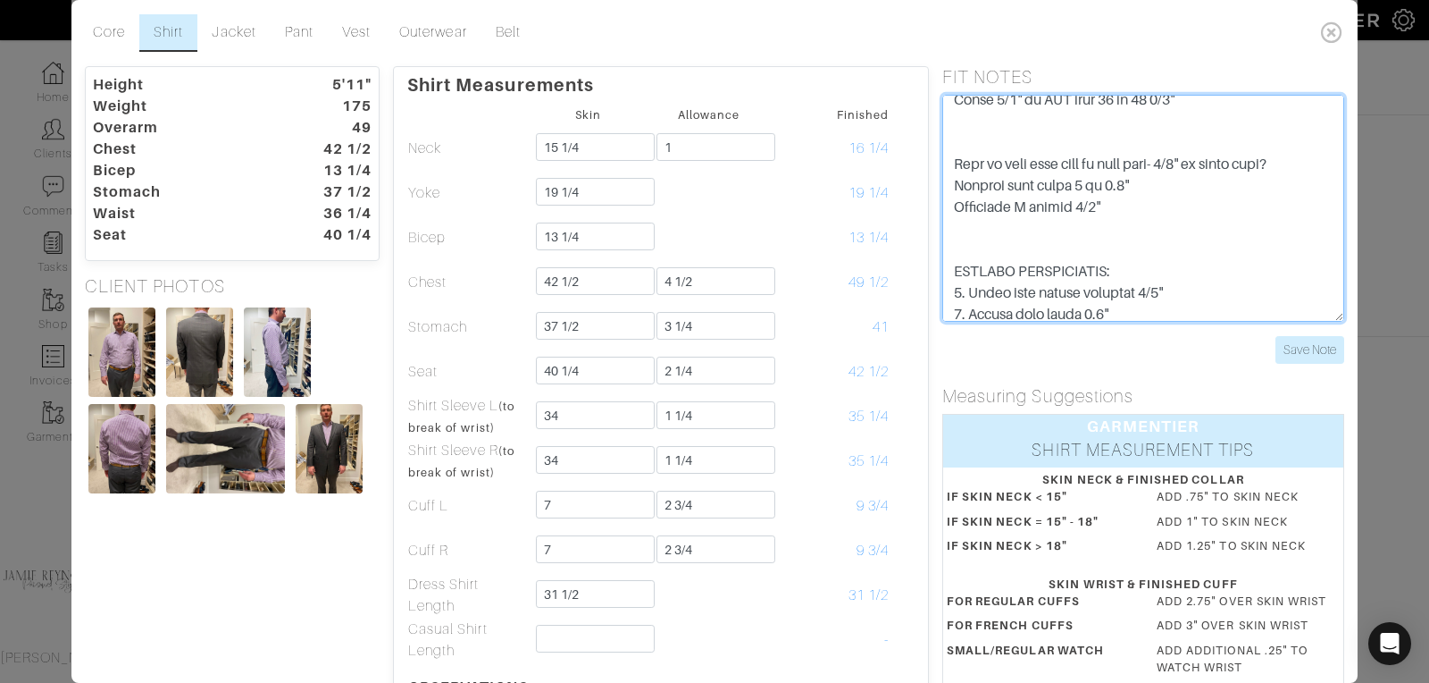
click at [1202, 279] on textarea at bounding box center [1144, 208] width 402 height 227
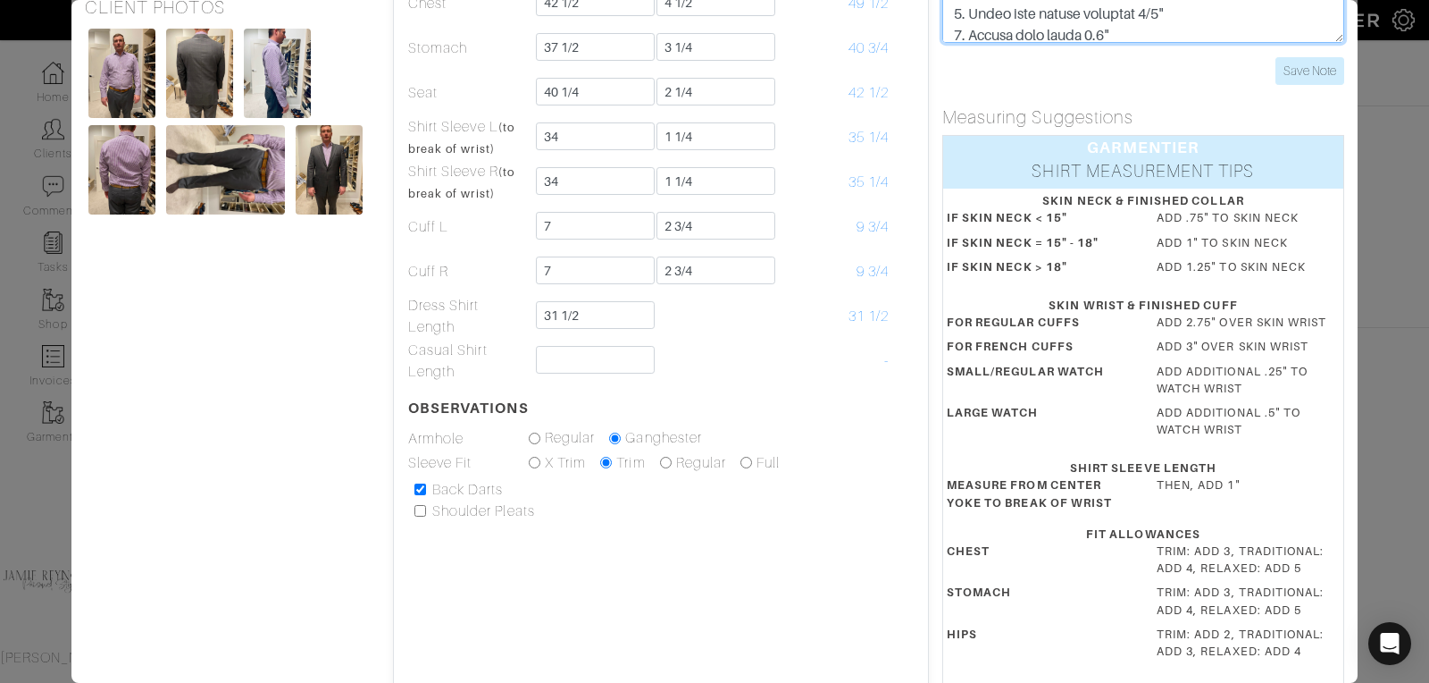
scroll to position [230, 0]
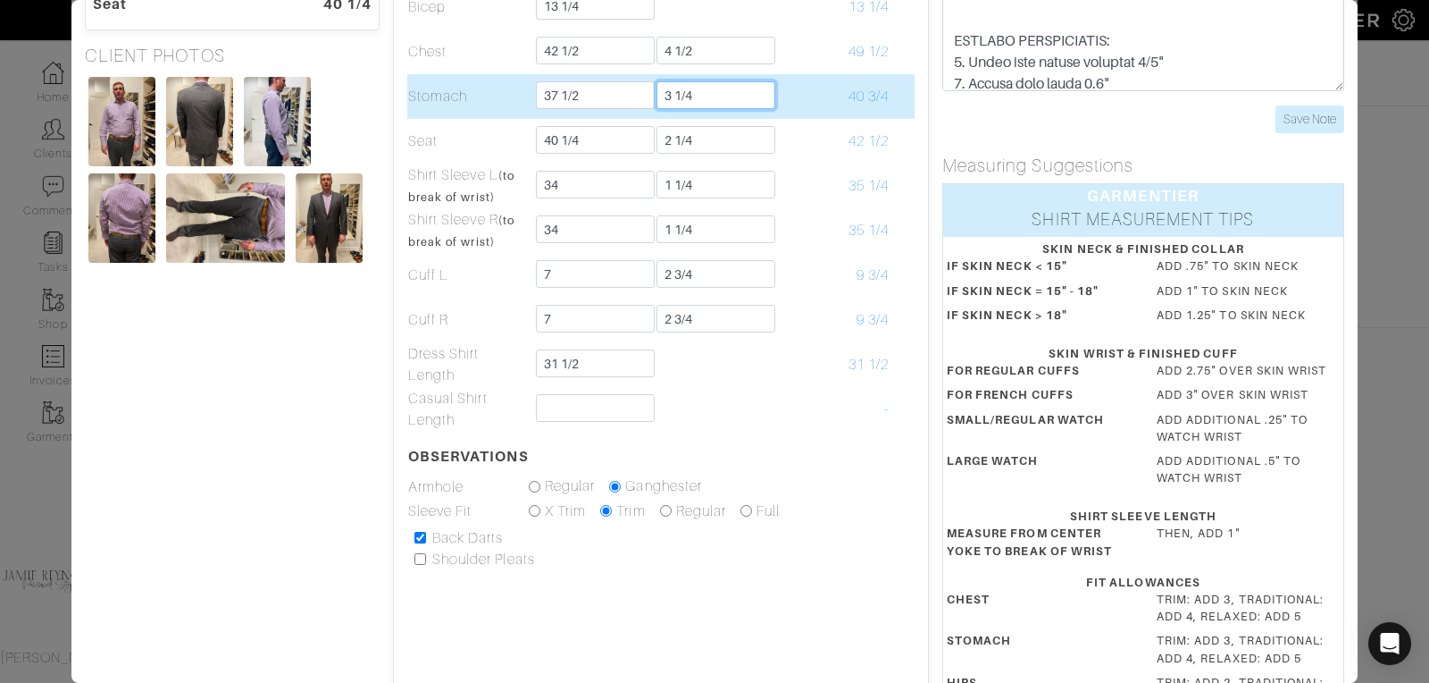
click at [724, 92] on input "3 1/4" at bounding box center [716, 95] width 119 height 28
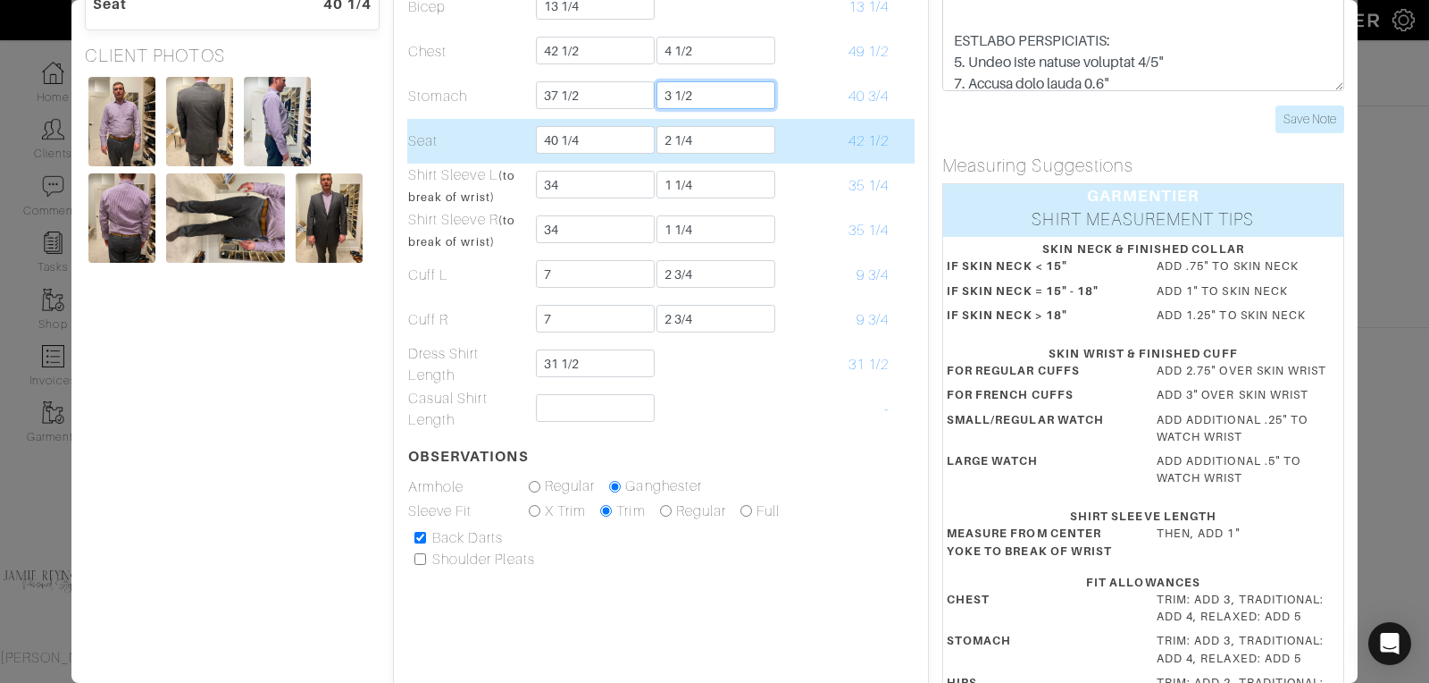
type input "3 1/2"
click at [708, 148] on input "2 1/4" at bounding box center [716, 140] width 119 height 28
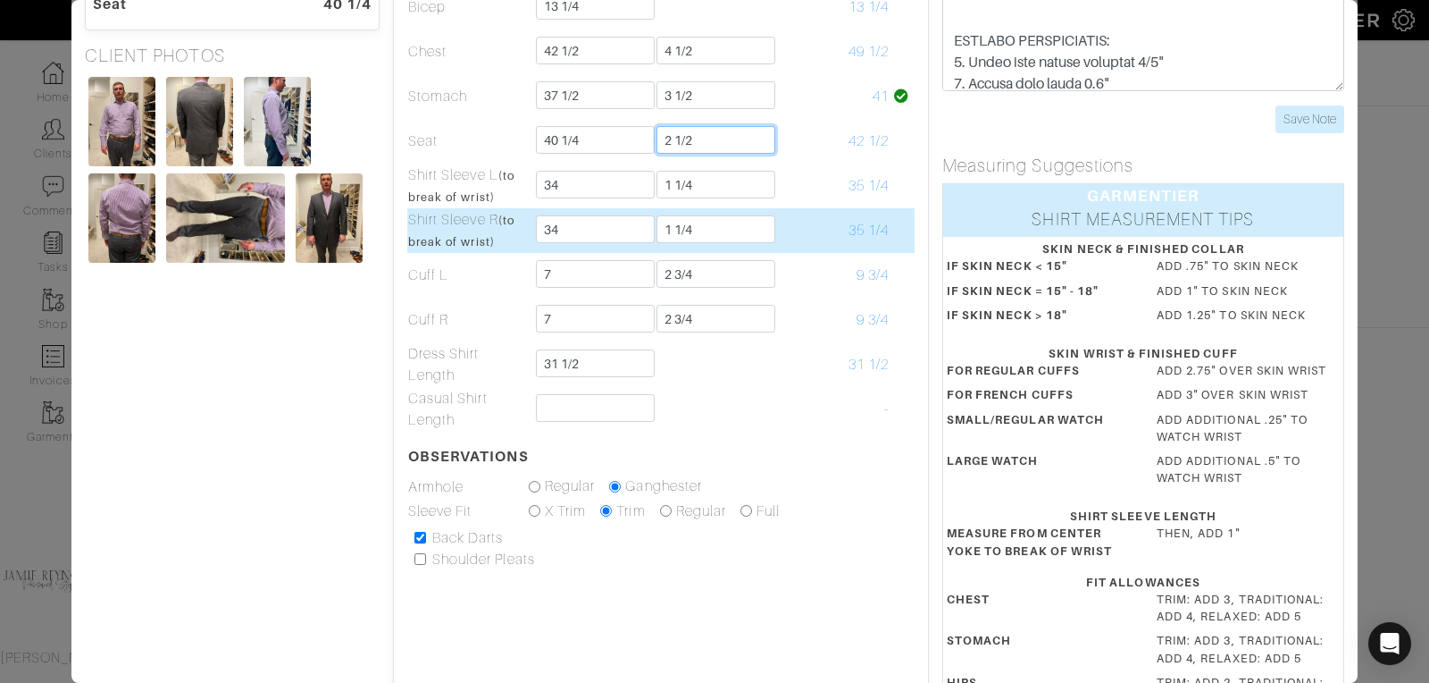
type input "2 1/2"
click at [778, 250] on td "35 1/4" at bounding box center [829, 230] width 121 height 45
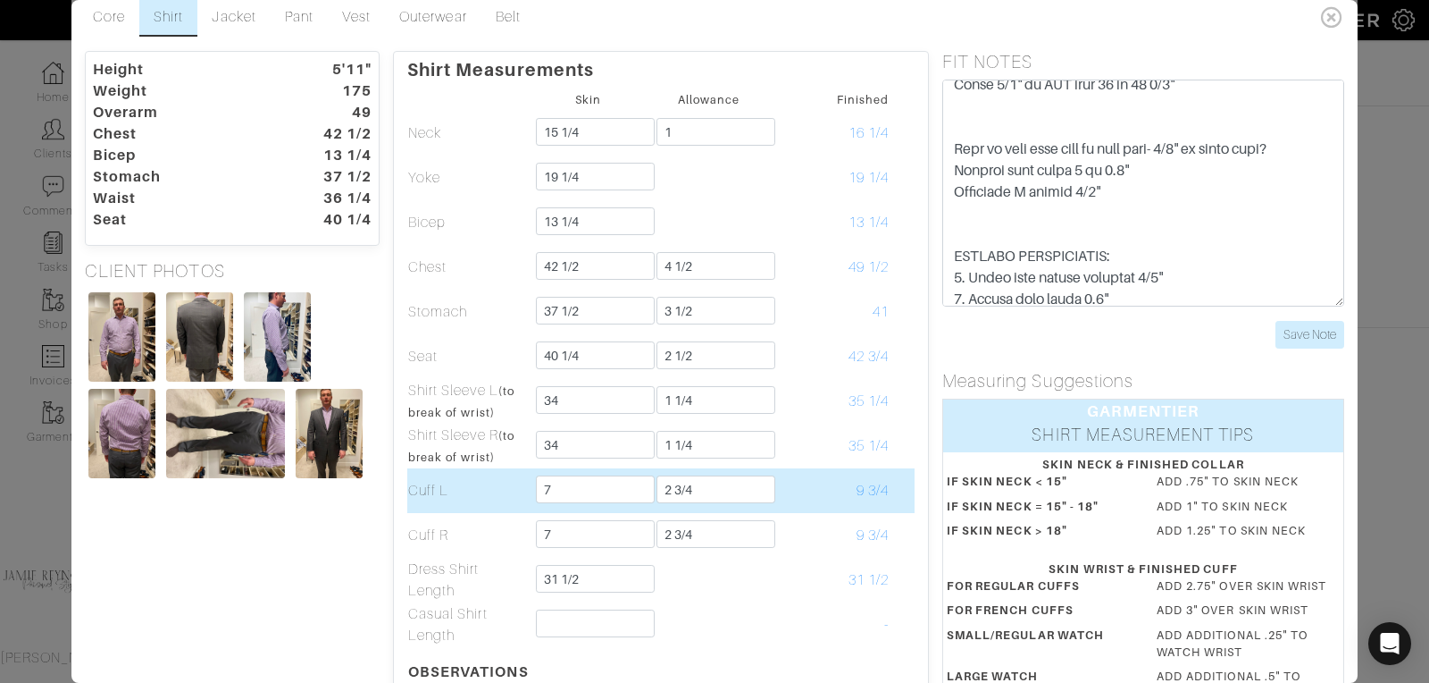
scroll to position [0, 0]
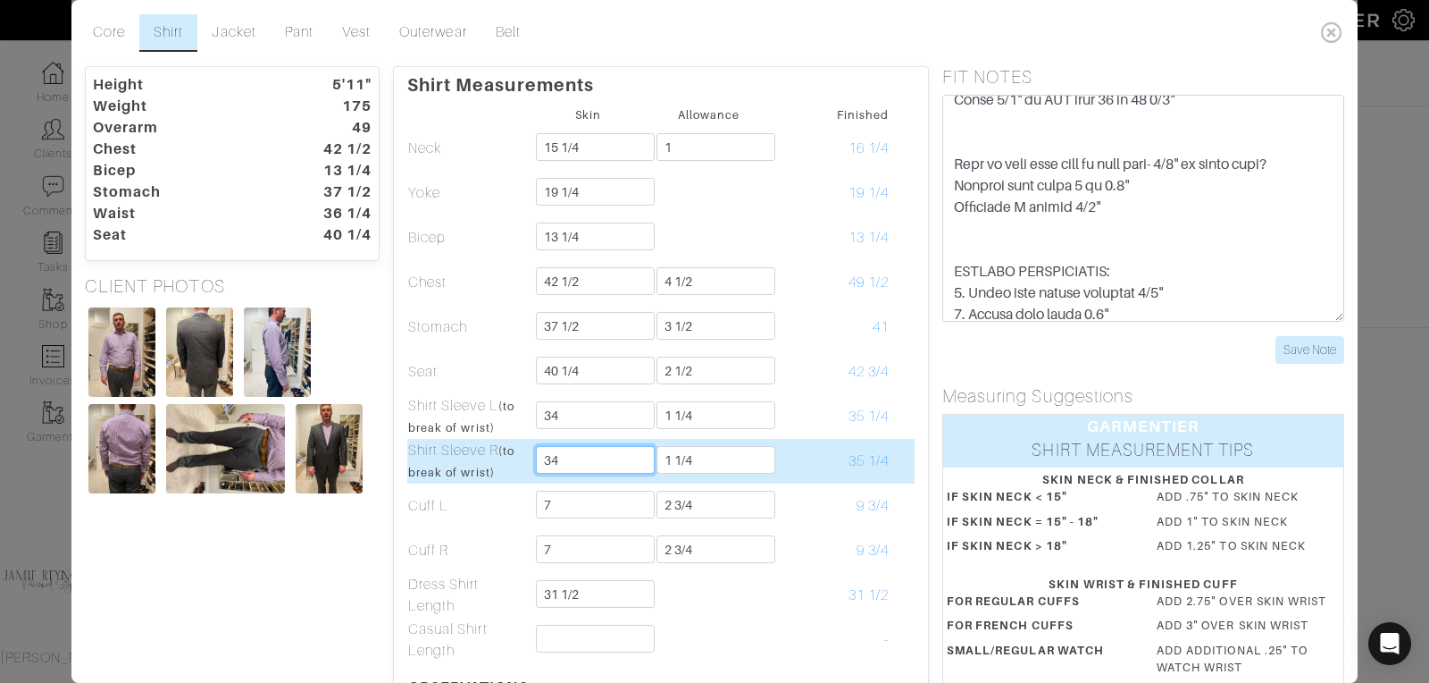
click at [558, 457] on input "34" at bounding box center [595, 460] width 119 height 28
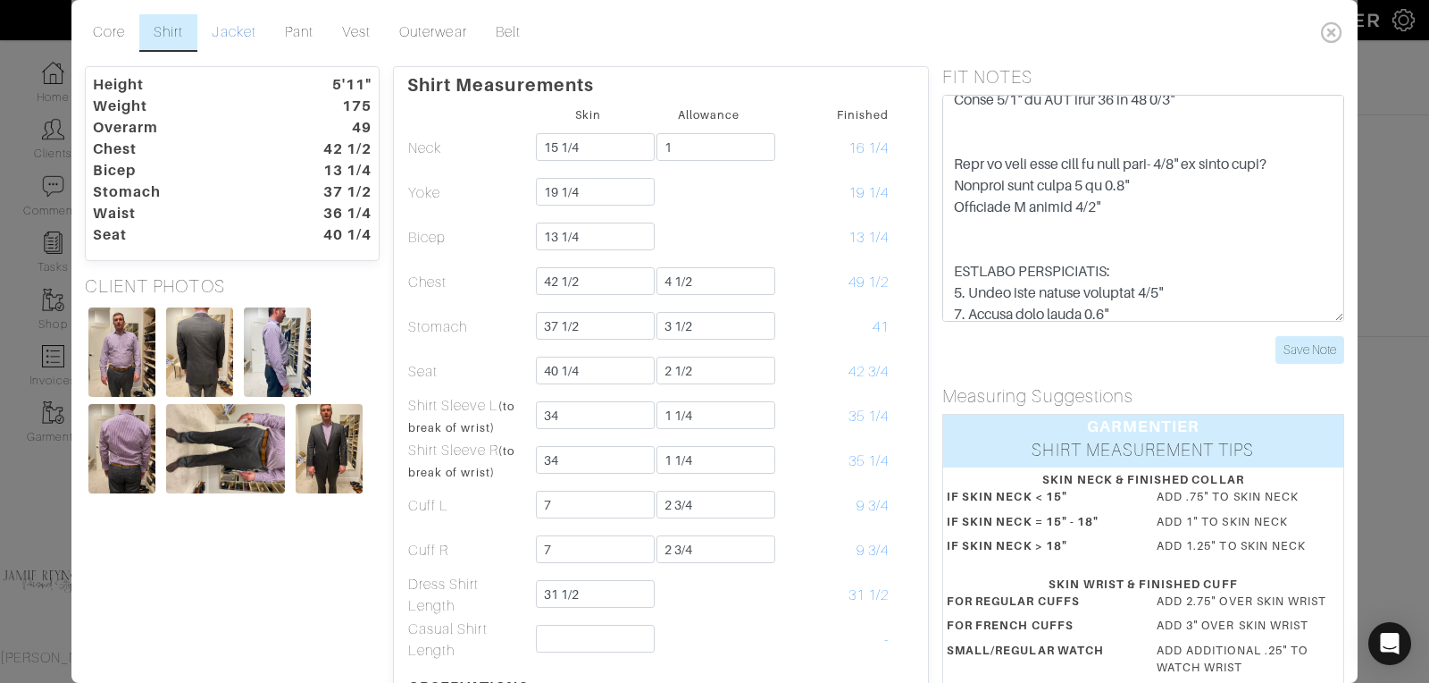
click at [235, 34] on link "Jacket" at bounding box center [233, 33] width 72 height 38
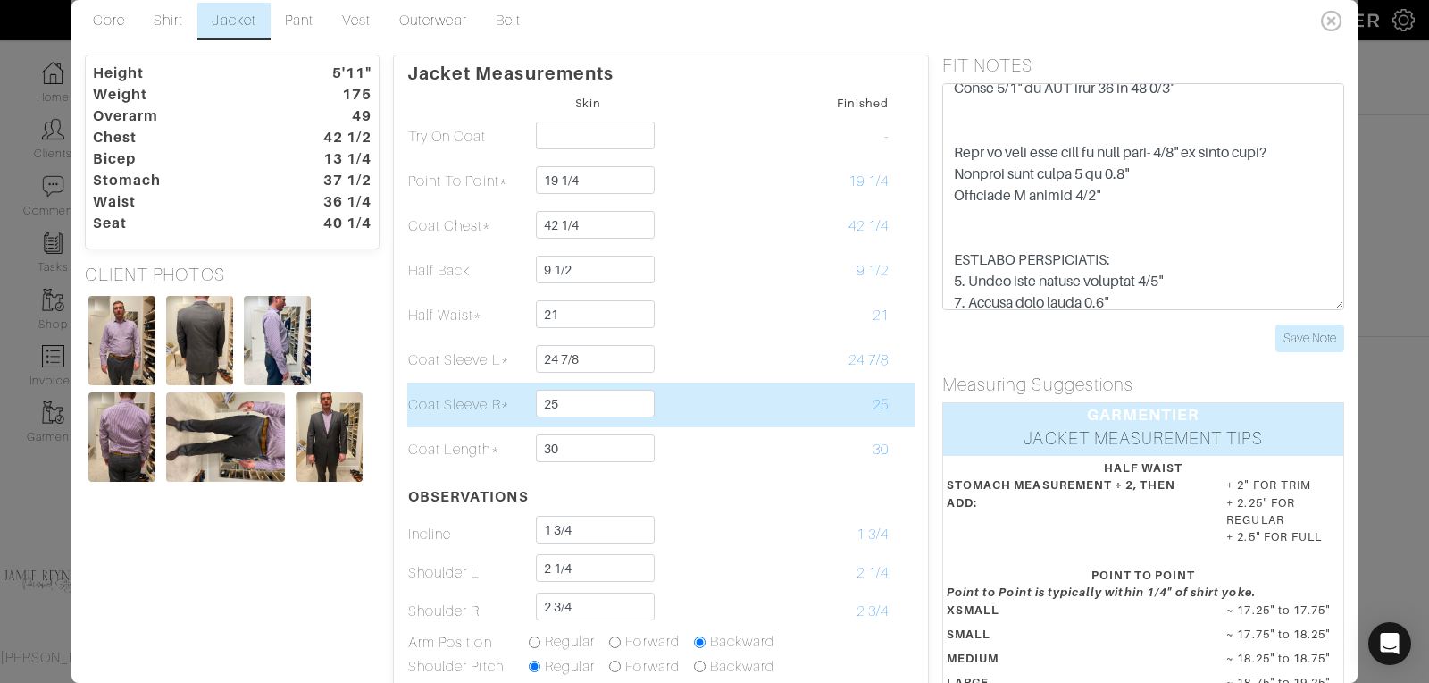
scroll to position [13, 0]
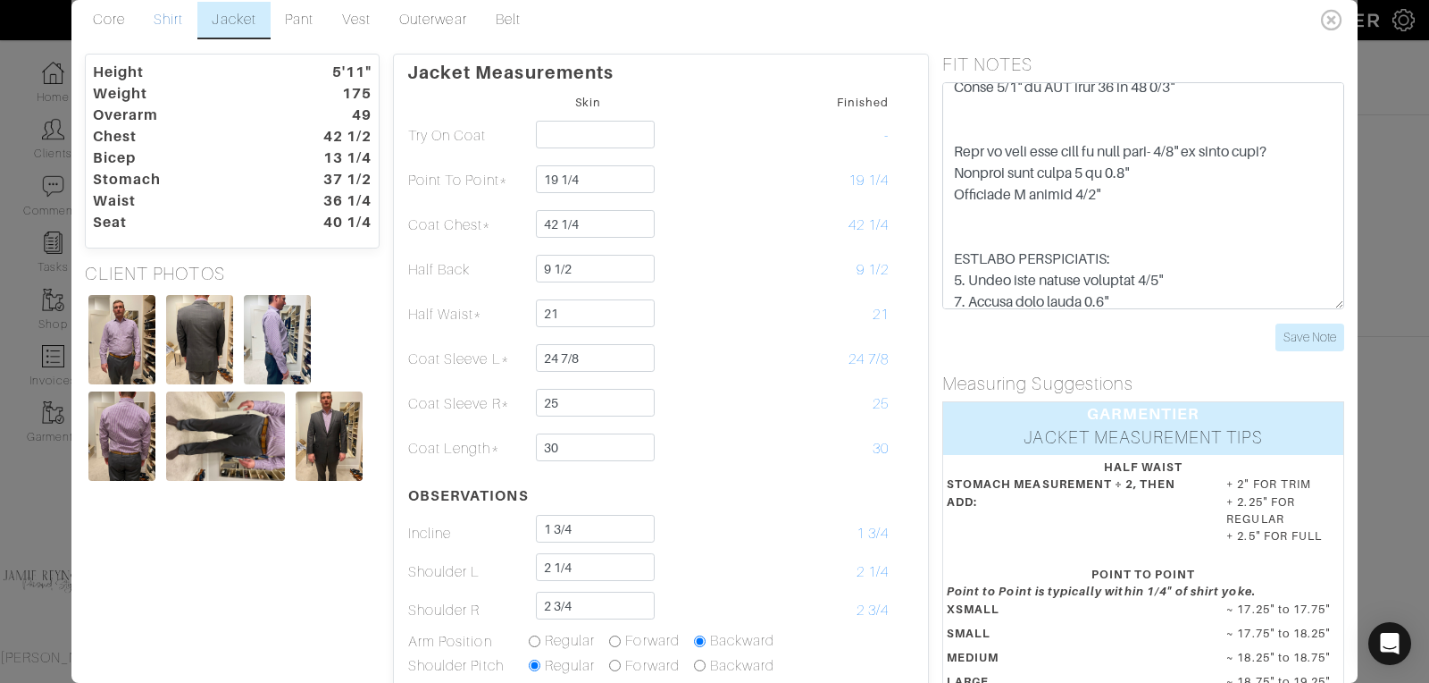
click at [162, 20] on link "Shirt" at bounding box center [168, 21] width 58 height 38
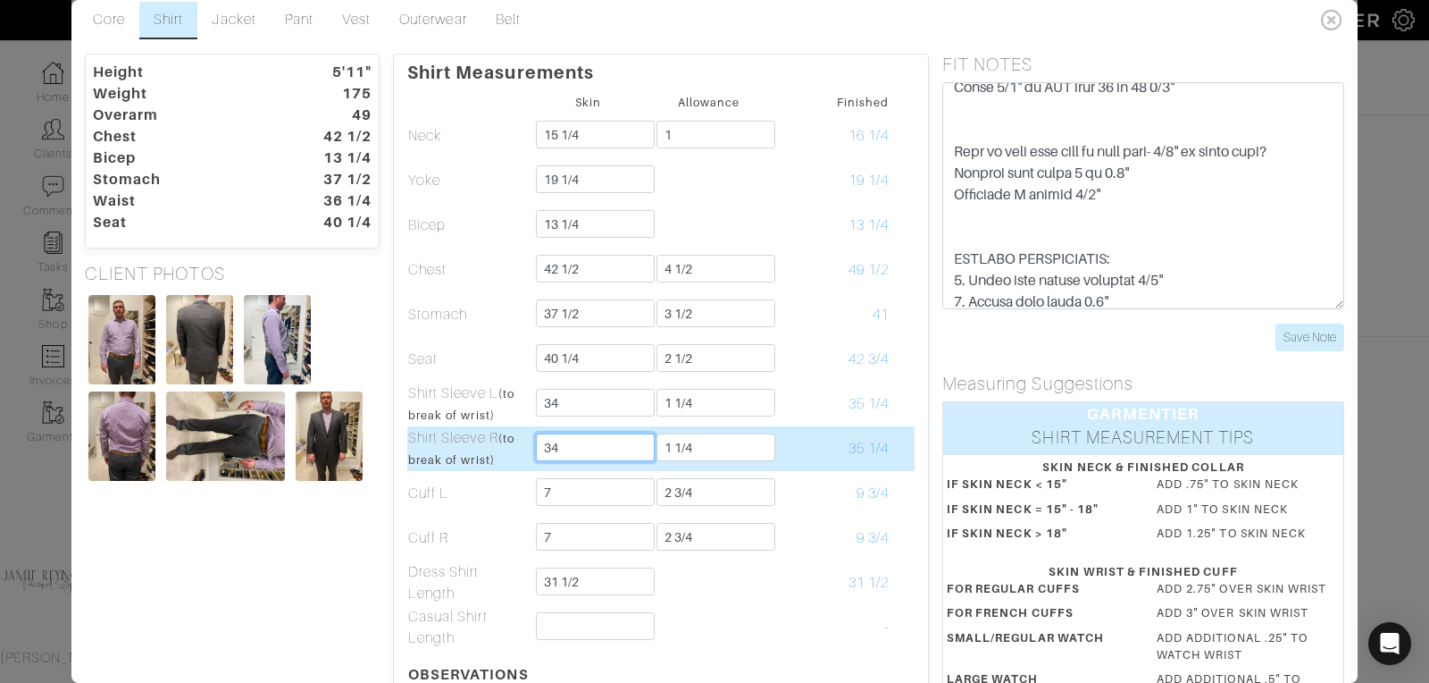
click at [566, 448] on input "34" at bounding box center [595, 447] width 119 height 28
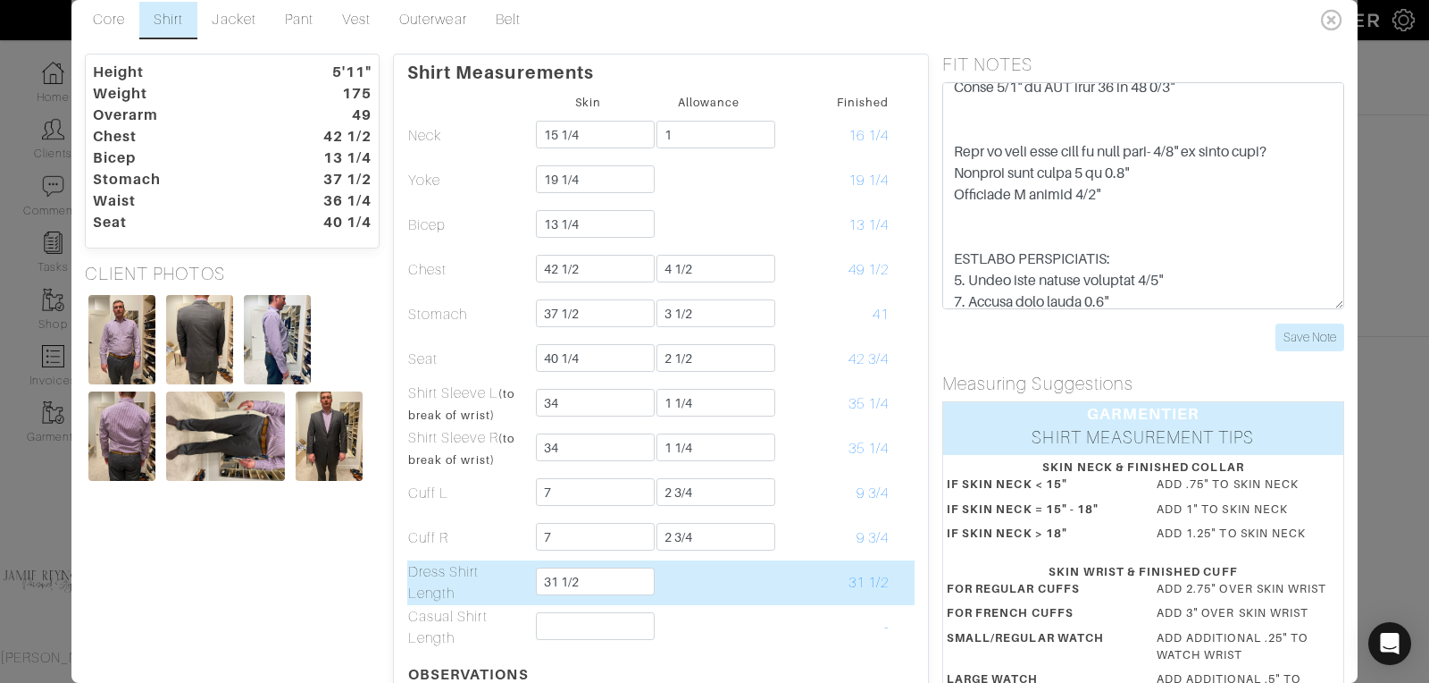
click at [710, 591] on td at bounding box center [709, 582] width 121 height 45
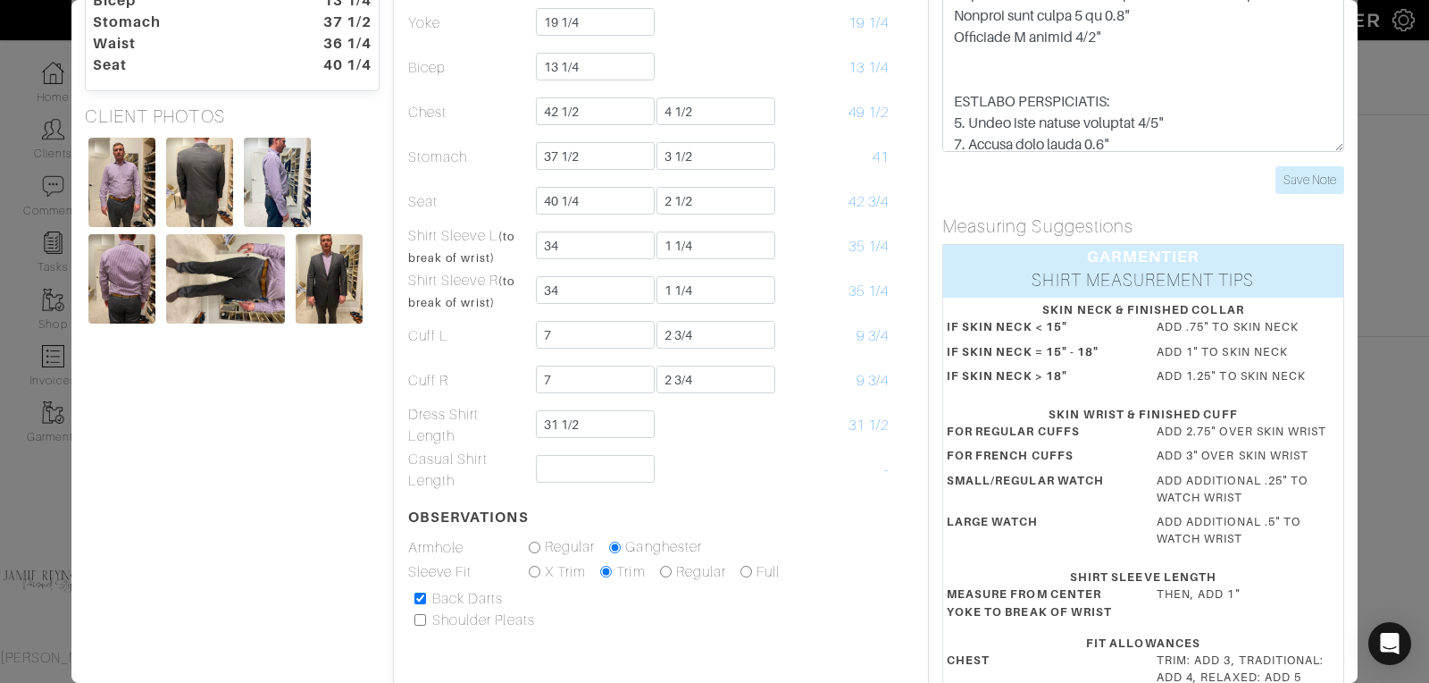
scroll to position [0, 0]
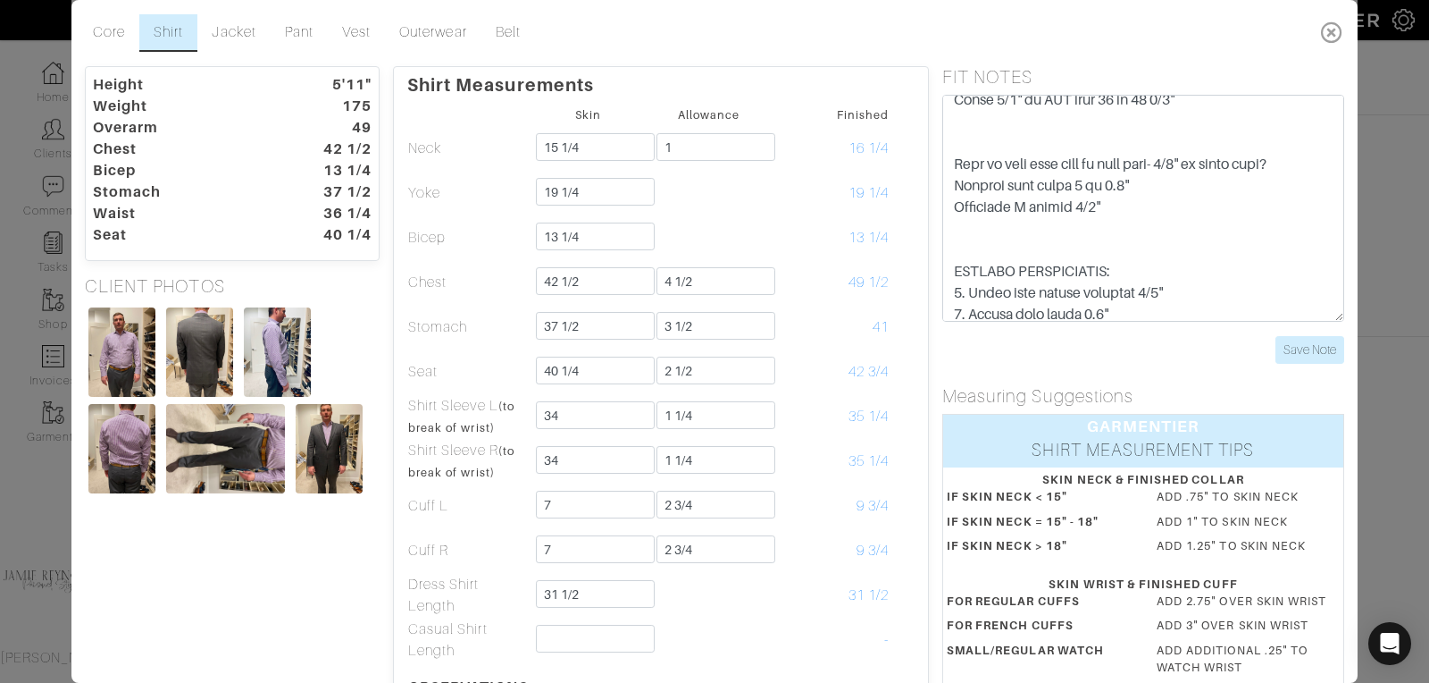
click at [1336, 26] on icon at bounding box center [1332, 32] width 37 height 36
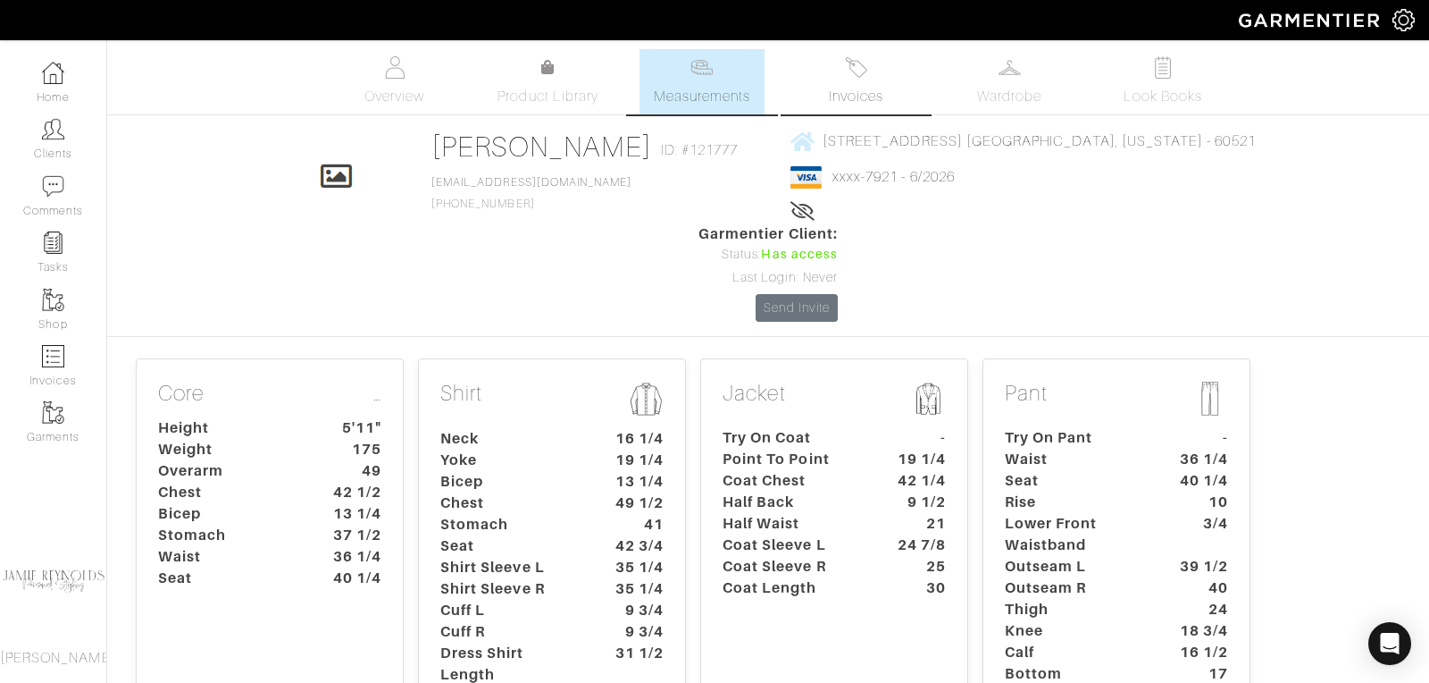
click at [861, 72] on img at bounding box center [856, 67] width 22 height 22
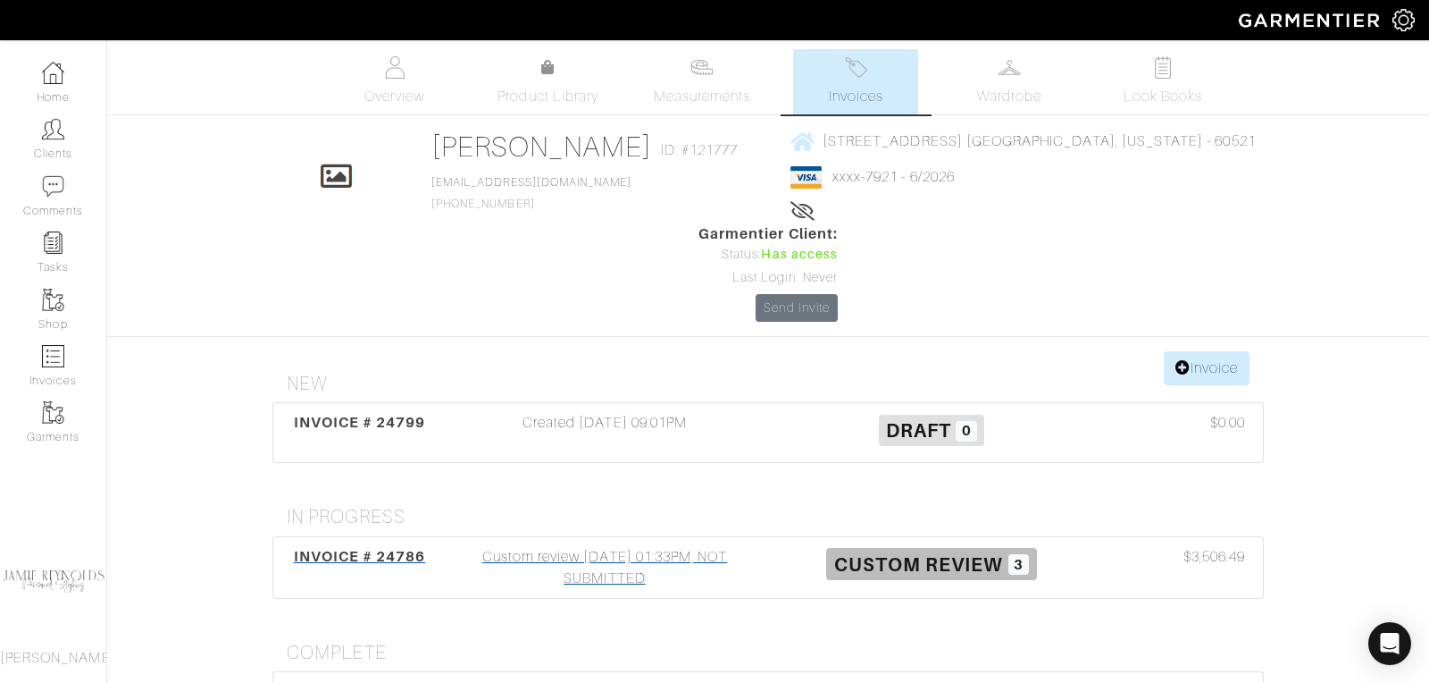
click at [374, 548] on span "INVOICE # 24786" at bounding box center [360, 556] width 132 height 17
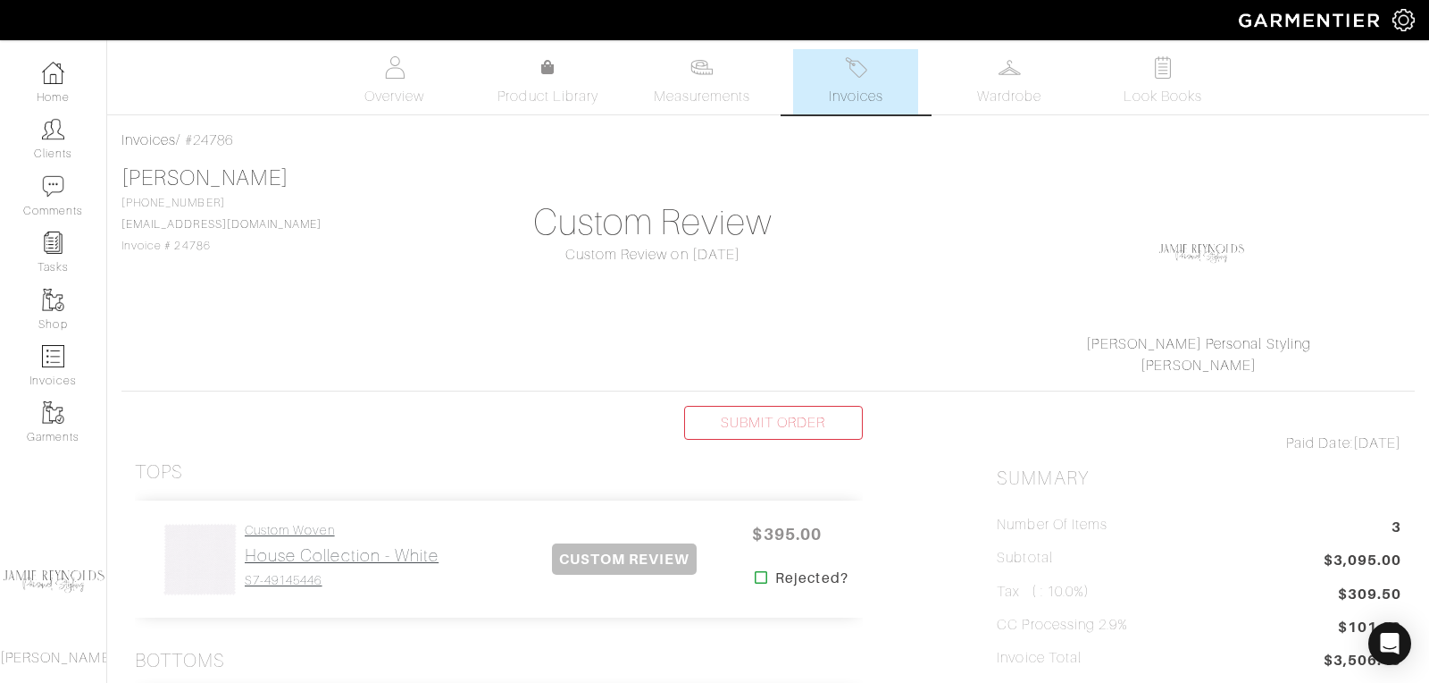
click at [297, 557] on h2 "House Collection - White" at bounding box center [342, 555] width 194 height 21
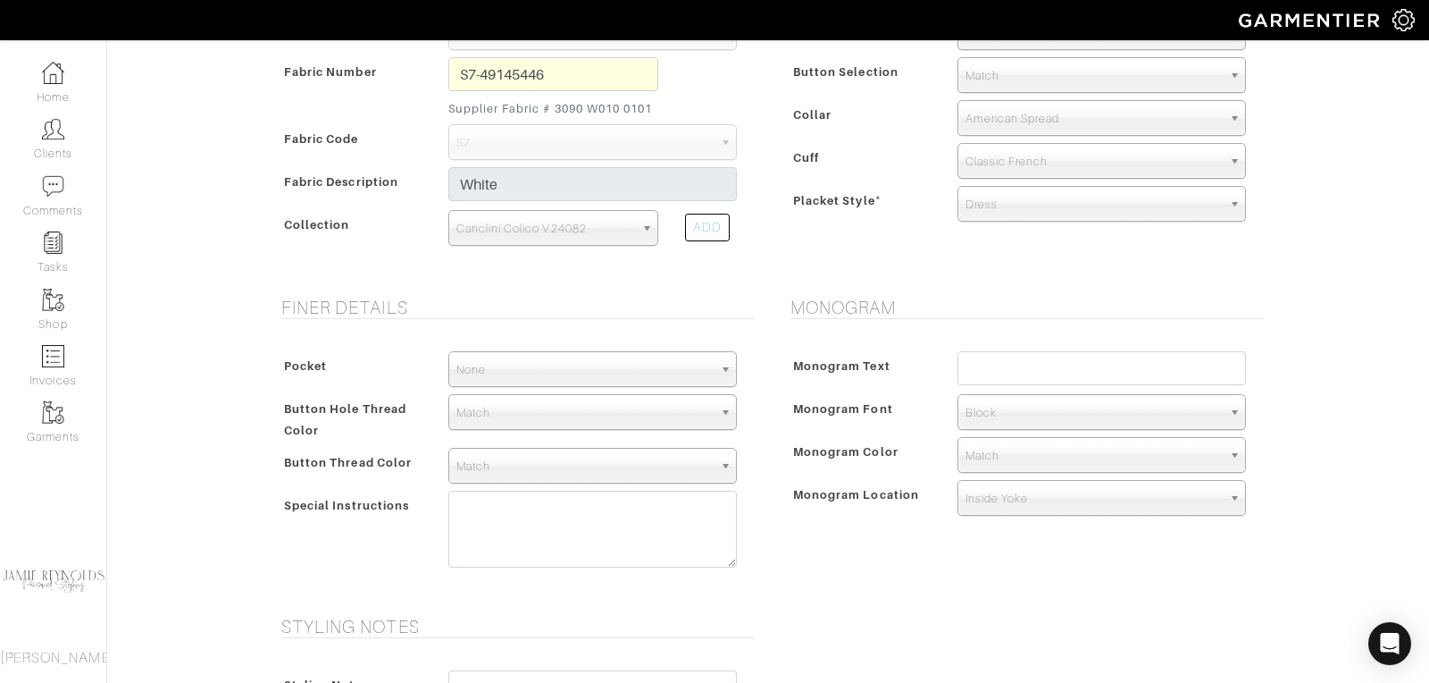
scroll to position [459, 0]
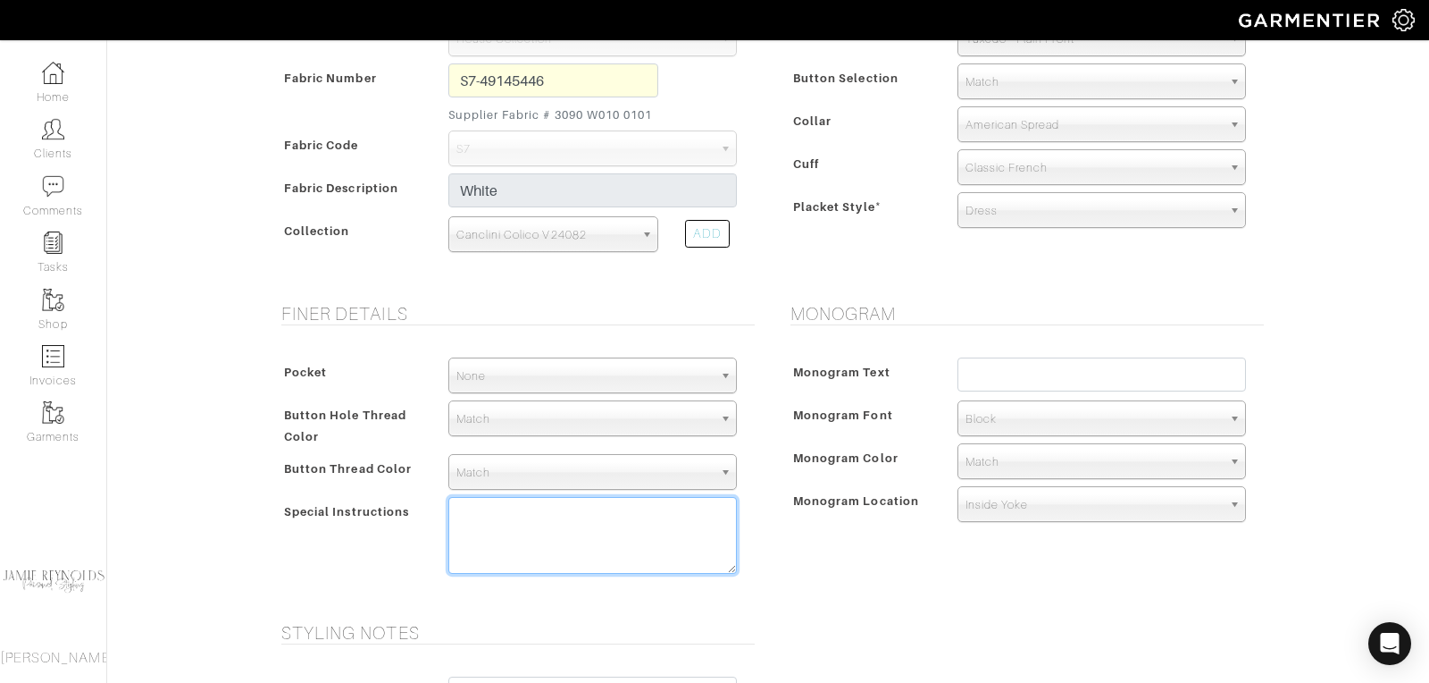
click at [461, 515] on textarea at bounding box center [592, 535] width 289 height 77
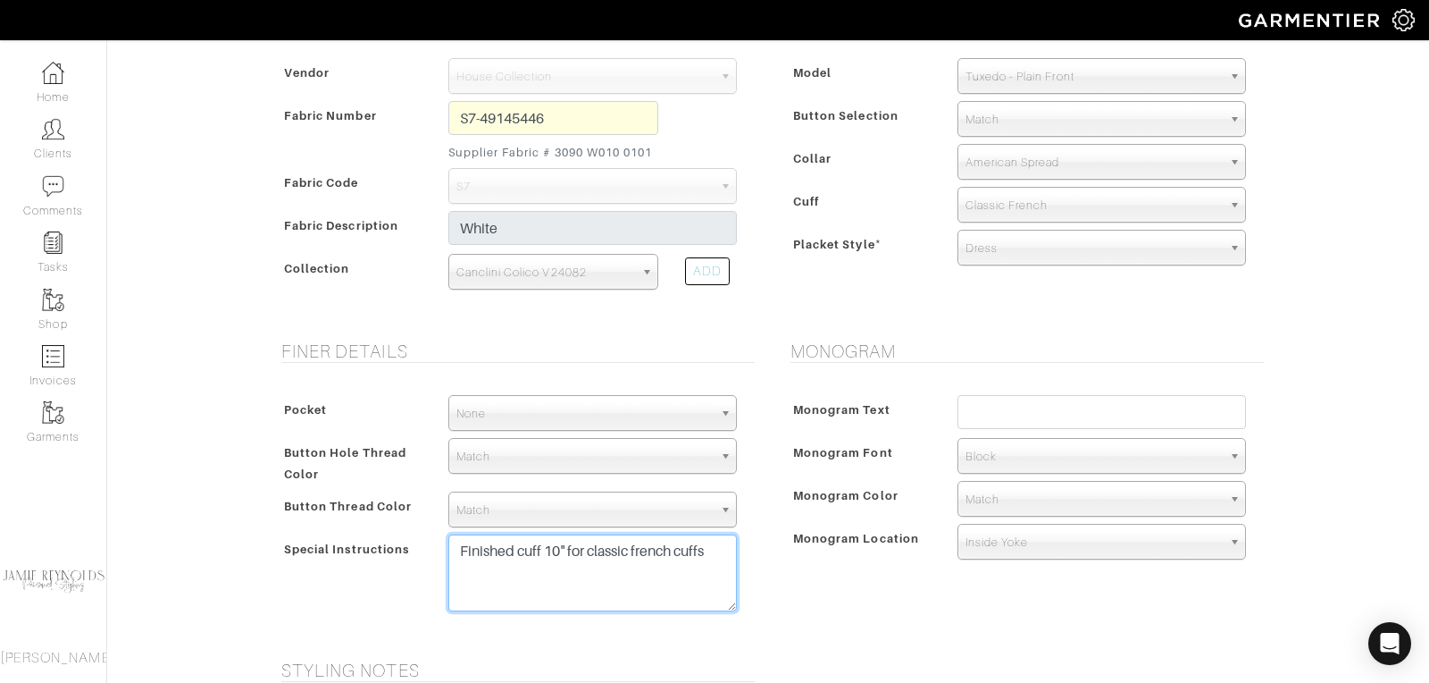
scroll to position [429, 0]
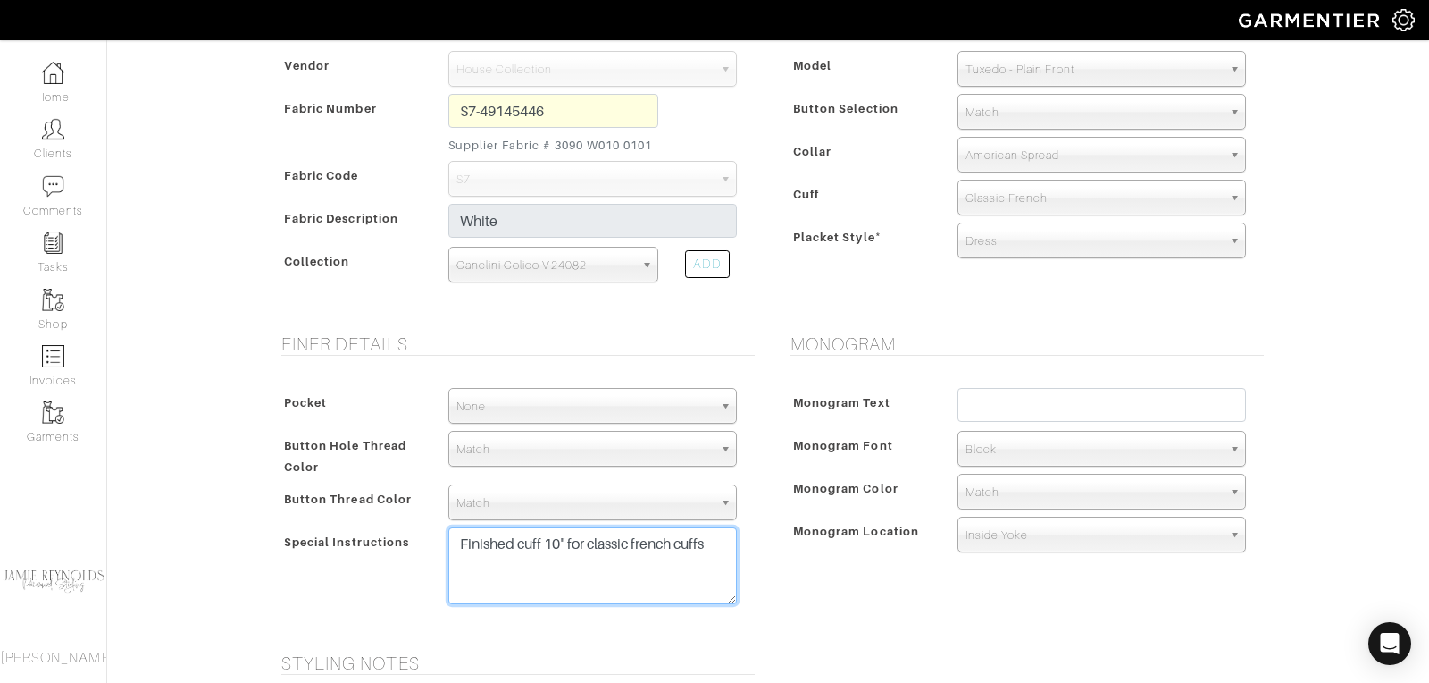
type textarea "Finished cuff 10" for classic french cuffs"
click at [1018, 68] on span "Tuxedo - Plain Front" at bounding box center [1094, 70] width 256 height 36
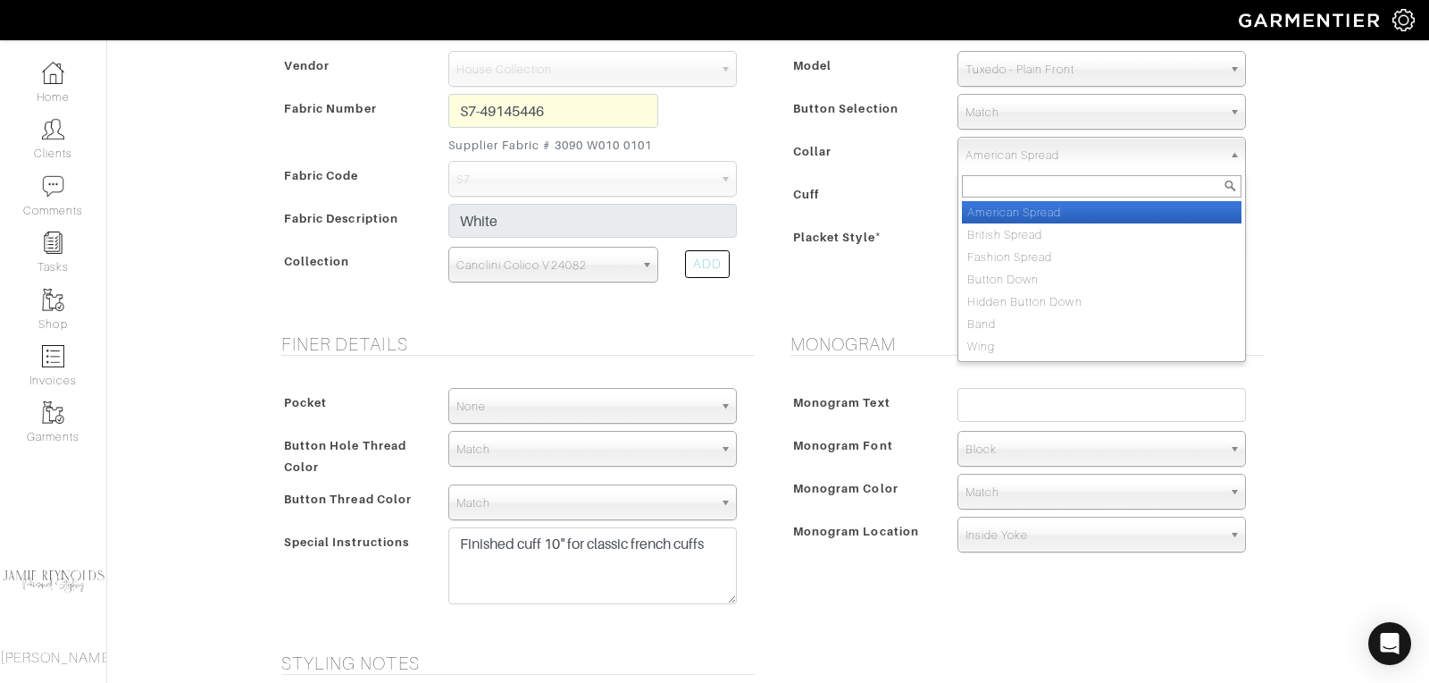
click at [1002, 145] on span "American Spread" at bounding box center [1094, 156] width 256 height 36
click at [1002, 146] on span "American Spread" at bounding box center [1094, 156] width 256 height 36
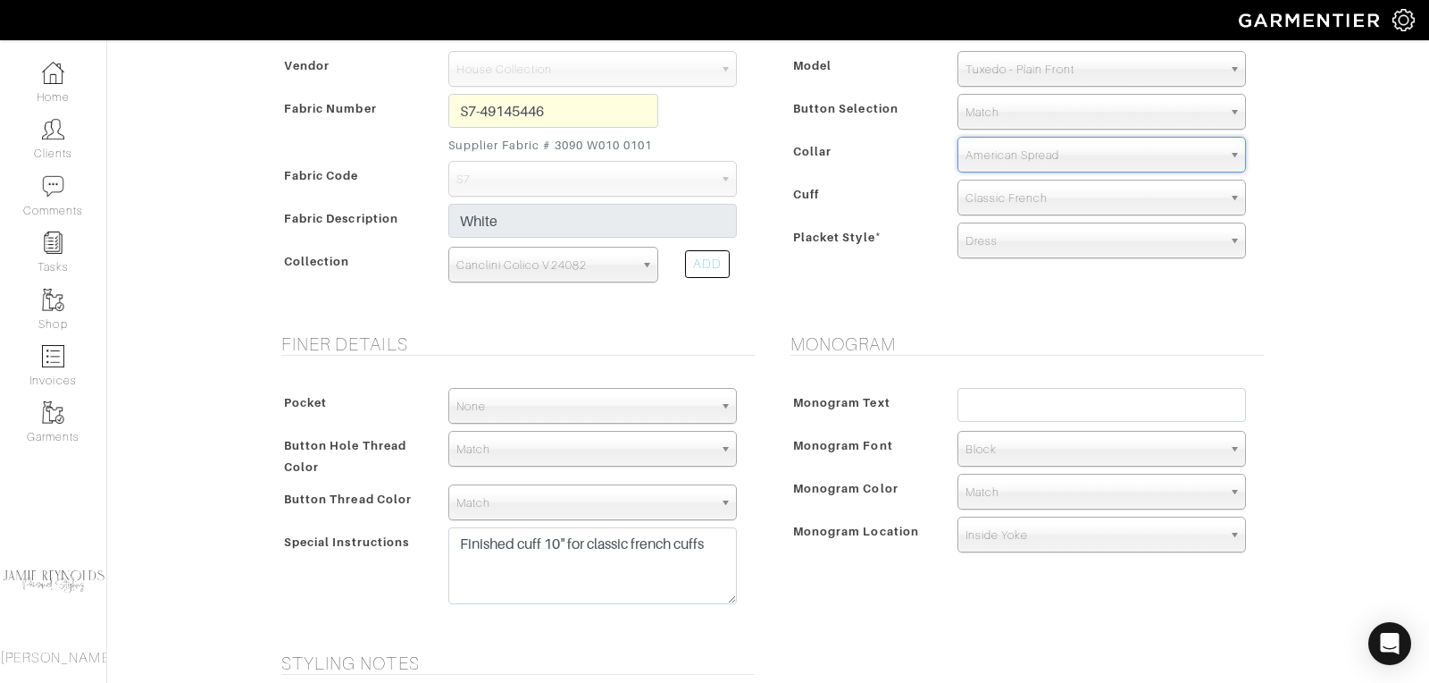
click at [989, 243] on span "Dress" at bounding box center [1094, 241] width 256 height 36
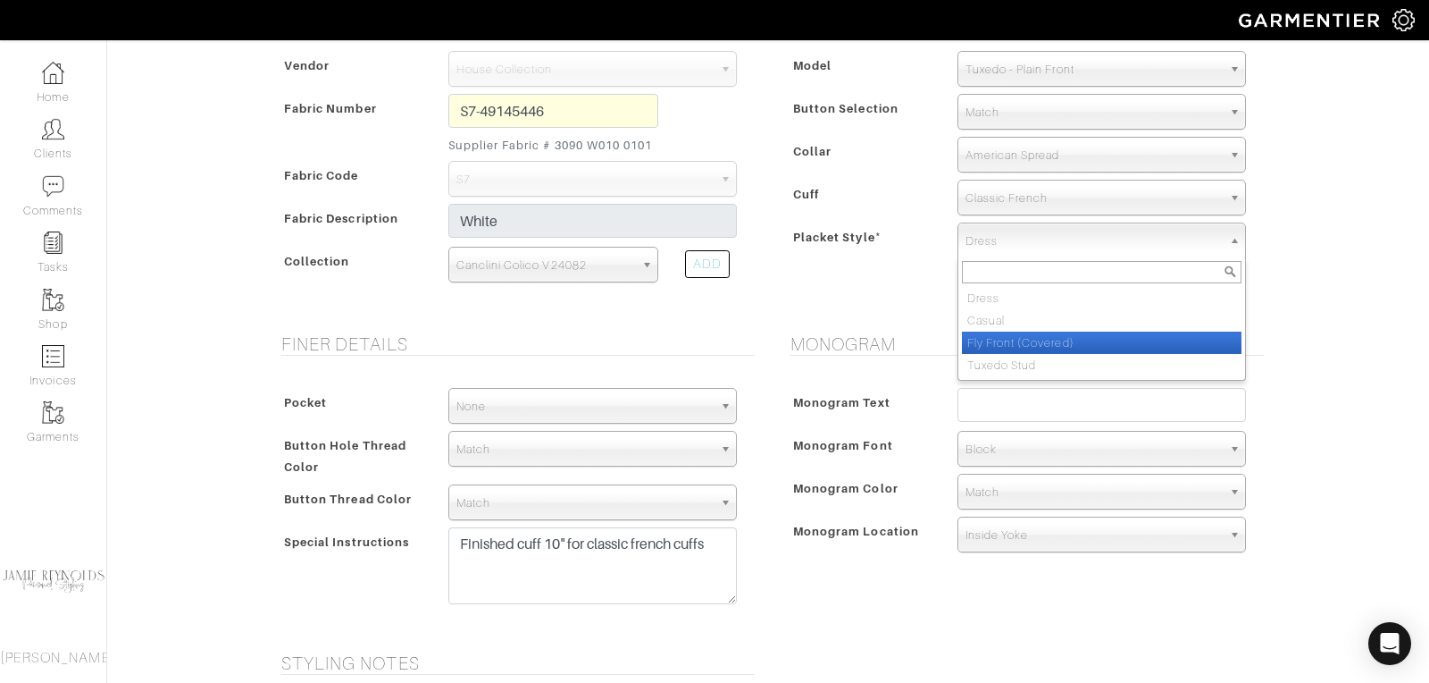
click at [990, 338] on li "Fly Front (Covered)" at bounding box center [1102, 342] width 280 height 22
select select "Fly Front (Covered)"
click at [1032, 237] on span "Fly Front (Covered)" at bounding box center [1094, 241] width 256 height 36
click at [1012, 335] on li "Fly Front (Covered)" at bounding box center [1102, 342] width 280 height 22
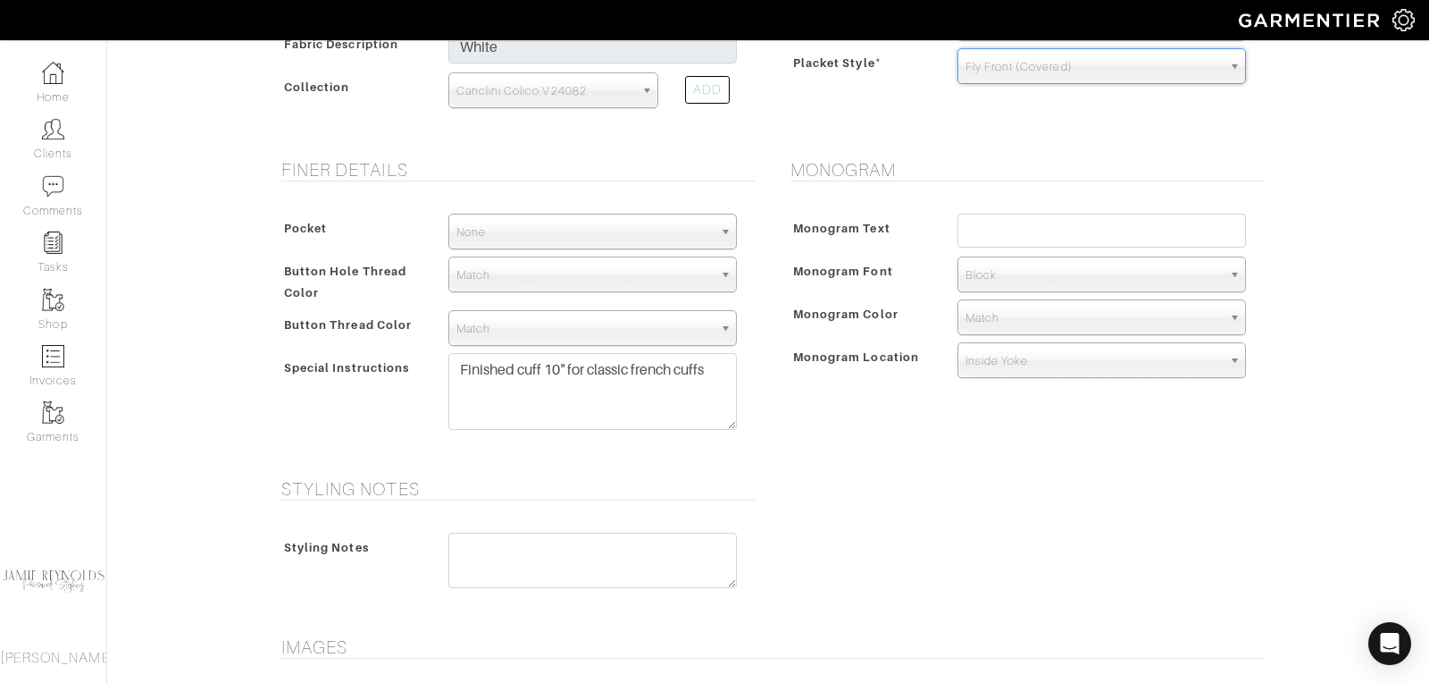
scroll to position [916, 0]
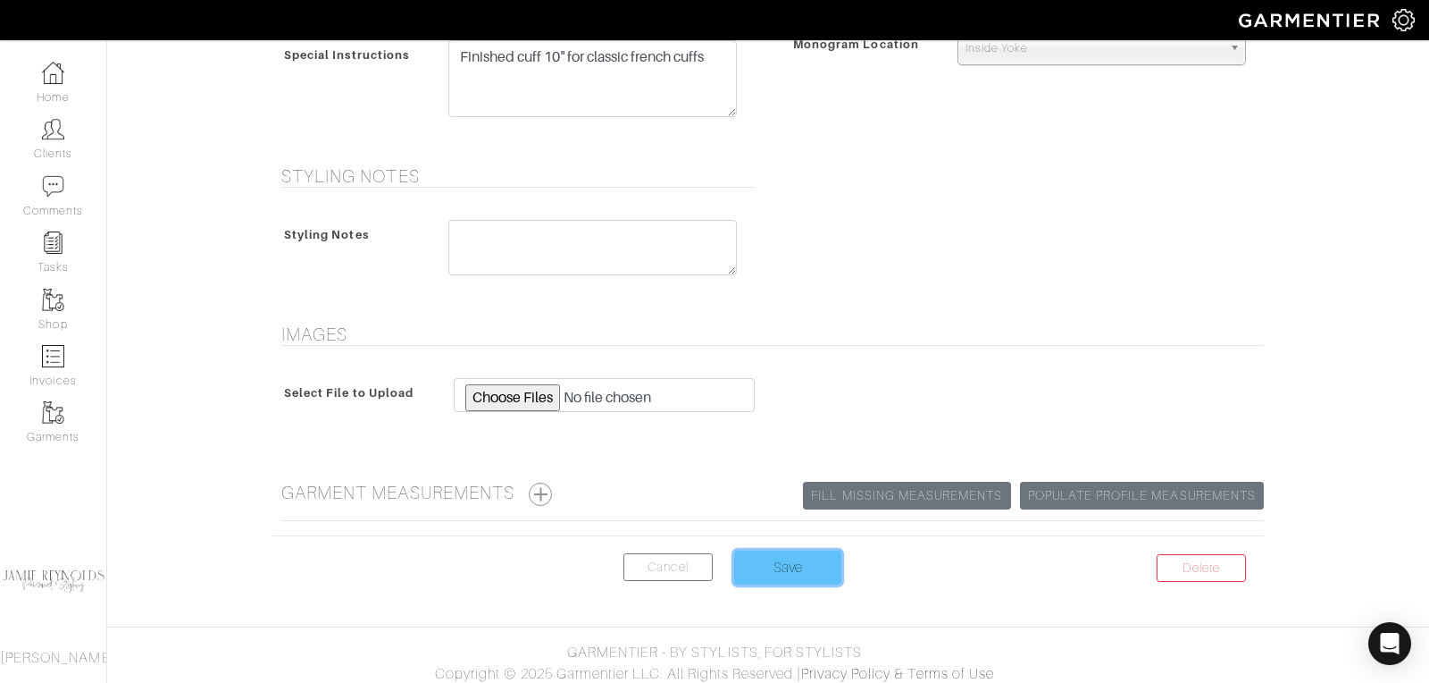
click at [785, 557] on input "Save" at bounding box center [787, 567] width 107 height 34
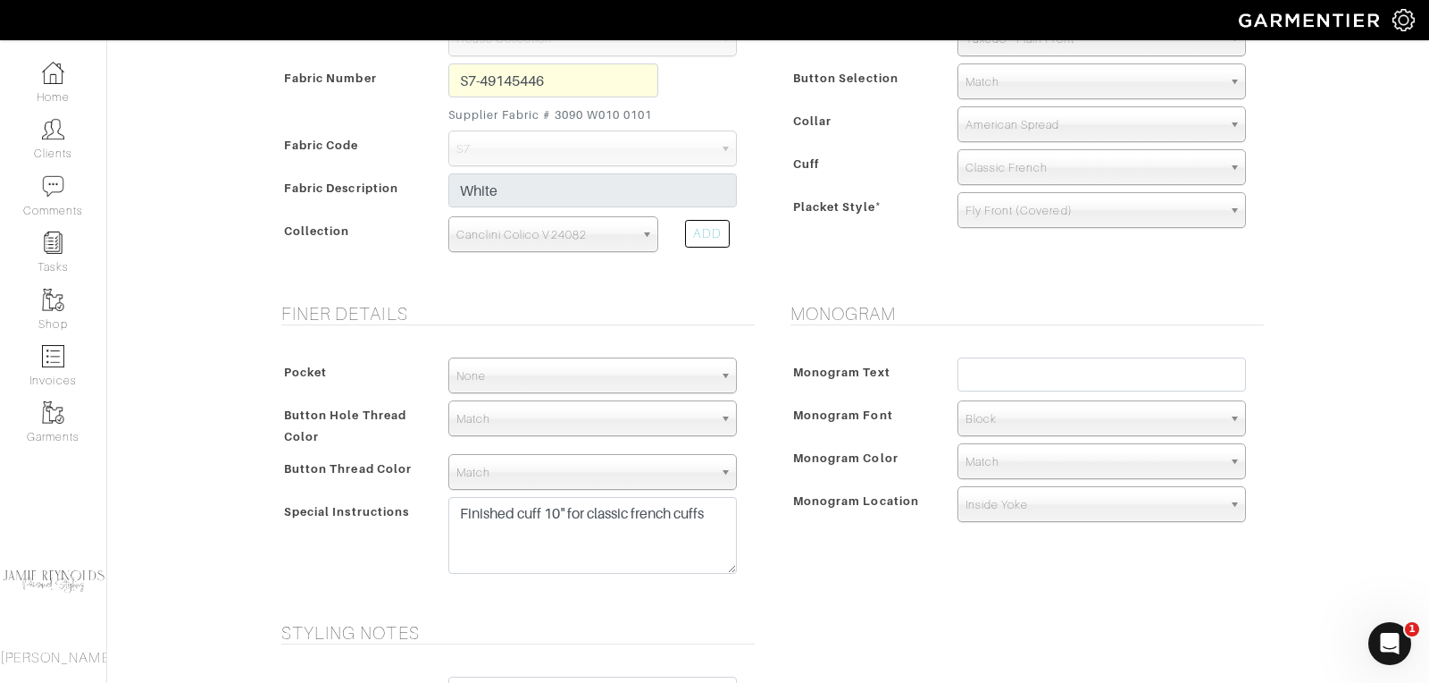
scroll to position [528, 0]
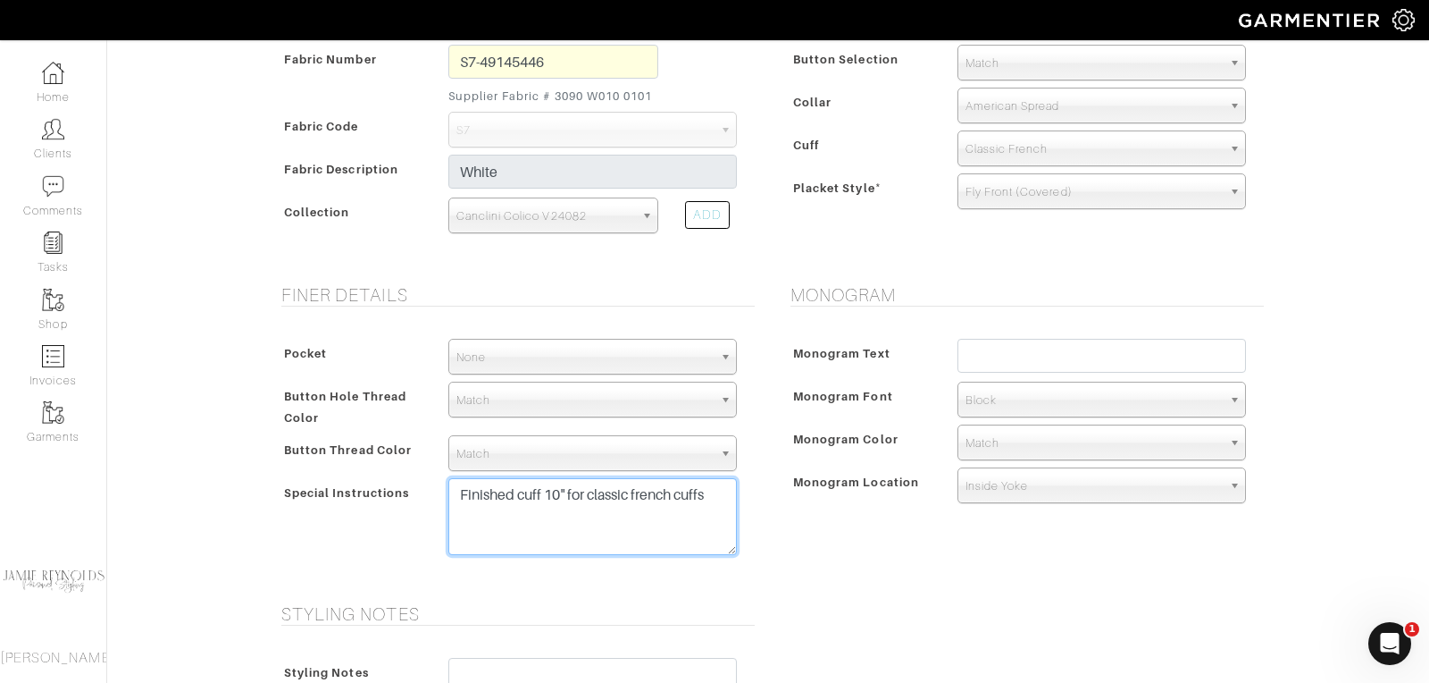
click at [713, 491] on textarea "Finished cuff 10" for classic french cuffs" at bounding box center [592, 516] width 289 height 77
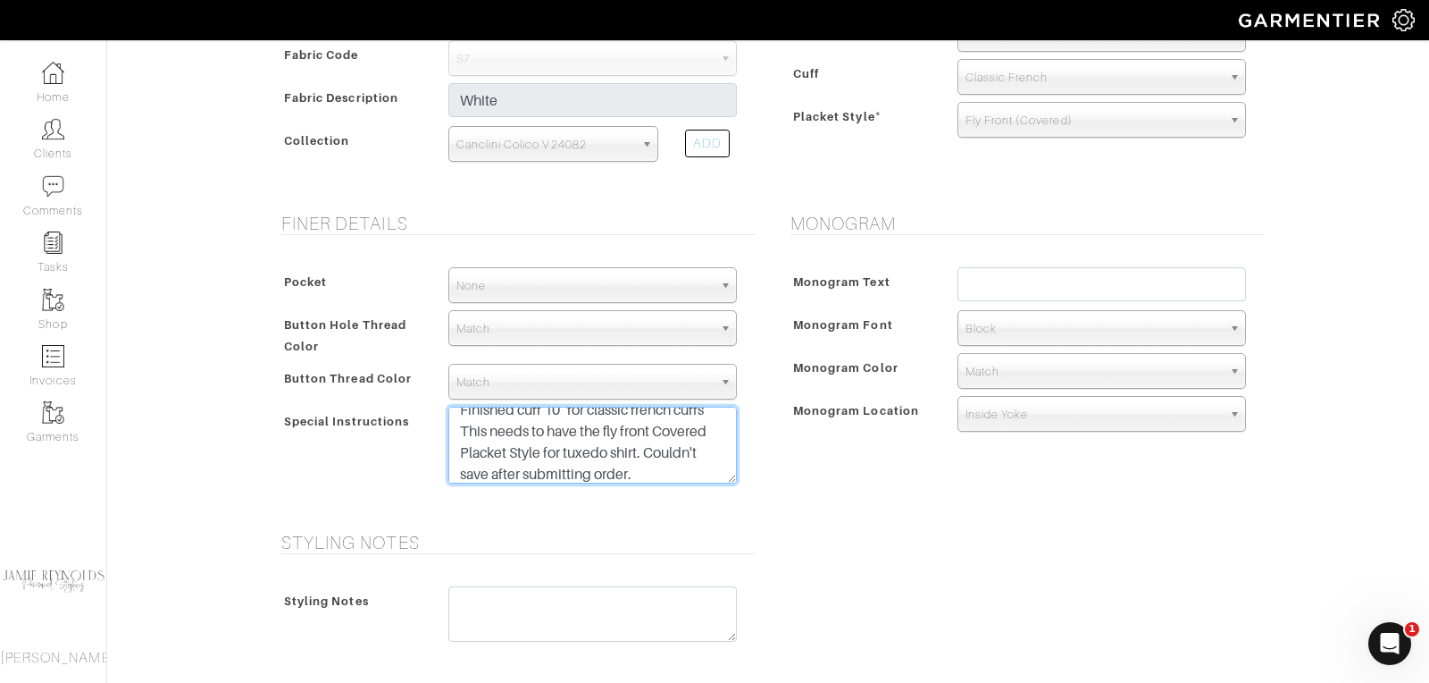
scroll to position [600, 0]
drag, startPoint x: 607, startPoint y: 426, endPoint x: 456, endPoint y: 432, distance: 151.1
click at [456, 432] on textarea "Finished cuff 10" for classic french cuffs" at bounding box center [592, 444] width 289 height 77
click at [715, 417] on textarea "Finished cuff 10" for classic french cuffs" at bounding box center [592, 444] width 289 height 77
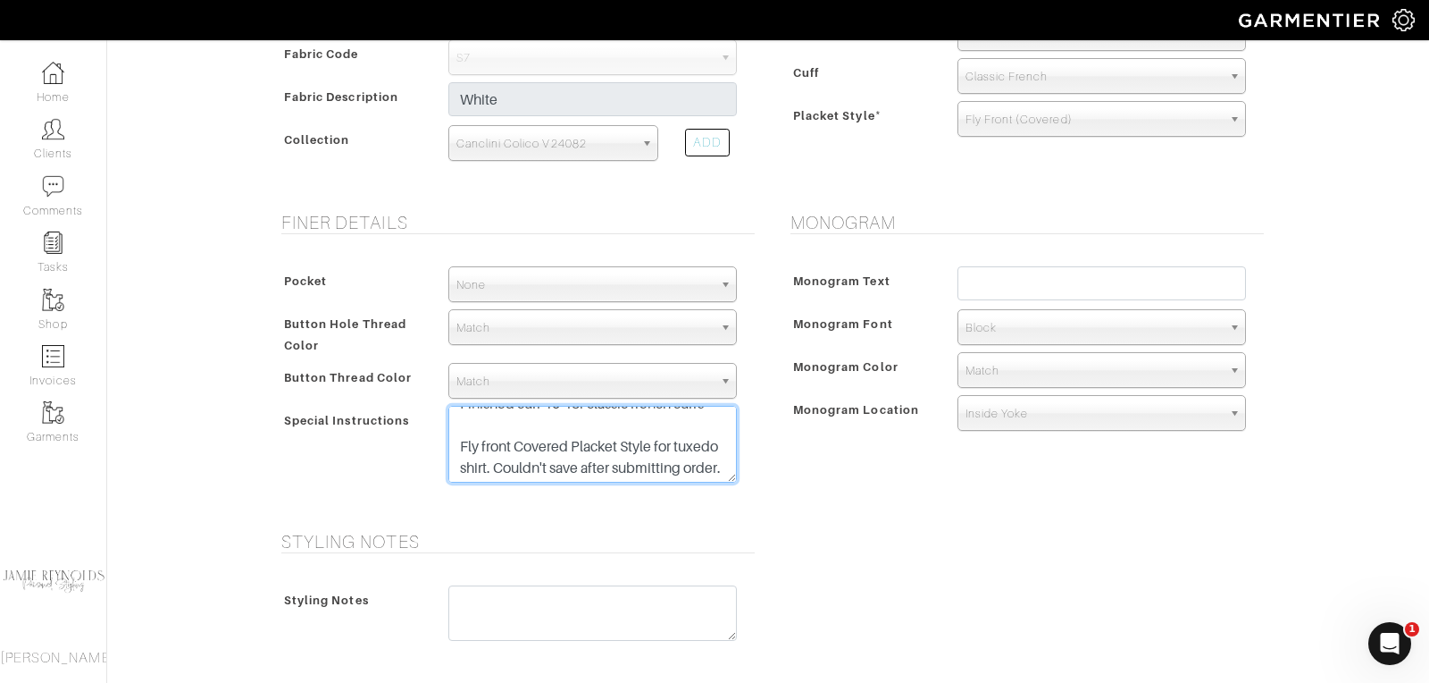
scroll to position [21, 0]
click at [458, 438] on textarea "Finished cuff 10" for classic french cuffs" at bounding box center [592, 444] width 289 height 77
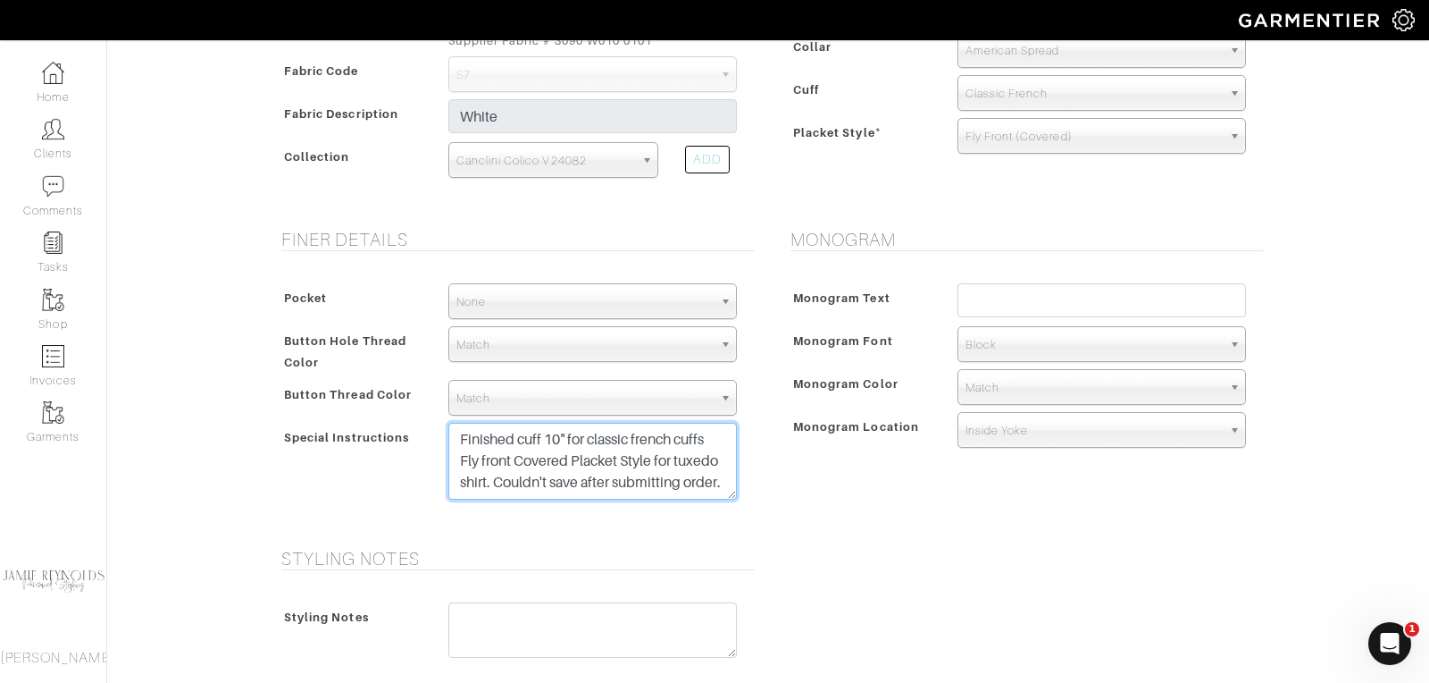
scroll to position [581, 0]
click at [710, 436] on textarea "Finished cuff 10" for classic french cuffs" at bounding box center [592, 463] width 289 height 77
click at [459, 441] on textarea "Finished cuff 10" for classic french cuffs" at bounding box center [592, 463] width 289 height 77
click at [458, 488] on textarea "Finished cuff 10" for classic french cuffs" at bounding box center [592, 463] width 289 height 77
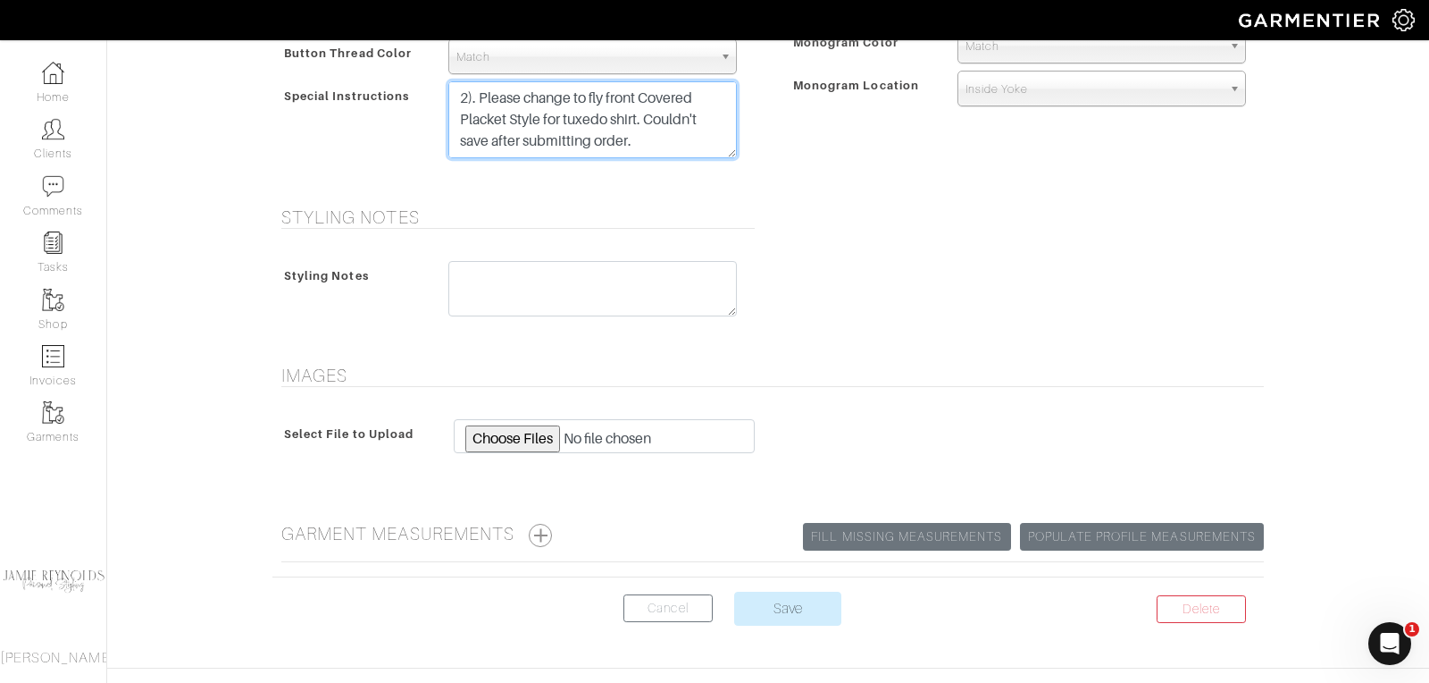
scroll to position [966, 0]
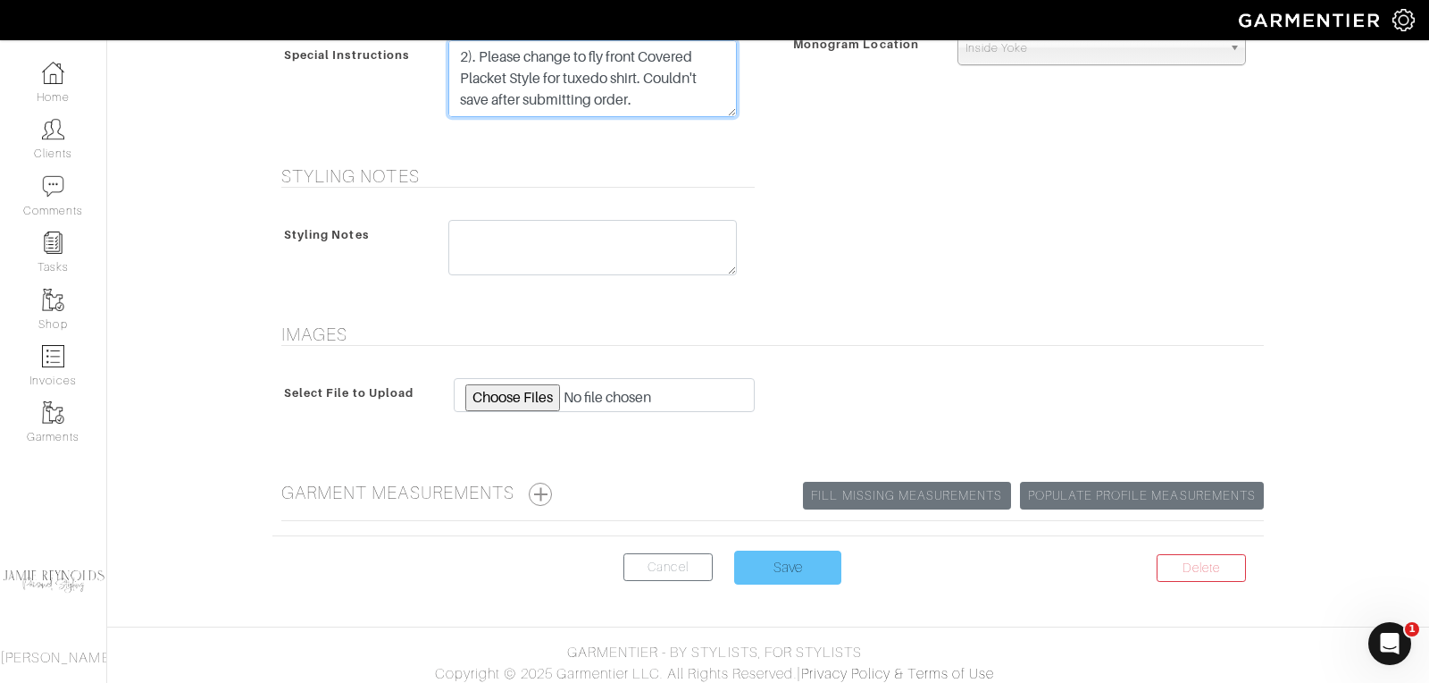
type textarea "1). Finished cuff 10" for classic french cuffs 2). Please change to fly front C…"
click at [793, 551] on input "Save" at bounding box center [787, 567] width 107 height 34
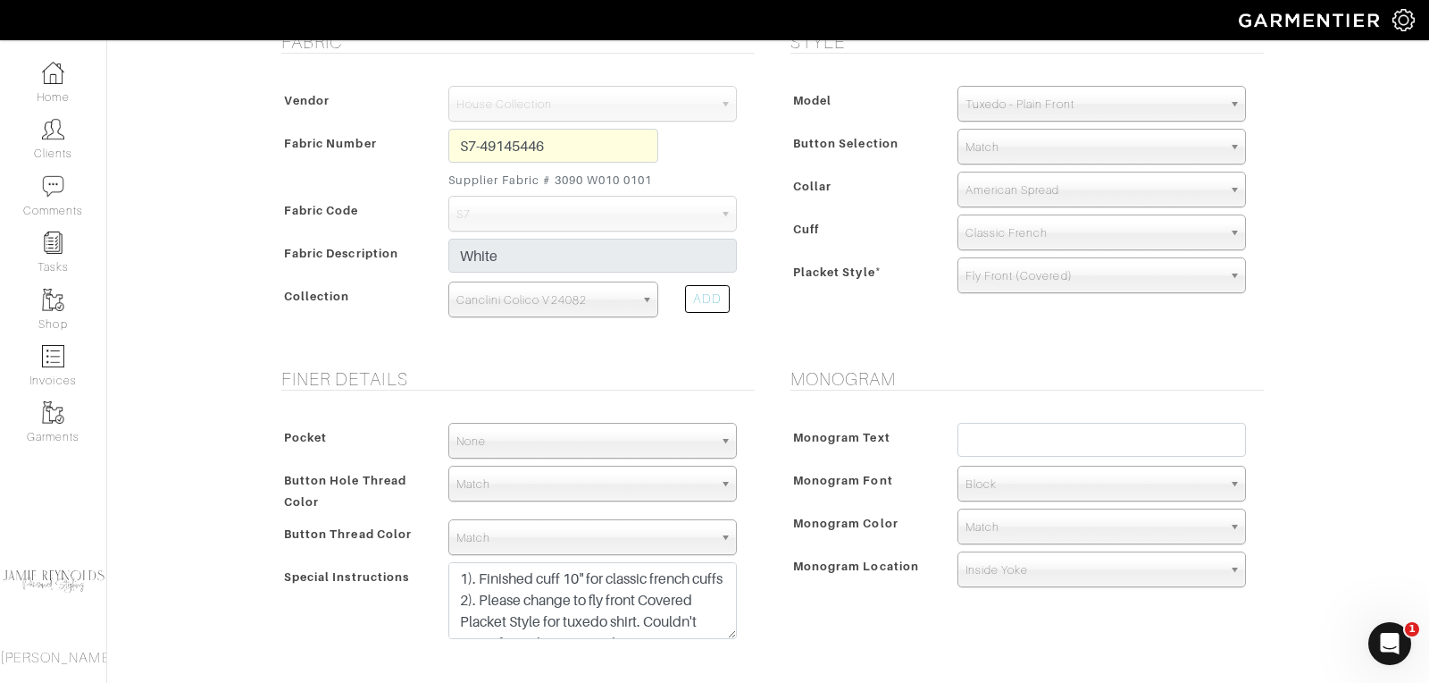
scroll to position [496, 0]
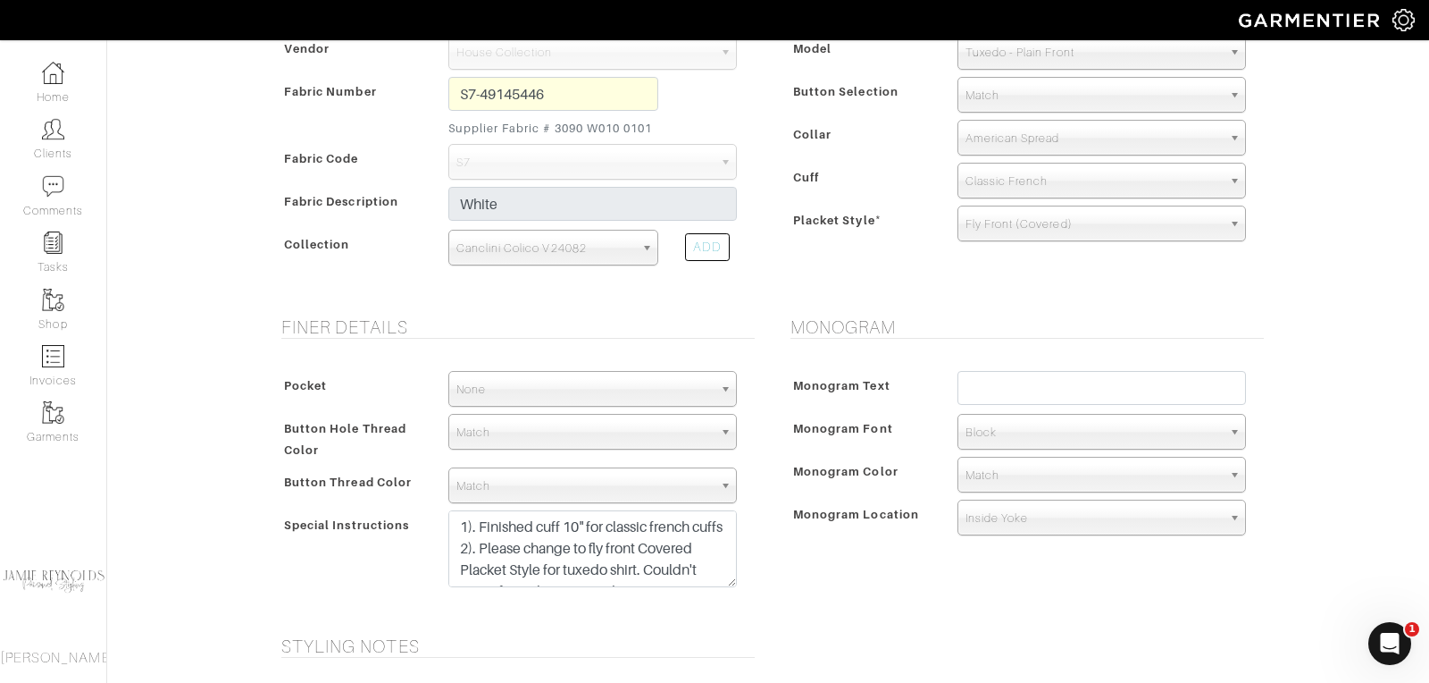
click at [1034, 227] on span "Fly Front (Covered)" at bounding box center [1094, 224] width 256 height 36
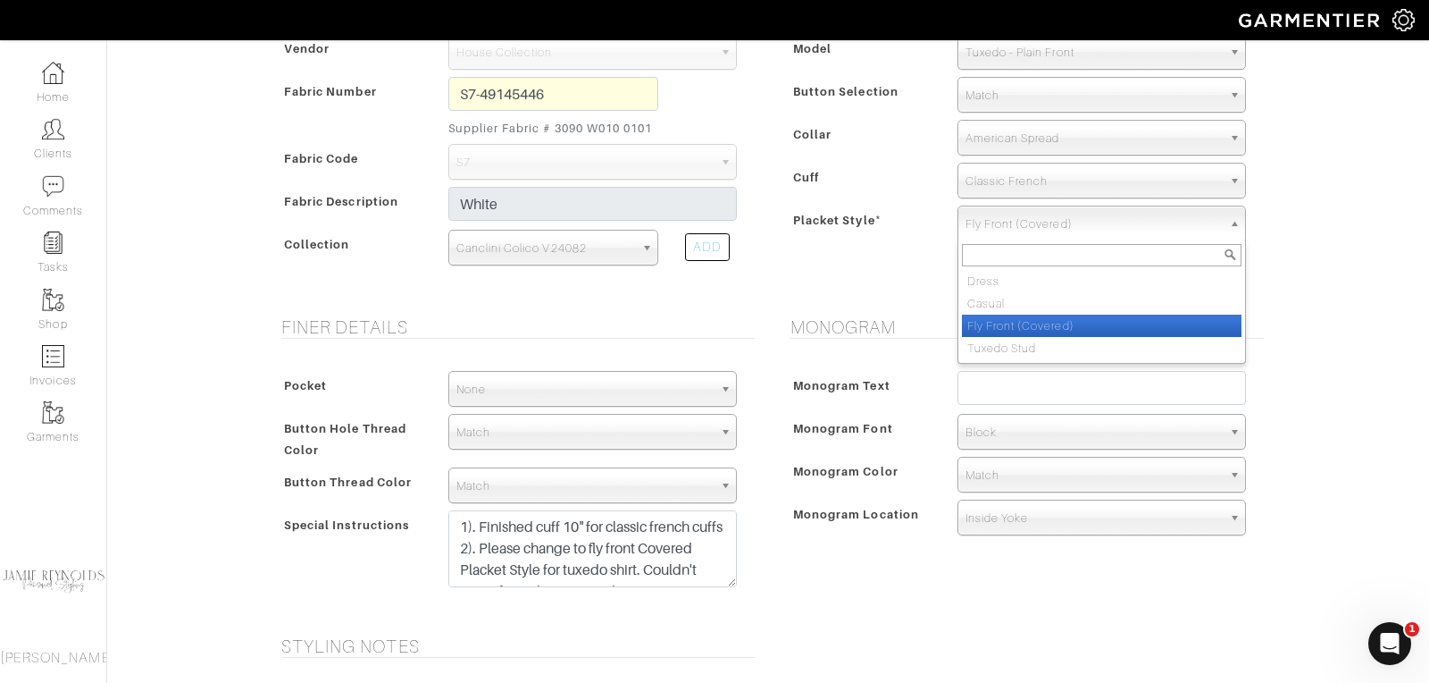
click at [1001, 277] on li "Dress" at bounding box center [1102, 281] width 280 height 22
select select "Dress"
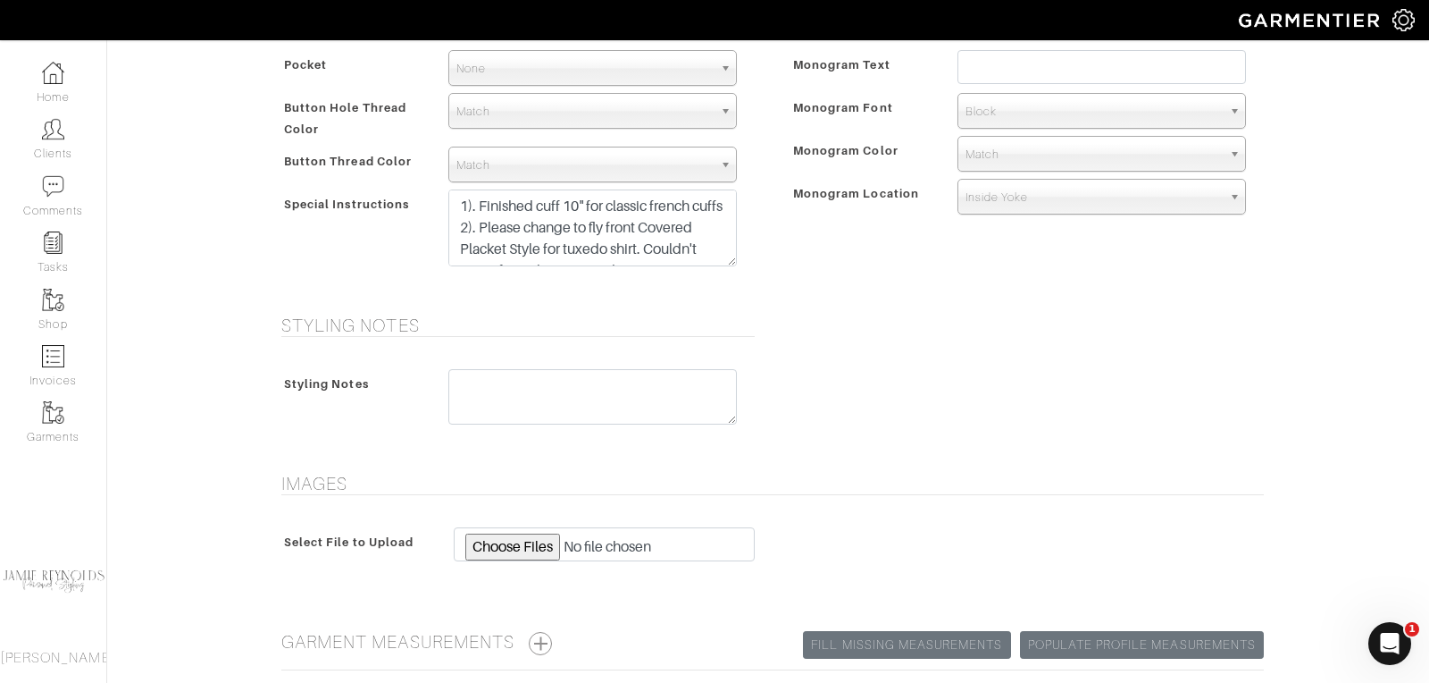
scroll to position [966, 0]
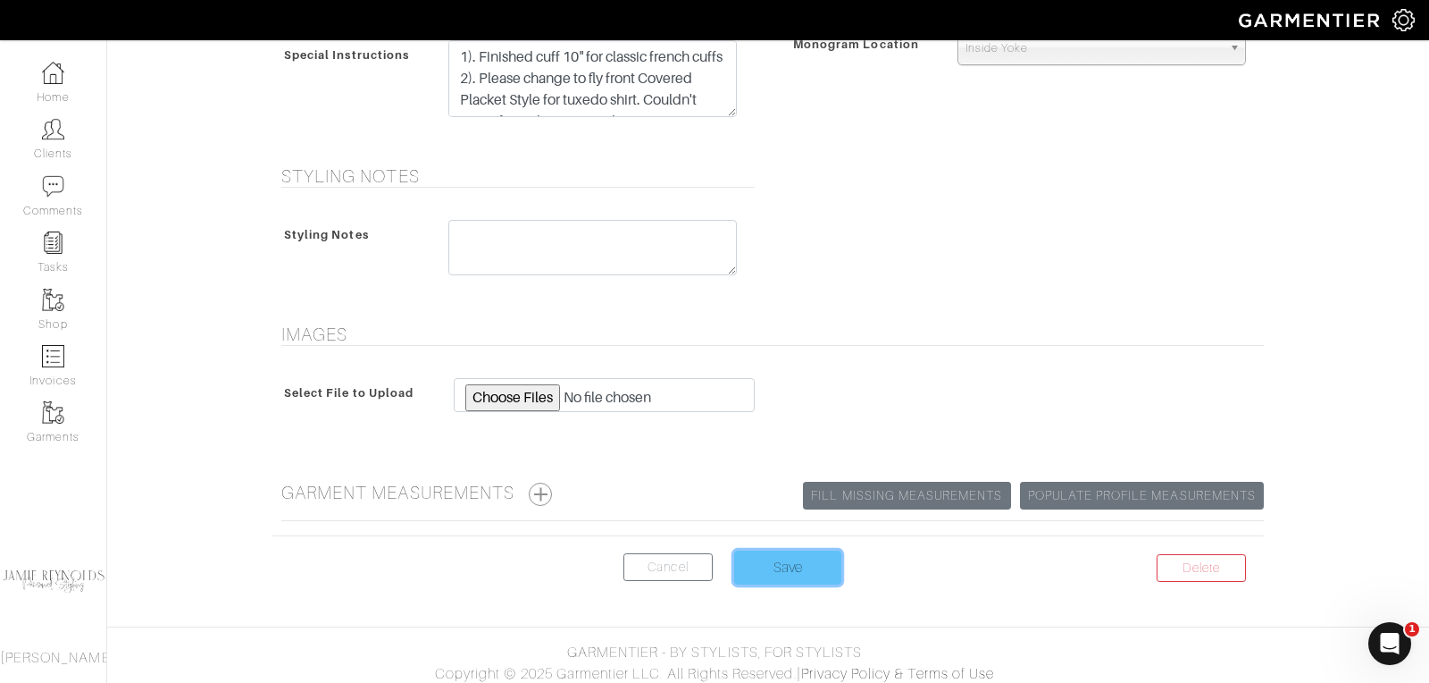
click at [776, 563] on input "Save" at bounding box center [787, 567] width 107 height 34
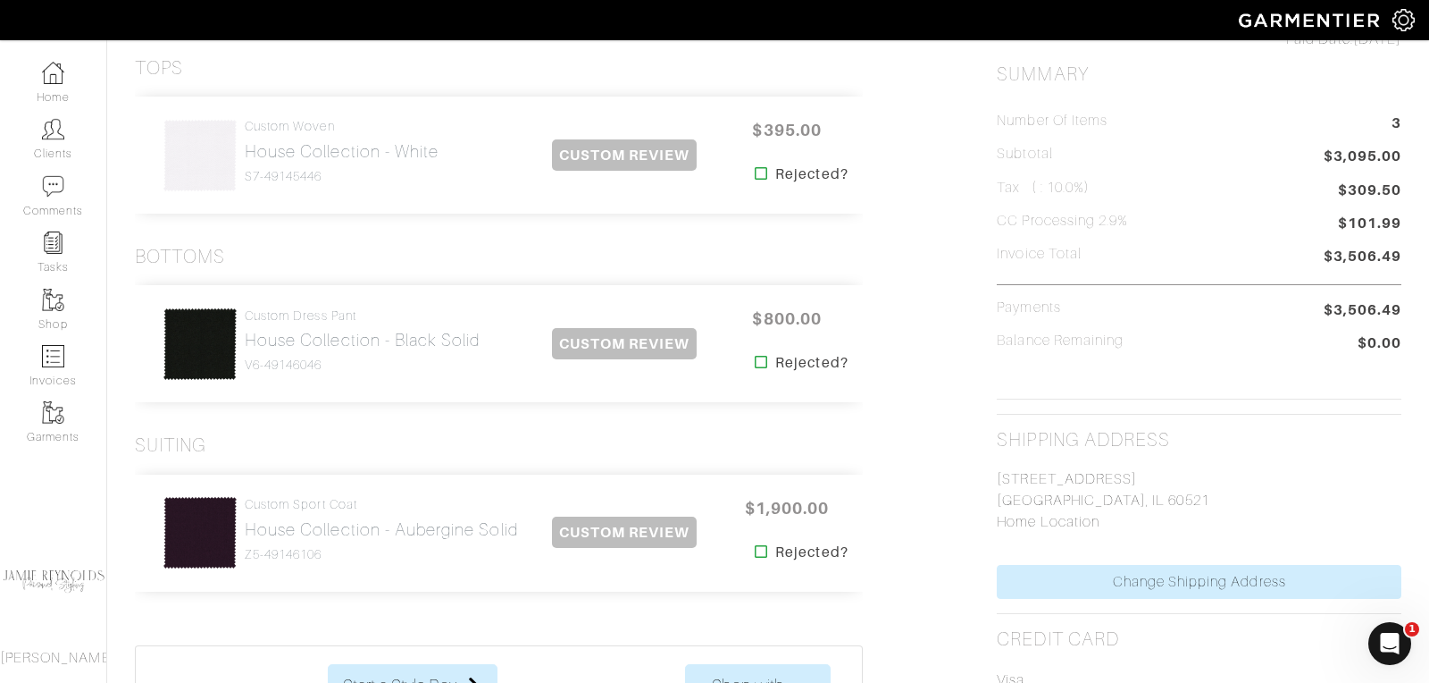
scroll to position [465, 0]
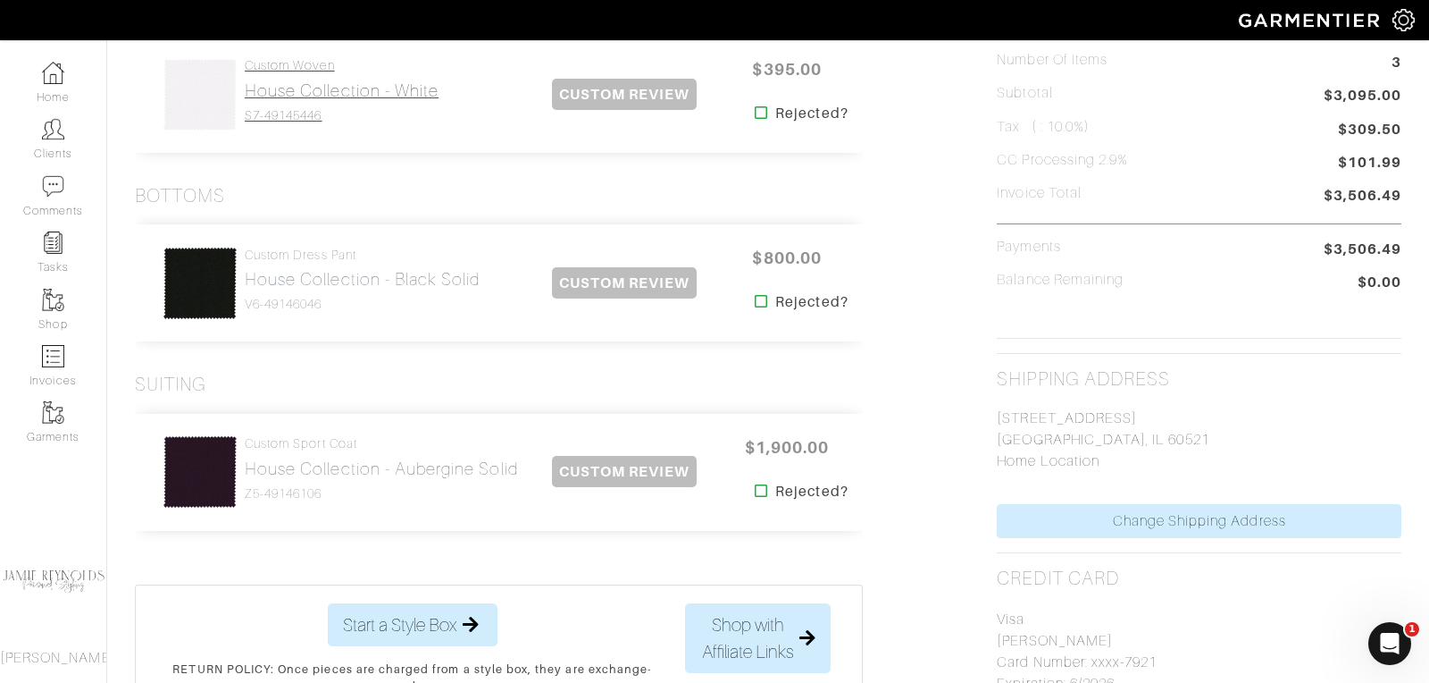
click at [364, 96] on h2 "House Collection - White" at bounding box center [342, 90] width 194 height 21
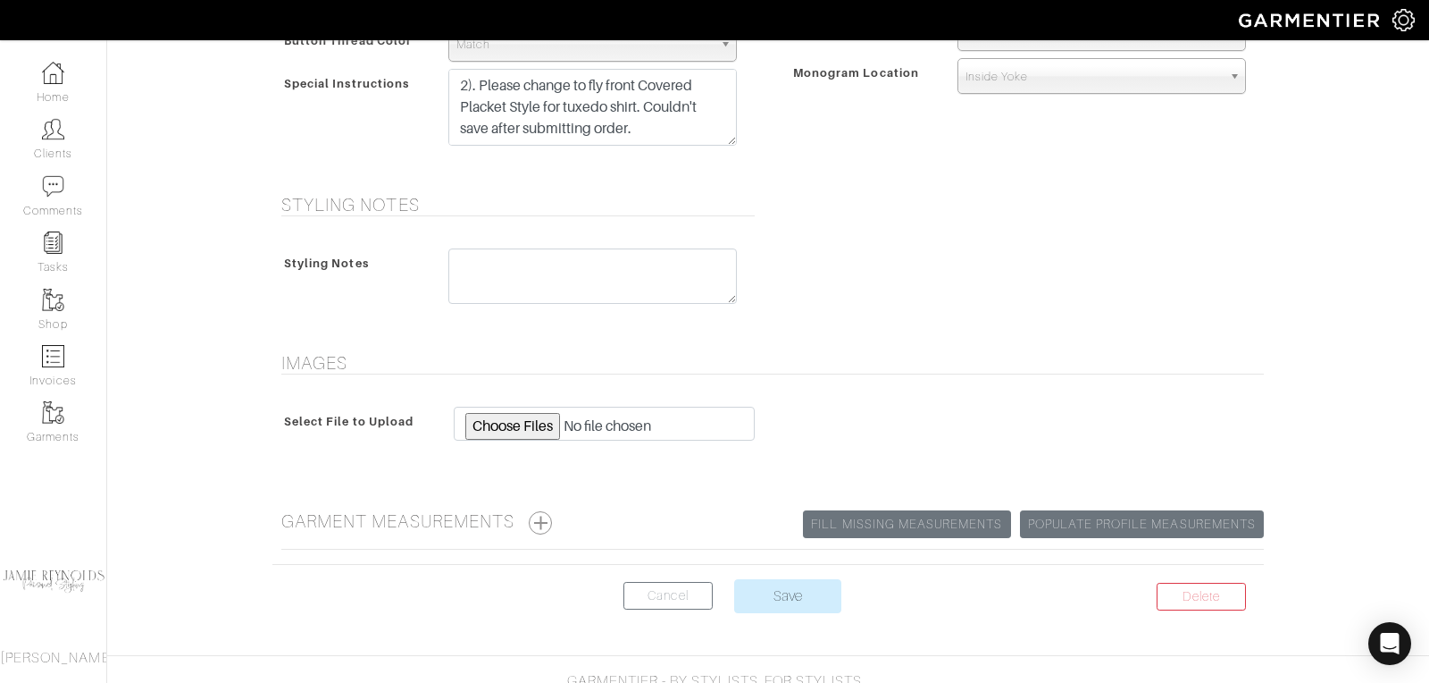
scroll to position [916, 0]
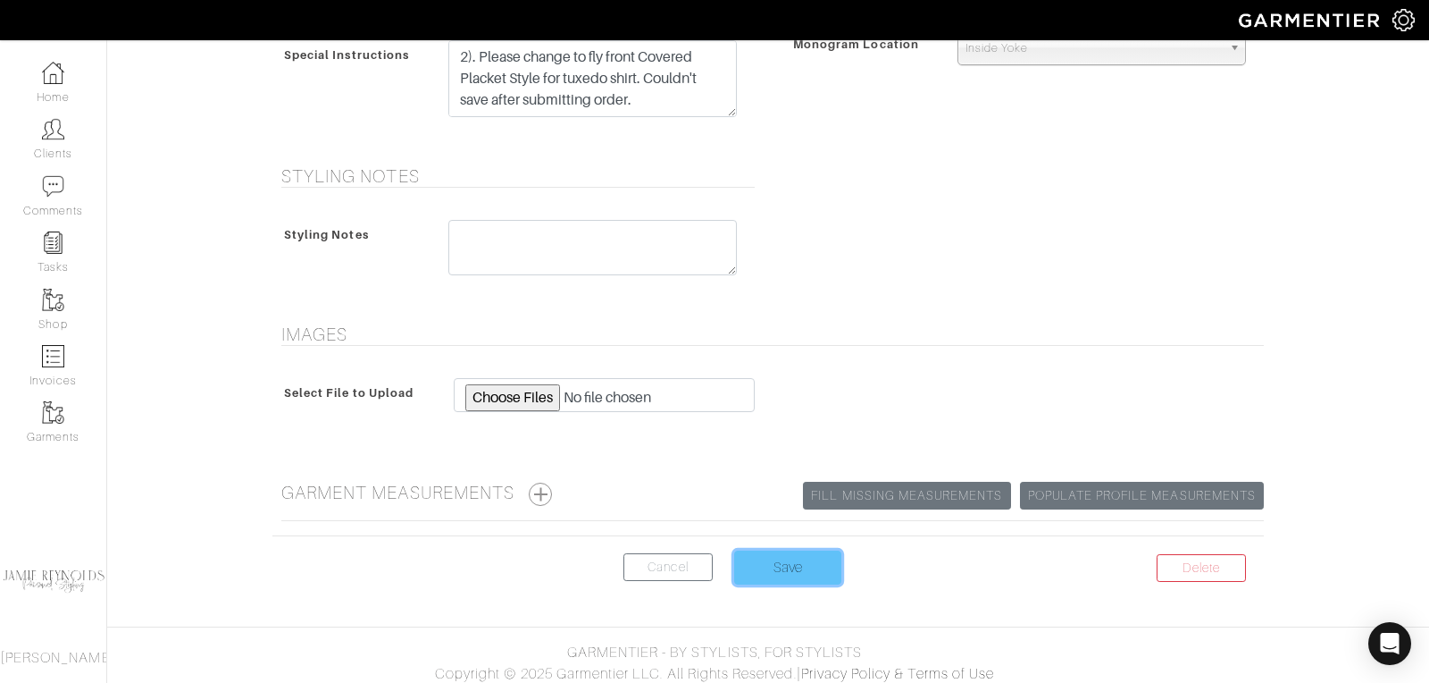
click at [804, 566] on input "Save" at bounding box center [787, 567] width 107 height 34
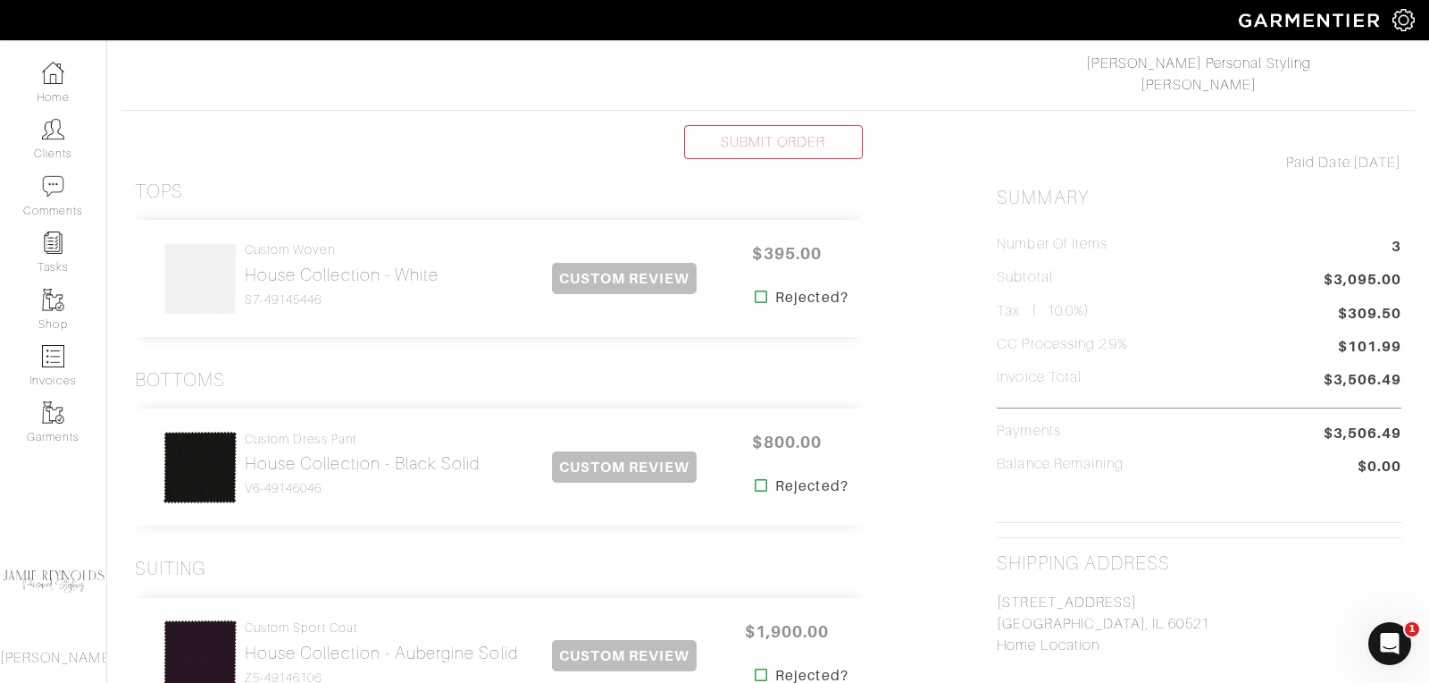
scroll to position [315, 0]
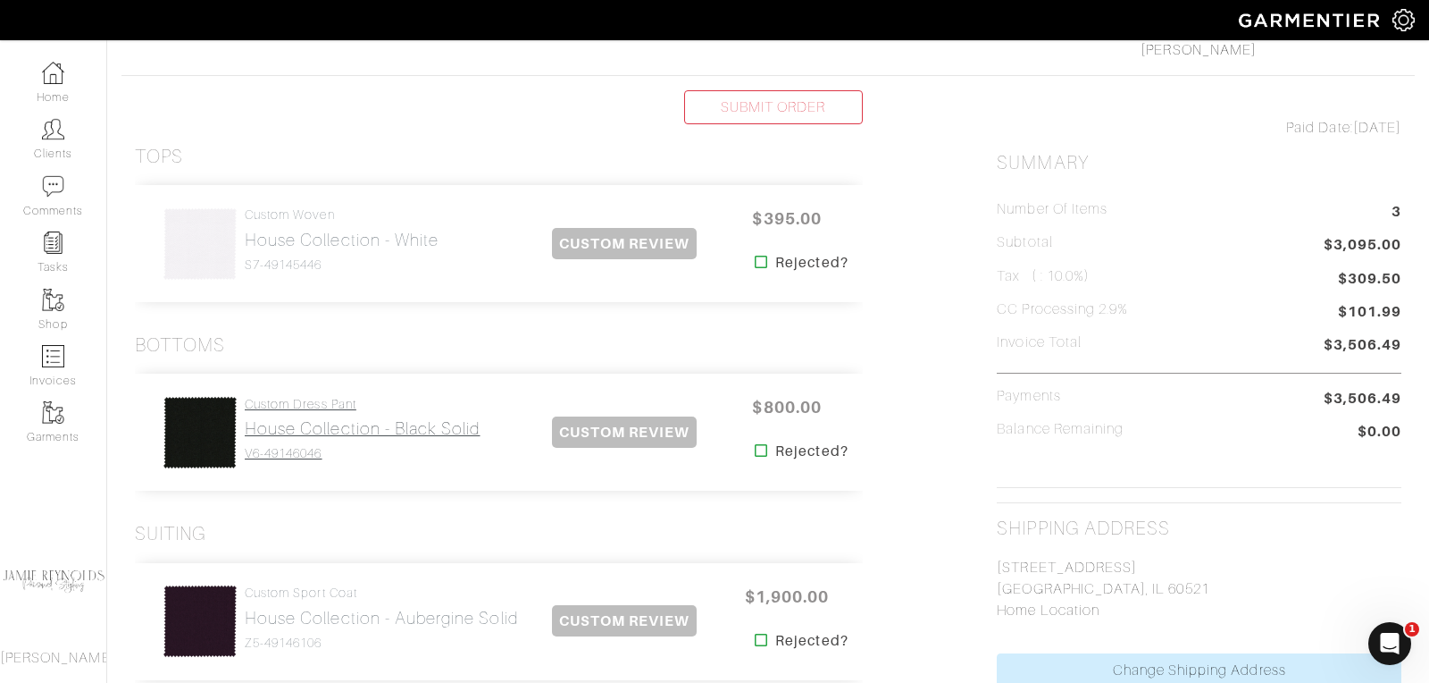
click at [351, 429] on h2 "House Collection - Black Solid" at bounding box center [363, 428] width 236 height 21
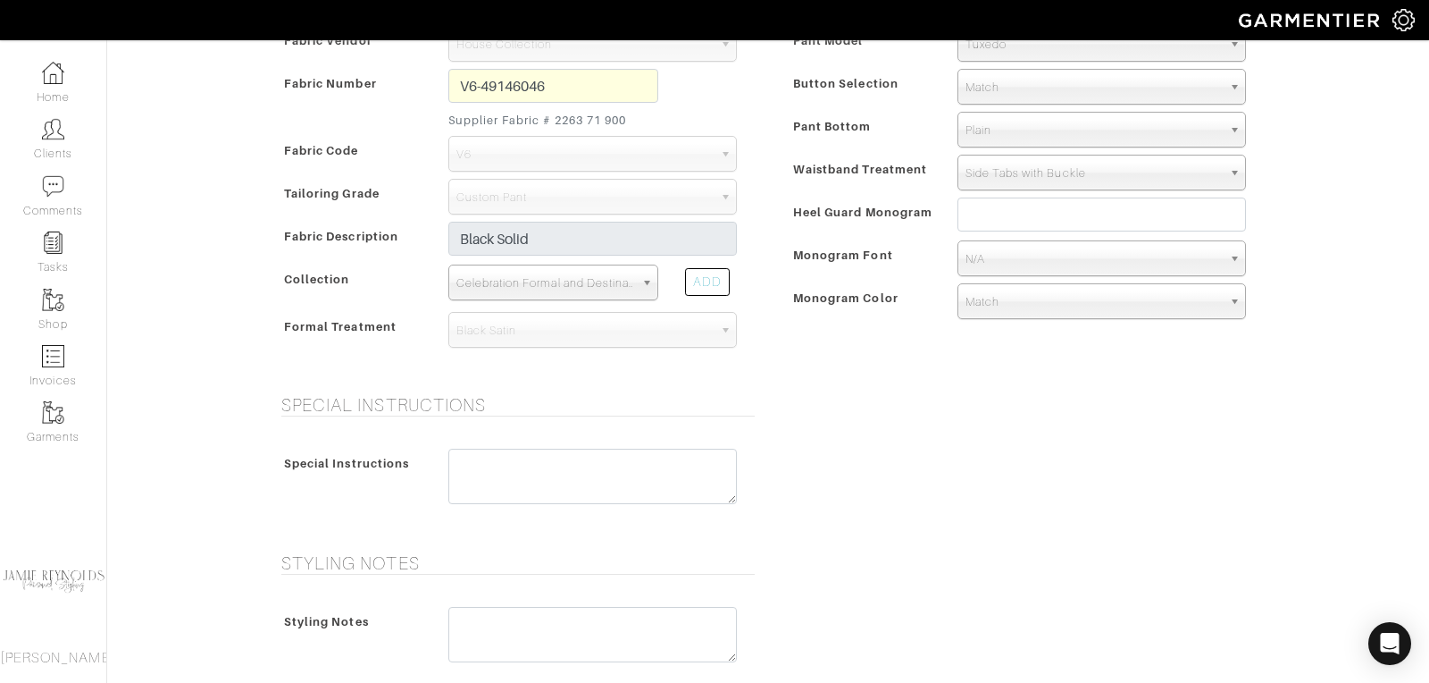
scroll to position [456, 0]
click at [481, 458] on textarea at bounding box center [592, 474] width 289 height 55
type textarea "G"
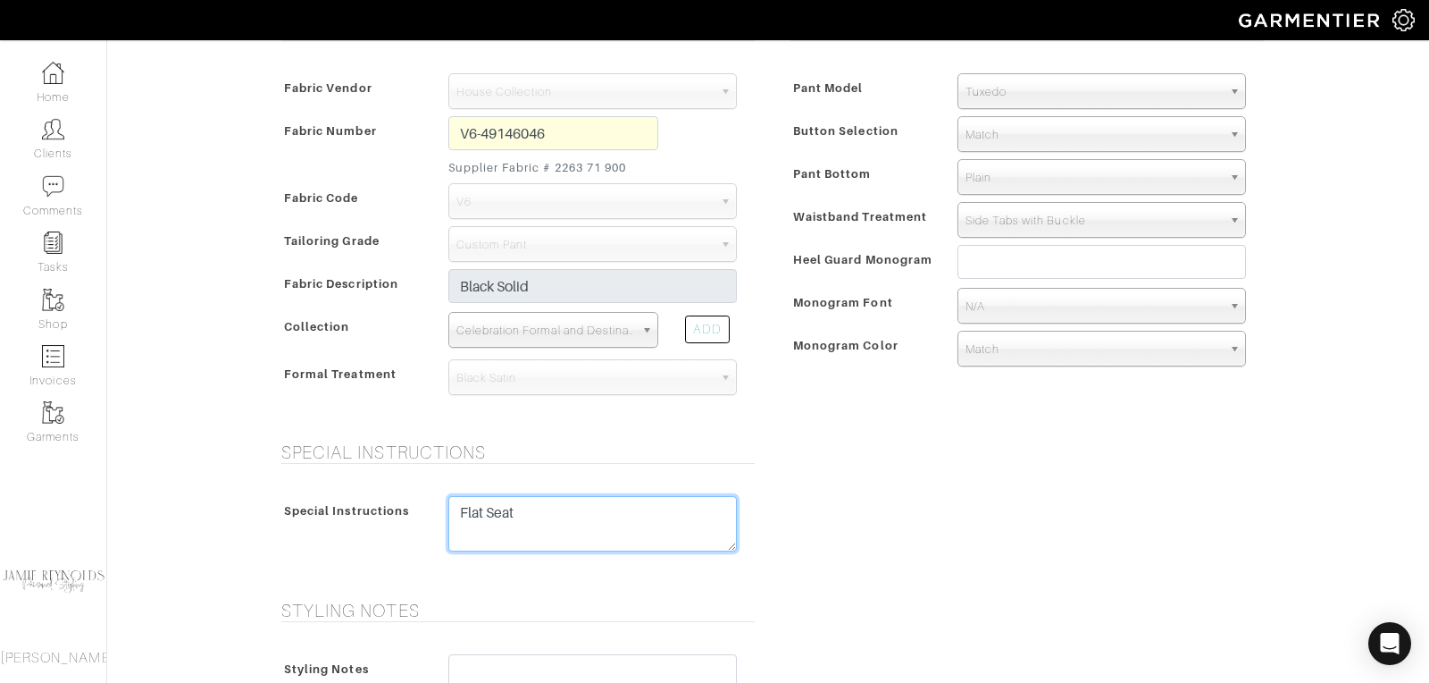
scroll to position [399, 0]
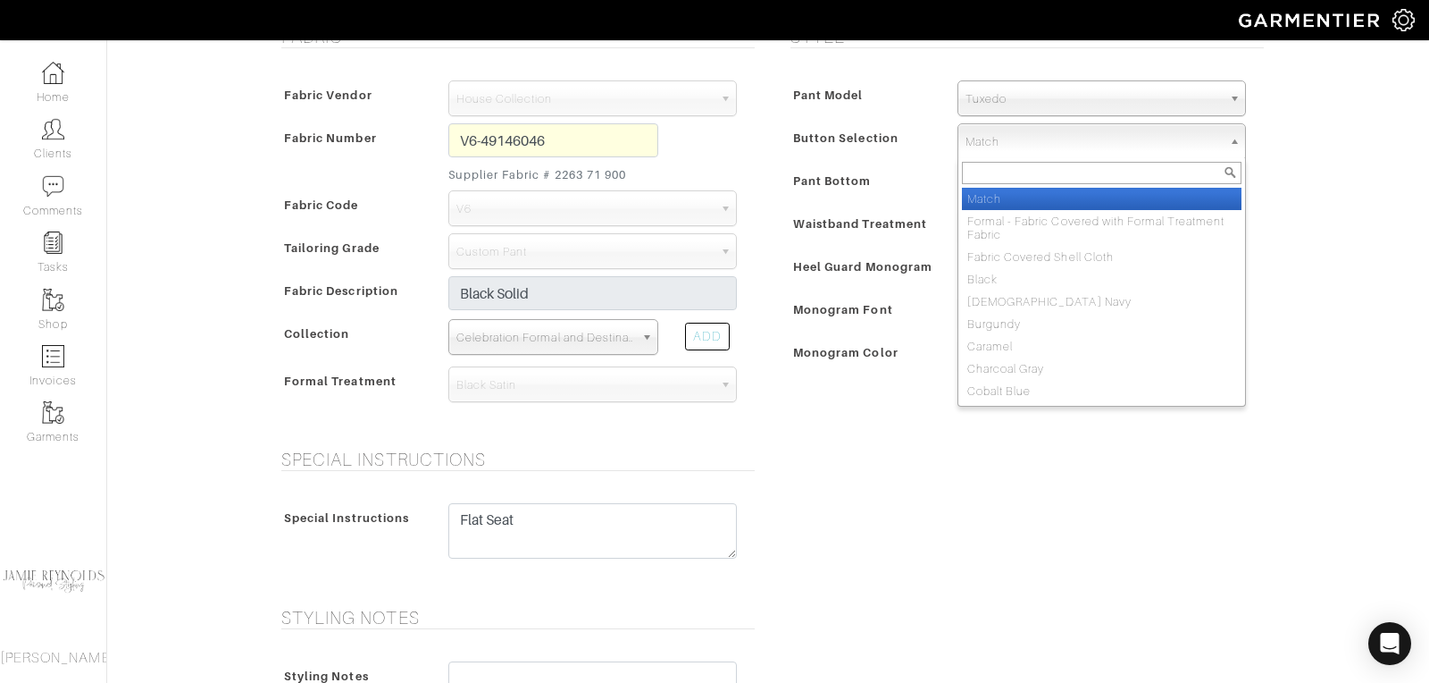
click at [1009, 140] on span "Match" at bounding box center [1094, 142] width 256 height 36
click at [1009, 141] on span "Match" at bounding box center [1094, 142] width 256 height 36
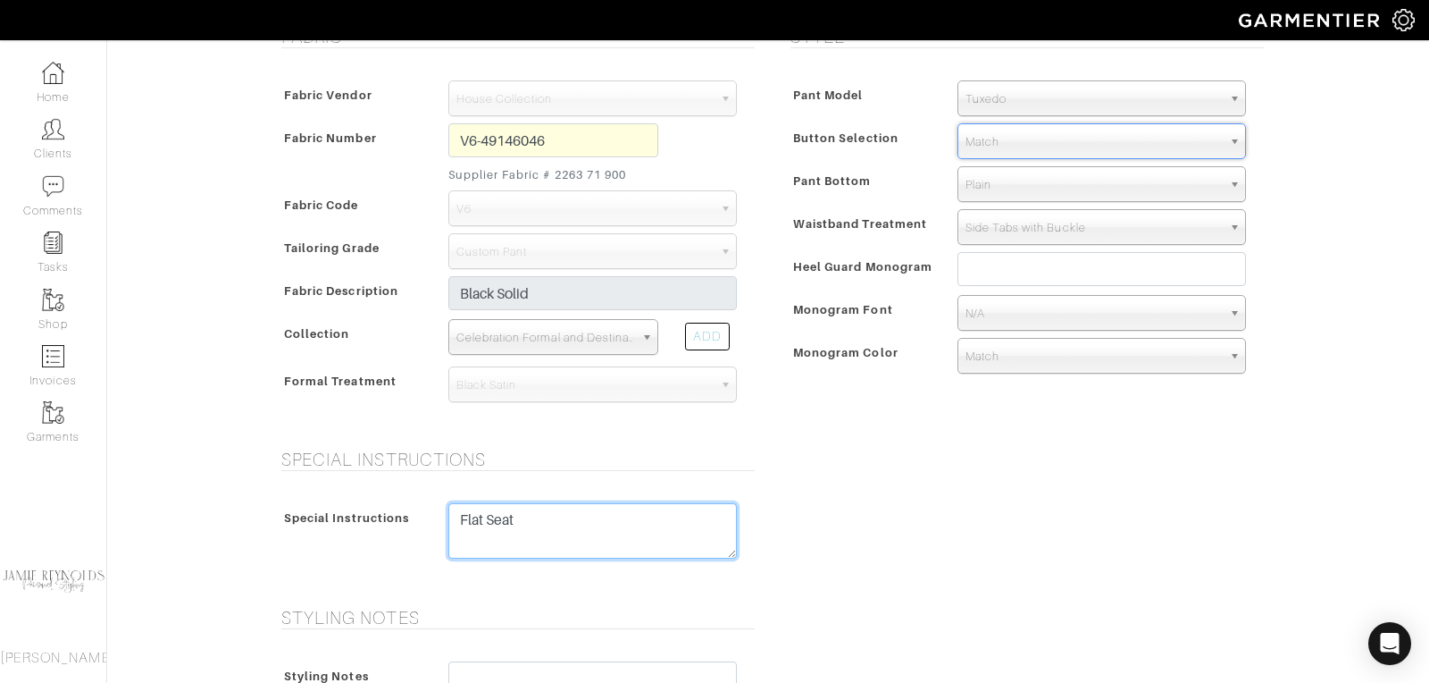
click at [541, 517] on textarea "Flat Seat" at bounding box center [592, 530] width 289 height 55
type textarea "Flat Seat Change button selection"
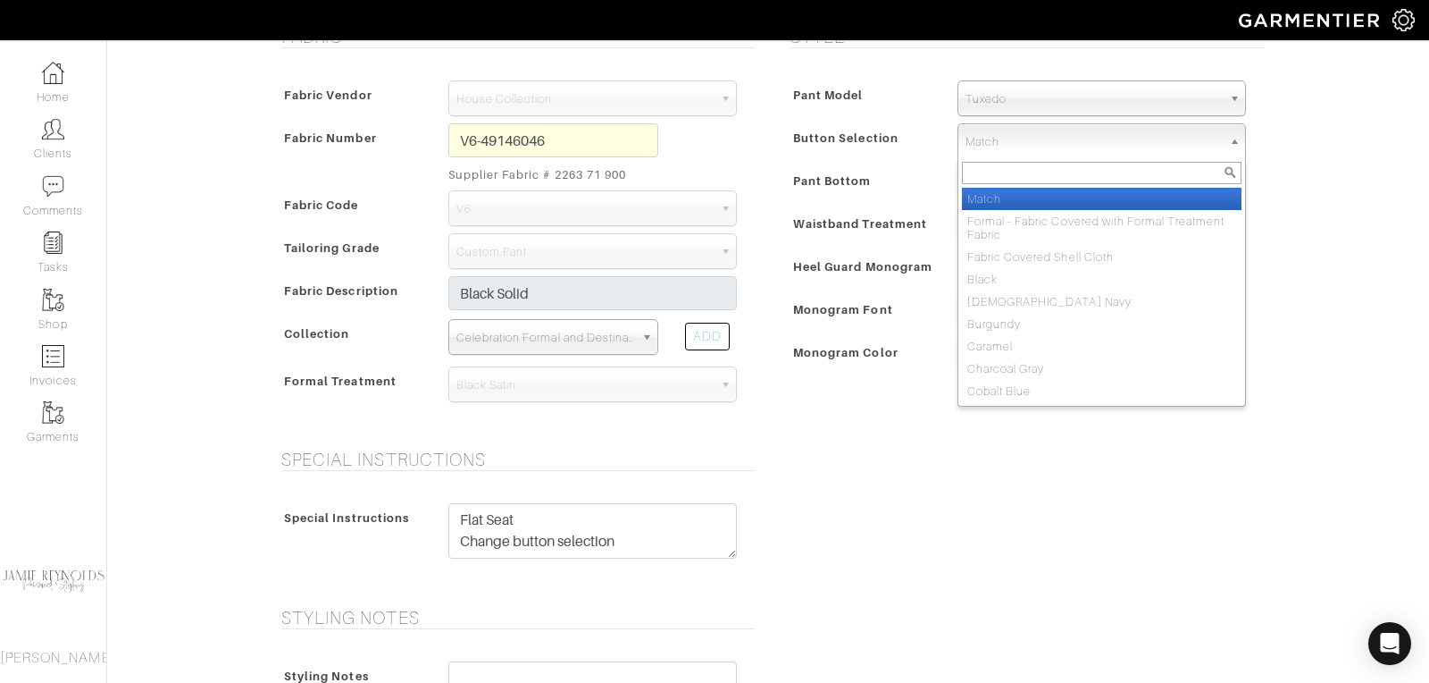
click at [1040, 141] on span "Match" at bounding box center [1094, 142] width 256 height 36
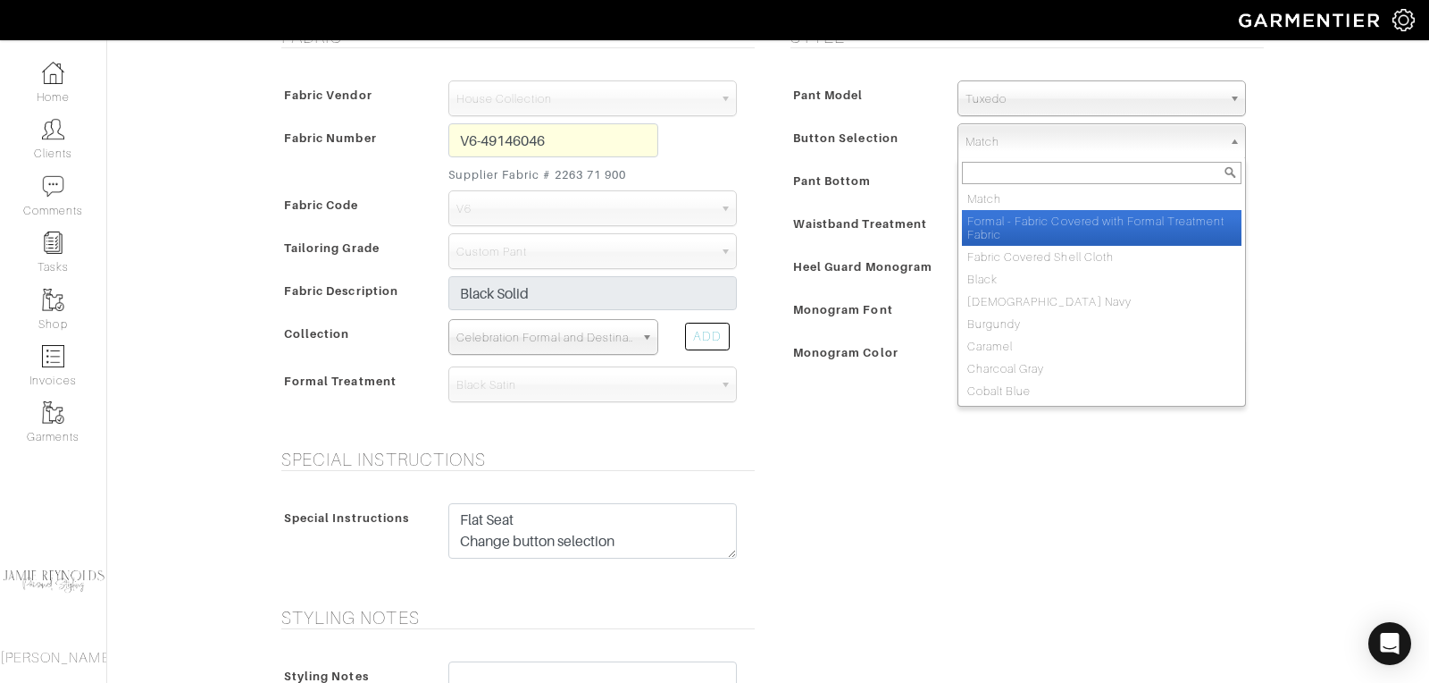
click at [1035, 214] on li "Formal - Fabric Covered with Formal Treatment Fabric" at bounding box center [1102, 228] width 280 height 36
select select "142"
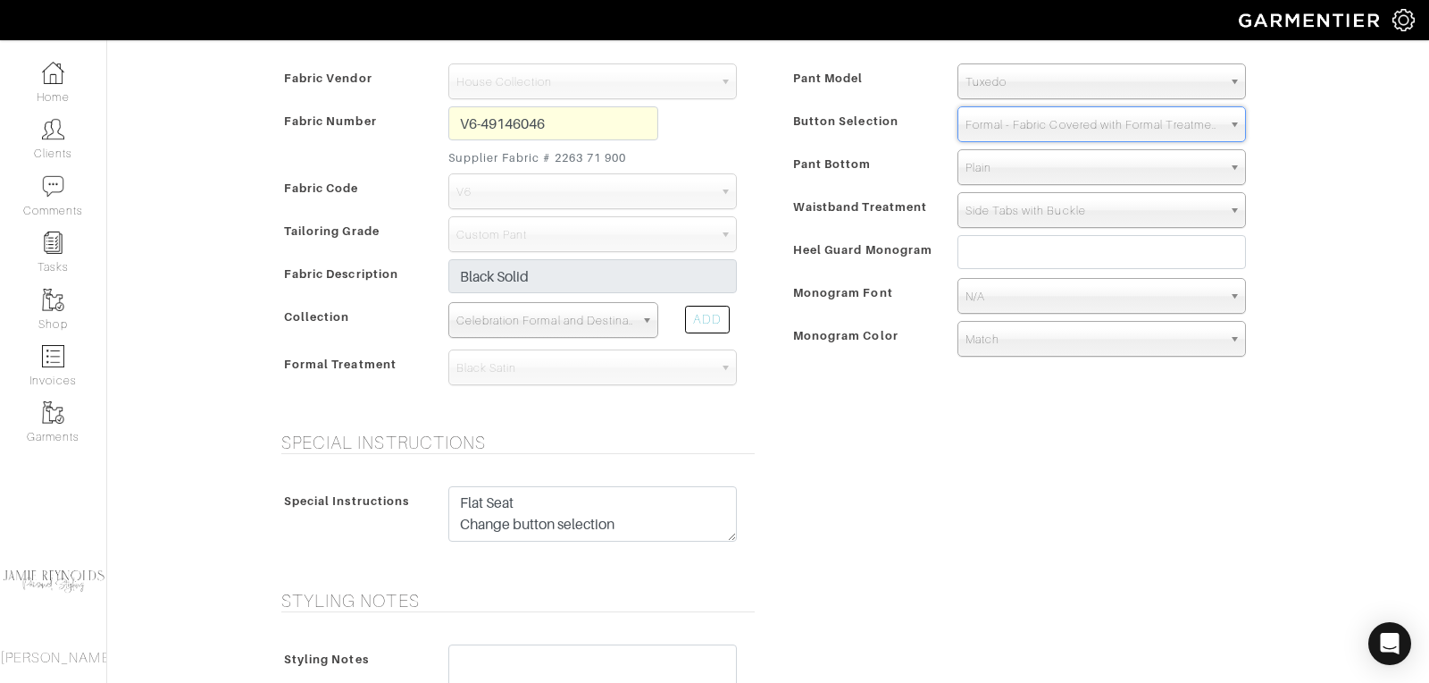
scroll to position [424, 0]
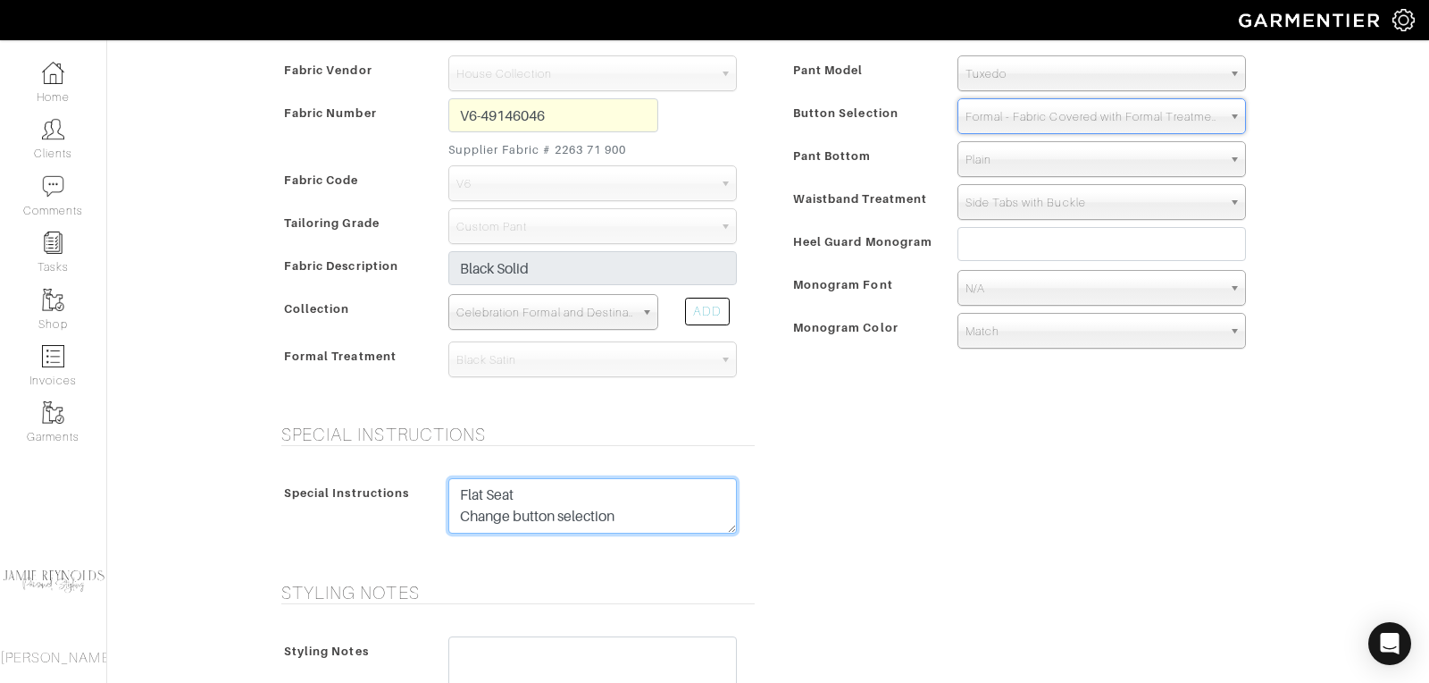
click at [621, 514] on textarea "Flat Seat Change button selection" at bounding box center [592, 505] width 289 height 55
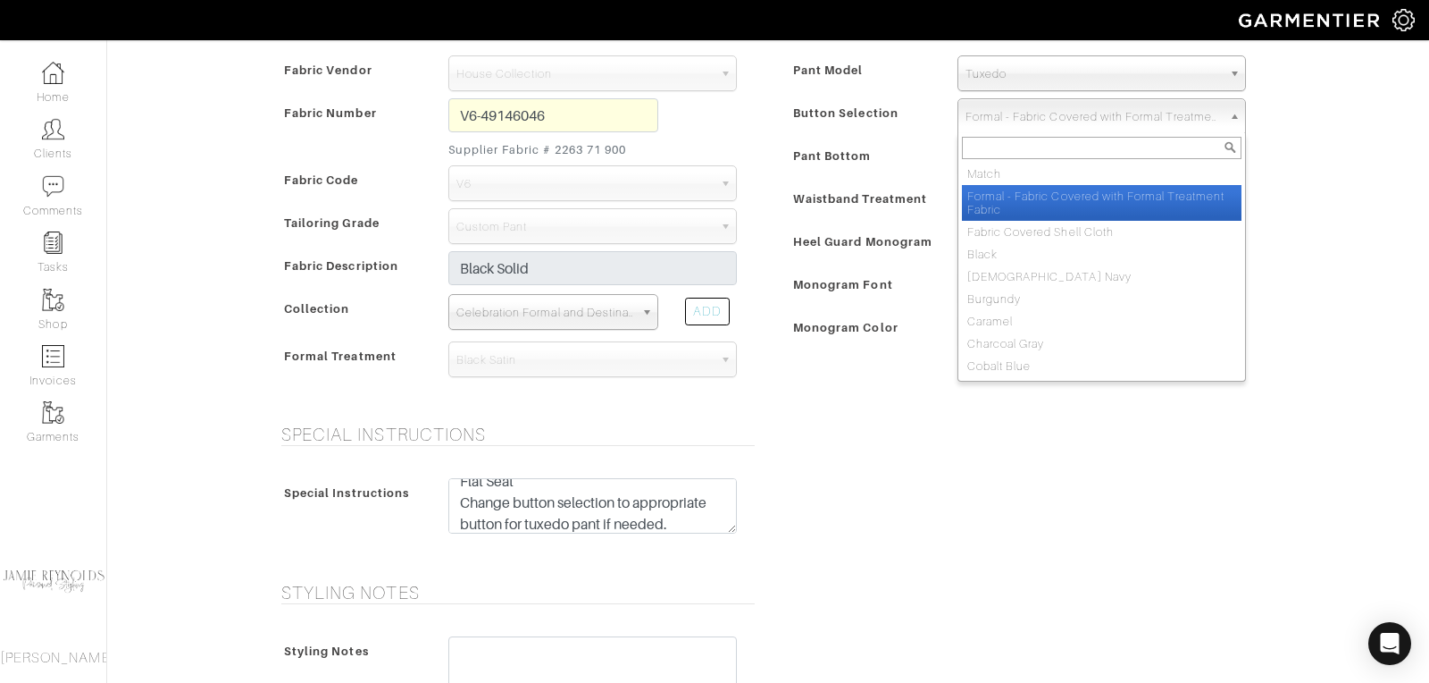
click at [1015, 121] on span "Formal - Fabric Covered with Formal Treatment Fabric" at bounding box center [1094, 117] width 256 height 36
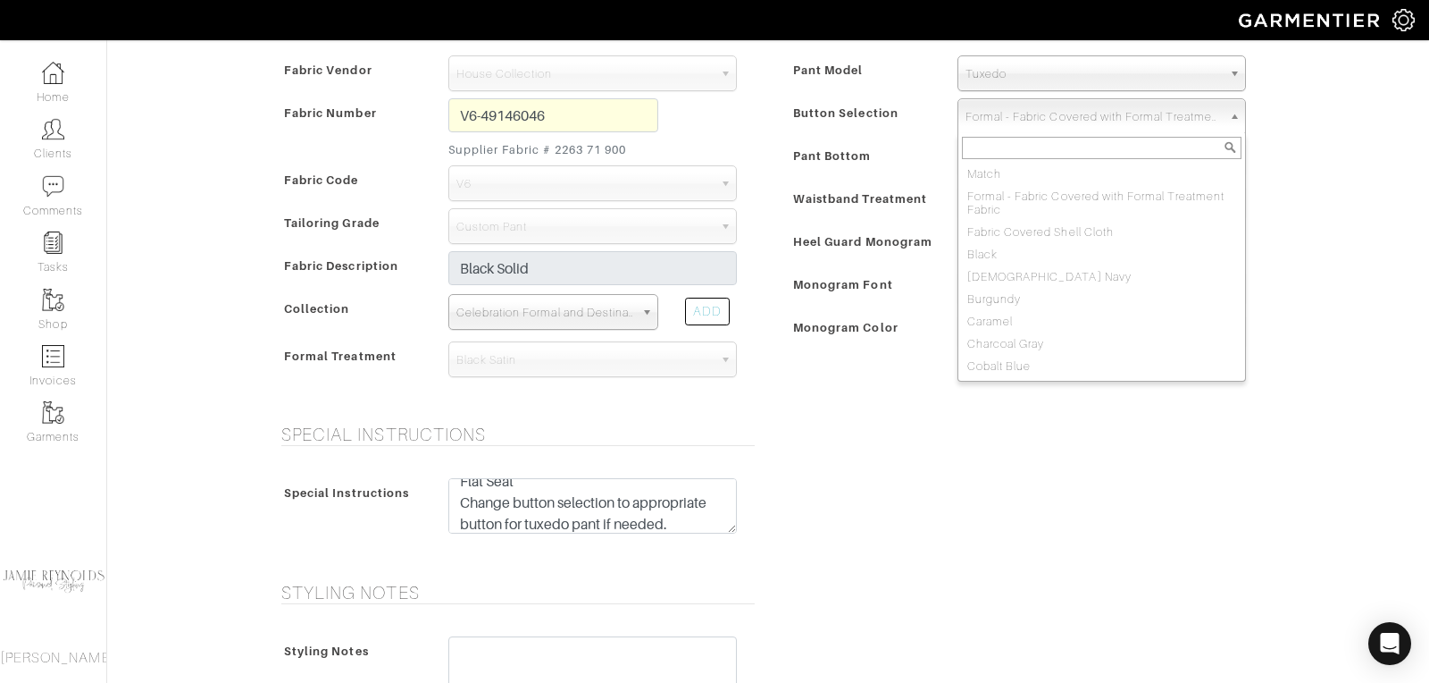
click at [681, 530] on div "Flat Seat Change button selection to appropriate button for tuxedo pant if need…" at bounding box center [592, 510] width 315 height 64
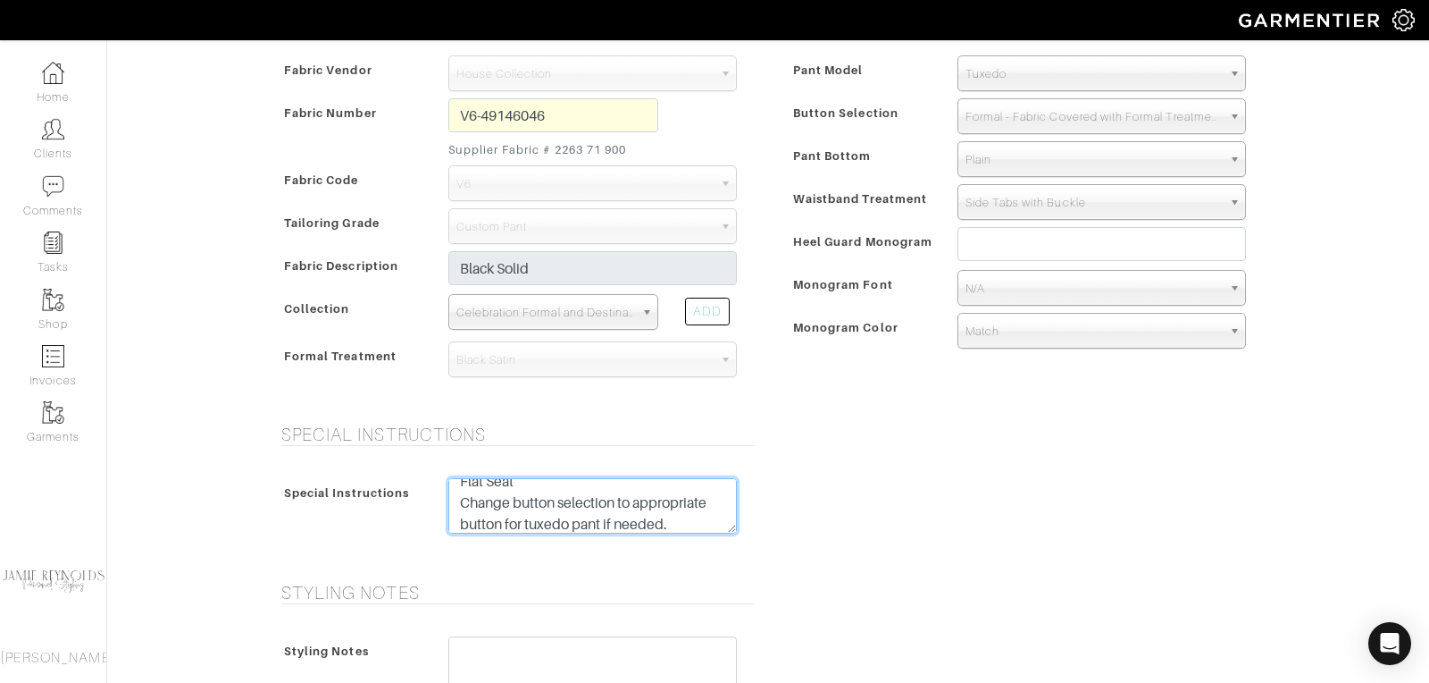
click at [685, 512] on textarea "Flat Seat Change button selection to appropriate button for tuxedo pant if need…" at bounding box center [592, 505] width 289 height 55
drag, startPoint x: 679, startPoint y: 510, endPoint x: 619, endPoint y: 493, distance: 62.2
click at [619, 493] on textarea "Flat Seat Change button selection to appropriate button for tuxedo pant if need…" at bounding box center [592, 505] width 289 height 55
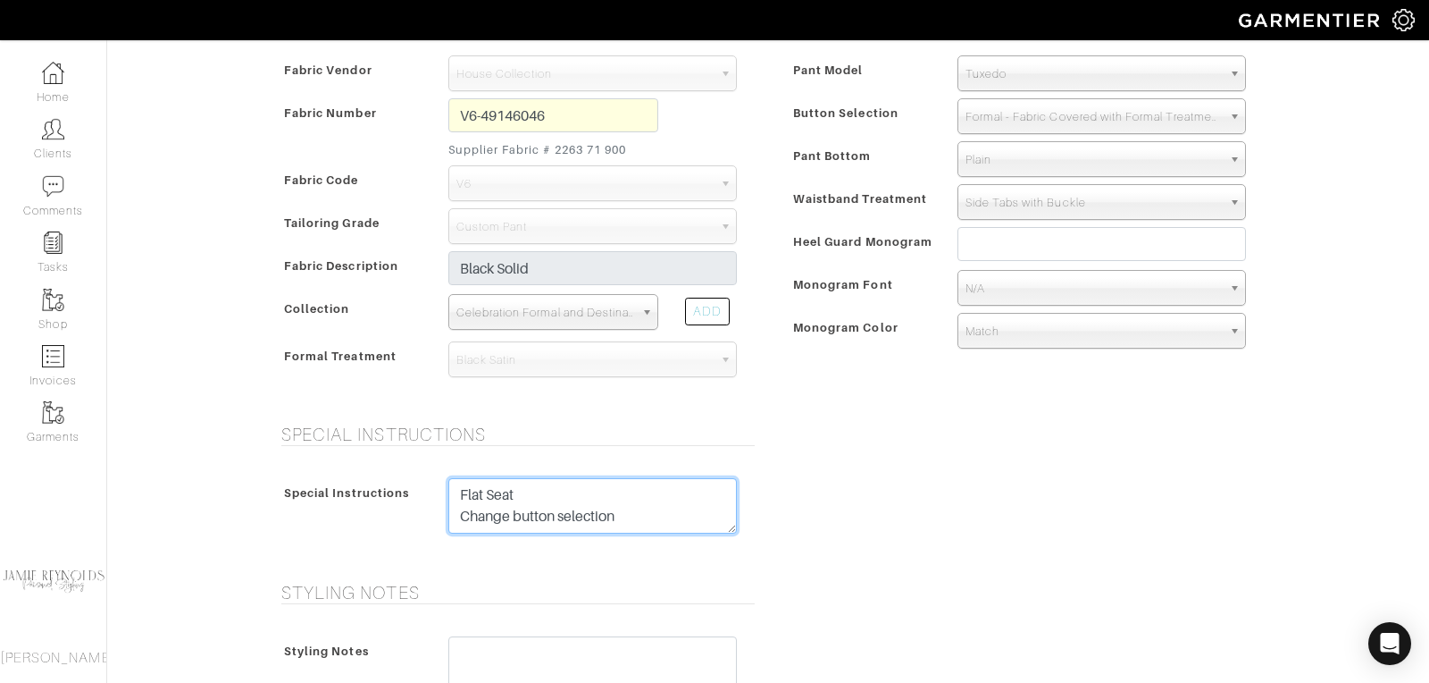
drag, startPoint x: 640, startPoint y: 514, endPoint x: 453, endPoint y: 515, distance: 186.7
click at [453, 515] on textarea "Flat Seat Change button selection" at bounding box center [592, 505] width 289 height 55
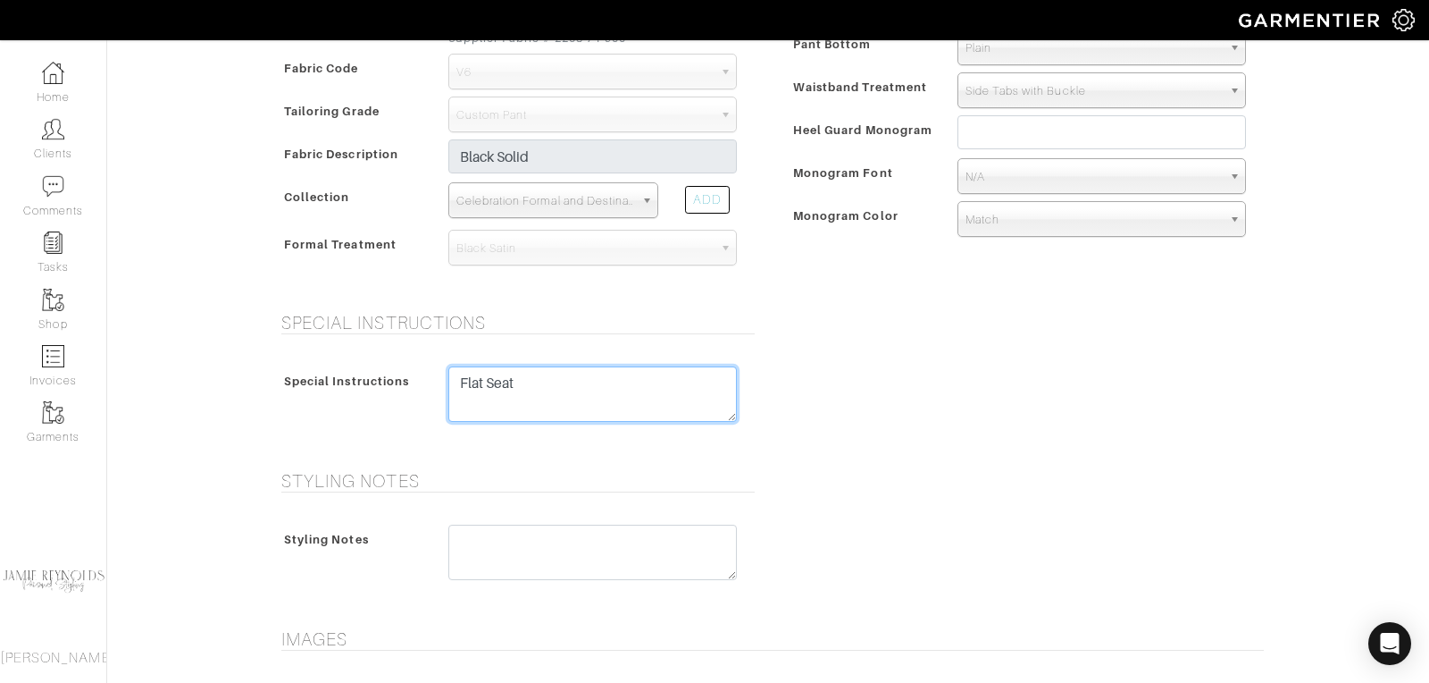
scroll to position [847, 0]
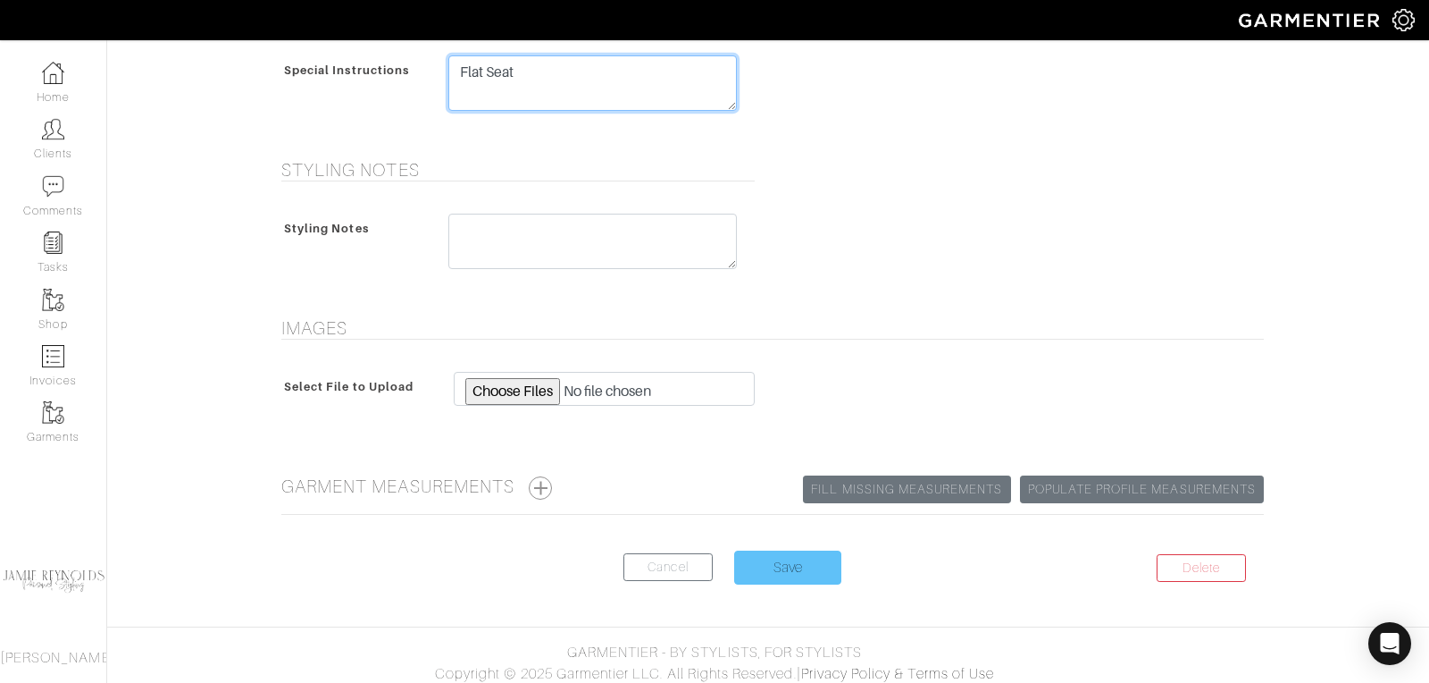
type textarea "Flat Seat"
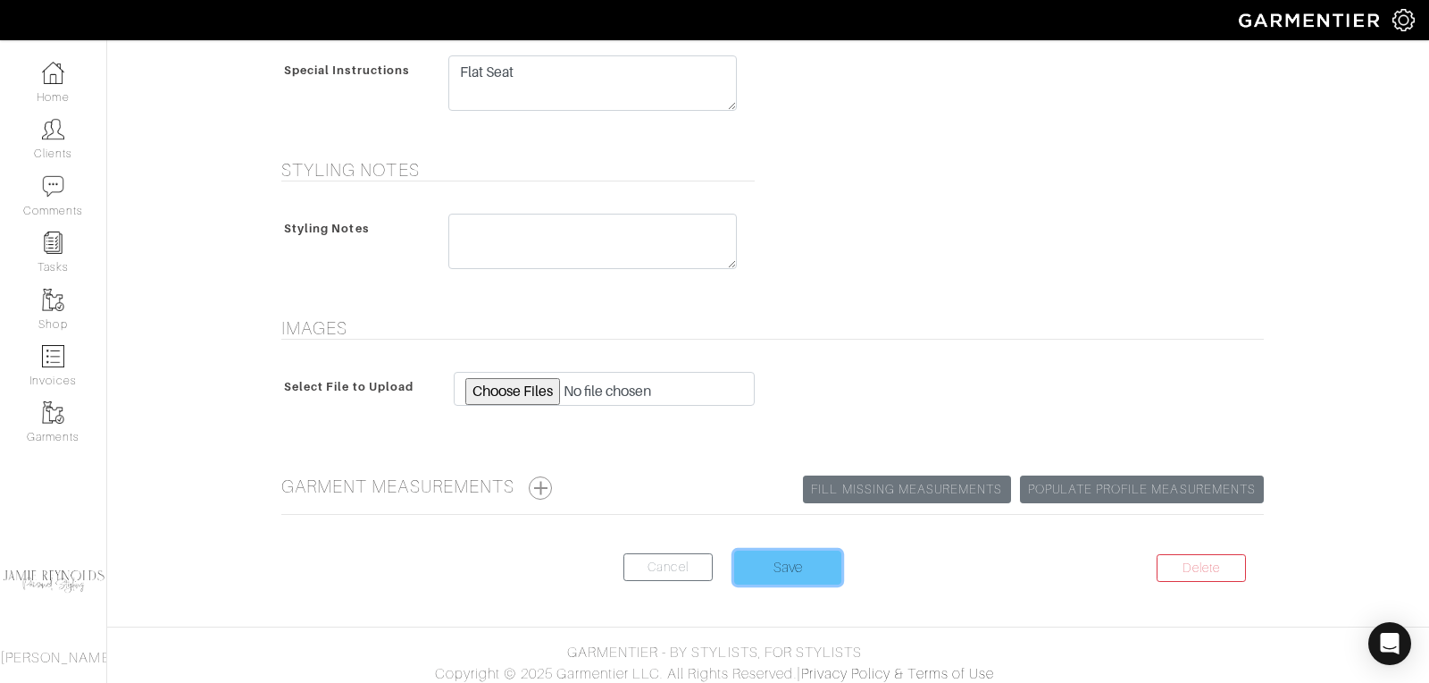
click at [801, 554] on input "Save" at bounding box center [787, 567] width 107 height 34
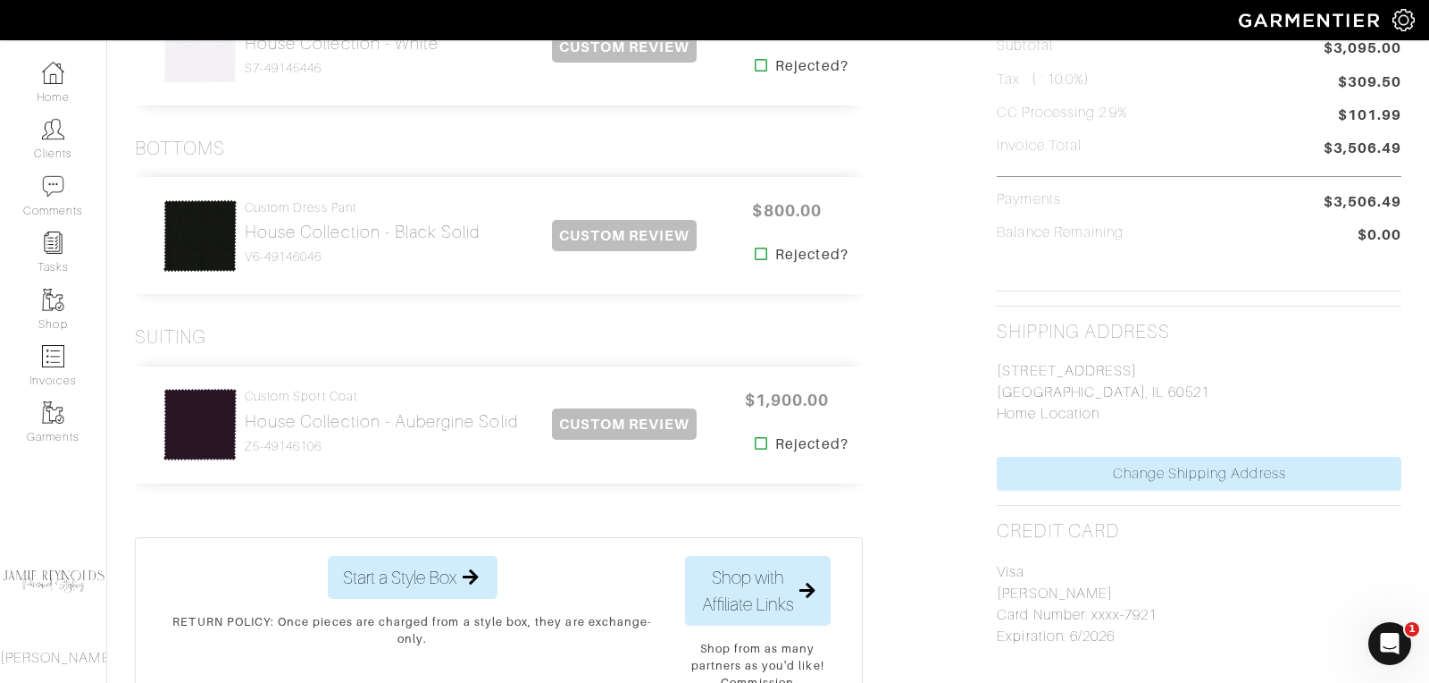
scroll to position [527, 0]
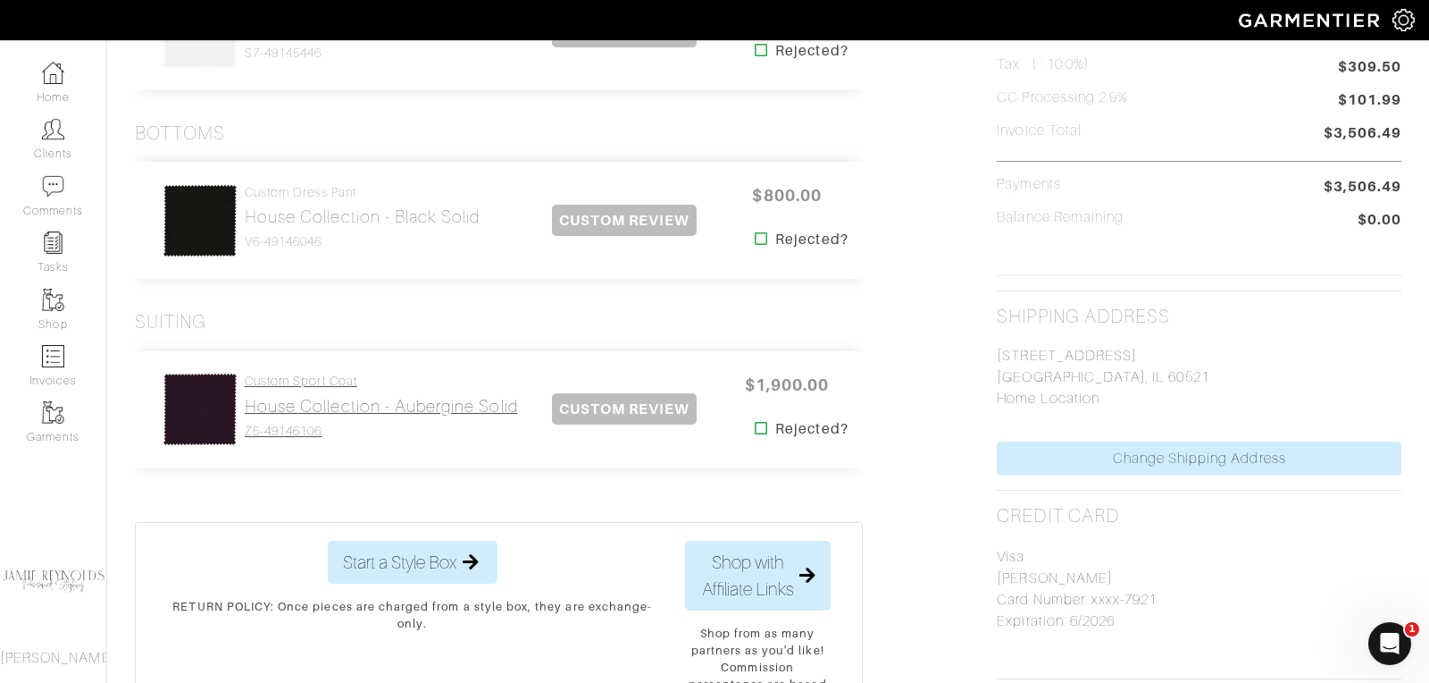
click at [386, 408] on h2 "House Collection - Aubergine Solid" at bounding box center [381, 406] width 273 height 21
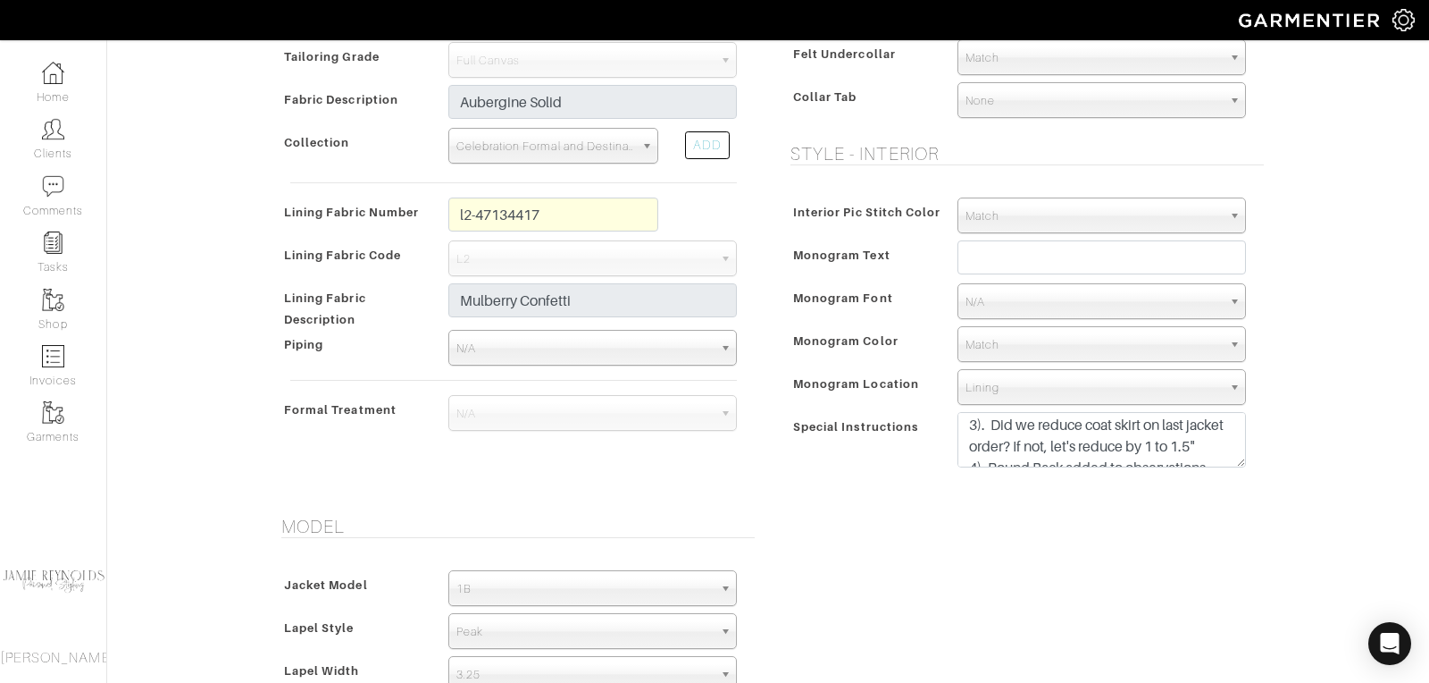
scroll to position [113, 0]
drag, startPoint x: 1201, startPoint y: 437, endPoint x: 1005, endPoint y: 434, distance: 195.7
click at [1005, 434] on textarea "SPECIAL INSTRUCTIONS: Please change to Bemberg lining L7-48135286(30) PLUM 1). …" at bounding box center [1102, 439] width 289 height 55
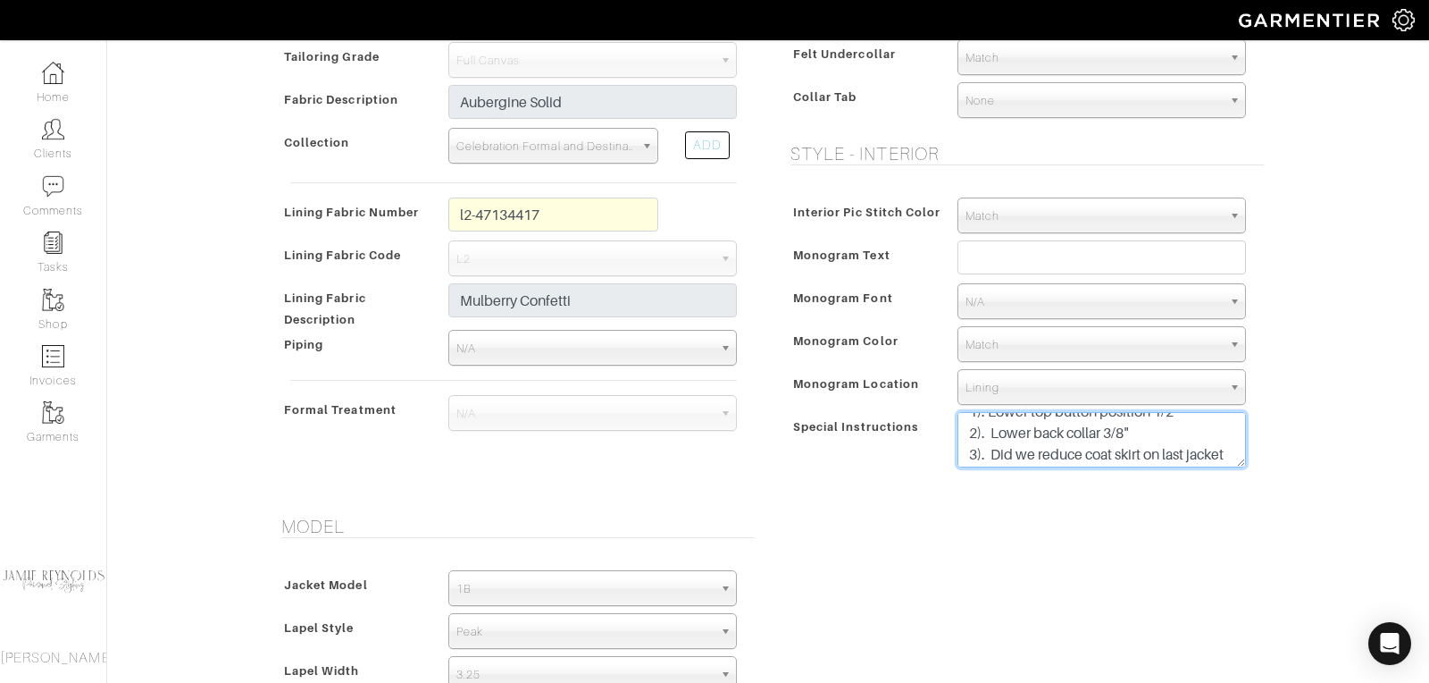
scroll to position [101, 0]
drag, startPoint x: 993, startPoint y: 431, endPoint x: 996, endPoint y: 442, distance: 11.1
click at [996, 442] on textarea "SPECIAL INSTRUCTIONS: Please change to Bemberg lining L7-48135286(30) PLUM 1). …" at bounding box center [1102, 439] width 289 height 55
drag, startPoint x: 992, startPoint y: 432, endPoint x: 995, endPoint y: 446, distance: 13.9
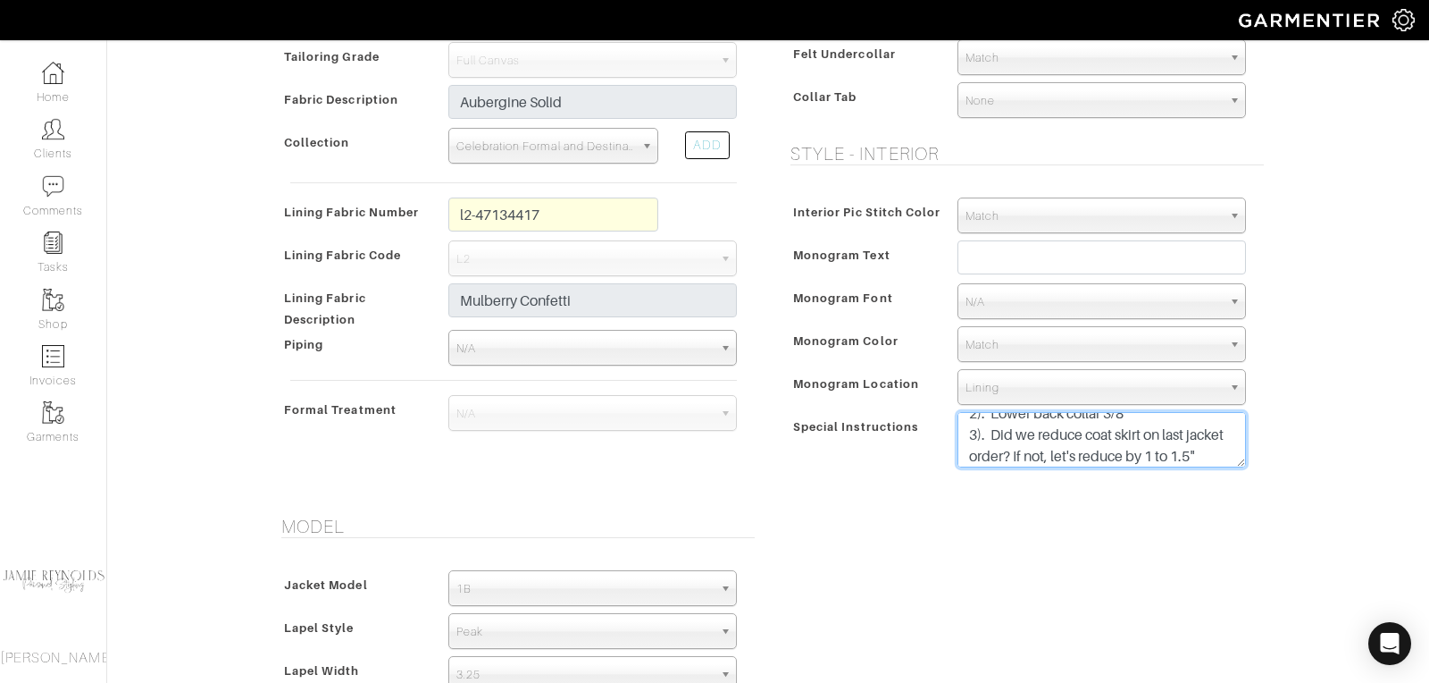
click at [995, 447] on textarea "SPECIAL INSTRUCTIONS: Please change to Bemberg lining L7-48135286(30) PLUM 1). …" at bounding box center [1102, 439] width 289 height 55
drag, startPoint x: 1197, startPoint y: 426, endPoint x: 987, endPoint y: 435, distance: 210.1
click at [987, 435] on textarea "SPECIAL INSTRUCTIONS: Please change to Bemberg lining L7-48135286(30) PLUM 1). …" at bounding box center [1102, 439] width 289 height 55
click at [1211, 446] on textarea "SPECIAL INSTRUCTIONS: Please change to Bemberg lining L7-48135286(30) PLUM 1). …" at bounding box center [1102, 439] width 289 height 55
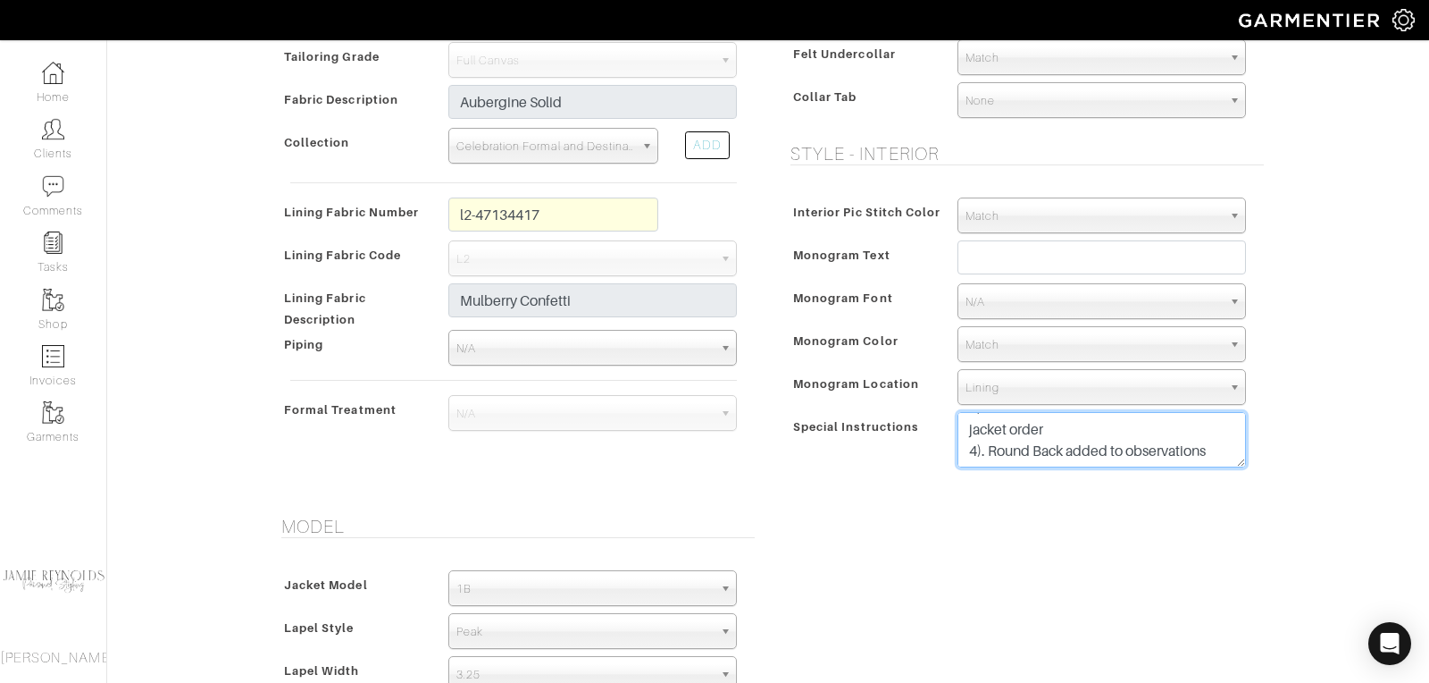
scroll to position [141, 0]
click at [1089, 447] on textarea "SPECIAL INSTRUCTIONS: Please change to Bemberg lining L7-48135286(30) PLUM 1). …" at bounding box center [1102, 439] width 289 height 55
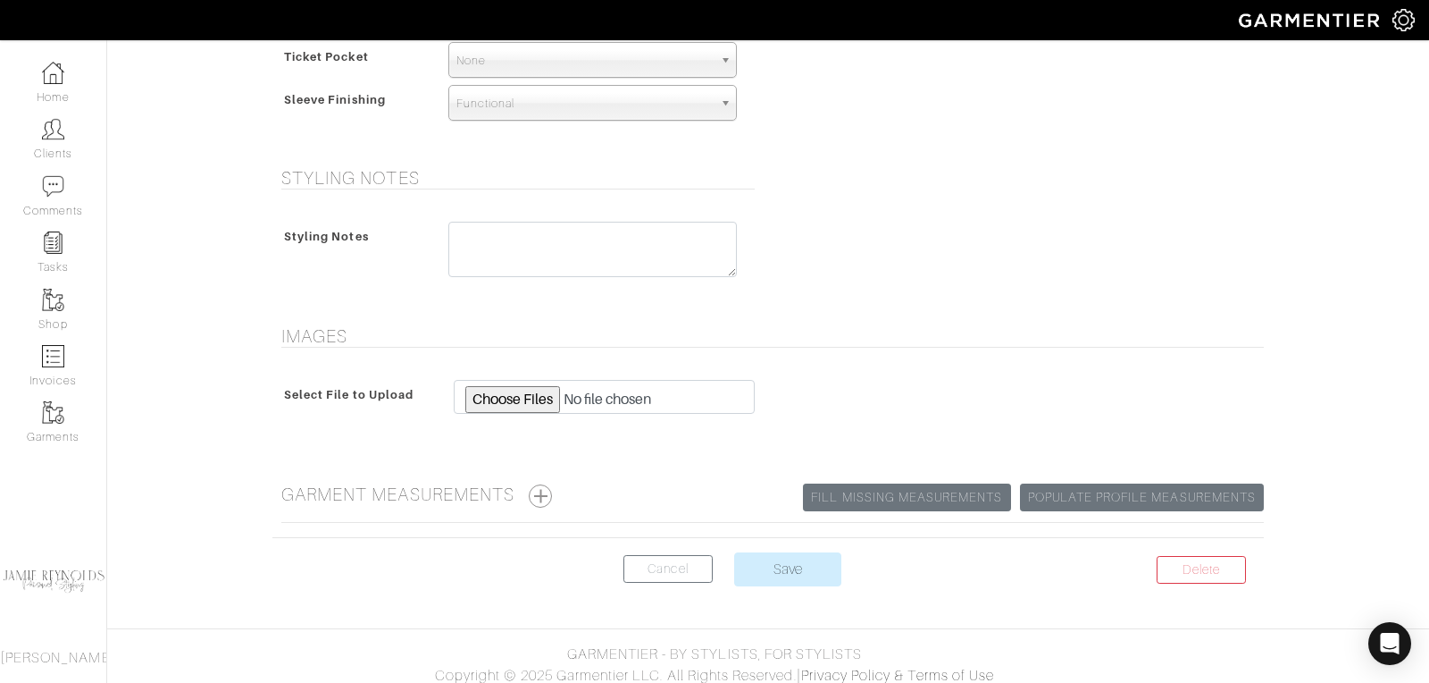
scroll to position [1335, 0]
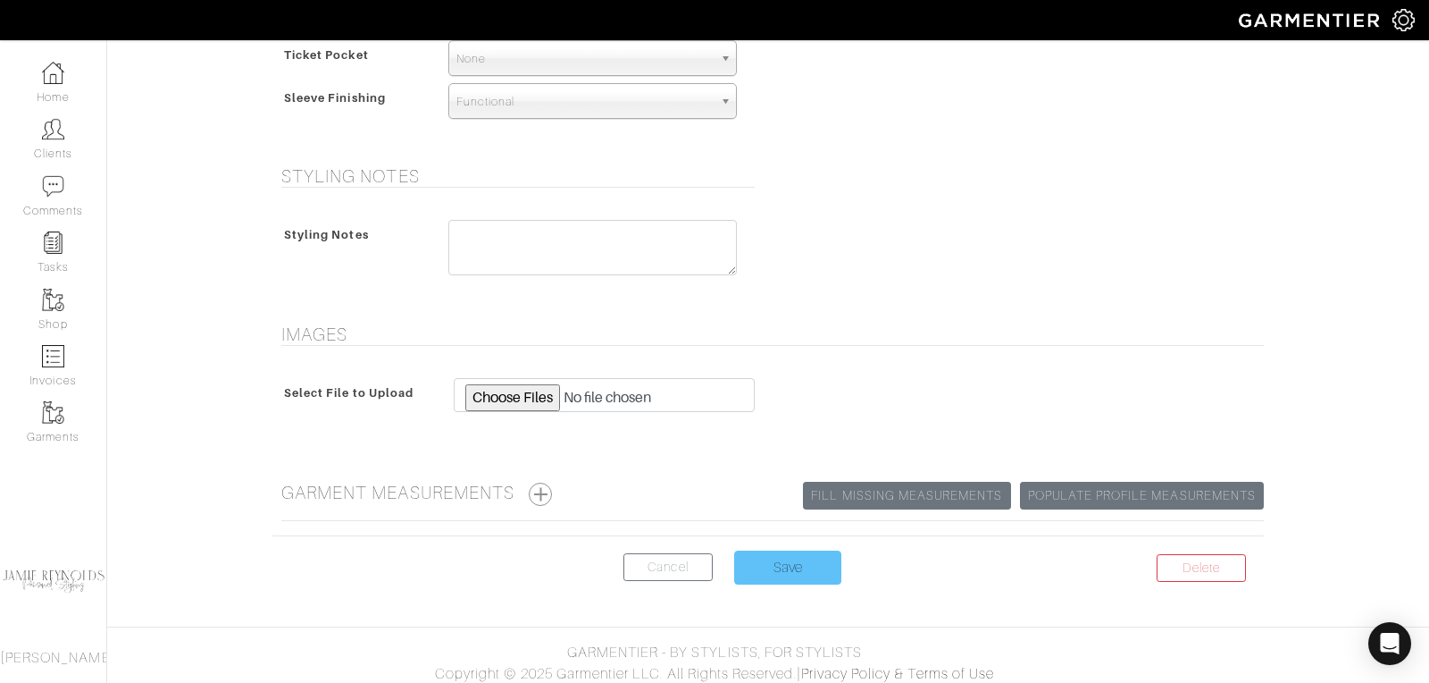
type textarea "SPECIAL INSTRUCTIONS: Please change to Bemberg lining L7-48135286(30) PLUM 1). …"
click at [786, 556] on input "Save" at bounding box center [787, 567] width 107 height 34
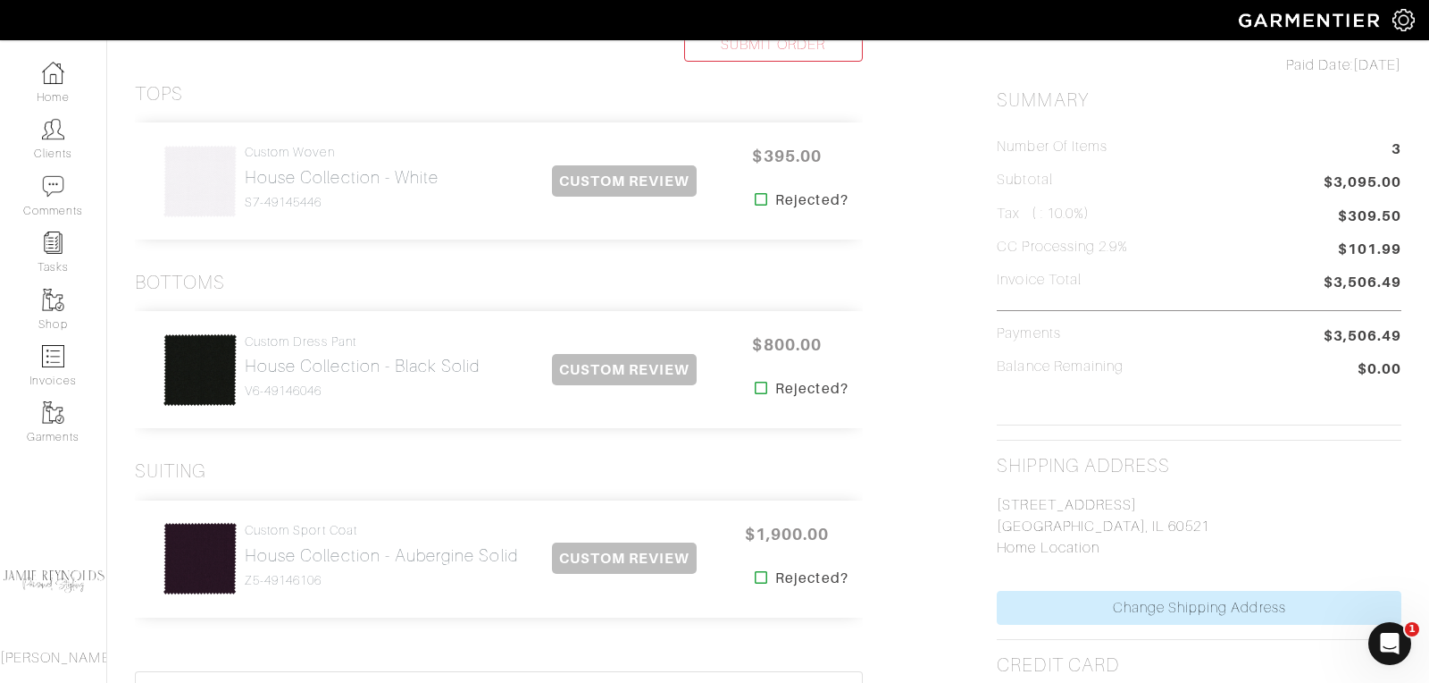
scroll to position [411, 0]
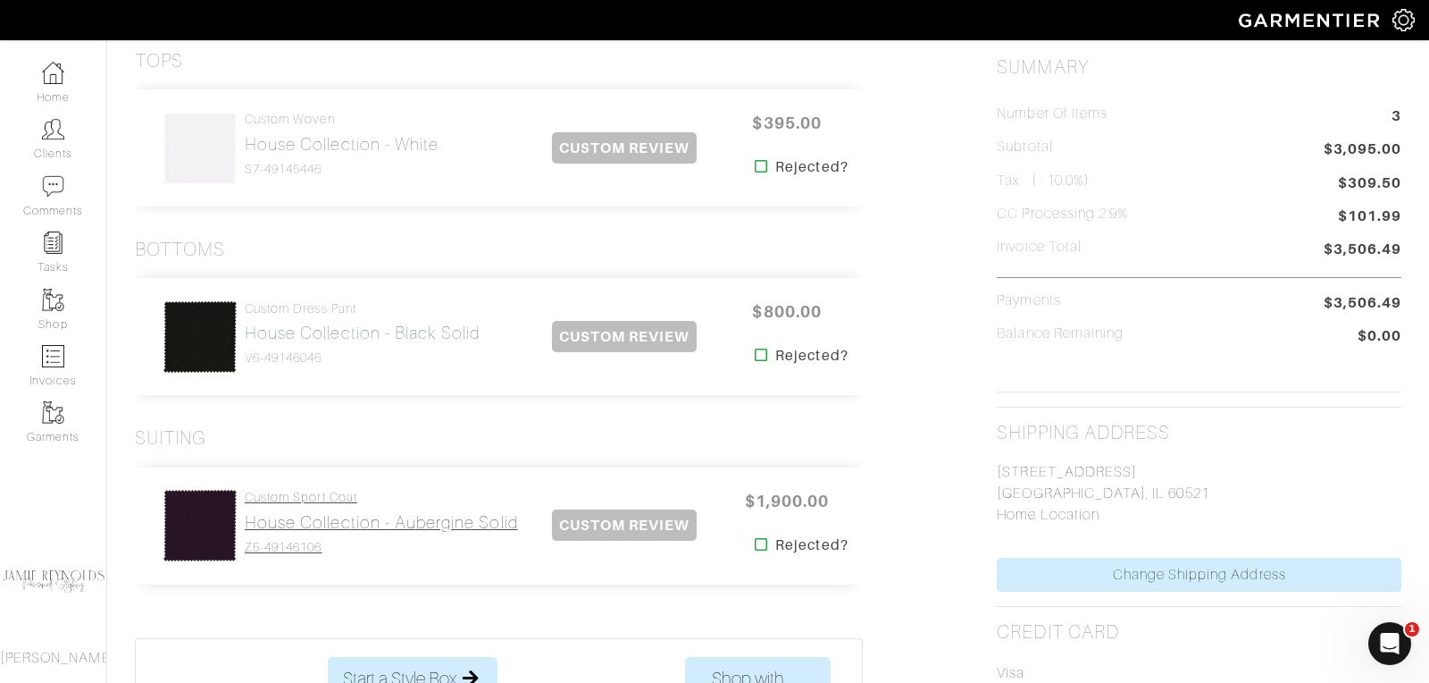
click at [317, 512] on h2 "House Collection - Aubergine Solid" at bounding box center [381, 522] width 273 height 21
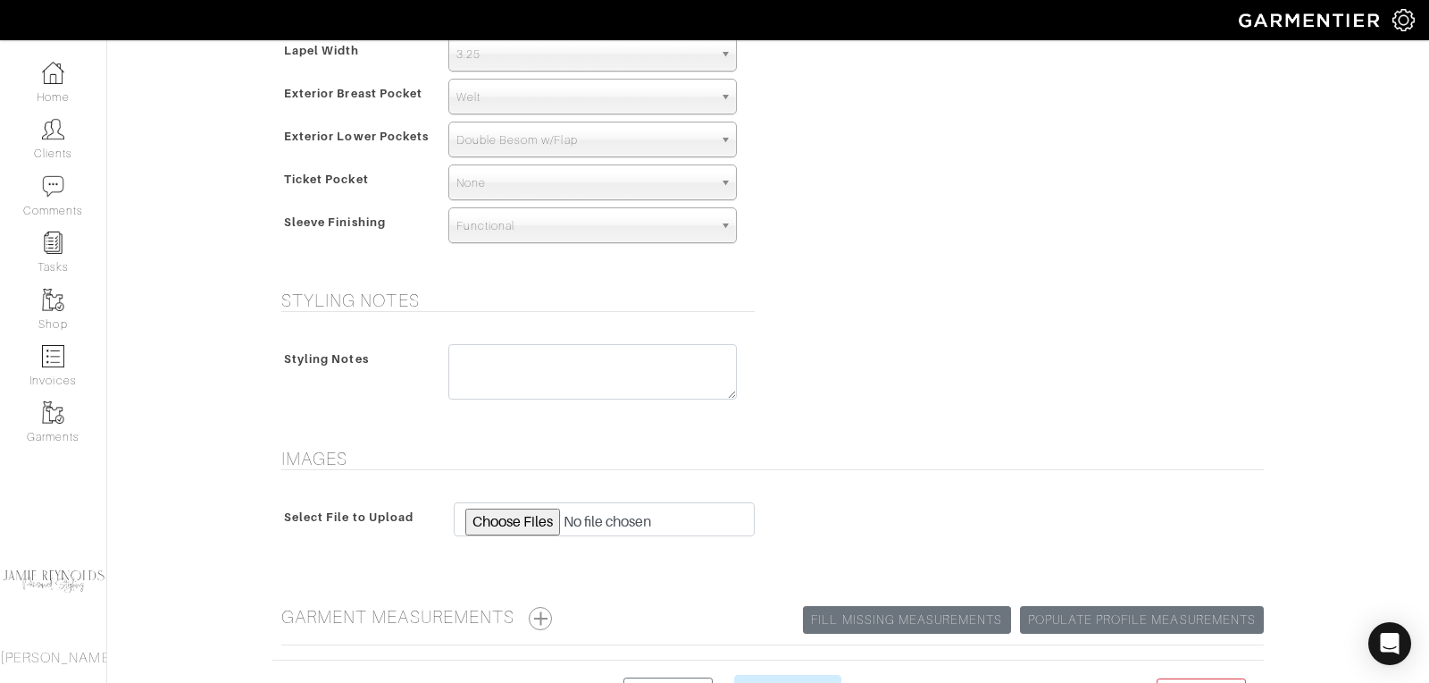
scroll to position [1335, 0]
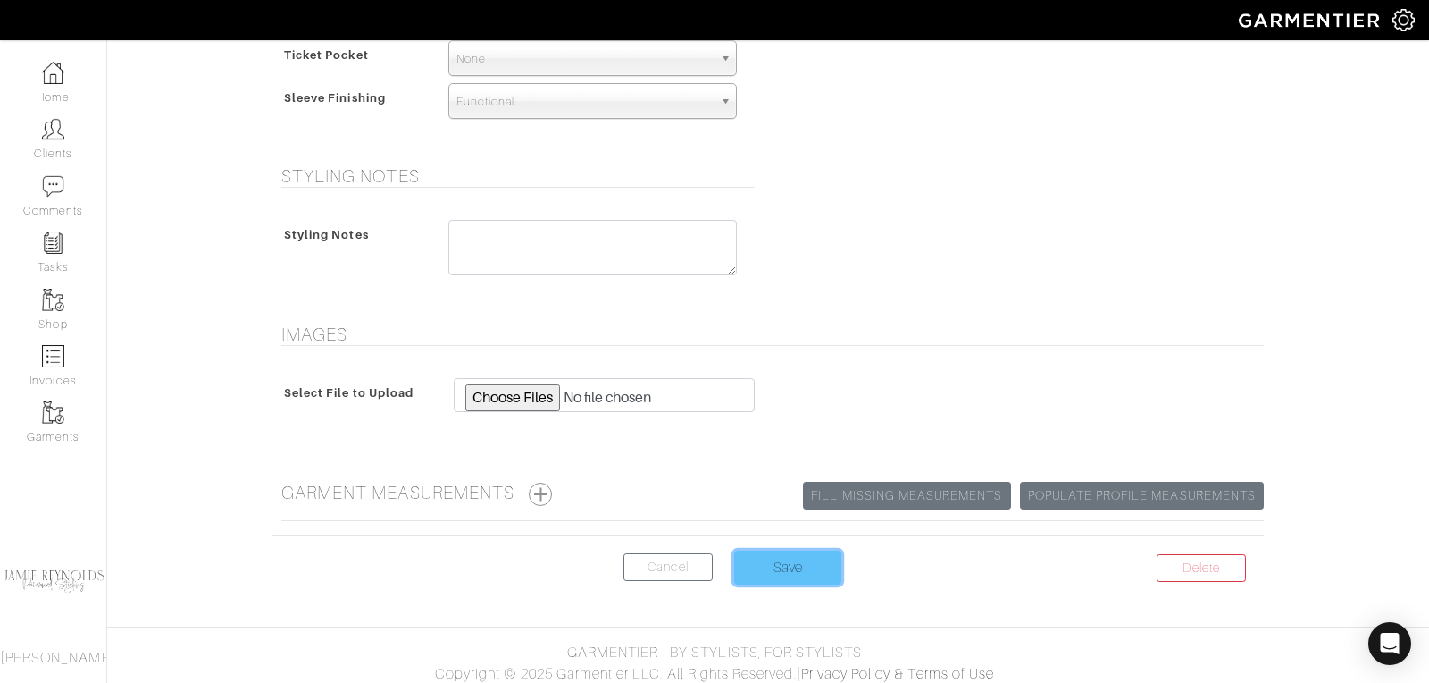
click at [800, 554] on input "Save" at bounding box center [787, 567] width 107 height 34
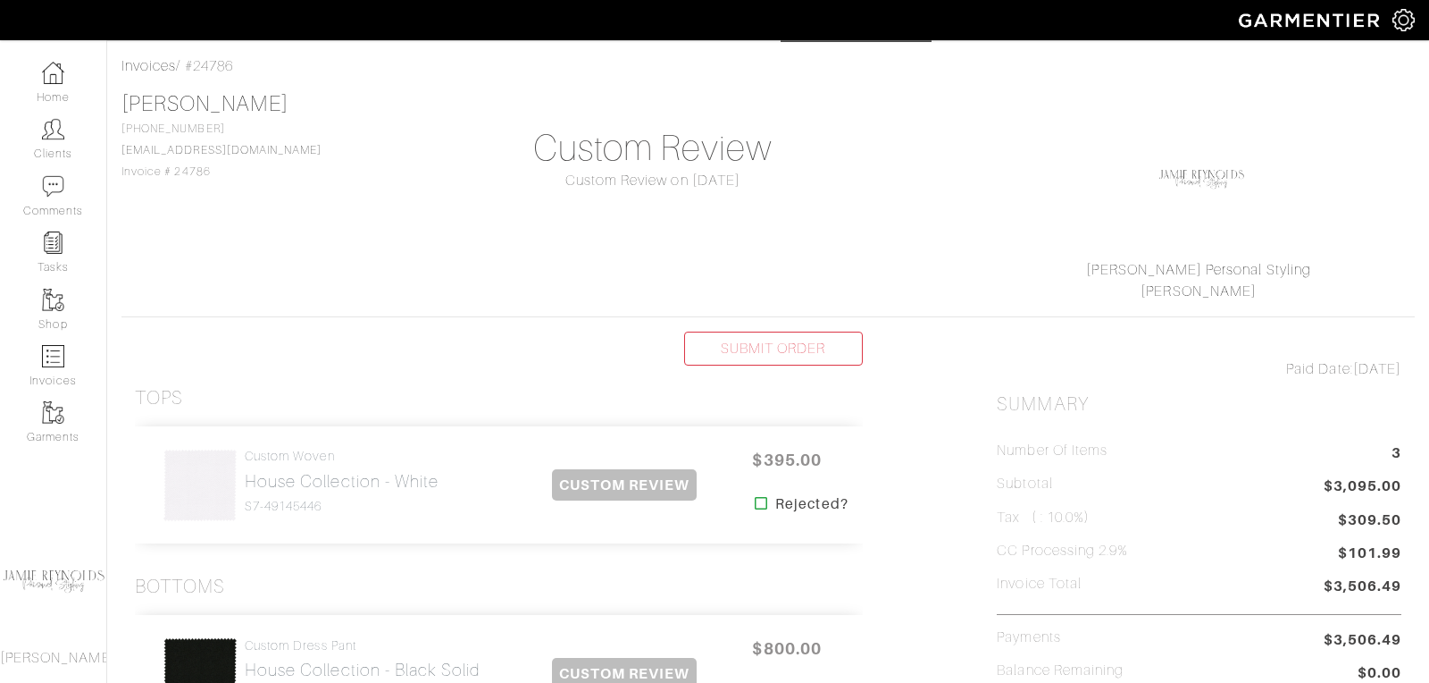
scroll to position [251, 0]
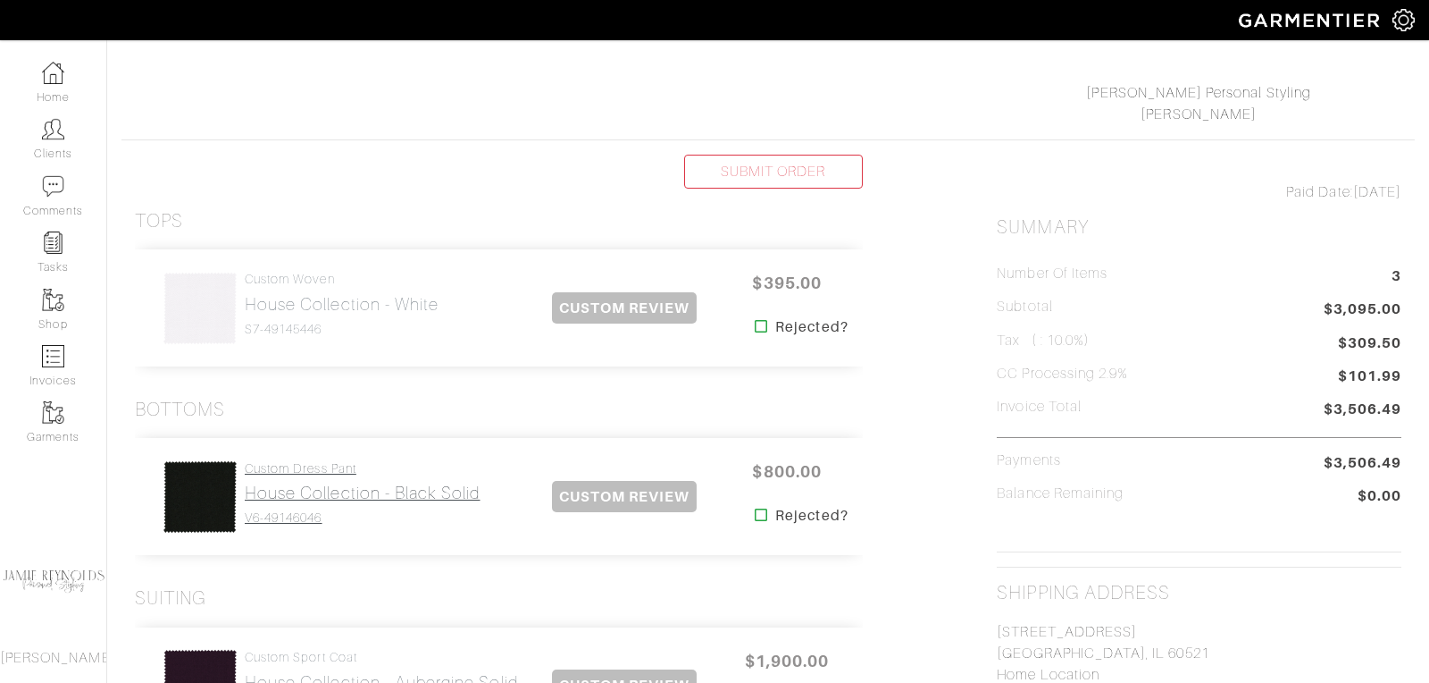
click at [338, 489] on h2 "House Collection - Black Solid" at bounding box center [363, 492] width 236 height 21
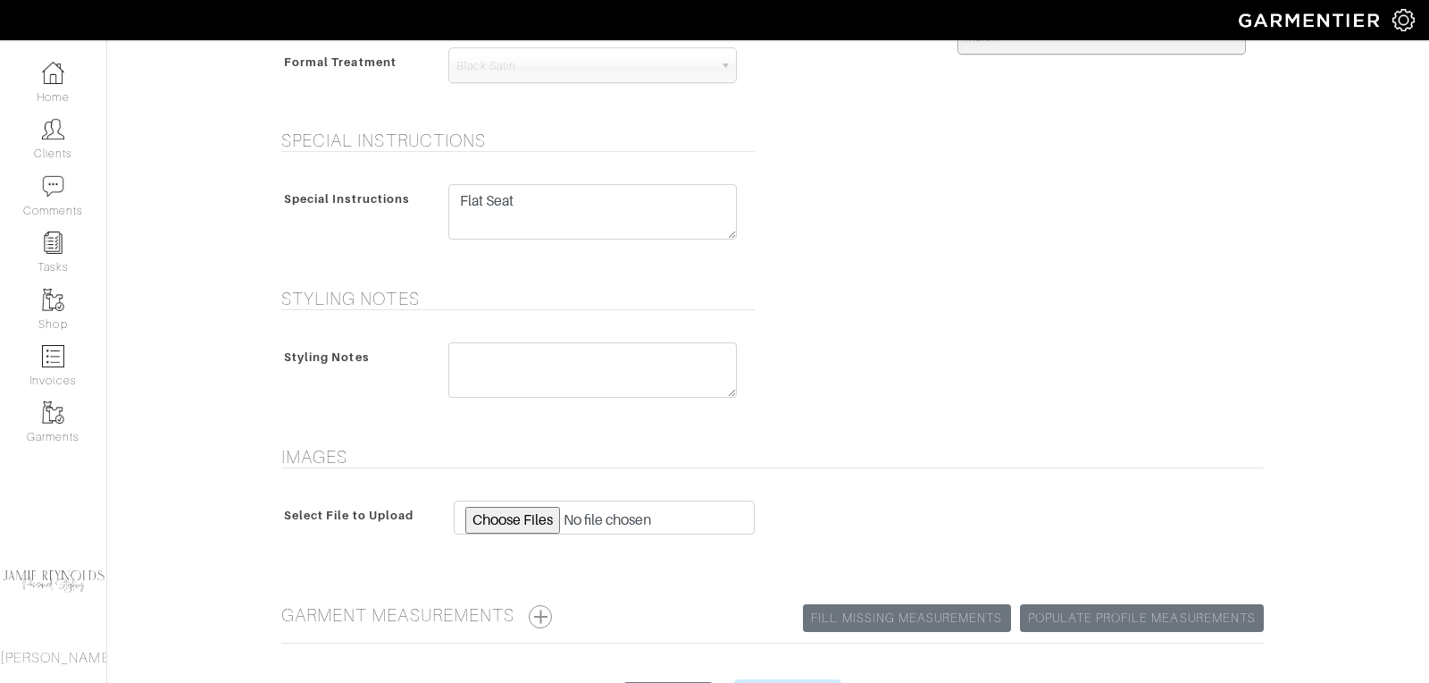
scroll to position [745, 0]
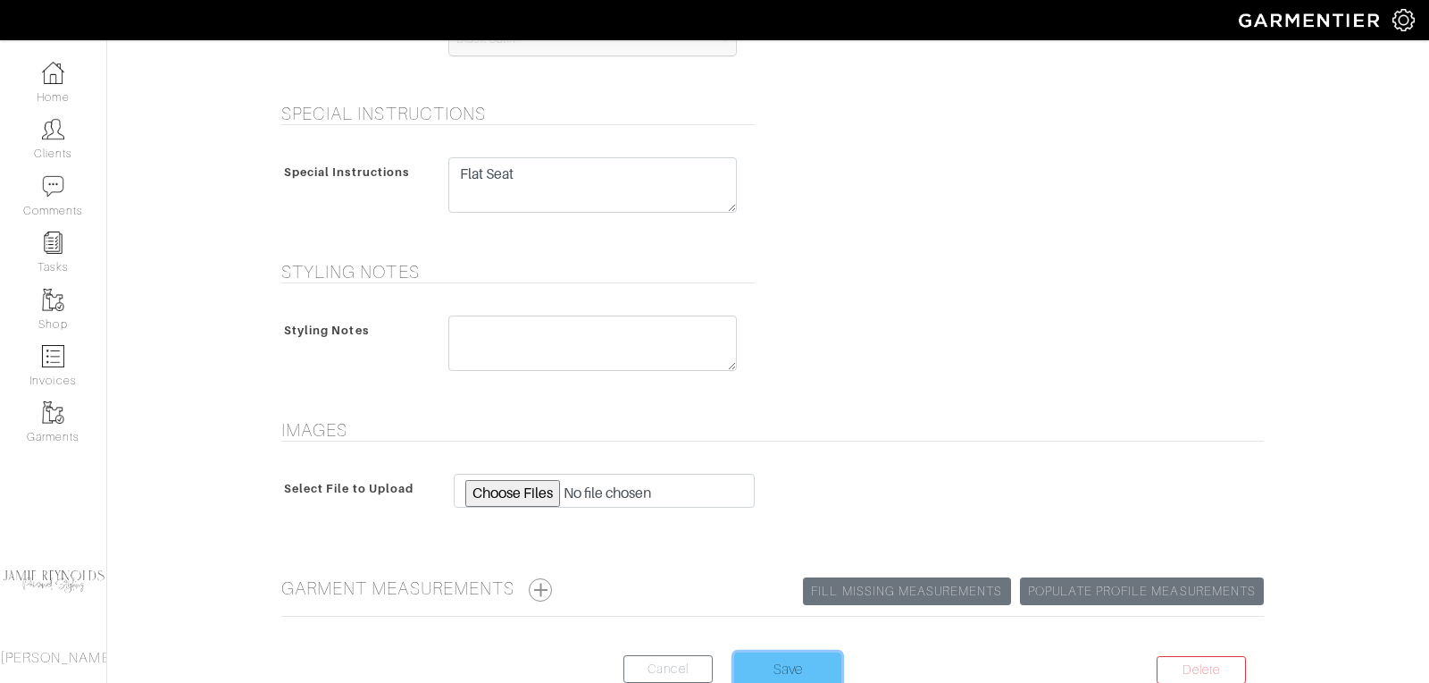
click at [803, 655] on input "Save" at bounding box center [787, 669] width 107 height 34
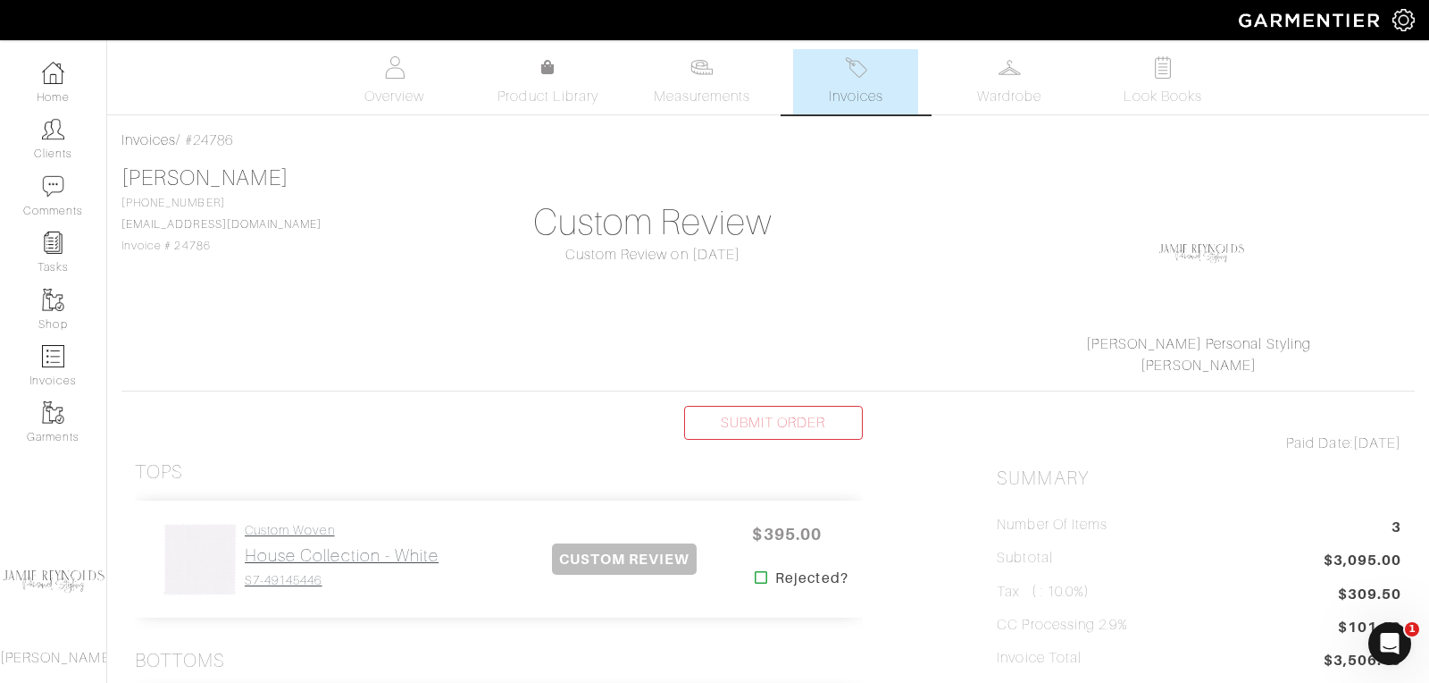
click at [344, 549] on h2 "House Collection - White" at bounding box center [342, 555] width 194 height 21
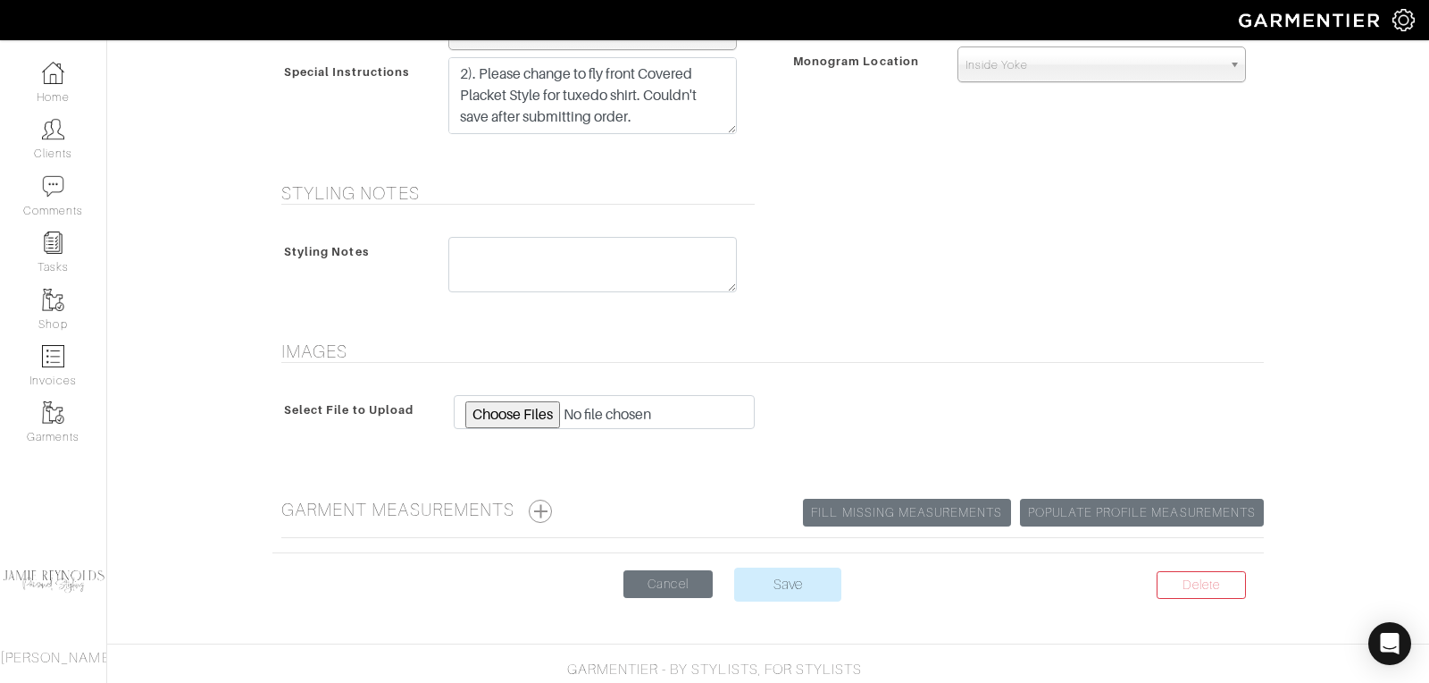
scroll to position [916, 0]
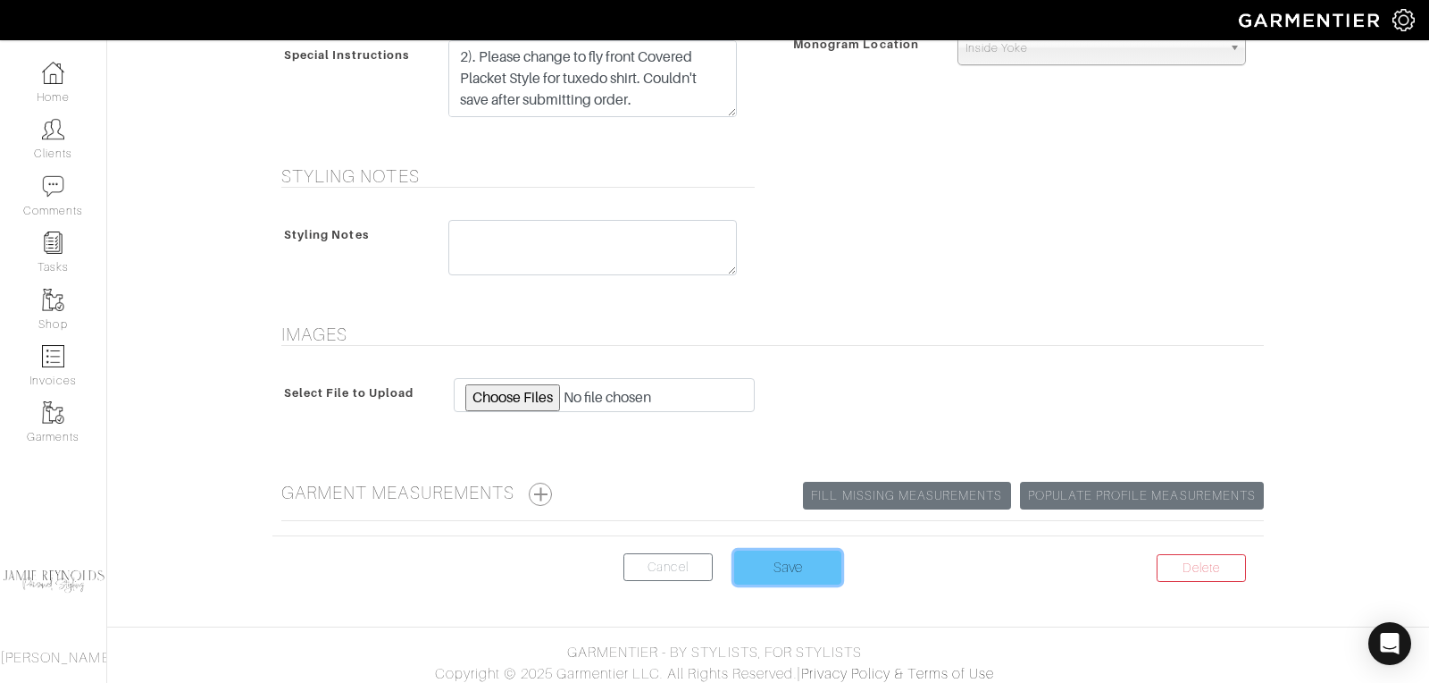
click at [779, 554] on input "Save" at bounding box center [787, 567] width 107 height 34
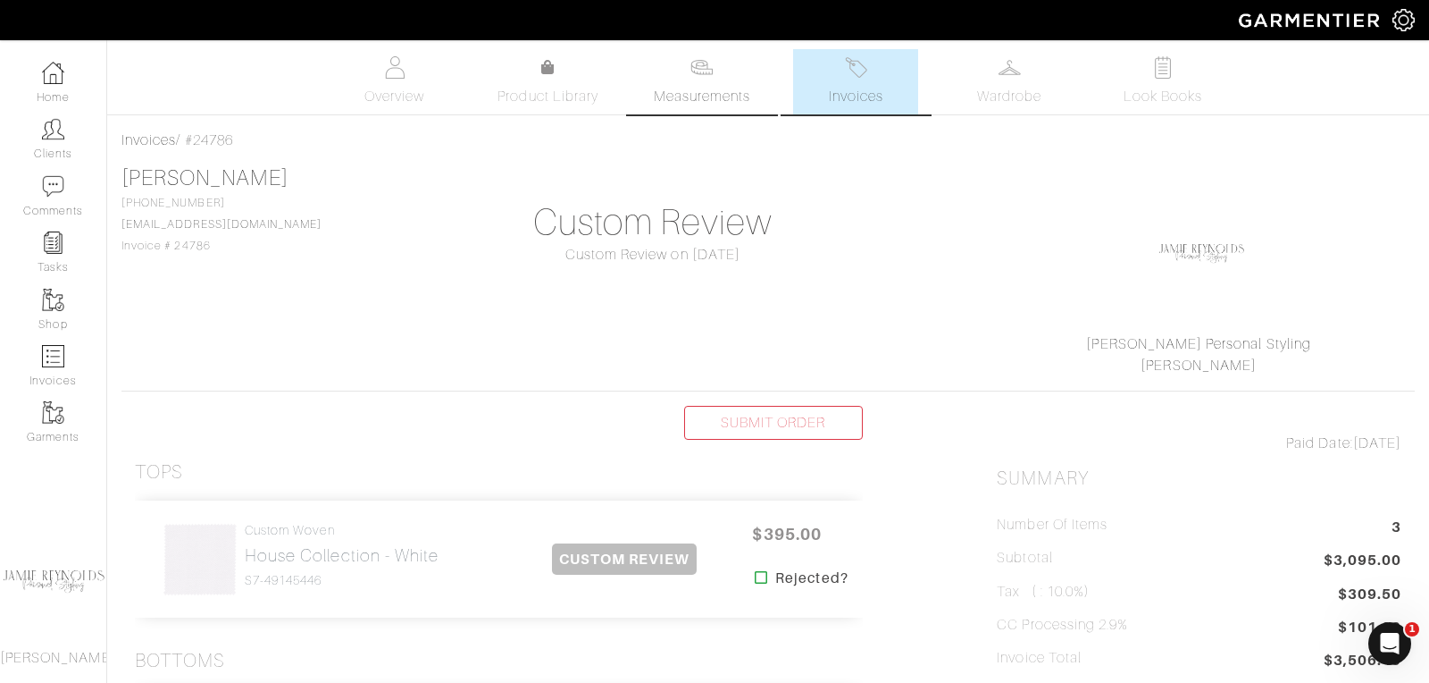
click at [696, 73] on img at bounding box center [702, 67] width 22 height 22
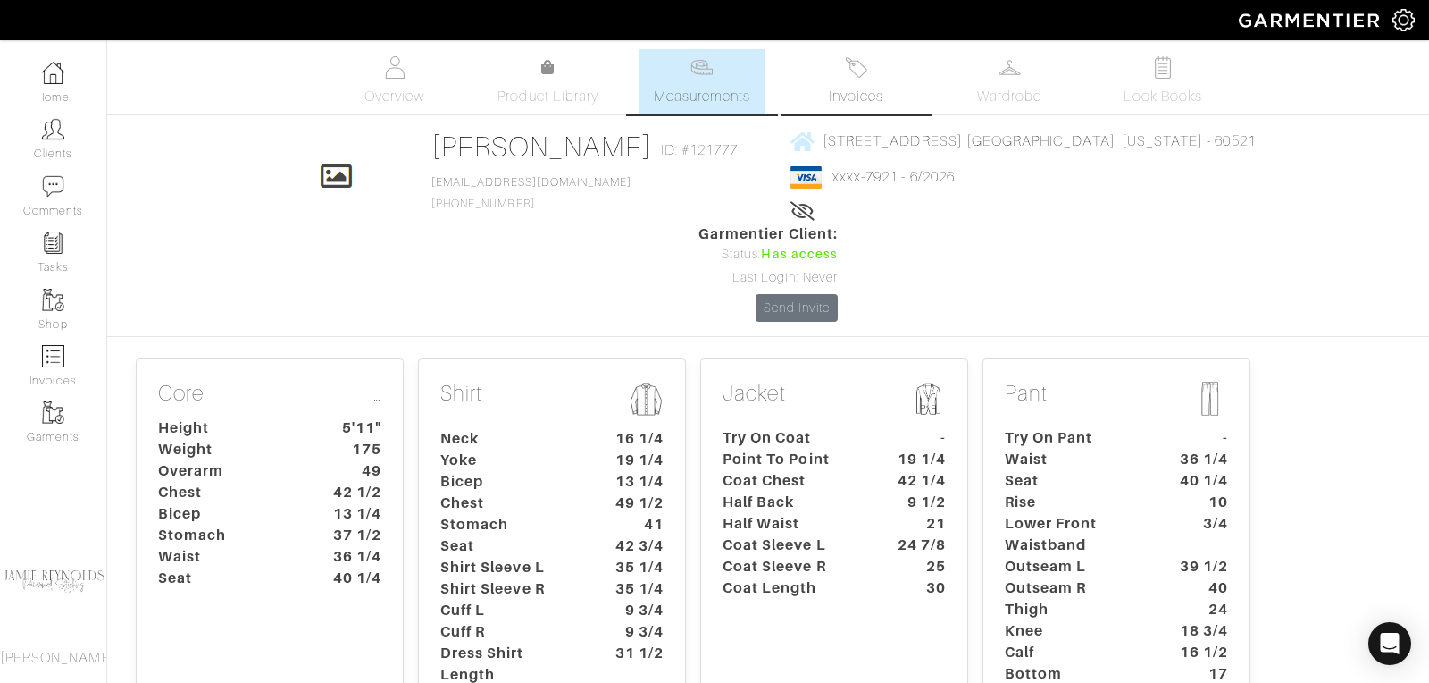
click at [841, 86] on span "Invoices" at bounding box center [856, 96] width 54 height 21
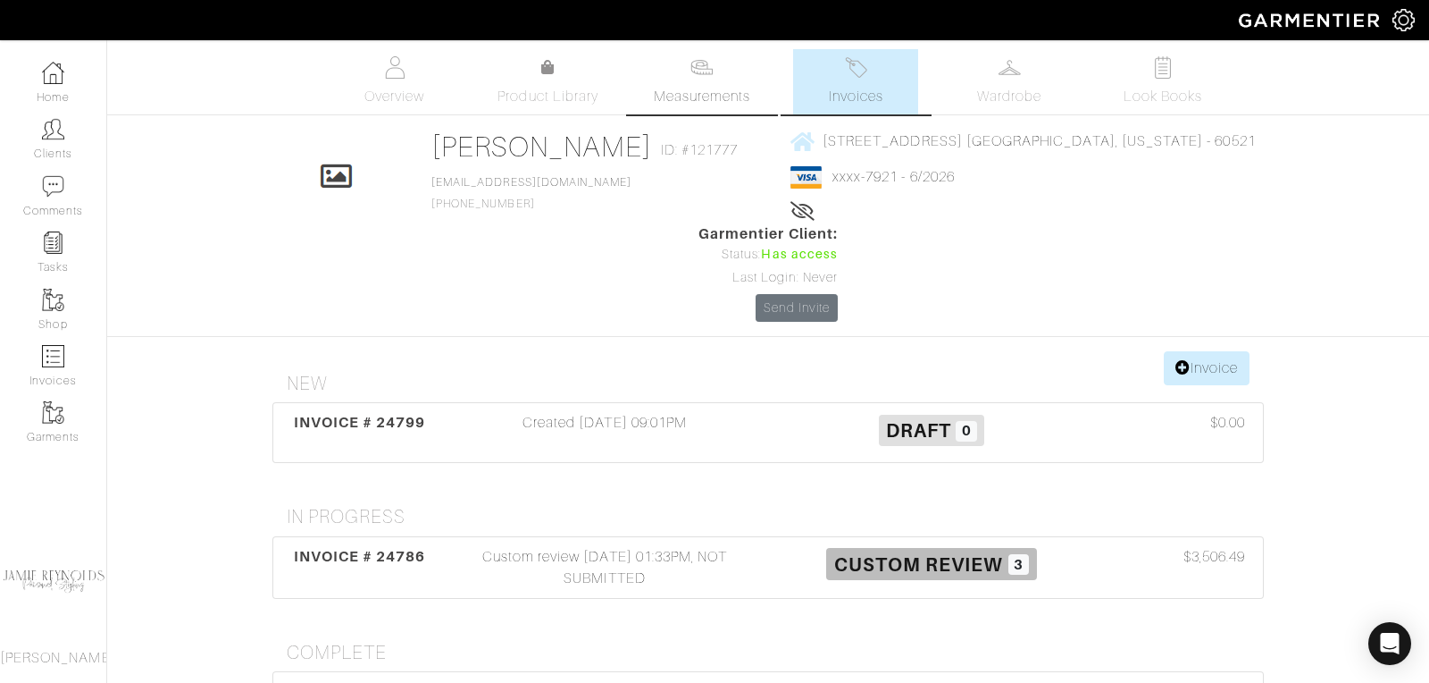
click at [700, 92] on span "Measurements" at bounding box center [702, 96] width 97 height 21
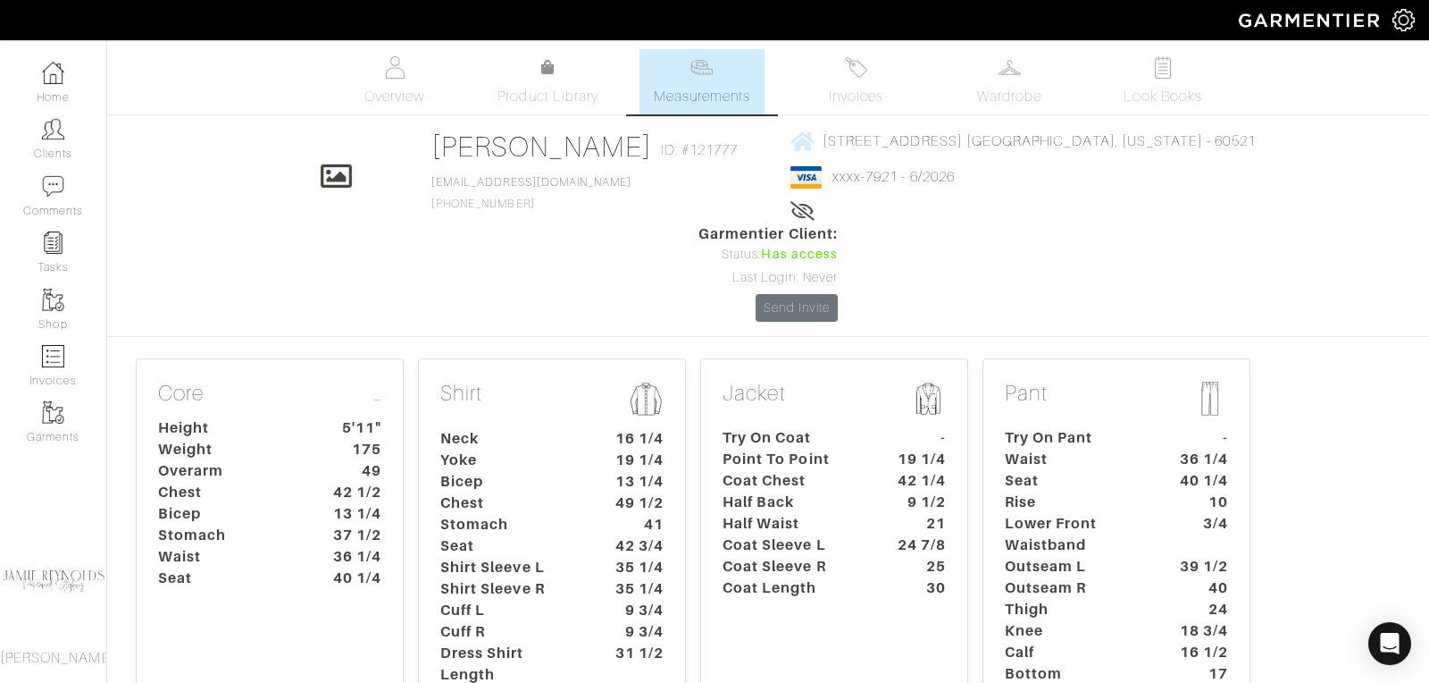
click at [567, 492] on dt "Chest" at bounding box center [510, 502] width 167 height 21
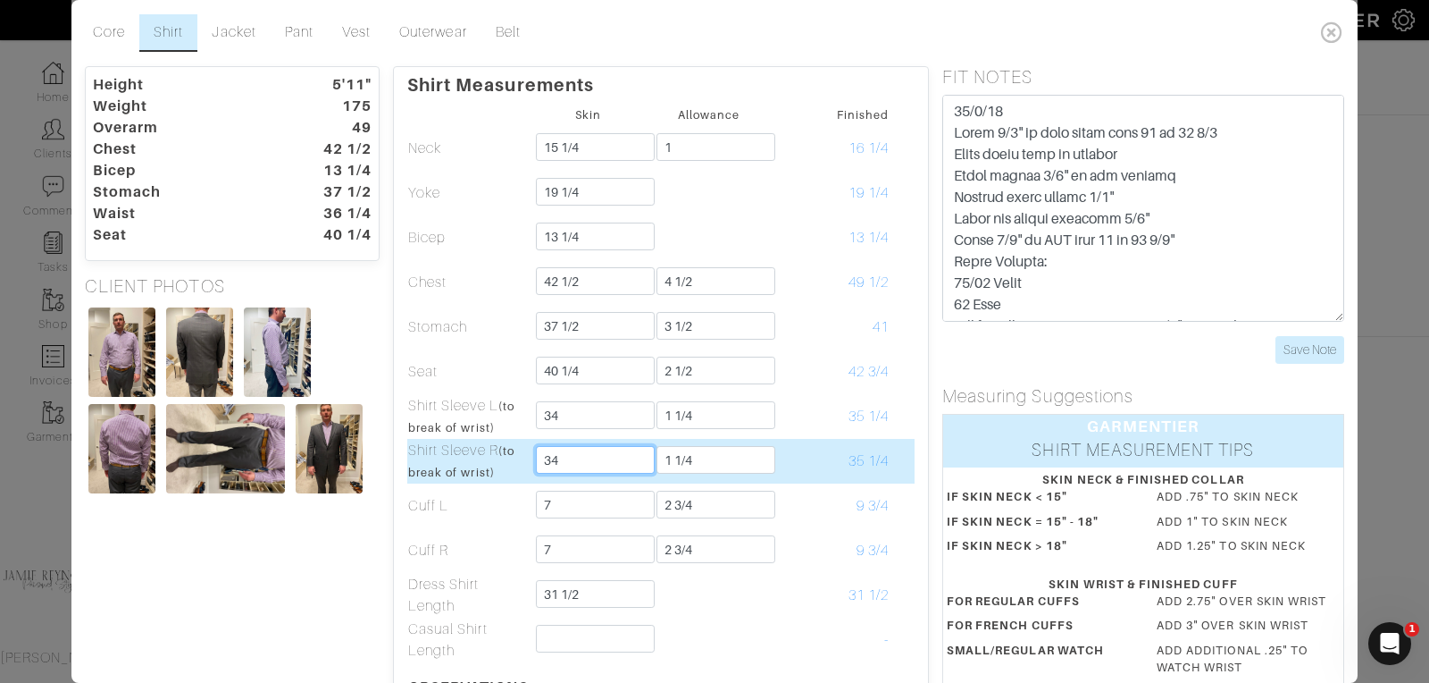
click at [566, 458] on input "34" at bounding box center [595, 460] width 119 height 28
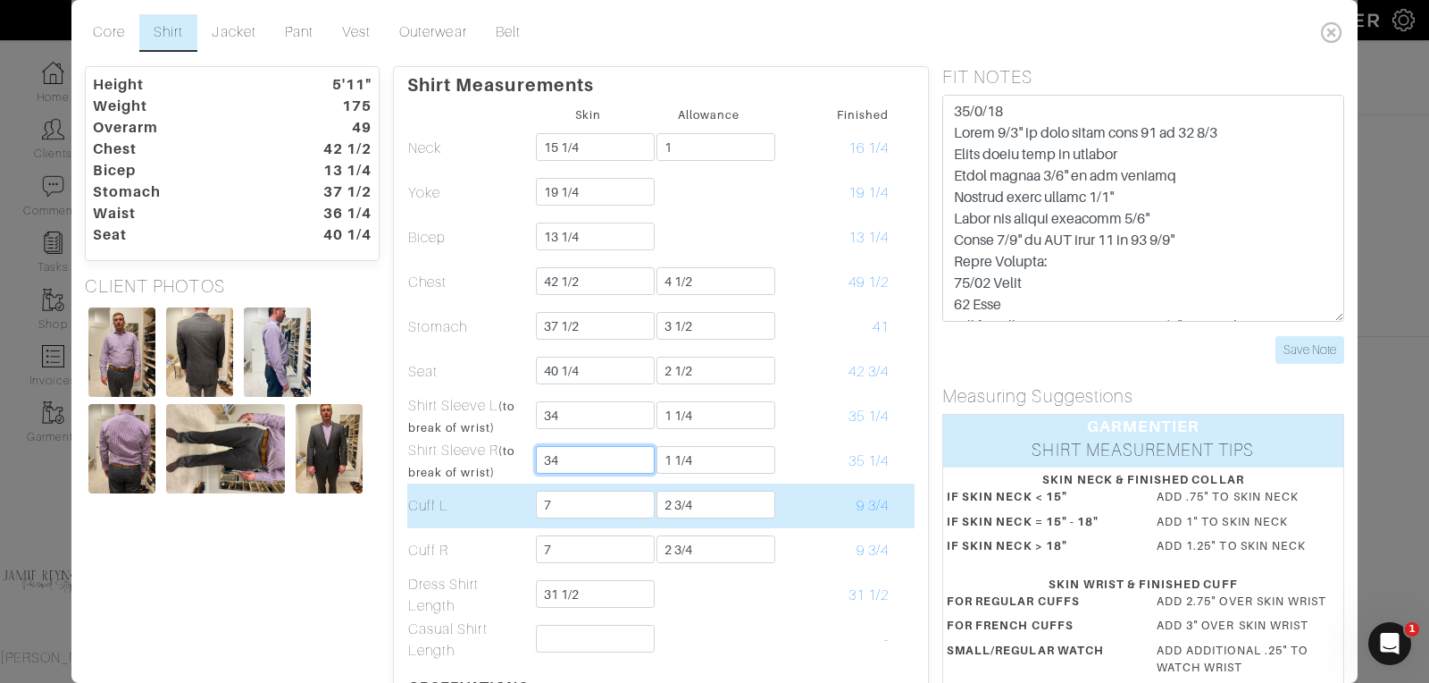
type input "34"
click at [806, 488] on td "9 3/4" at bounding box center [829, 505] width 121 height 45
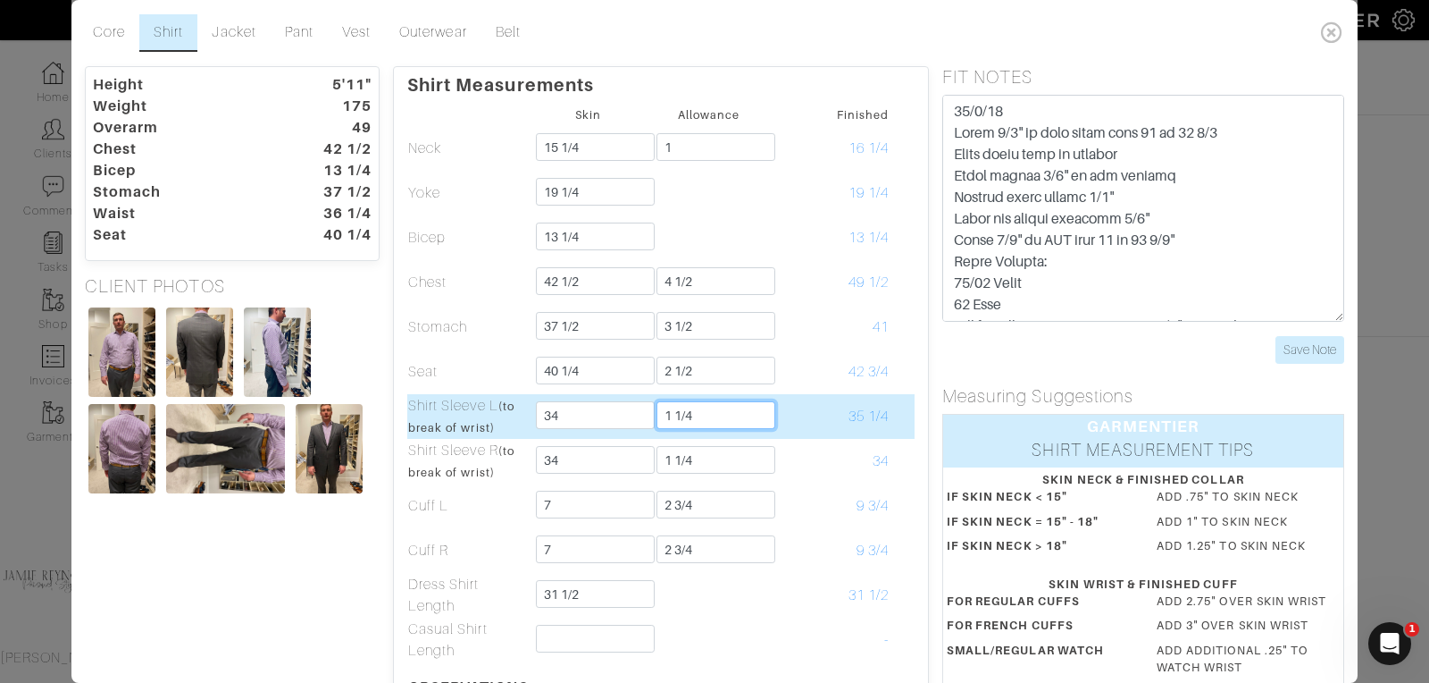
click at [696, 415] on input "1 1/4" at bounding box center [716, 415] width 119 height 28
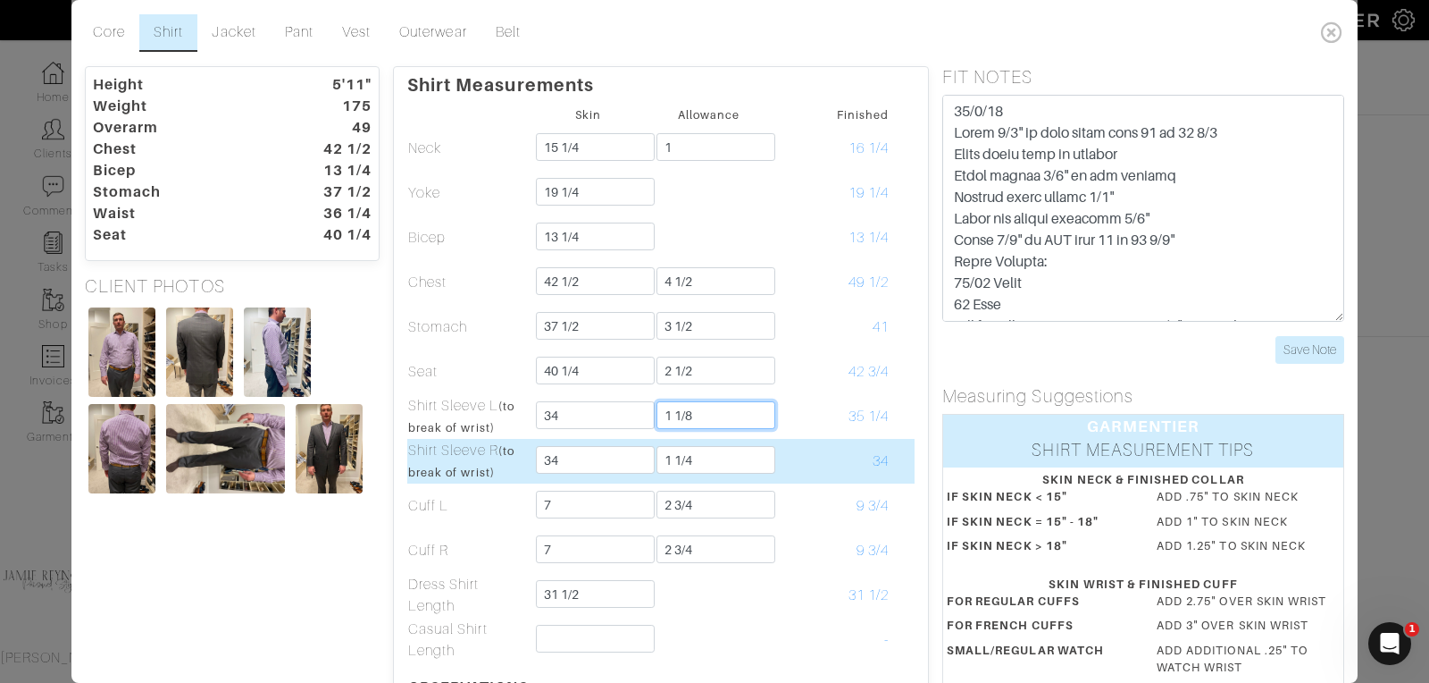
type input "1 1/8"
click at [697, 465] on input "1 1/4" at bounding box center [716, 460] width 119 height 28
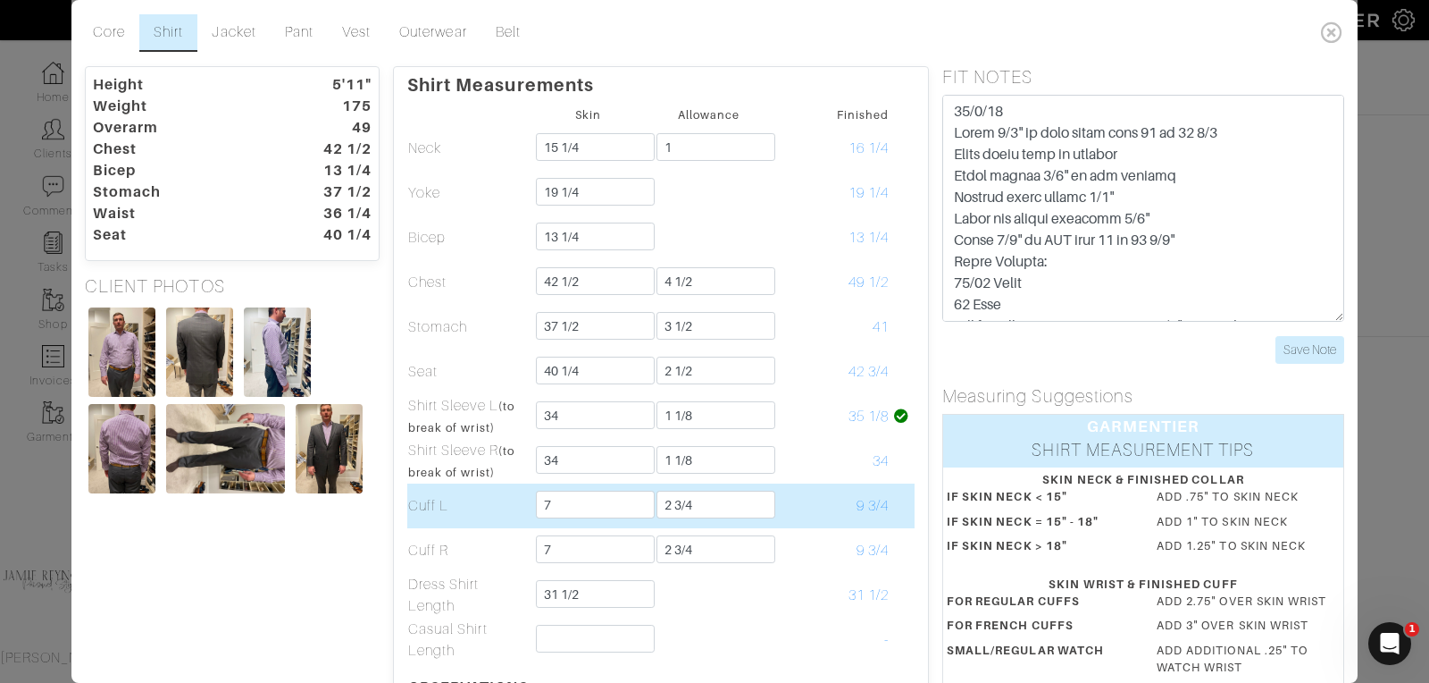
click at [805, 486] on td "9 3/4" at bounding box center [829, 505] width 121 height 45
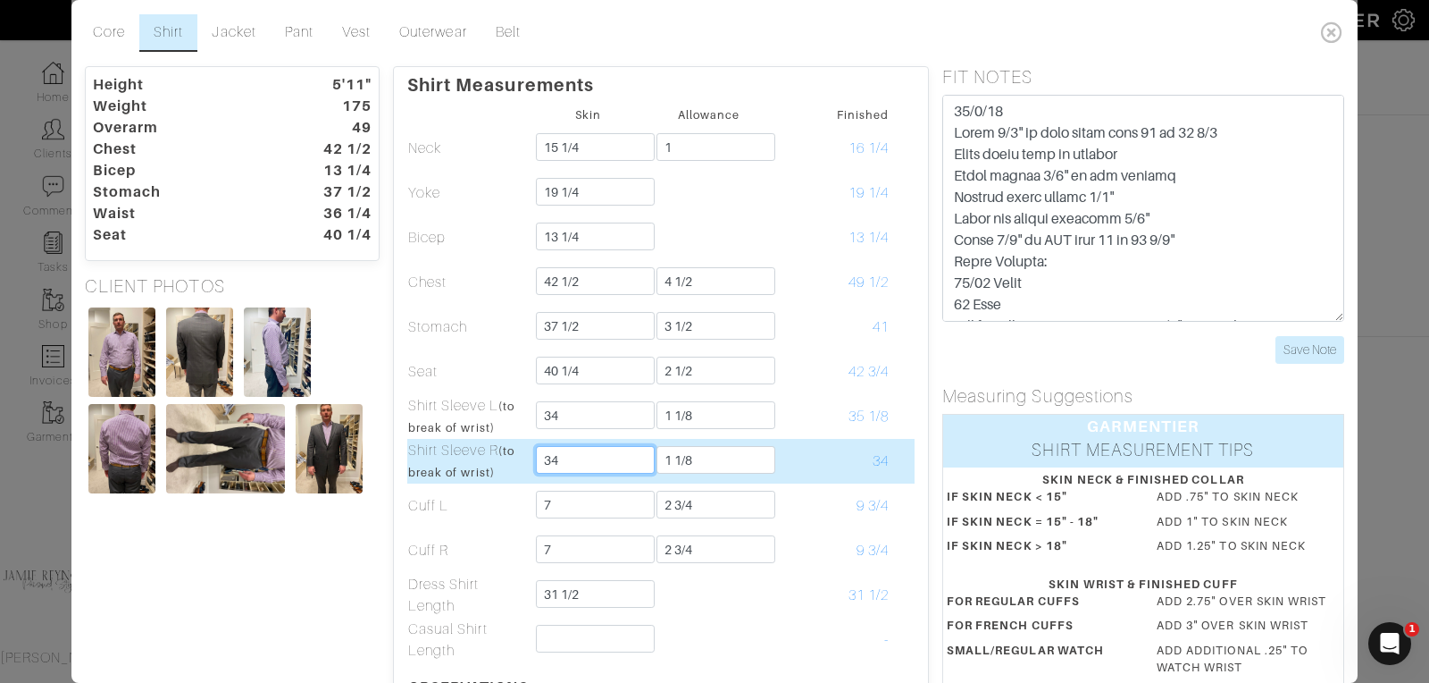
click at [590, 460] on input "34" at bounding box center [595, 460] width 119 height 28
click at [704, 457] on input "1 1/8" at bounding box center [716, 460] width 119 height 28
click at [704, 460] on input "1 1/8" at bounding box center [716, 460] width 119 height 28
drag, startPoint x: 702, startPoint y: 460, endPoint x: 628, endPoint y: 458, distance: 74.2
click at [628, 458] on tr "Shirt Sleeve R (to break of wrist) 34 1 1/8 34" at bounding box center [660, 461] width 507 height 45
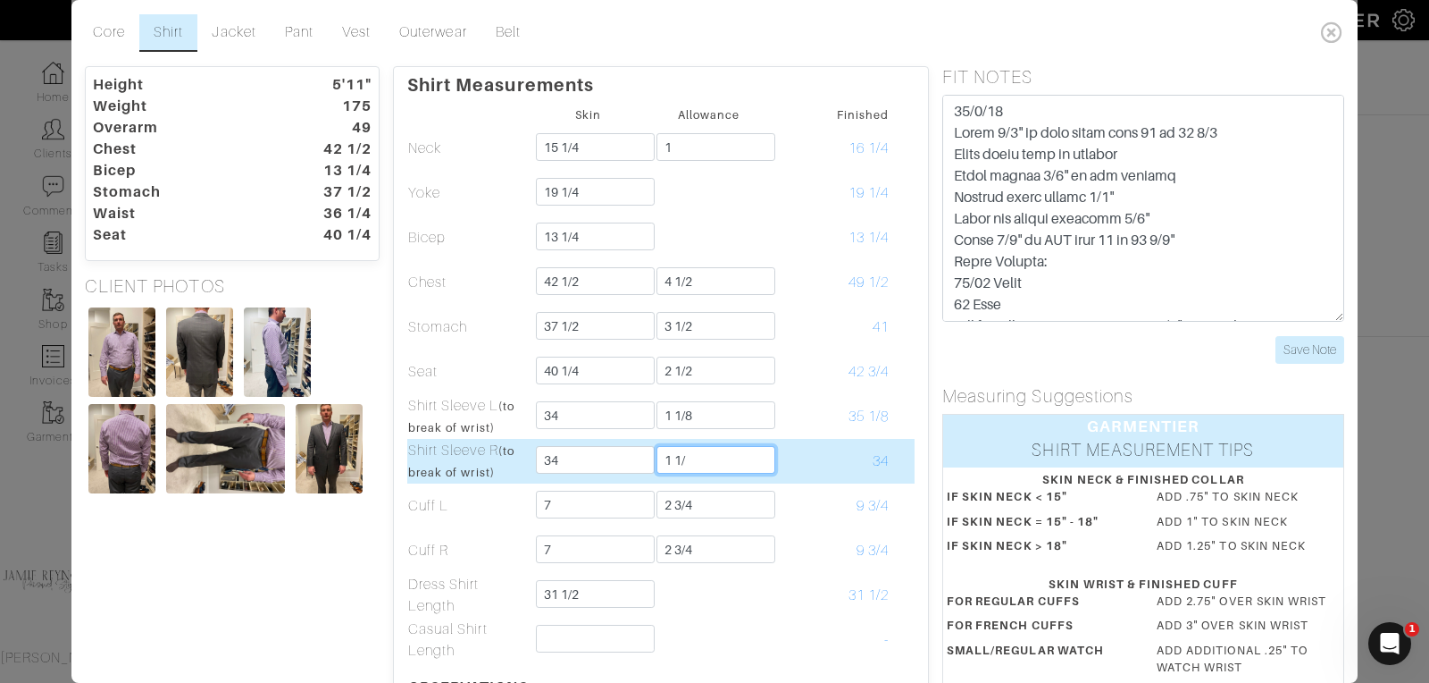
type input "1 1/8"
click at [801, 468] on td "34" at bounding box center [829, 461] width 121 height 45
click at [626, 446] on input "34" at bounding box center [595, 460] width 119 height 28
click at [602, 468] on input "34" at bounding box center [595, 460] width 119 height 28
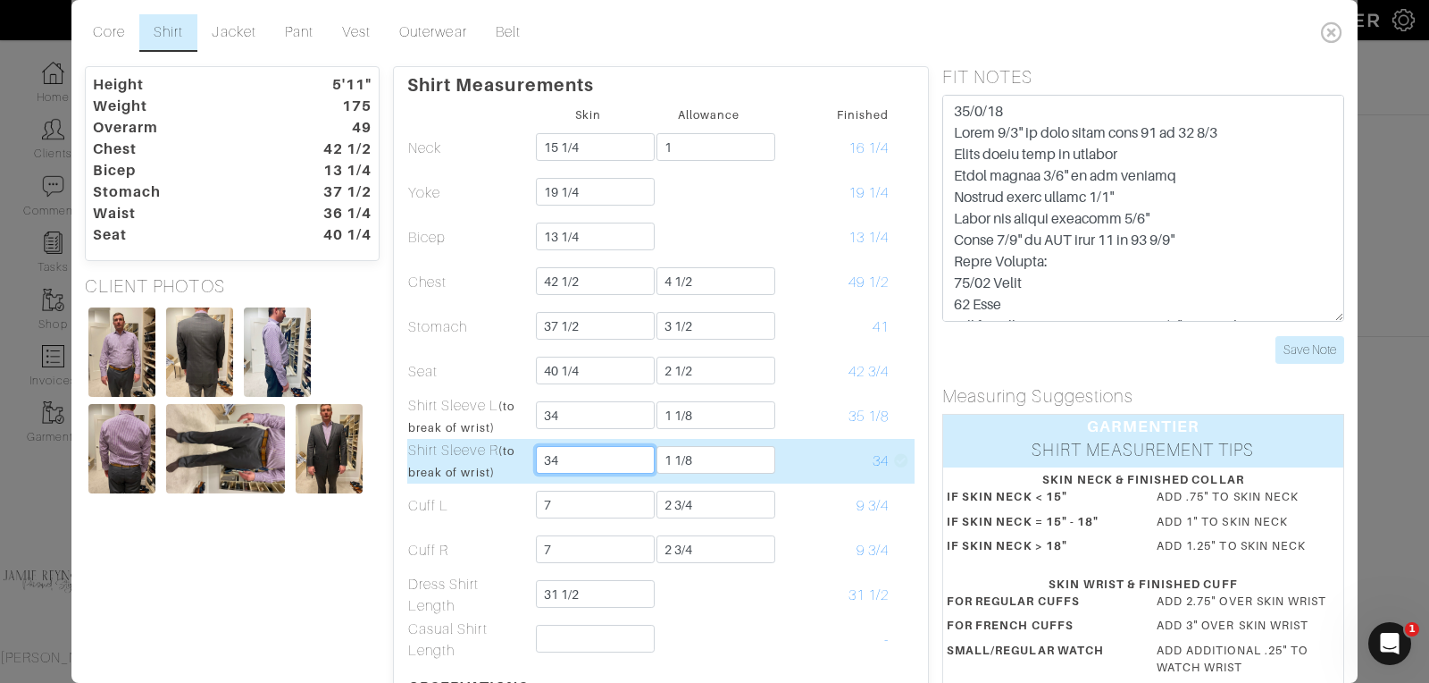
click at [602, 468] on input "34" at bounding box center [595, 460] width 119 height 28
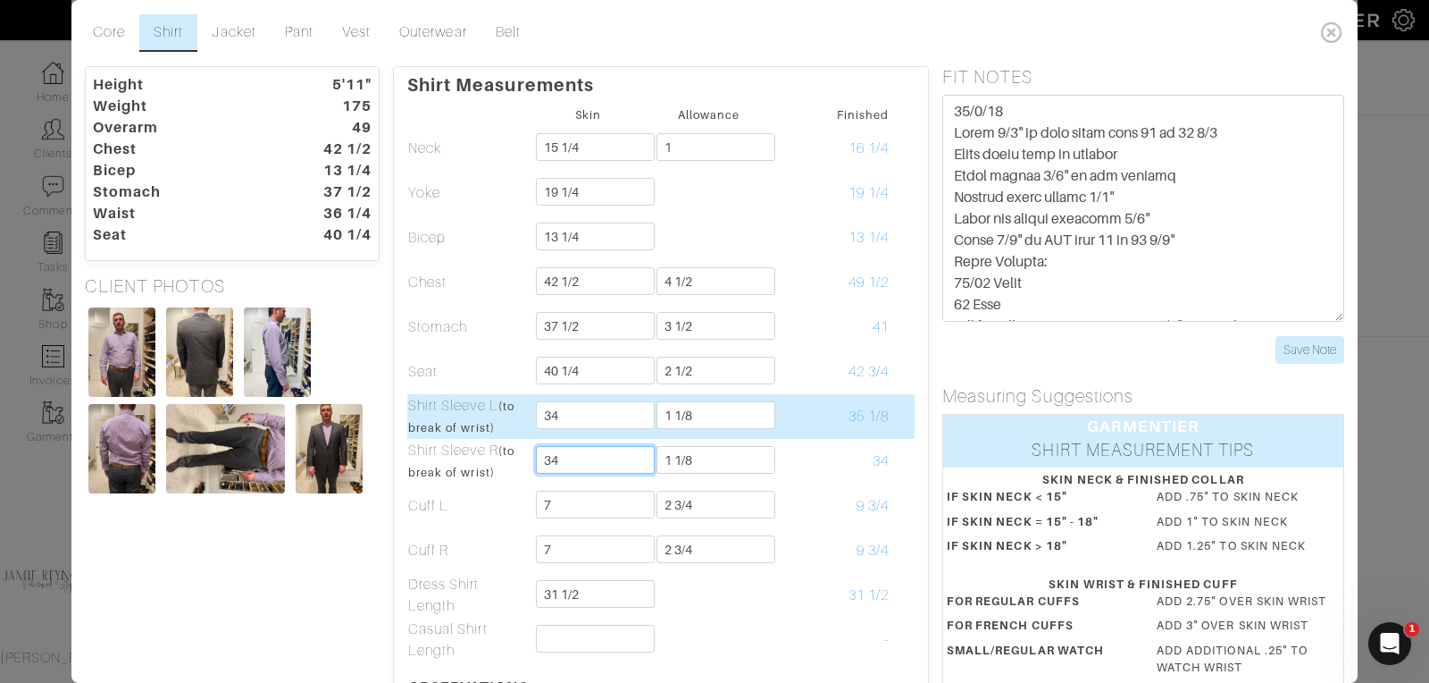
type input "34"
click at [834, 434] on td "35 1/8" at bounding box center [829, 416] width 121 height 45
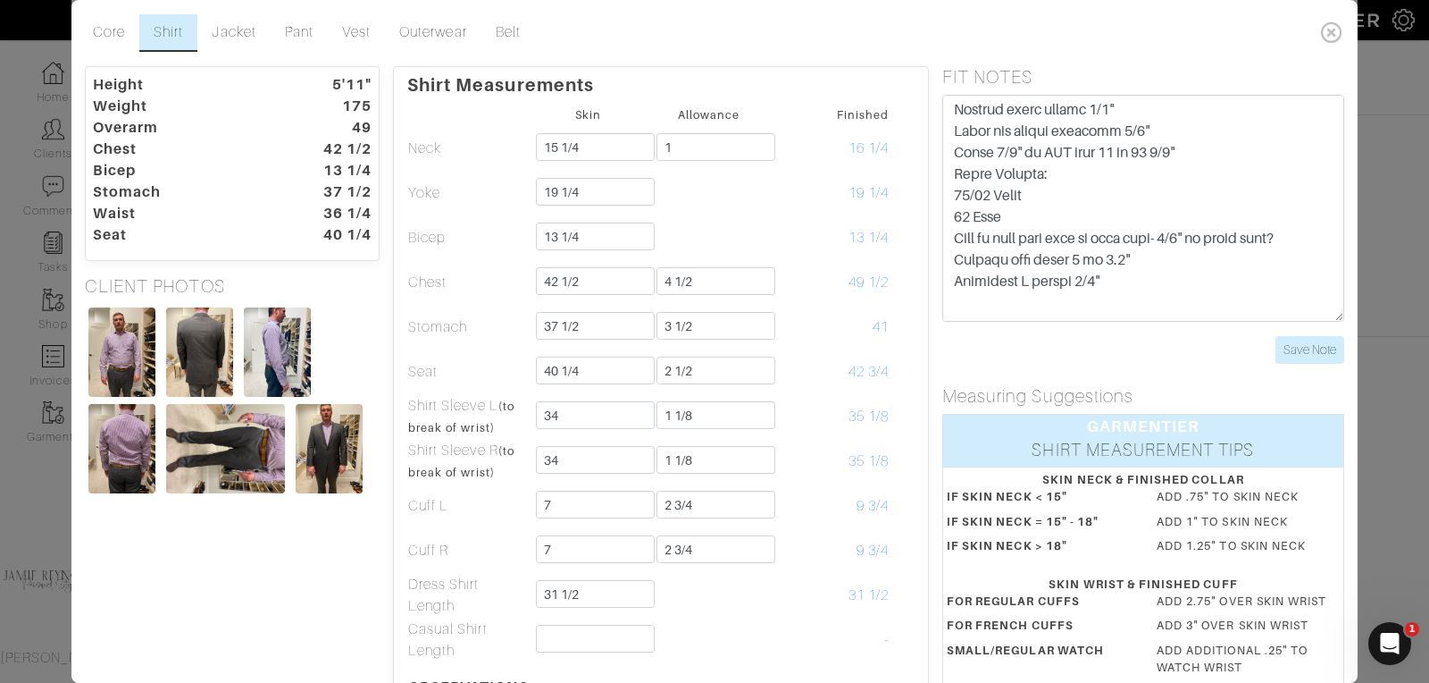
scroll to position [91, 0]
click at [1303, 343] on input "Save Note" at bounding box center [1310, 350] width 69 height 28
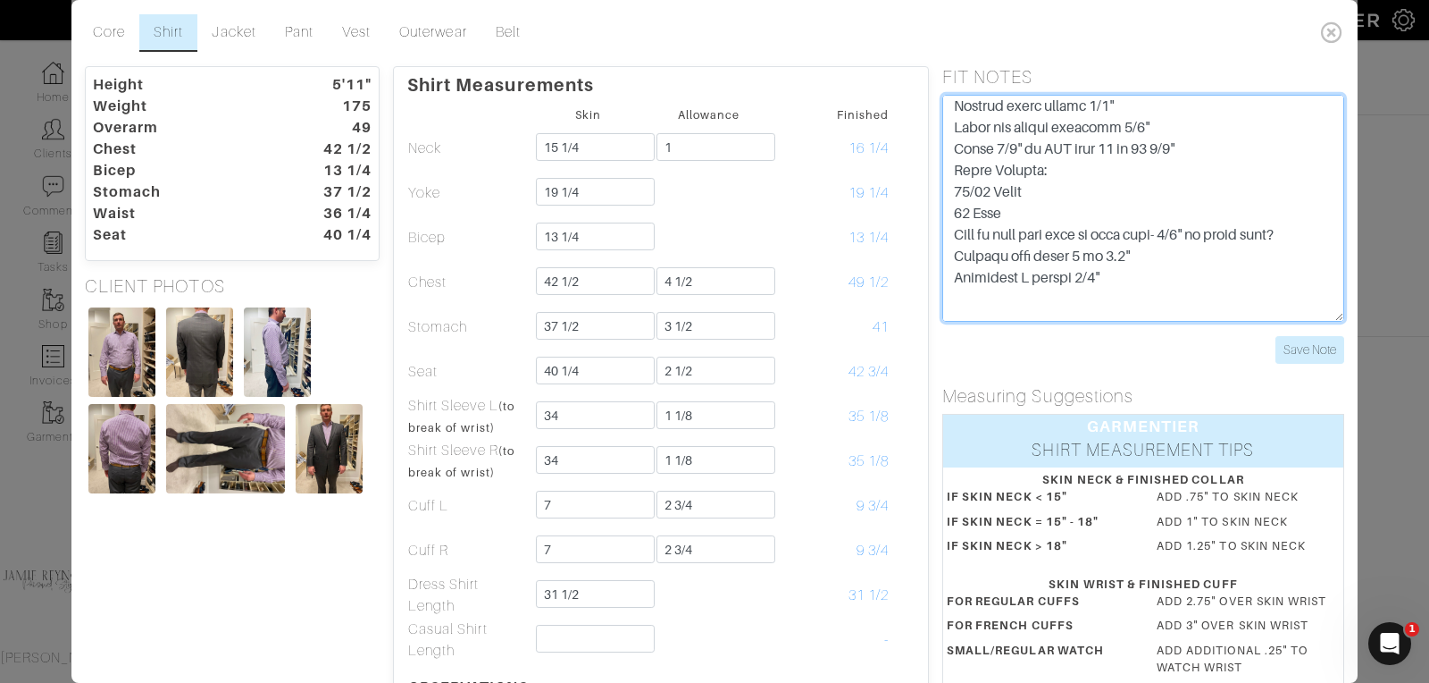
click at [1117, 268] on textarea at bounding box center [1144, 208] width 402 height 227
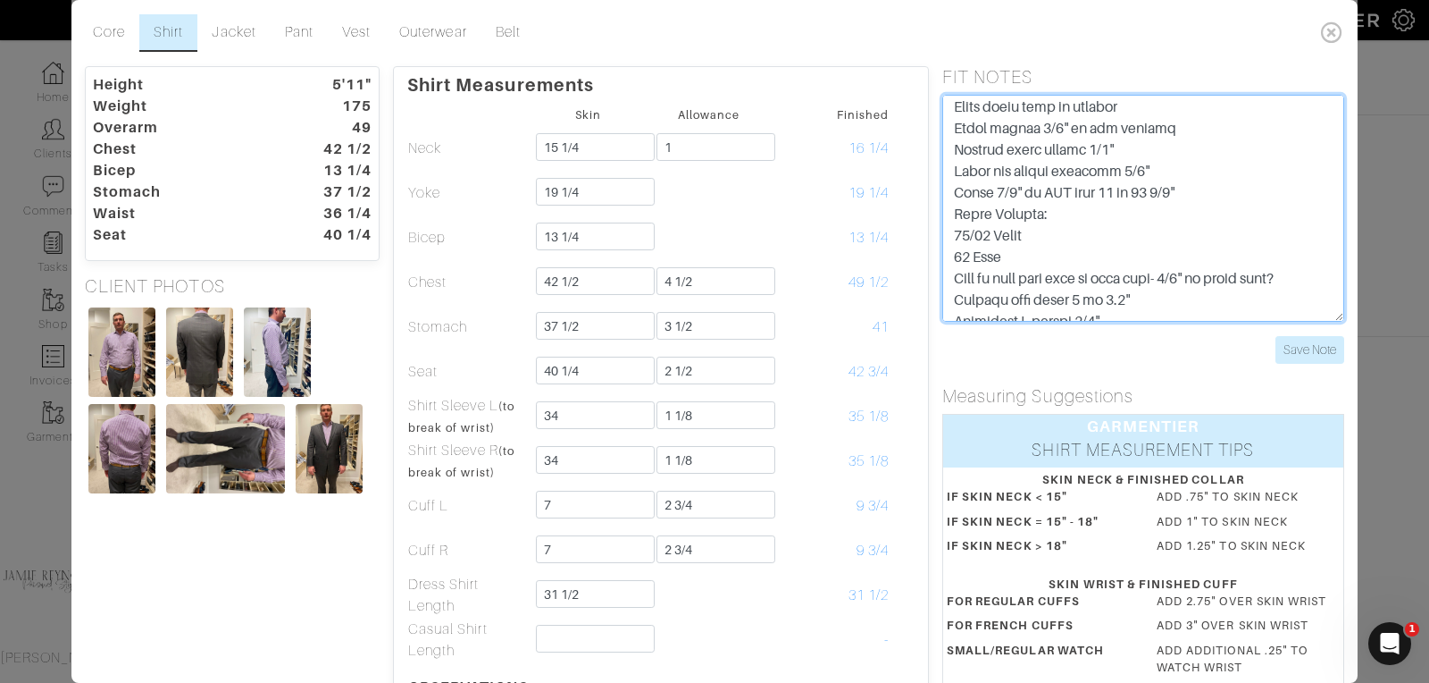
scroll to position [45, 0]
drag, startPoint x: 1002, startPoint y: 263, endPoint x: 955, endPoint y: 221, distance: 63.3
click at [955, 221] on textarea at bounding box center [1144, 208] width 402 height 227
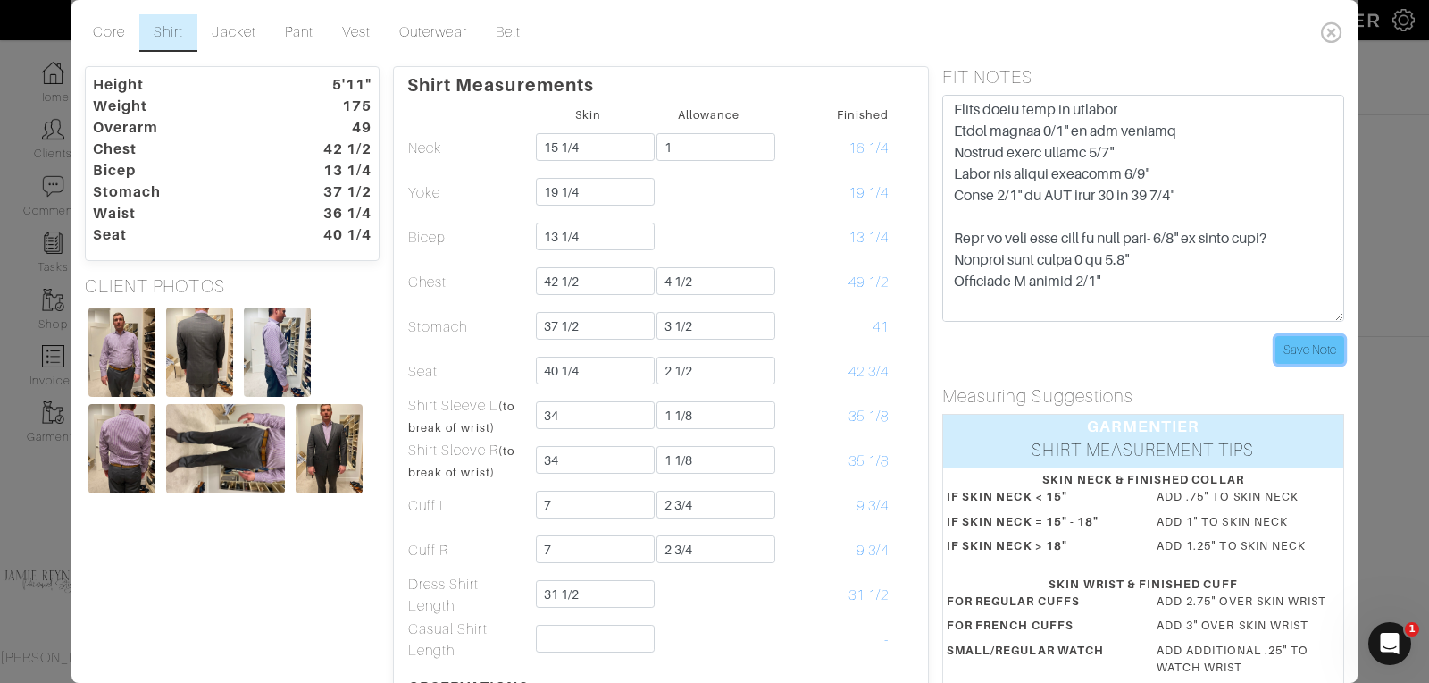
click at [1324, 346] on input "Save Note" at bounding box center [1310, 350] width 69 height 28
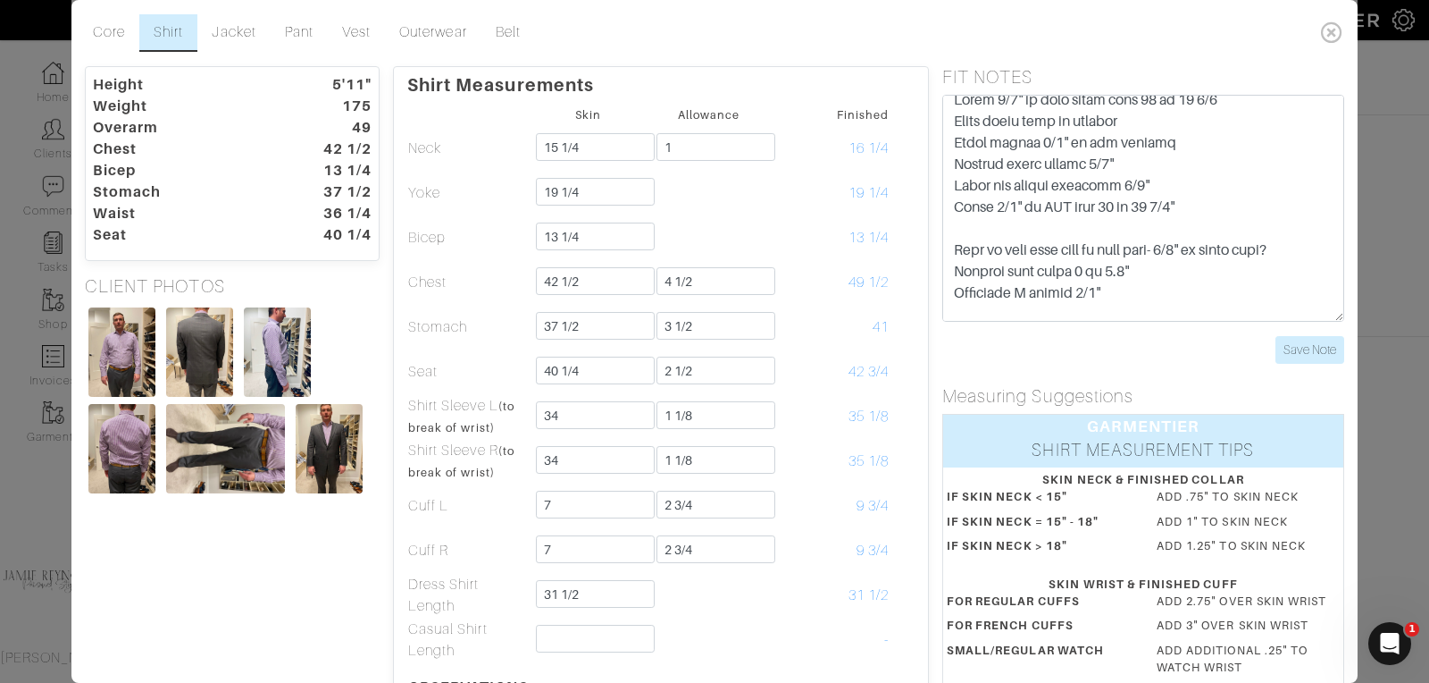
scroll to position [37, 0]
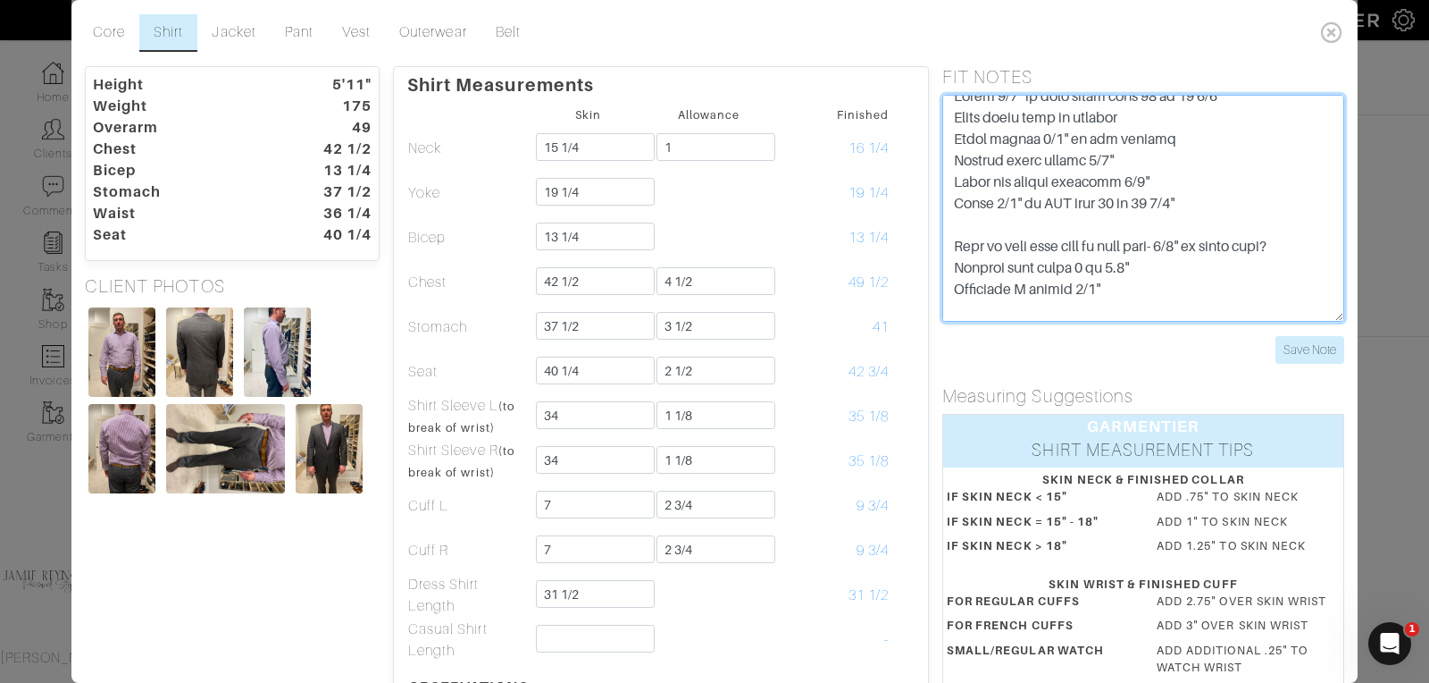
click at [1001, 159] on textarea at bounding box center [1144, 208] width 402 height 227
click at [1144, 163] on textarea at bounding box center [1144, 208] width 402 height 227
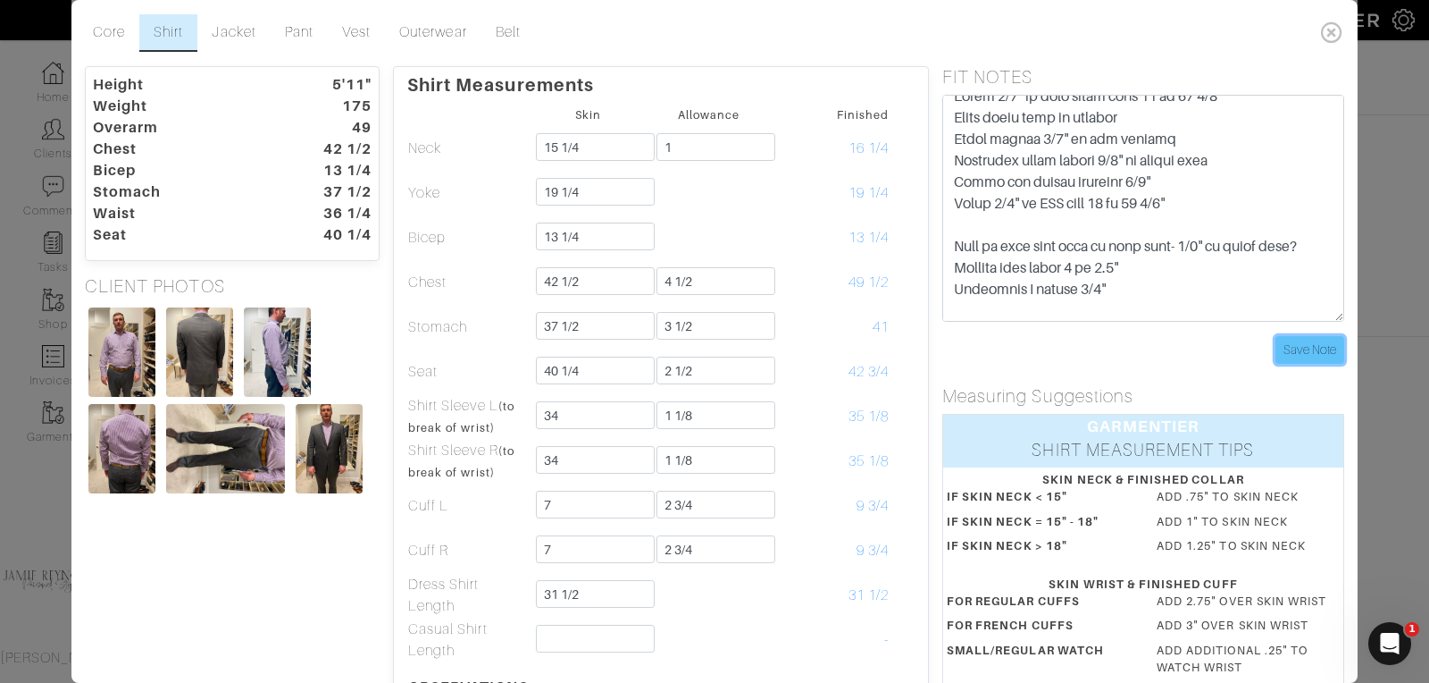
click at [1294, 349] on input "Save Note" at bounding box center [1310, 350] width 69 height 28
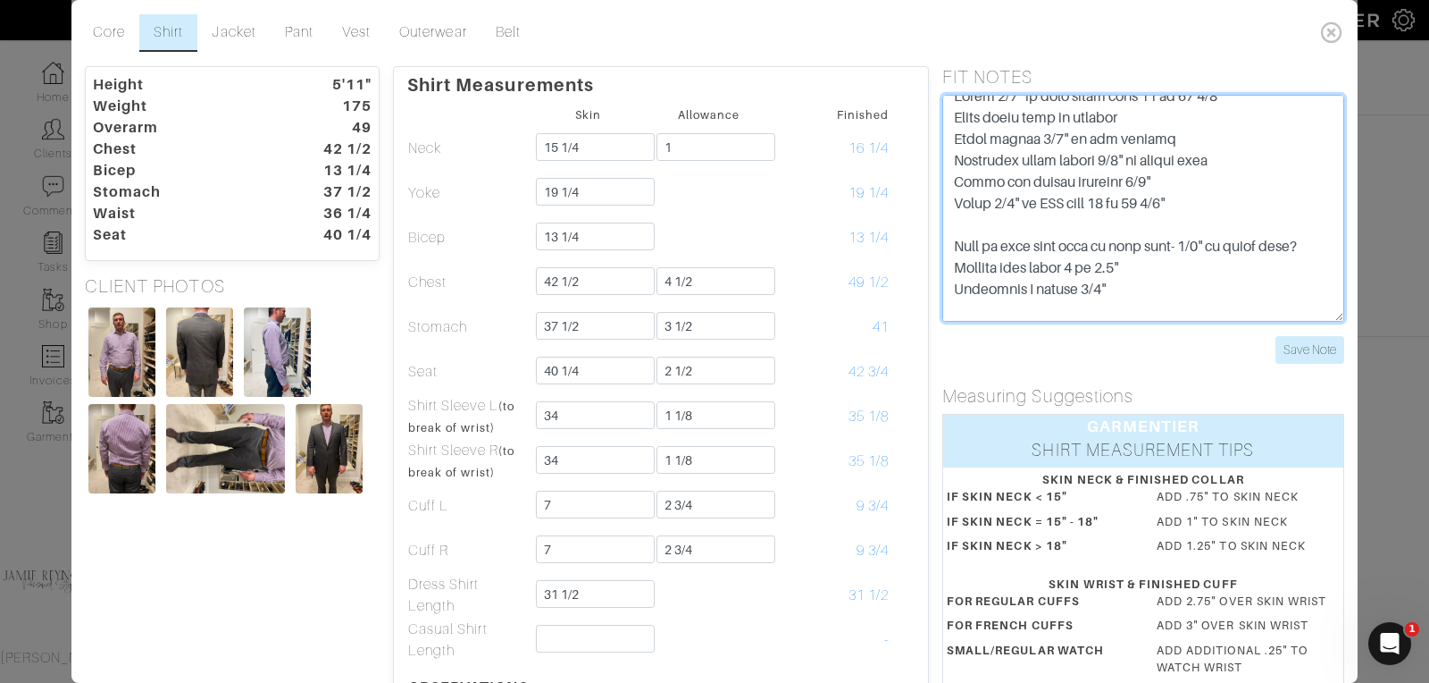
click at [1193, 204] on textarea at bounding box center [1144, 208] width 402 height 227
drag, startPoint x: 1222, startPoint y: 160, endPoint x: 1131, endPoint y: 161, distance: 91.1
click at [1131, 163] on textarea at bounding box center [1144, 208] width 402 height 227
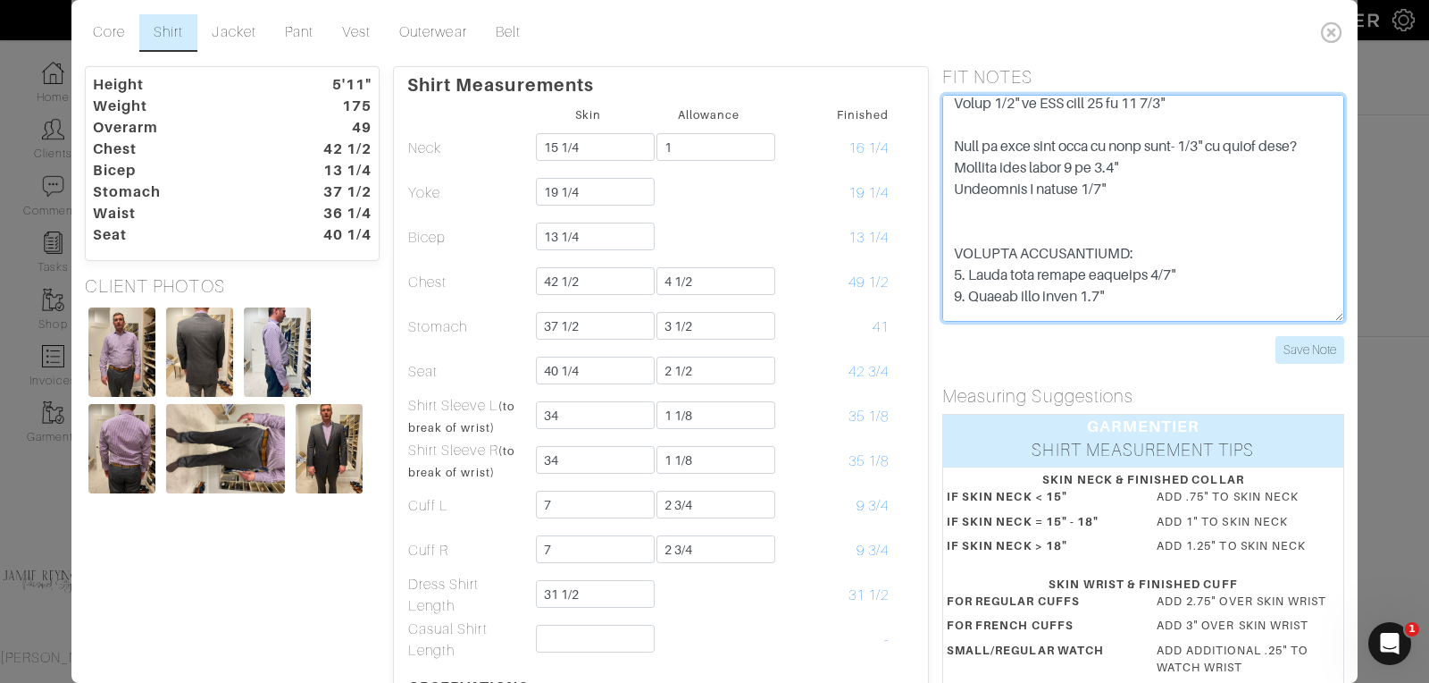
scroll to position [144, 0]
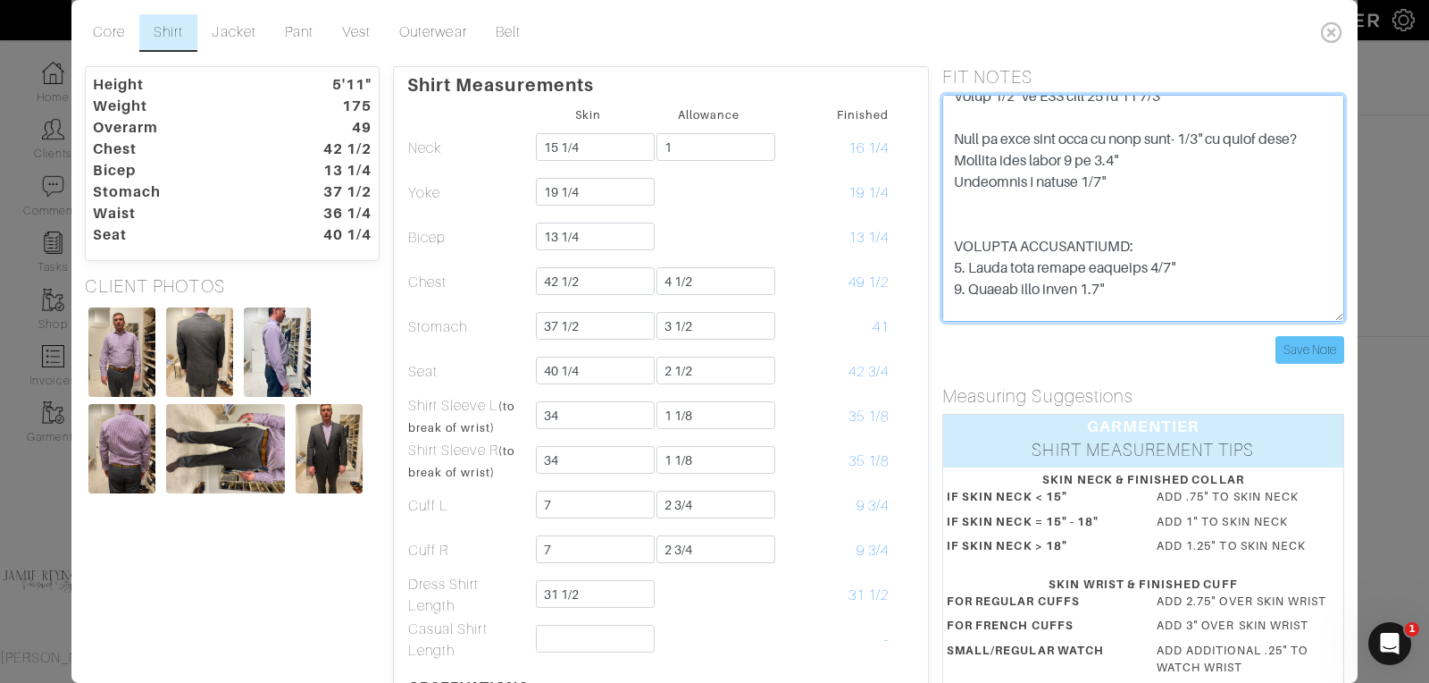
type textarea "10/6/25 Added 1/4" to coat chest from 42 to 42 1/4 Added round back to profile …"
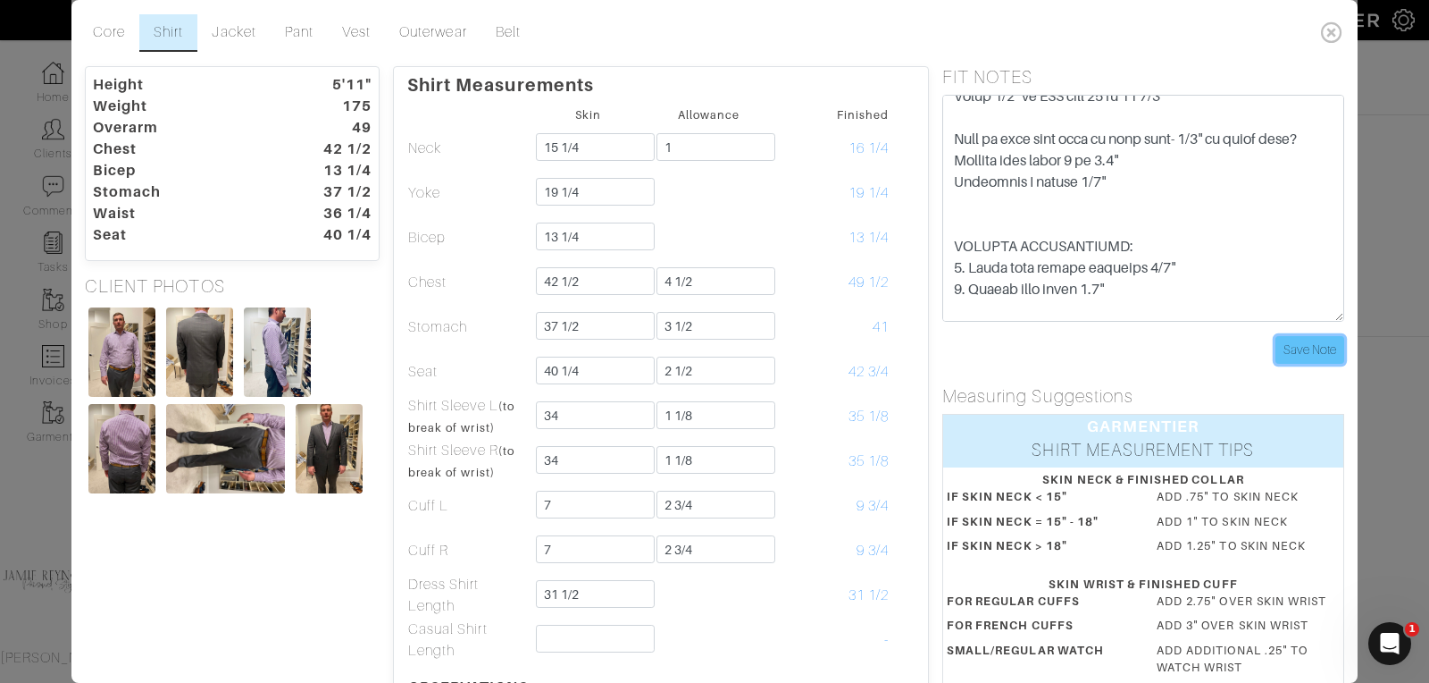
click at [1302, 347] on input "Save Note" at bounding box center [1310, 350] width 69 height 28
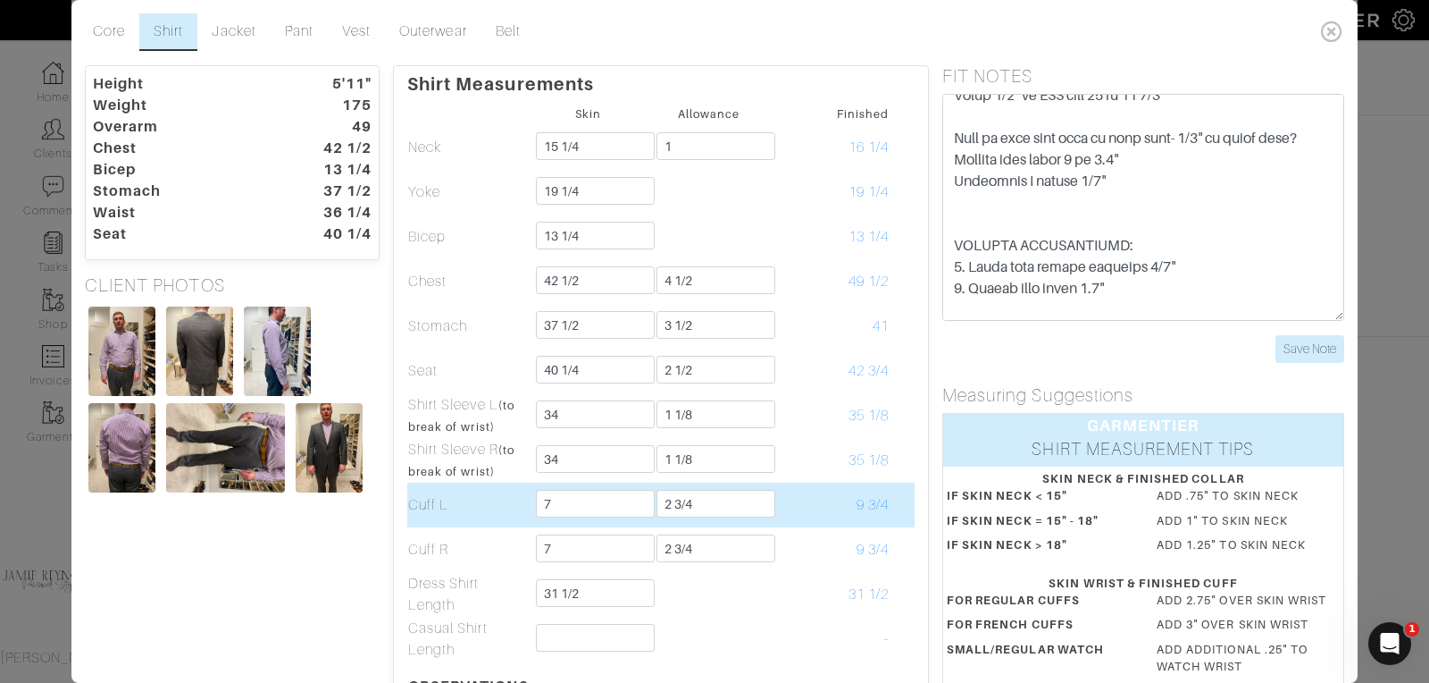
scroll to position [0, 0]
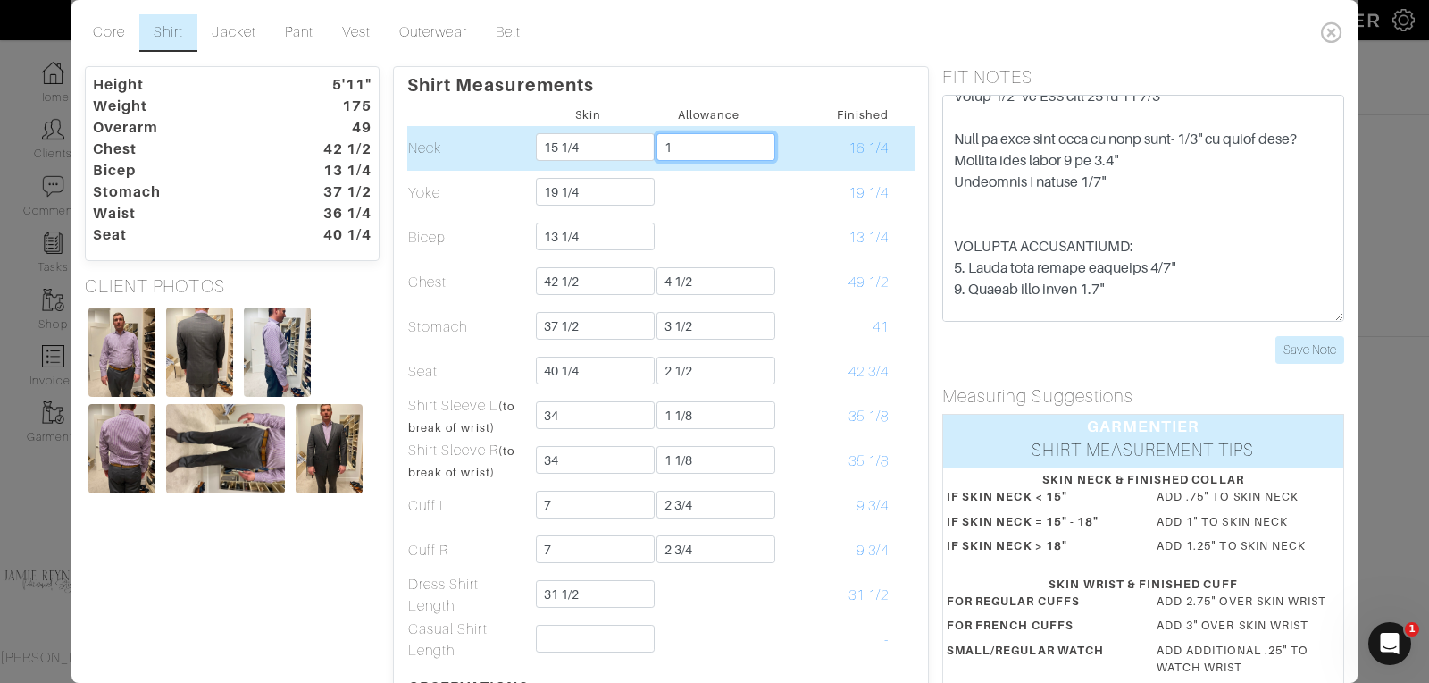
click at [709, 145] on input "1" at bounding box center [716, 147] width 119 height 28
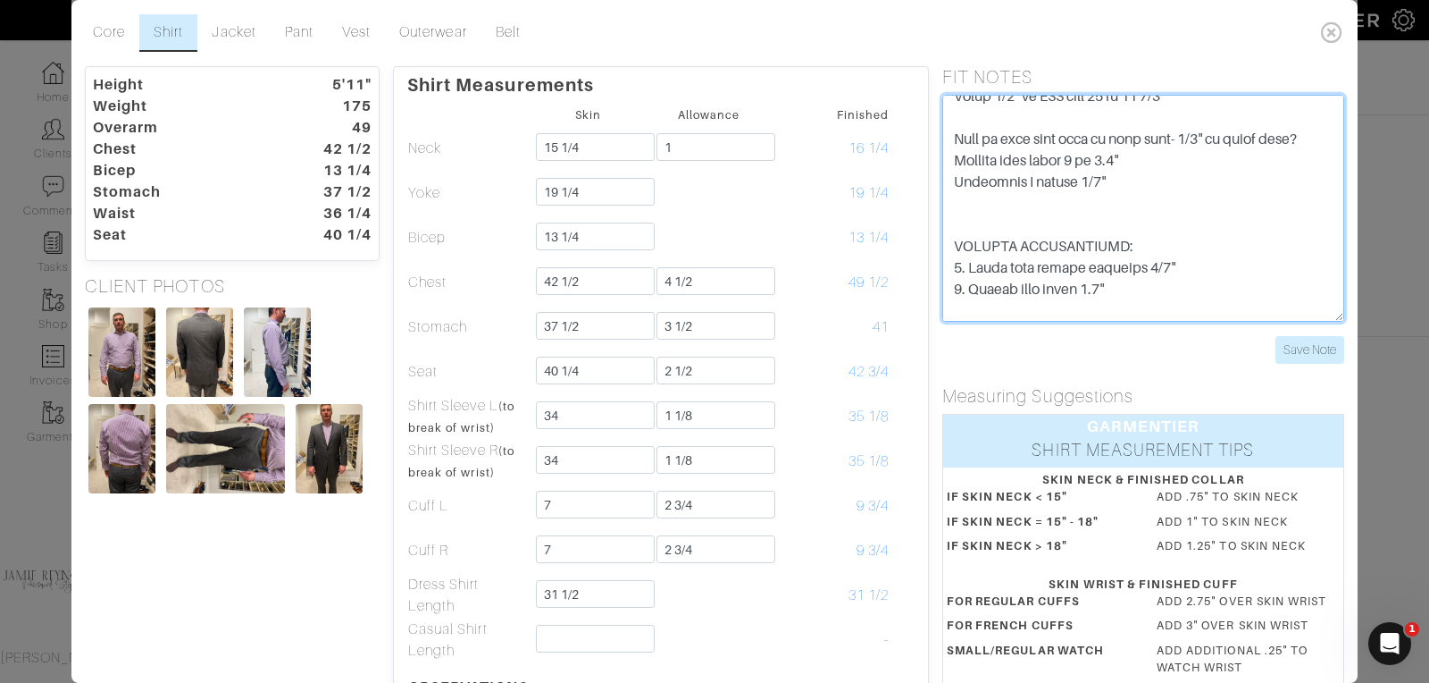
click at [1002, 215] on textarea at bounding box center [1144, 208] width 402 height 227
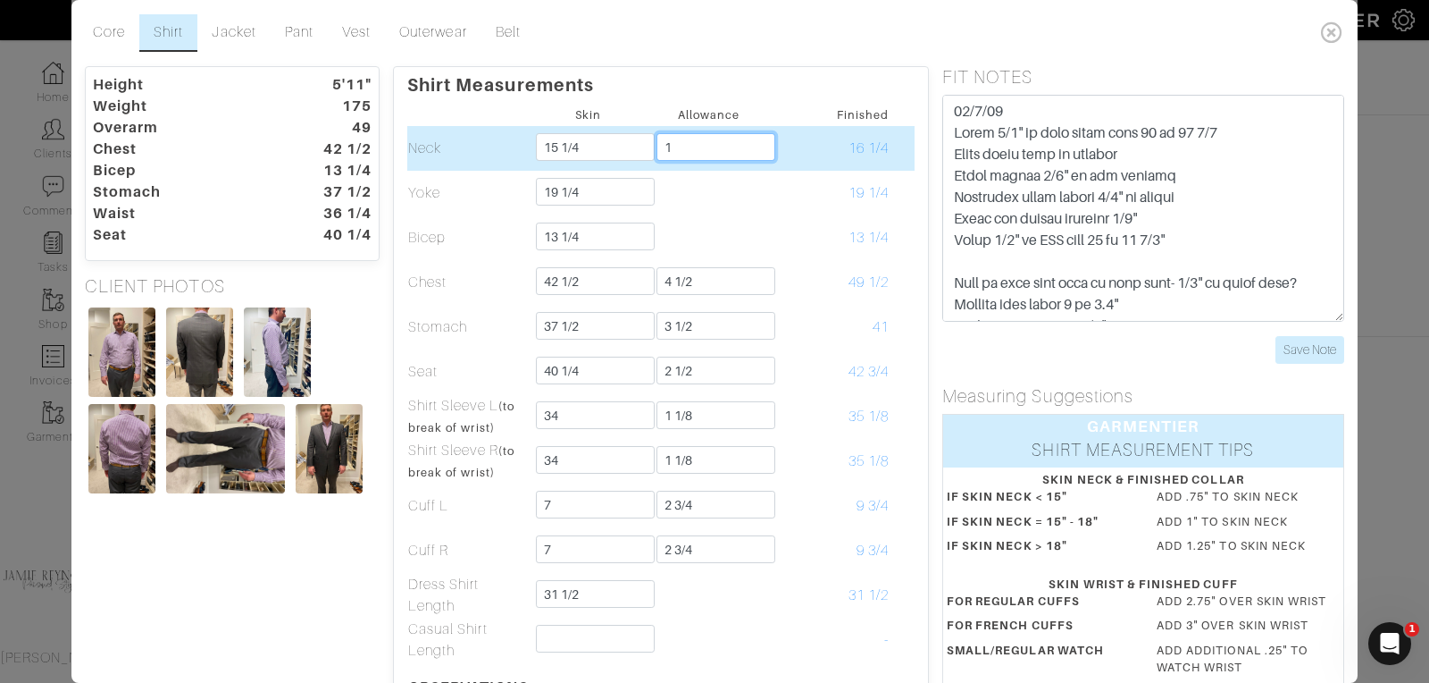
click at [722, 149] on input "1" at bounding box center [716, 147] width 119 height 28
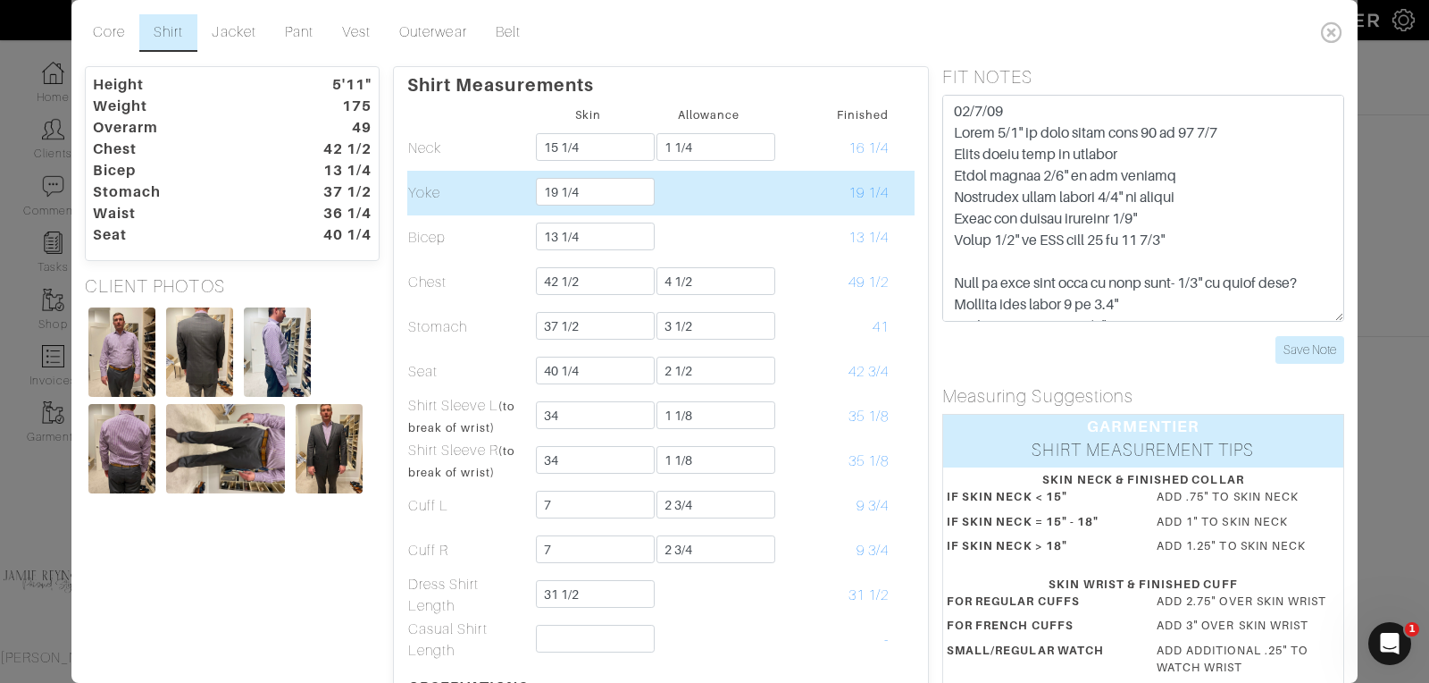
click at [735, 201] on td at bounding box center [709, 193] width 121 height 45
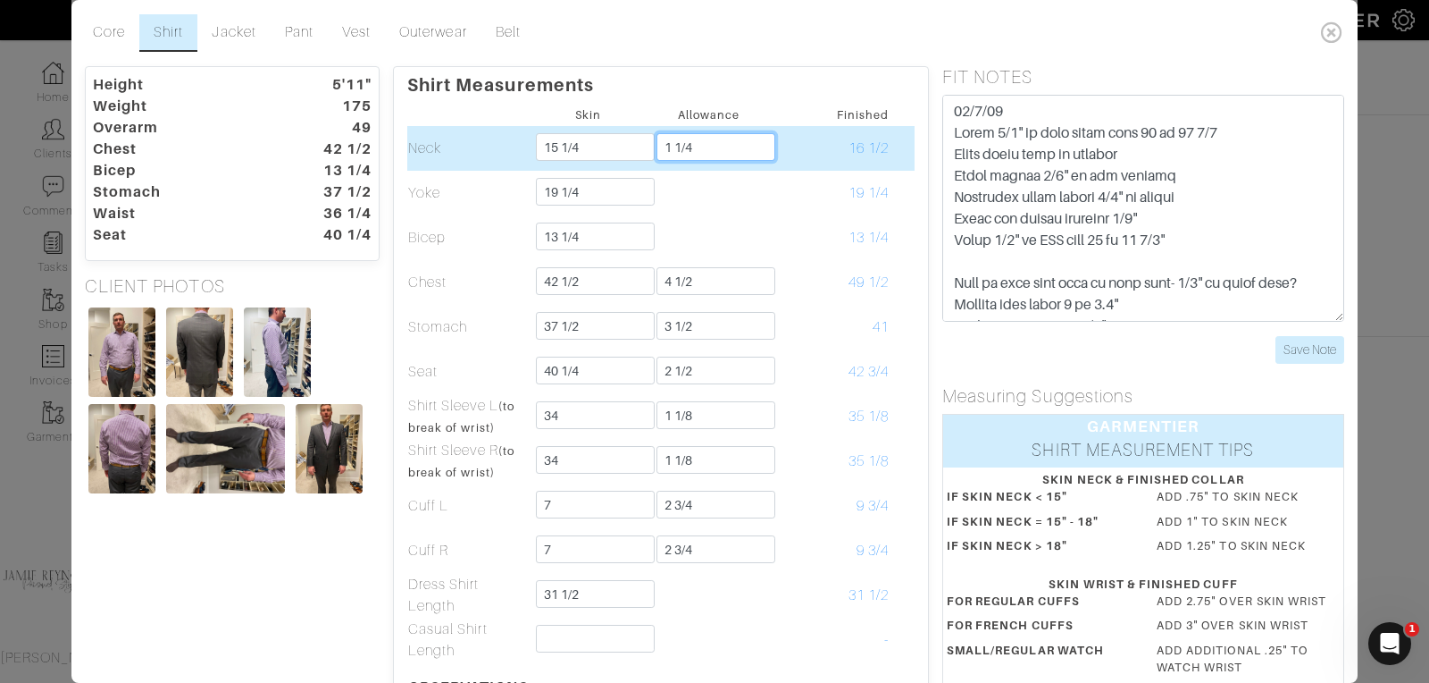
click at [712, 153] on input "1 1/4" at bounding box center [716, 147] width 119 height 28
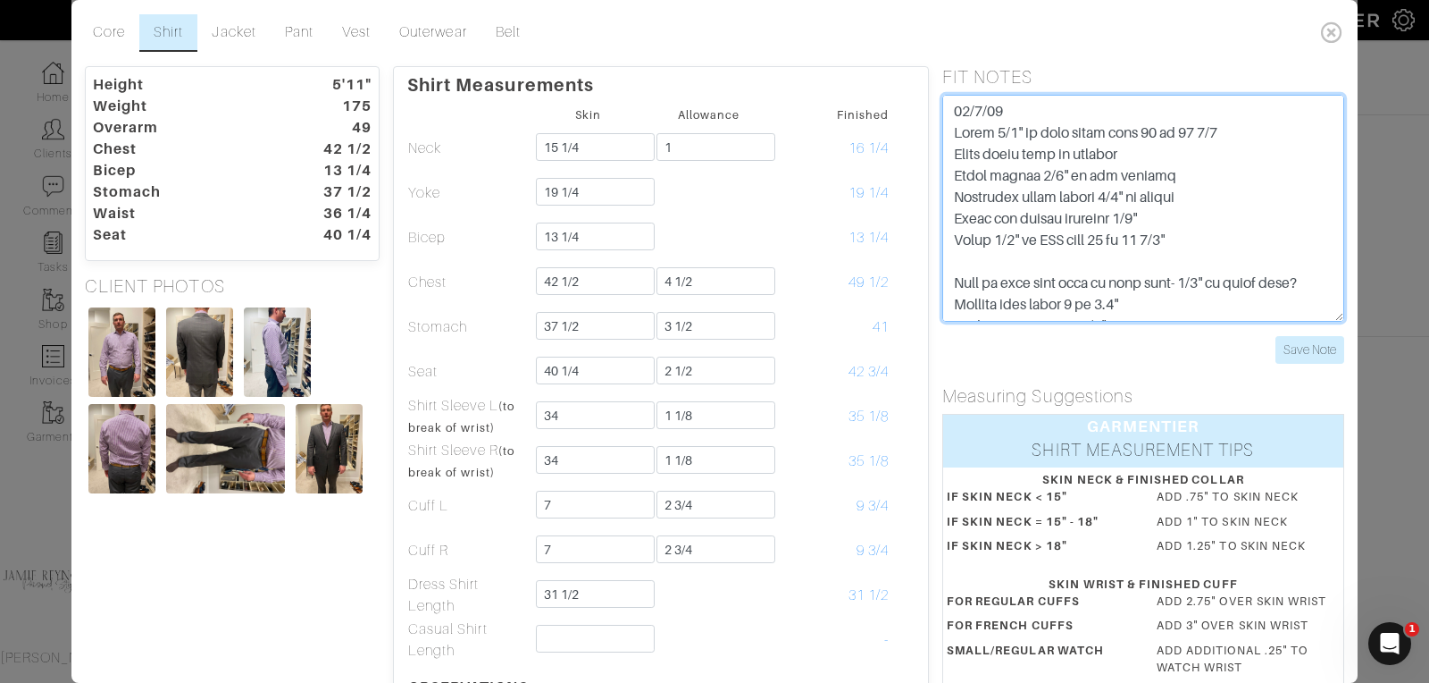
click at [1120, 175] on textarea at bounding box center [1144, 208] width 402 height 227
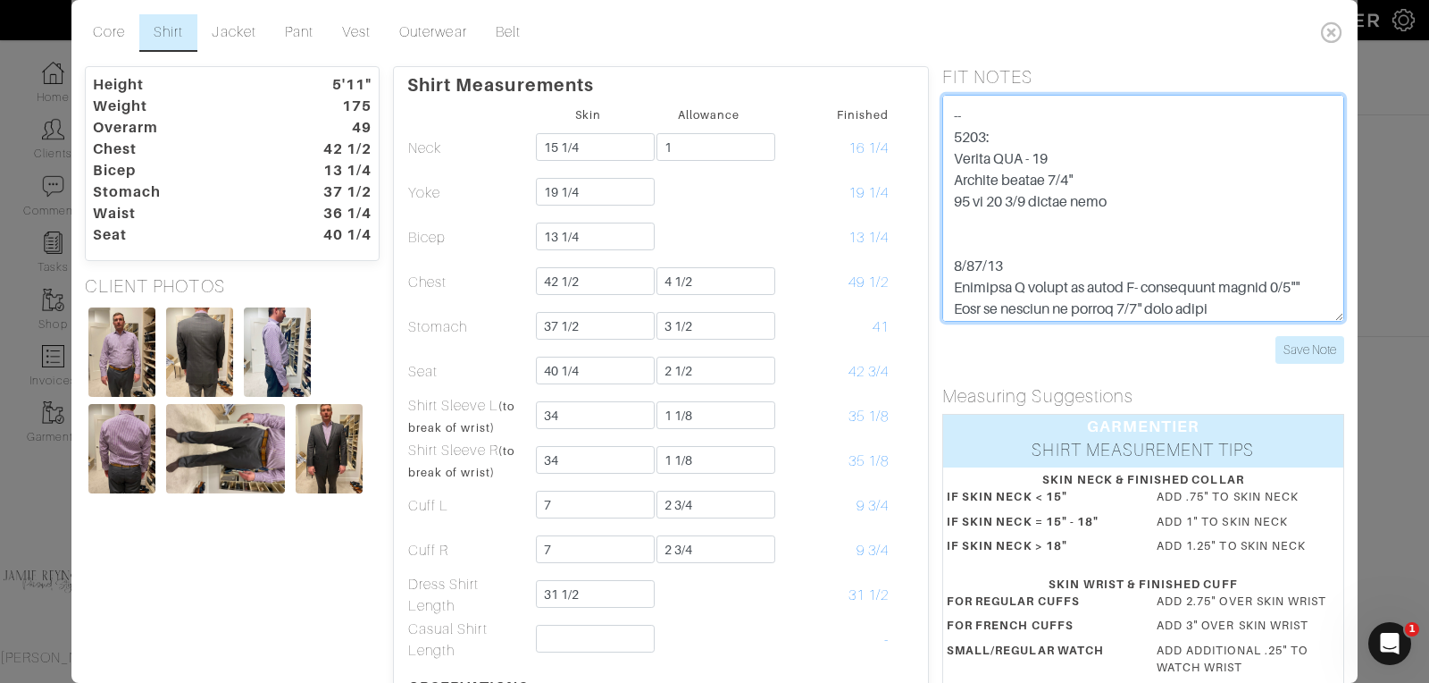
scroll to position [363, 0]
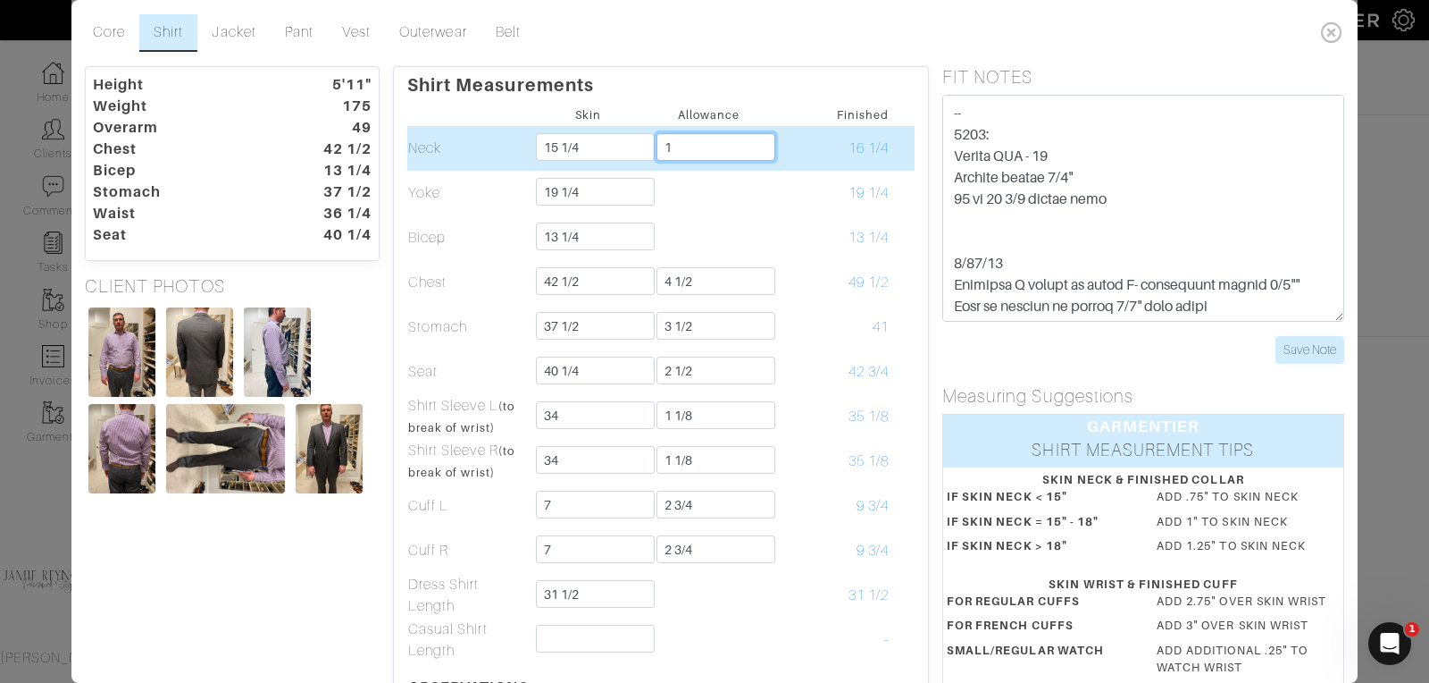
click at [683, 138] on input "1" at bounding box center [716, 147] width 119 height 28
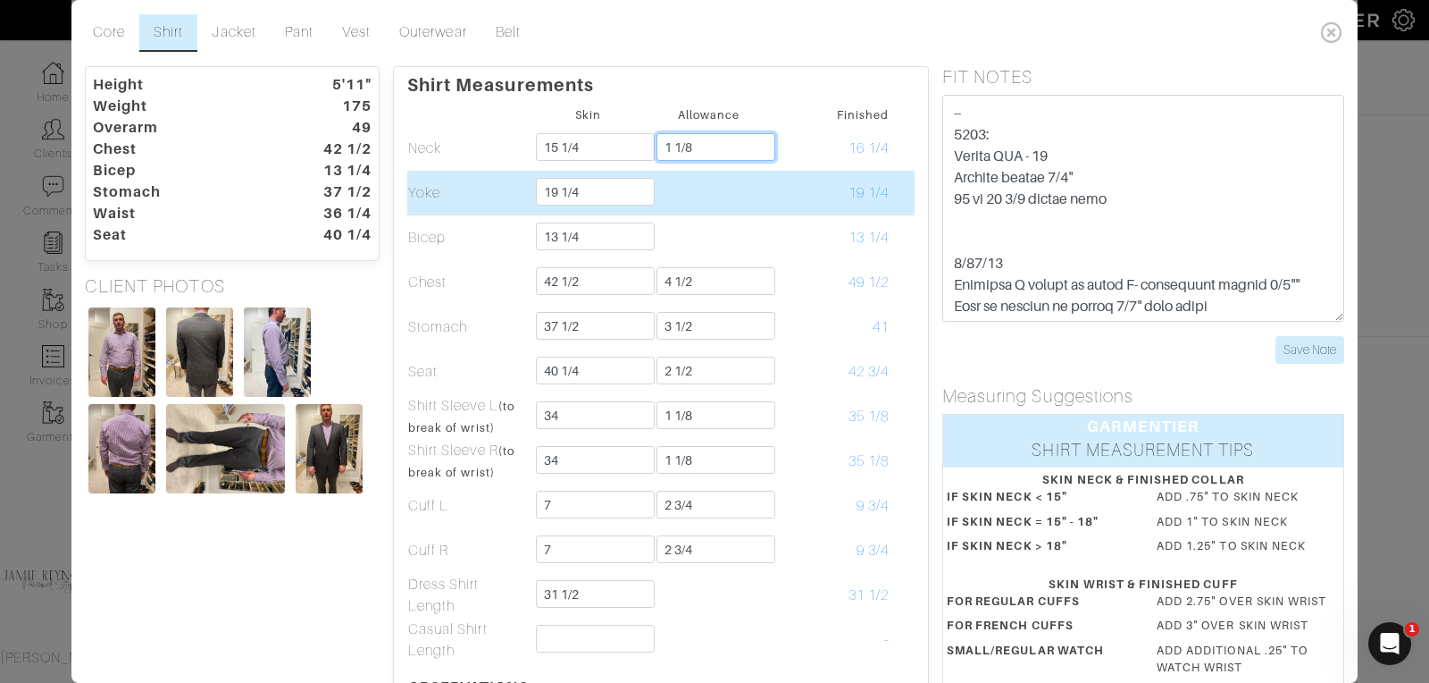
type input "1 1/8"
click at [771, 190] on td "19 1/4" at bounding box center [829, 193] width 121 height 45
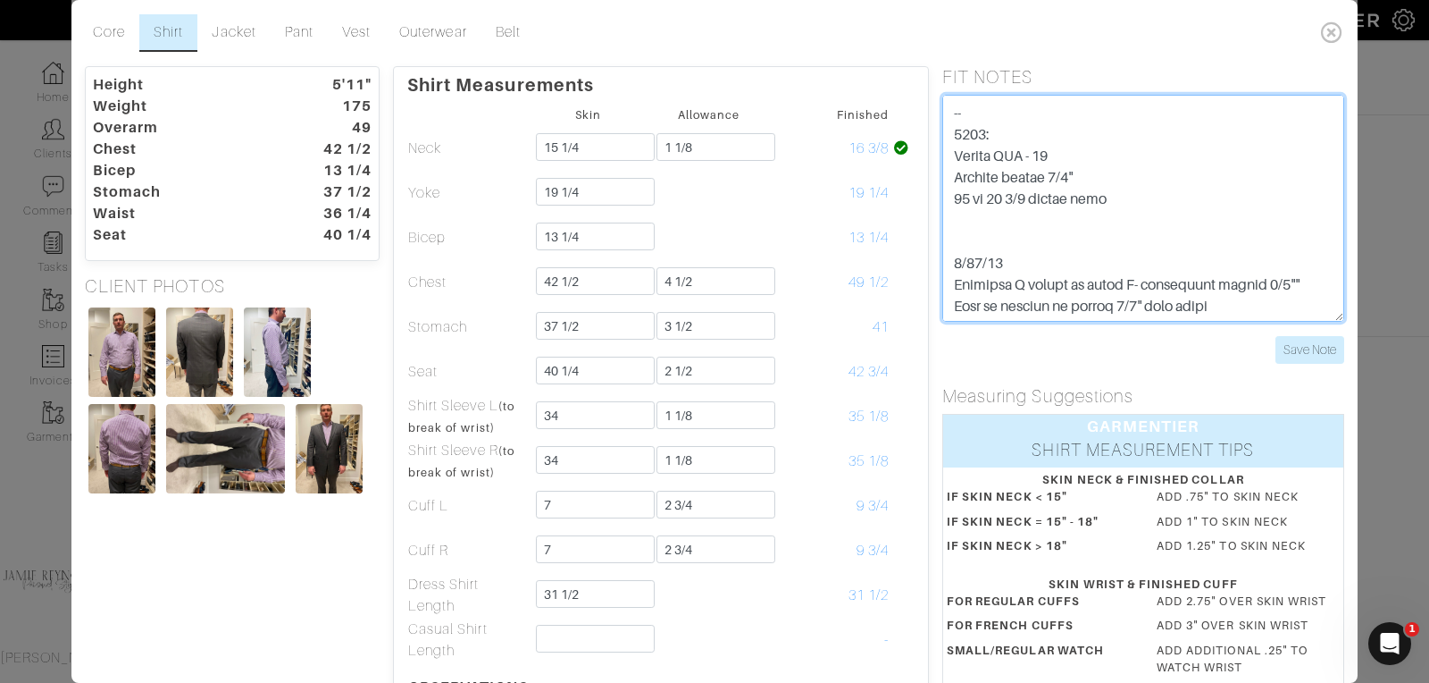
click at [1169, 204] on textarea at bounding box center [1144, 208] width 402 height 227
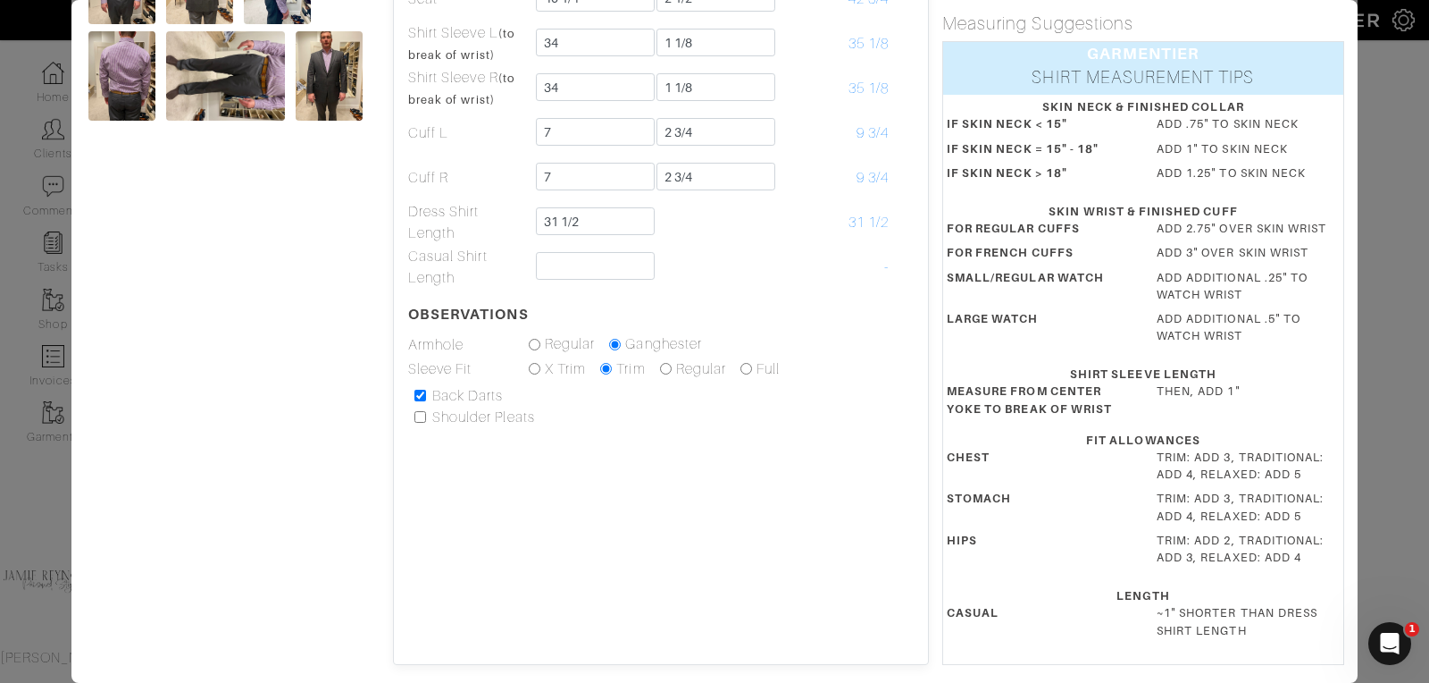
scroll to position [0, 0]
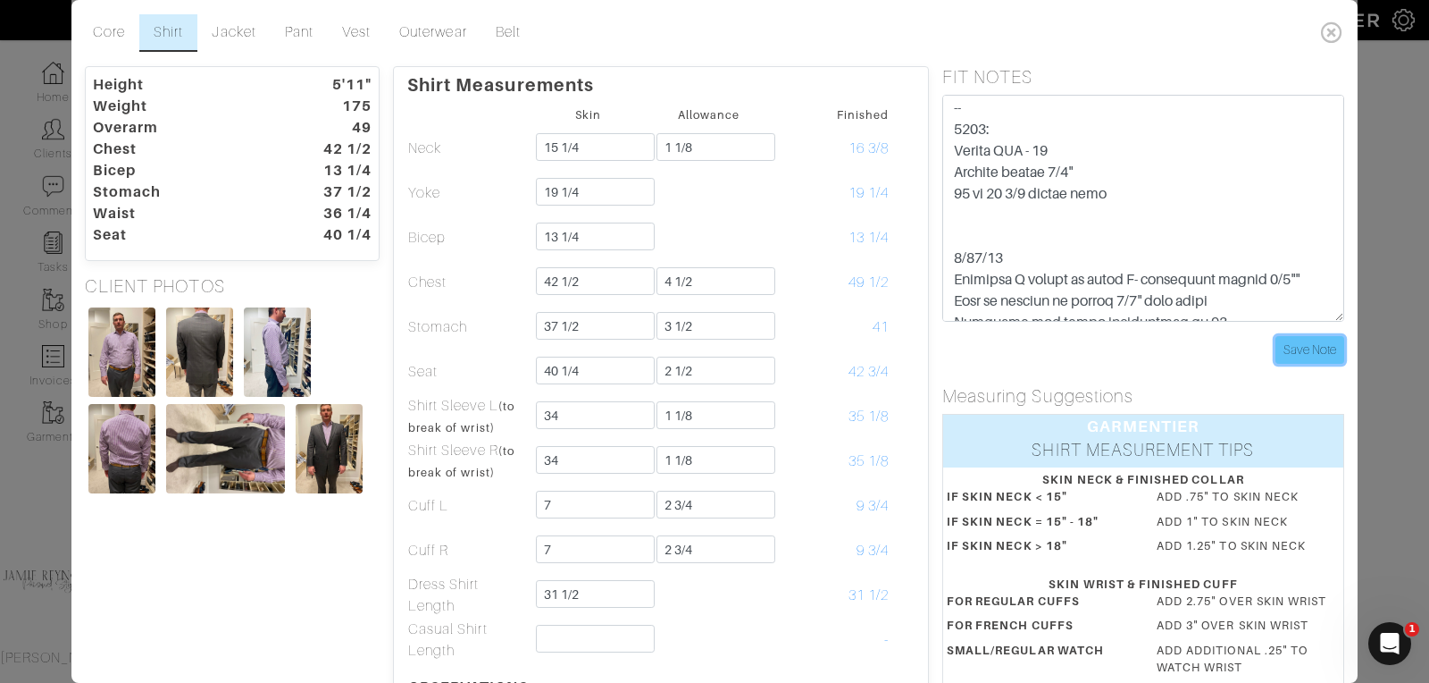
click at [1288, 344] on input "Save Note" at bounding box center [1310, 350] width 69 height 28
click at [1336, 30] on icon at bounding box center [1332, 32] width 37 height 36
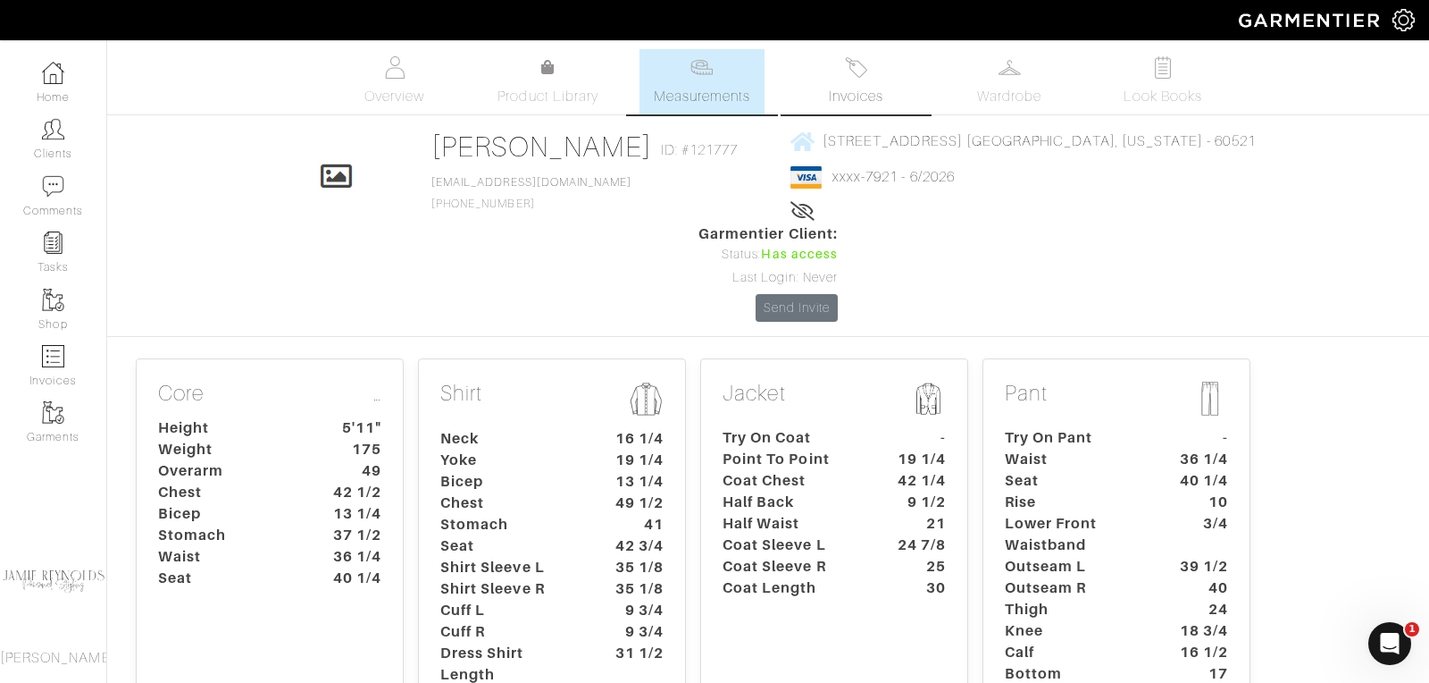
click at [864, 81] on link "Invoices" at bounding box center [855, 81] width 125 height 65
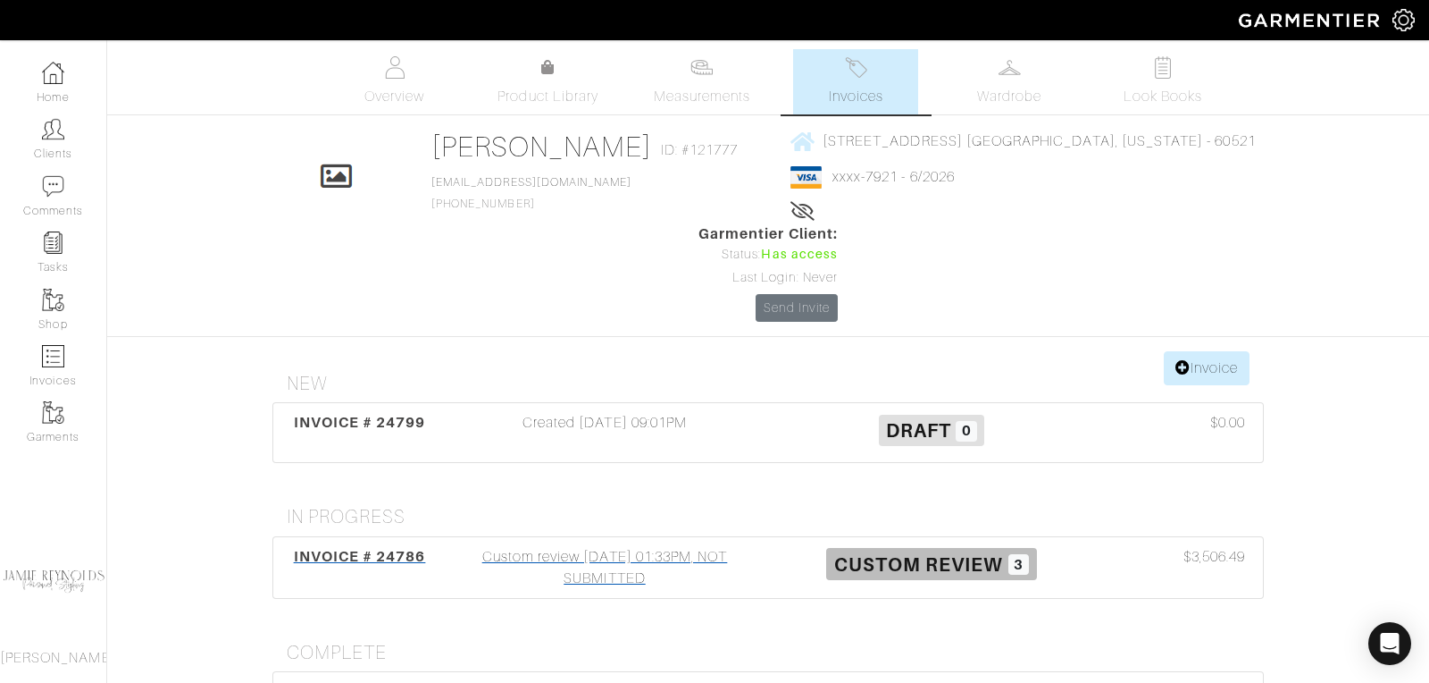
click at [378, 548] on span "INVOICE # 24786" at bounding box center [360, 556] width 132 height 17
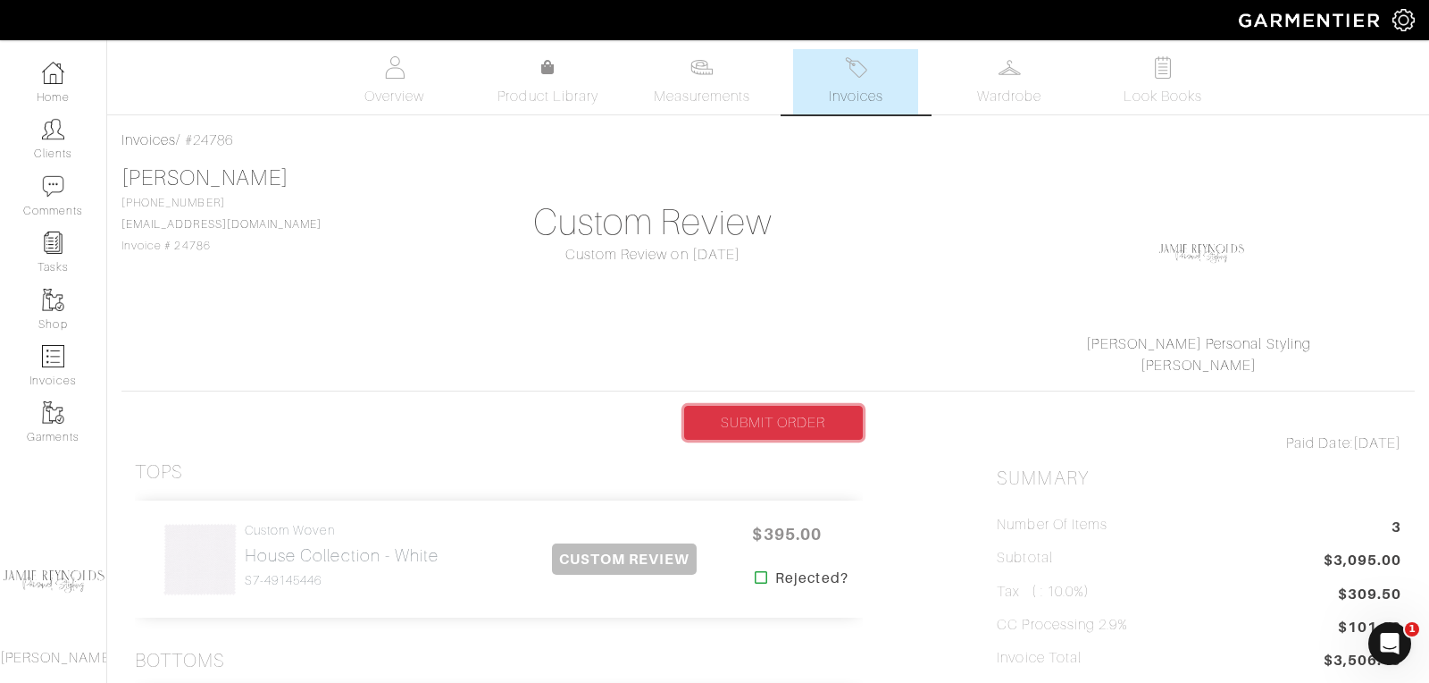
click at [750, 424] on link "SUBMIT ORDER" at bounding box center [773, 423] width 179 height 34
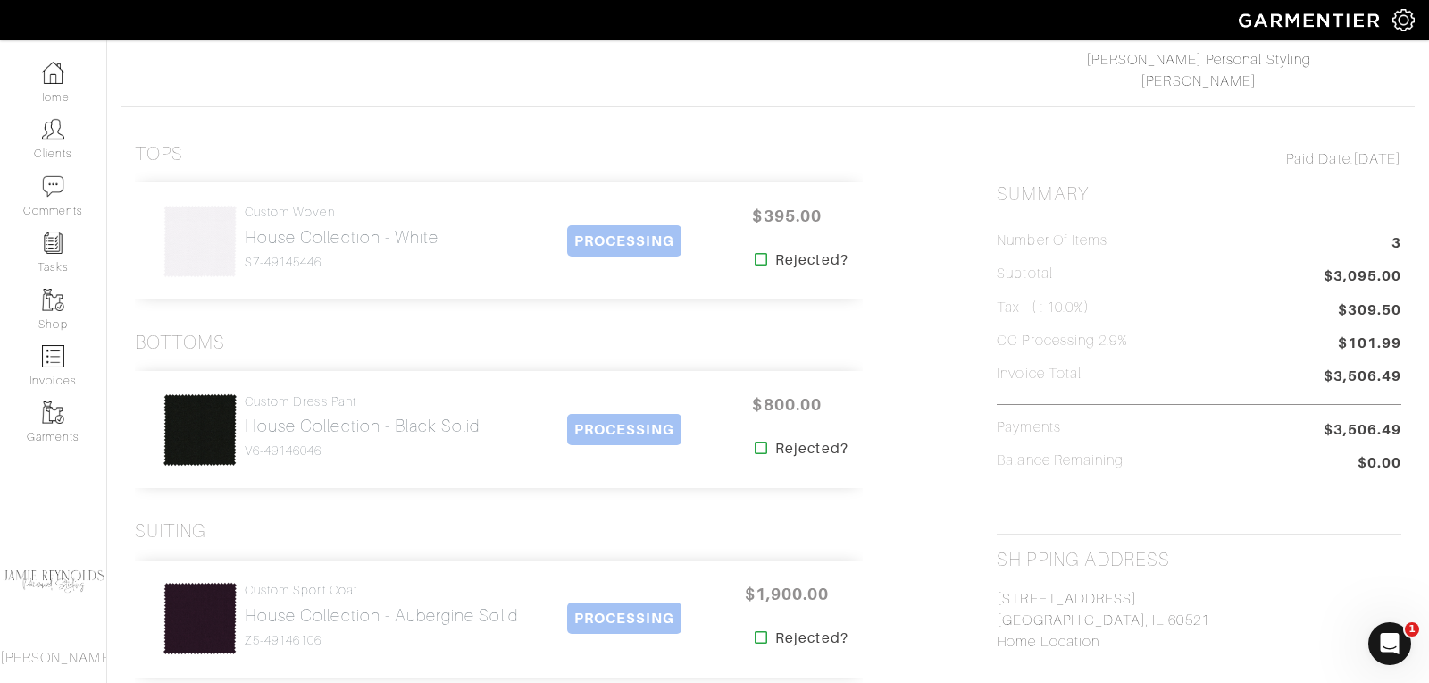
scroll to position [293, 0]
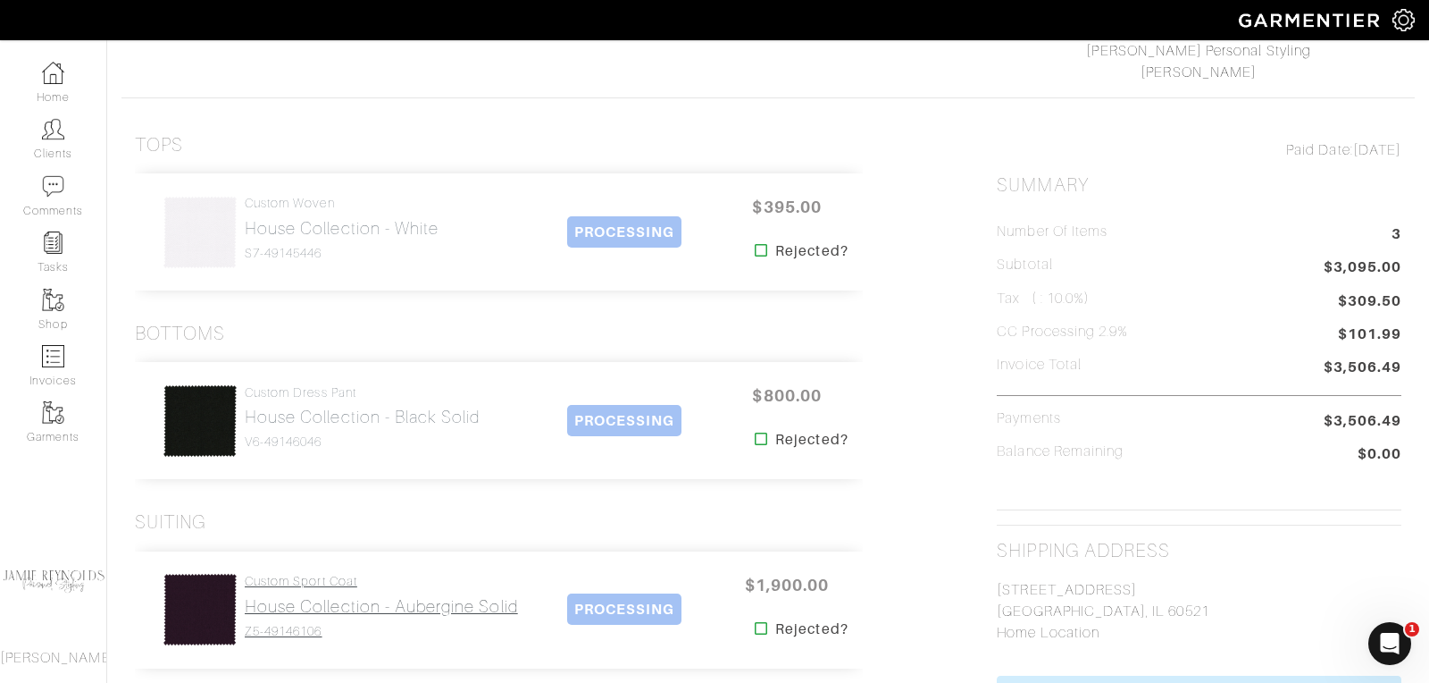
click at [355, 597] on h2 "House Collection - Aubergine Solid" at bounding box center [381, 606] width 273 height 21
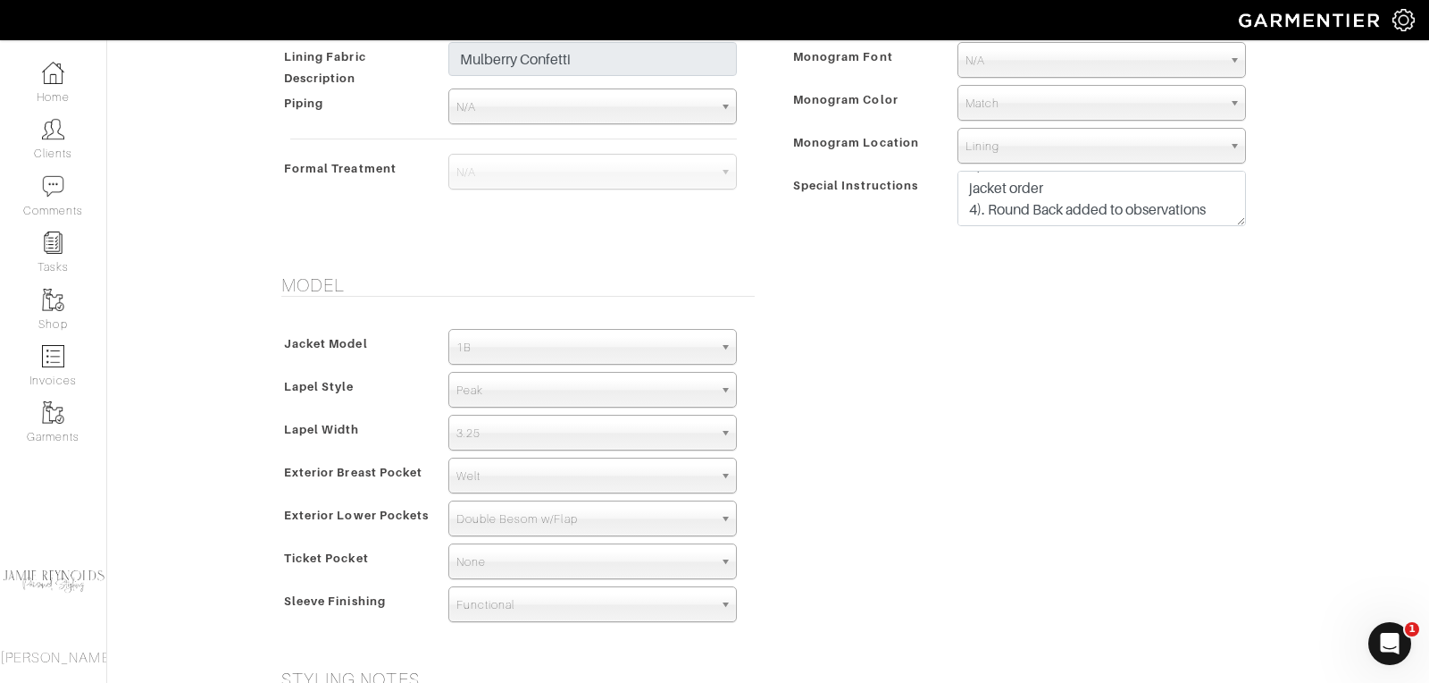
scroll to position [805, 0]
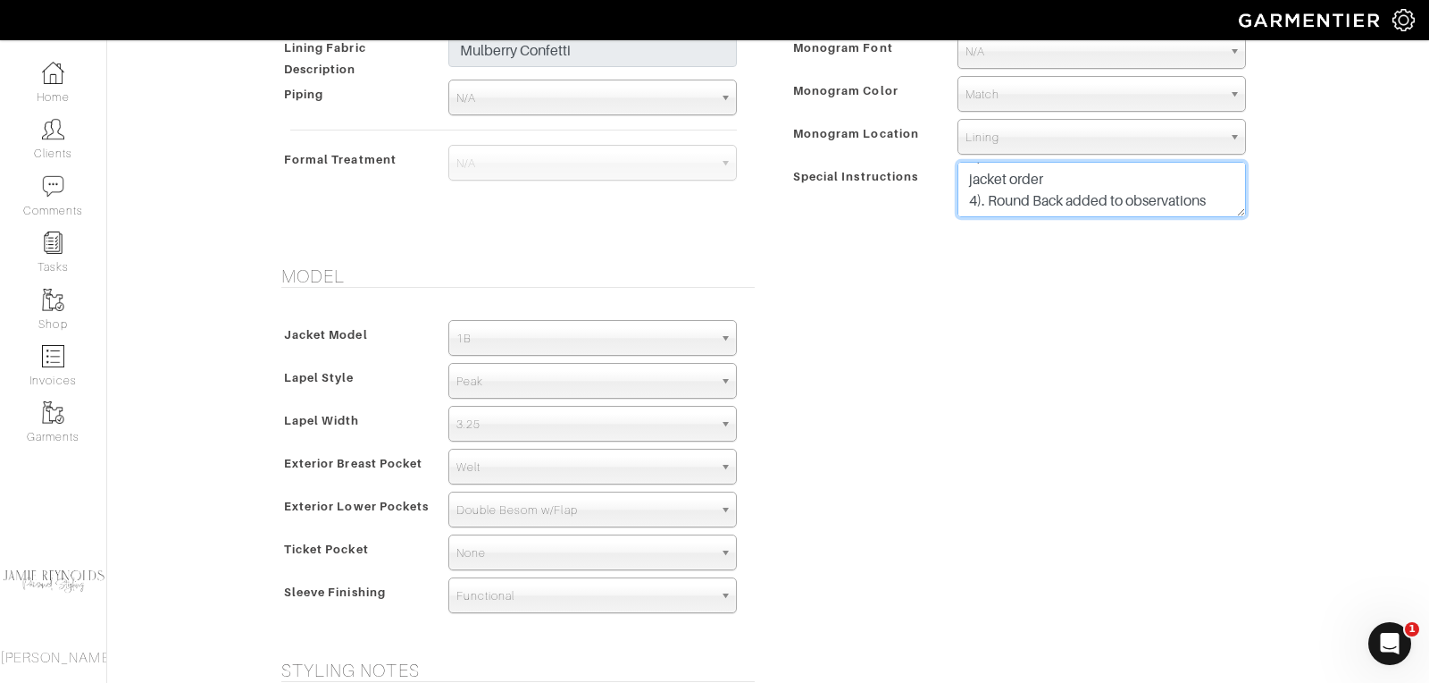
click at [1215, 196] on textarea "SPECIAL INSTRUCTIONS: Please change to Bemberg lining L7-48135286(30) PLUM 1). …" at bounding box center [1102, 189] width 289 height 55
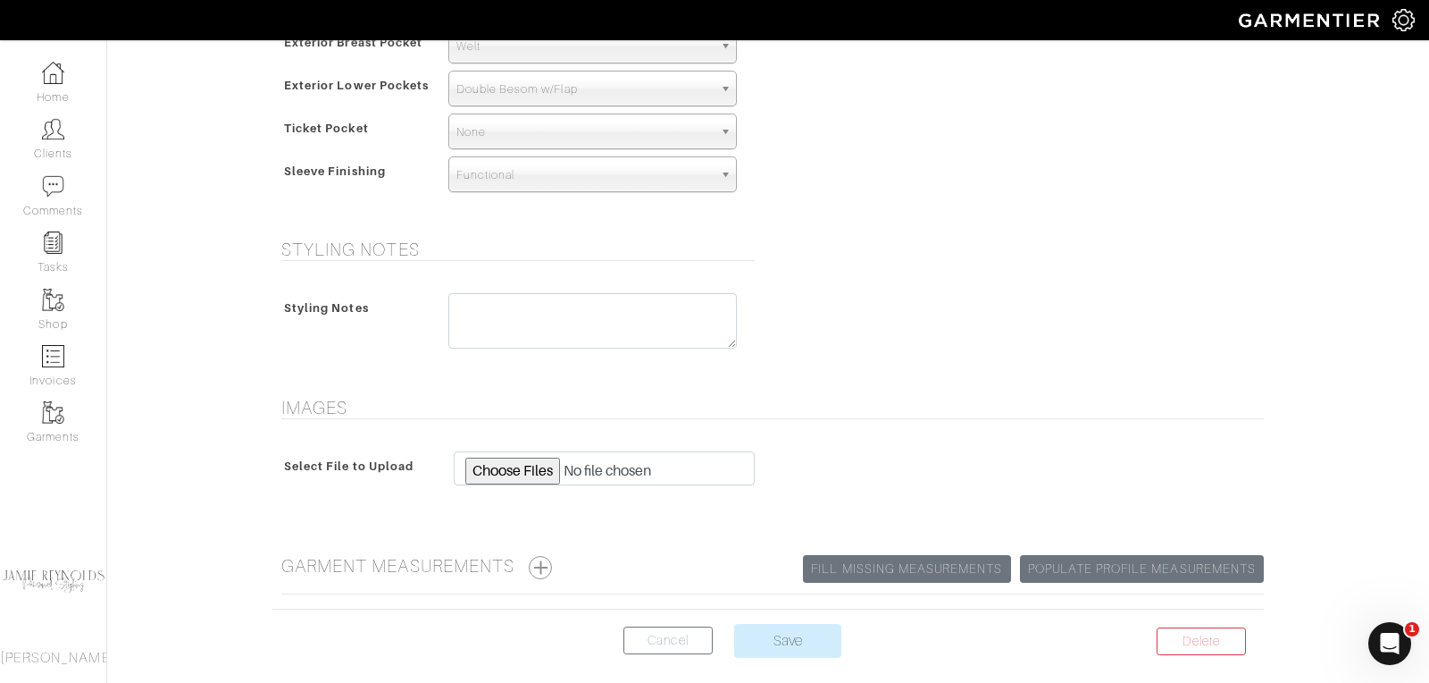
scroll to position [1300, 0]
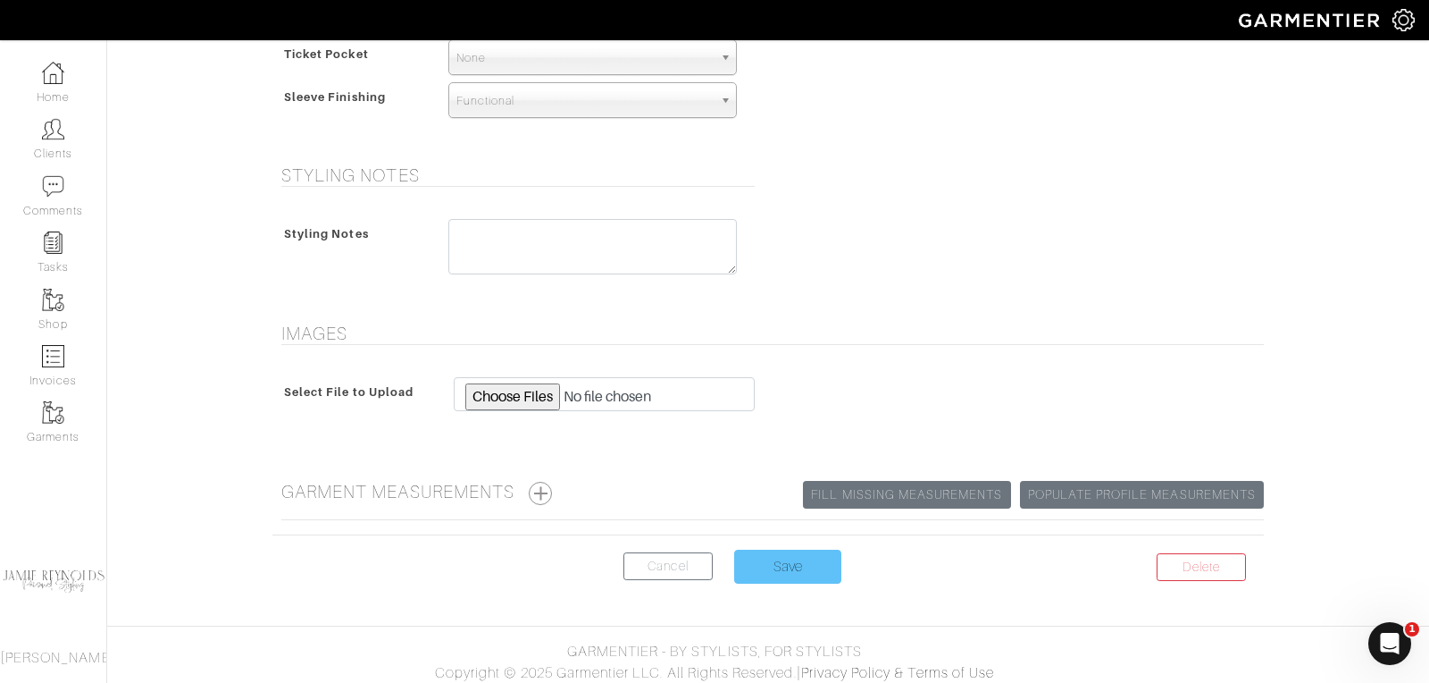
type textarea "SPECIAL INSTRUCTIONS: Please change to Bemberg lining L7-48135286(30) PLUM 1). …"
click at [765, 555] on input "Save" at bounding box center [787, 566] width 107 height 34
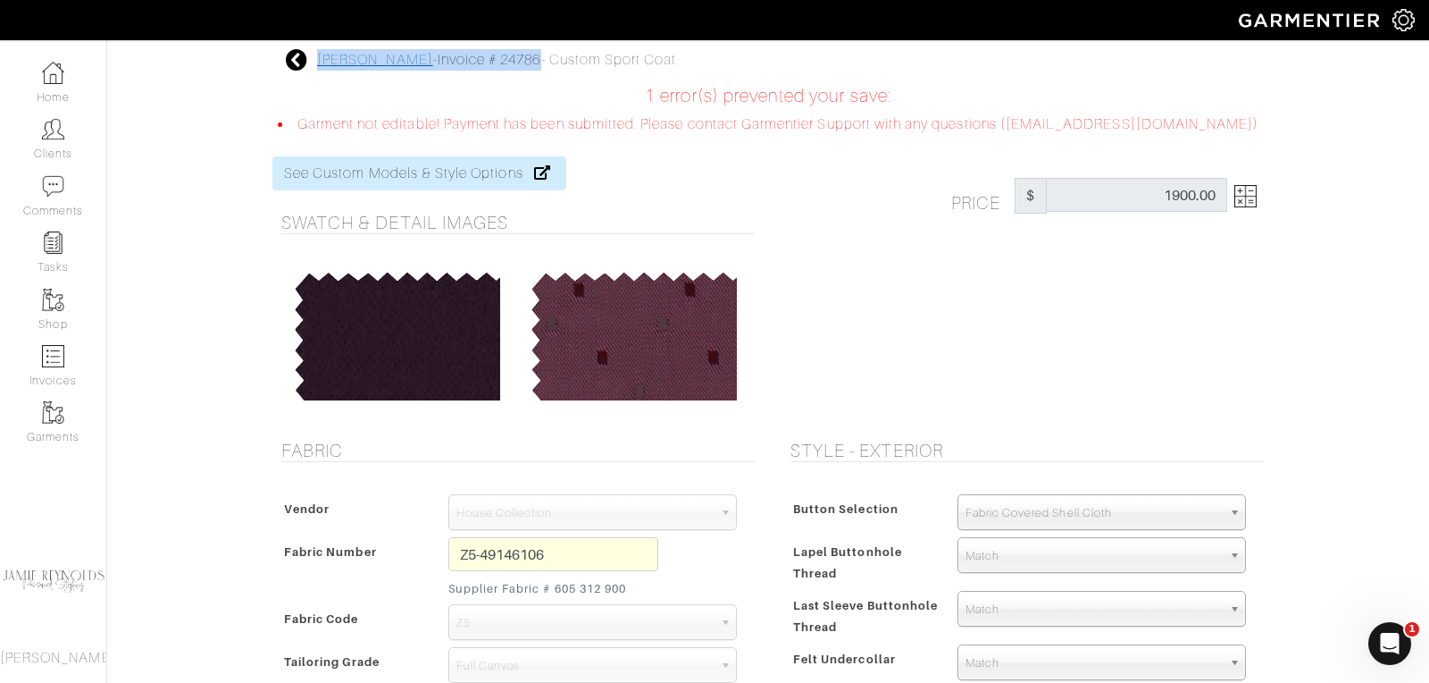
drag, startPoint x: 544, startPoint y: 59, endPoint x: 317, endPoint y: 65, distance: 227.0
click at [317, 65] on div "[PERSON_NAME] - Invoice # 24786 - Custom Sport Coat" at bounding box center [496, 59] width 359 height 21
copy div "[PERSON_NAME] - Invoice # 24786"
